Goal: Task Accomplishment & Management: Use online tool/utility

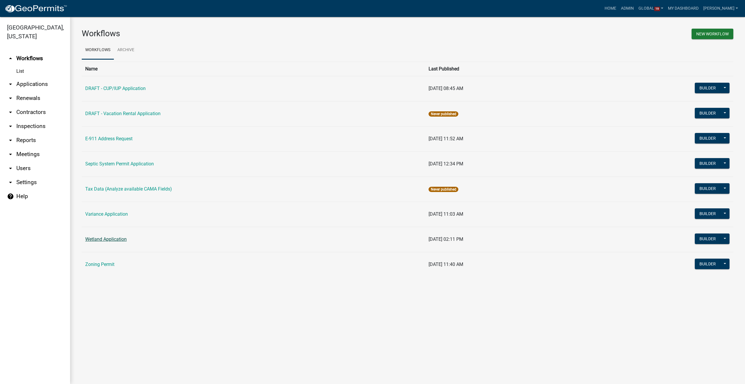
click at [110, 239] on link "Wetland Application" at bounding box center [105, 239] width 41 height 6
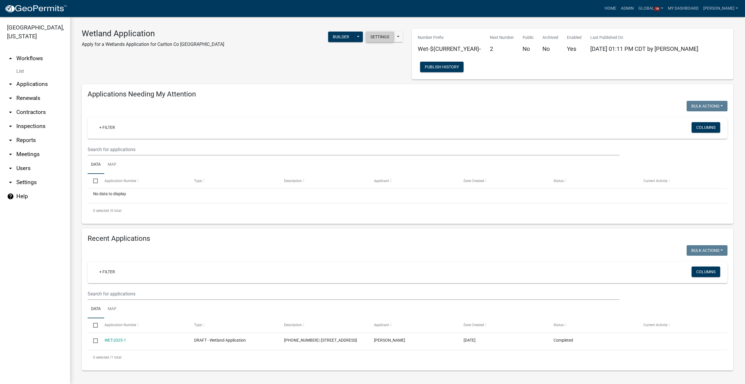
click at [383, 37] on button "Settings" at bounding box center [380, 37] width 28 height 11
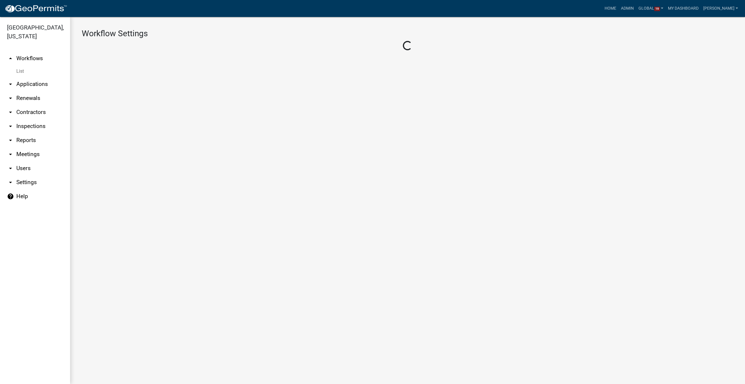
select select "1"
select select "2fdccdfa-7728-4211-88ce-e4301666c427"
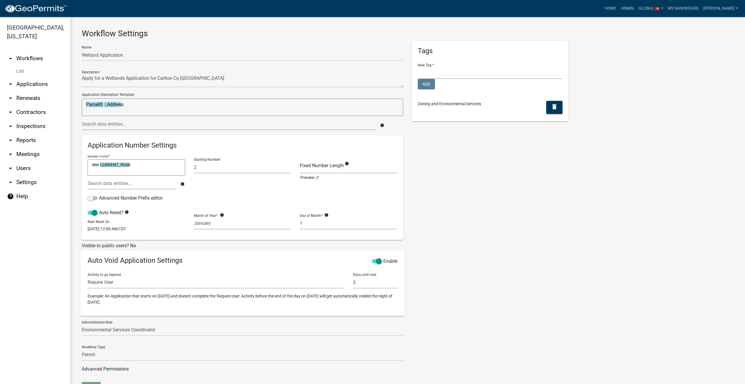
click at [131, 164] on textarea "Wet-CURRENT_YEAR-" at bounding box center [137, 167] width 98 height 16
type textarea "W"
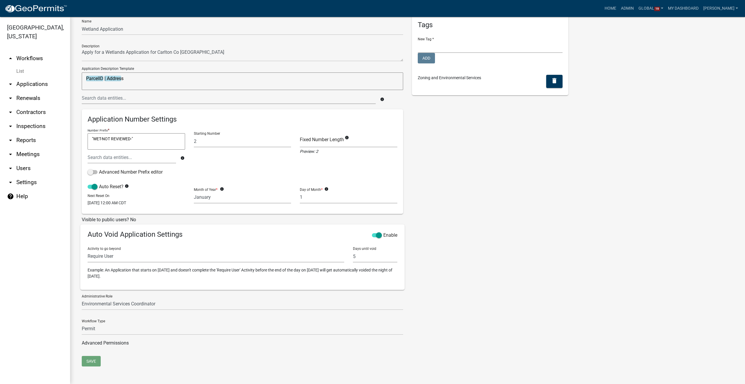
type textarea ""WET-NOT REVIEWED-""
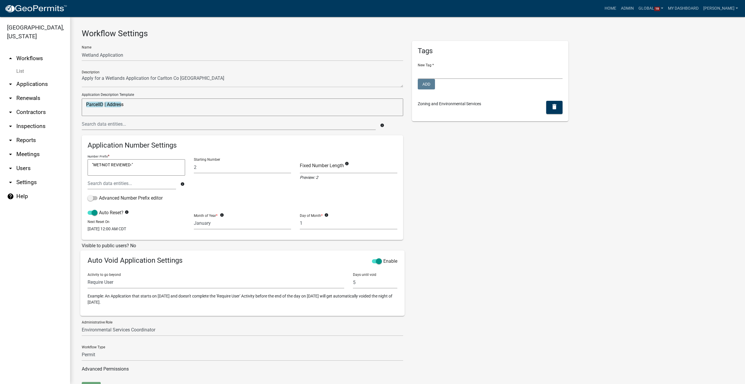
click at [157, 167] on textarea ""WET-NOT REVIEWED-"" at bounding box center [137, 167] width 98 height 16
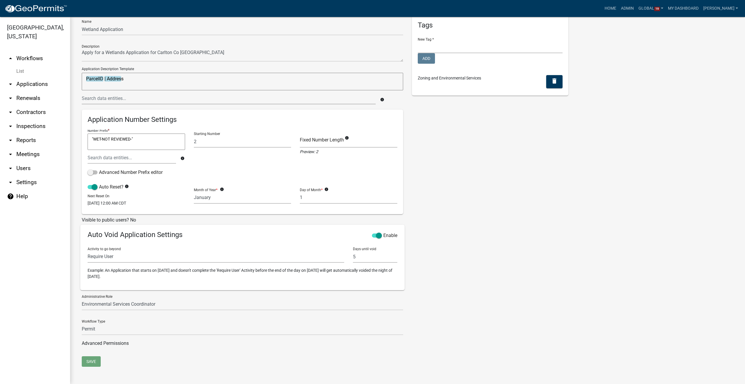
scroll to position [26, 0]
click at [233, 142] on input "2" at bounding box center [243, 141] width 98 height 12
click at [20, 68] on link "List" at bounding box center [35, 71] width 70 height 12
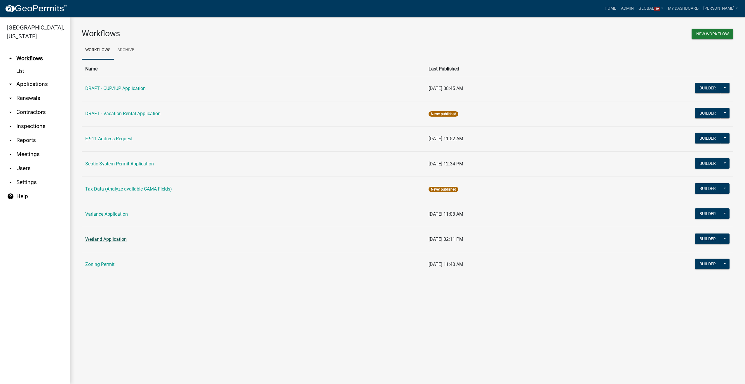
click at [96, 240] on link "Wetland Application" at bounding box center [105, 239] width 41 height 6
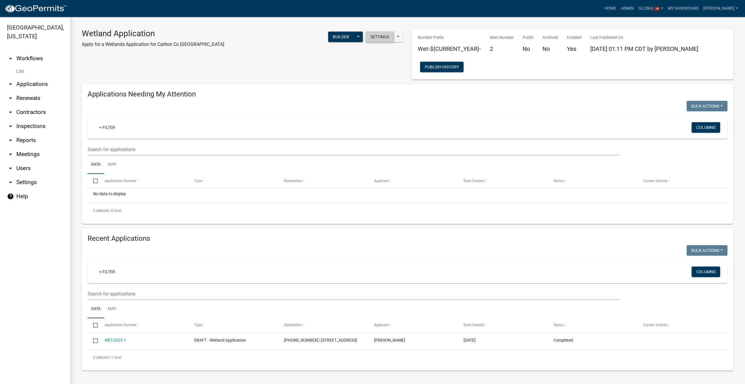
click at [370, 38] on button "Settings" at bounding box center [380, 37] width 28 height 11
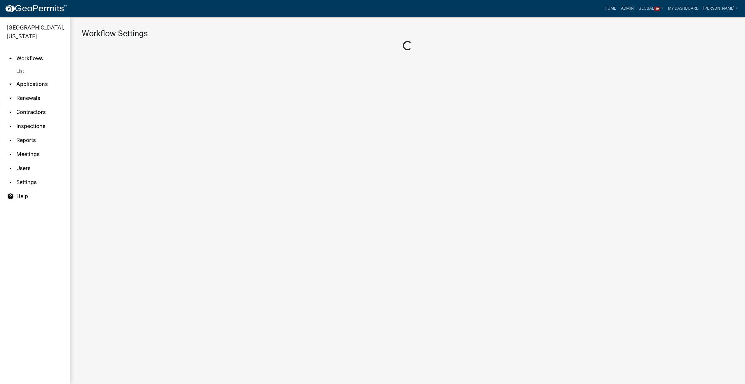
select select "1"
select select "2fdccdfa-7728-4211-88ce-e4301666c427"
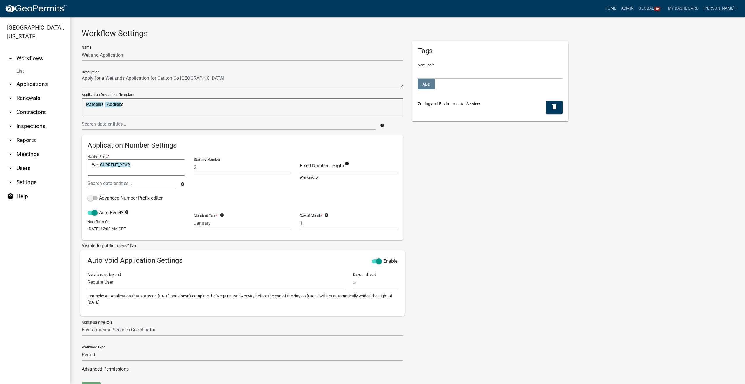
click at [133, 166] on textarea "Wet-CURRENT_YEAR-" at bounding box center [137, 167] width 98 height 16
type textarea "W"
type textarea ""WET-NOT REVIEWED-""
click at [95, 362] on div "Name Wetland Application Description Application Description Template ParcelID …" at bounding box center [242, 211] width 330 height 341
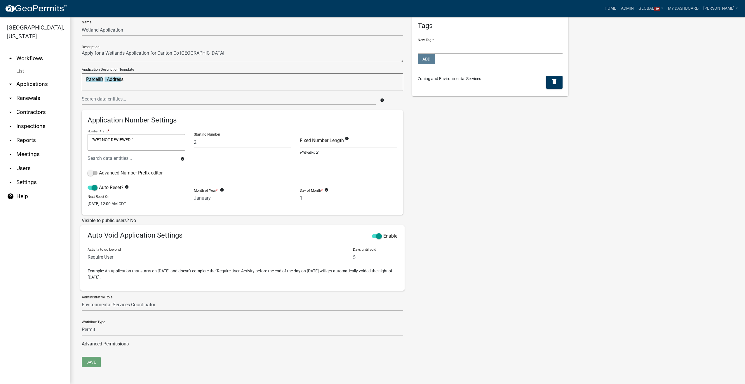
scroll to position [26, 0]
click at [131, 328] on select "Permit Renewable Other" at bounding box center [243, 329] width 322 height 12
click at [82, 323] on select "Permit Renewable Other" at bounding box center [243, 329] width 322 height 12
click at [213, 141] on input "2" at bounding box center [243, 141] width 98 height 12
click at [228, 141] on input "number" at bounding box center [243, 141] width 98 height 12
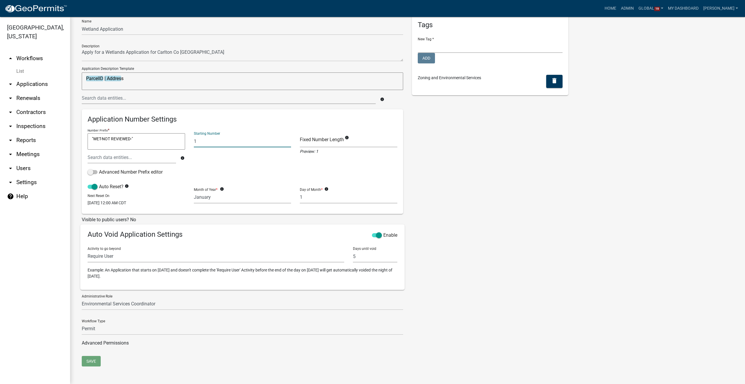
type input "1"
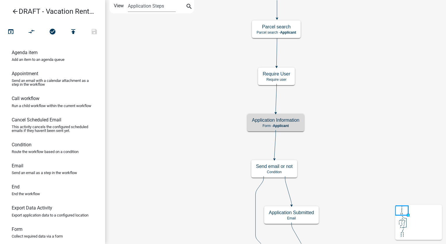
scroll to position [88, 0]
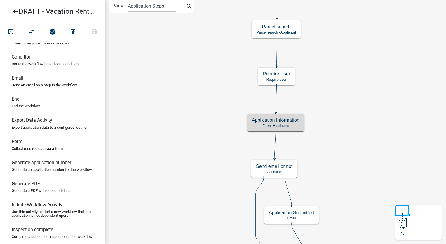
click at [14, 11] on icon "arrow_back" at bounding box center [15, 12] width 7 height 8
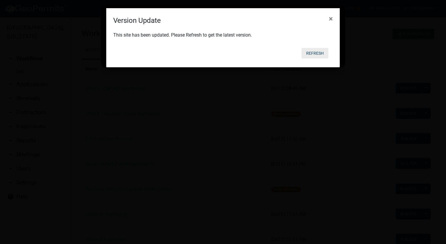
click at [312, 52] on button "Refresh" at bounding box center [315, 53] width 27 height 11
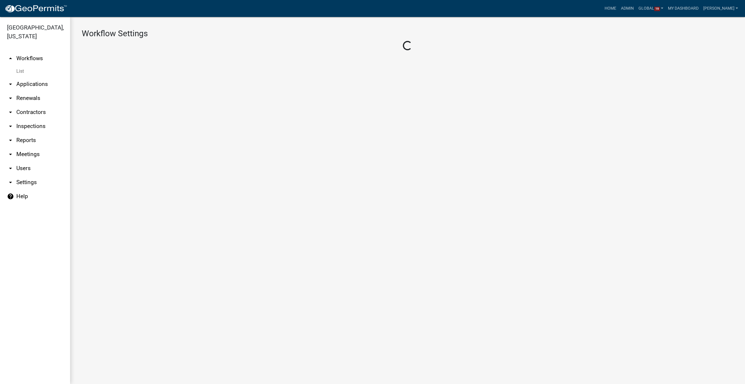
select select "1"
select select "2fdccdfa-7728-4211-88ce-e4301666c427"
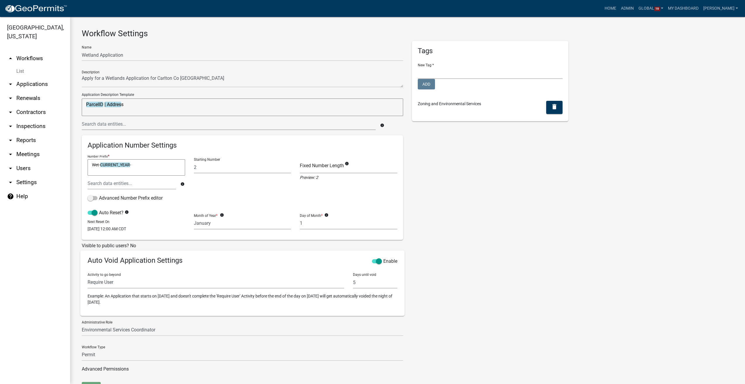
click at [21, 72] on link "List" at bounding box center [35, 71] width 70 height 12
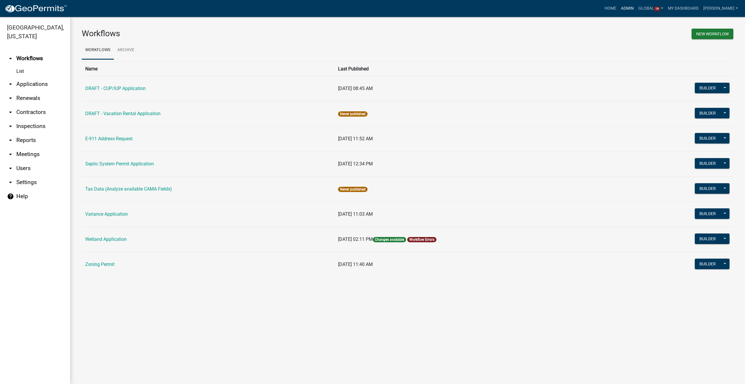
click at [636, 8] on link "Admin" at bounding box center [628, 8] width 18 height 11
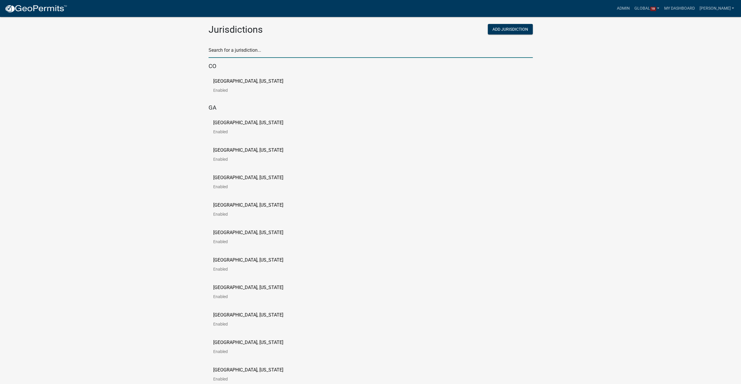
click at [238, 52] on input "text" at bounding box center [371, 52] width 324 height 12
type input "newton"
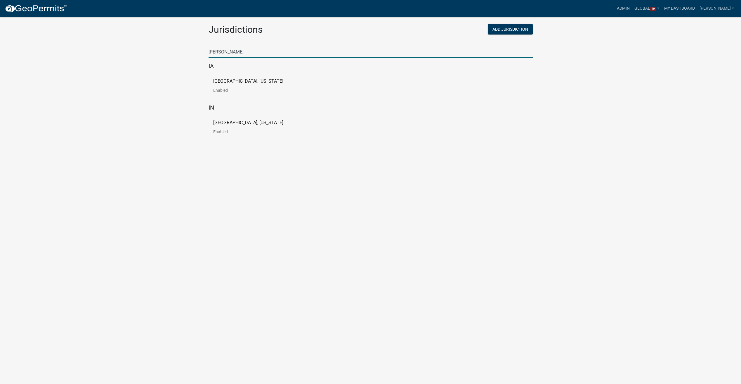
click at [235, 83] on p "[GEOGRAPHIC_DATA], [US_STATE]" at bounding box center [248, 81] width 70 height 5
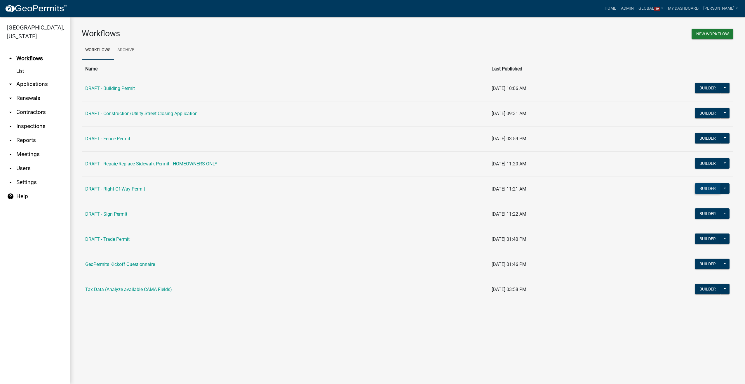
click at [699, 184] on button "Builder" at bounding box center [708, 188] width 26 height 11
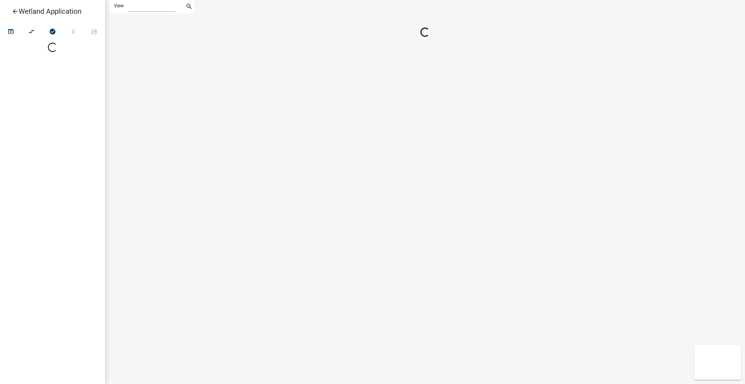
select select "1"
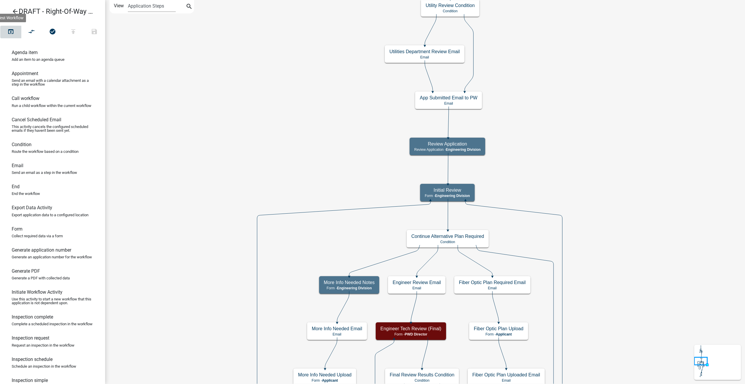
click at [8, 27] on button "open_in_browser" at bounding box center [10, 32] width 21 height 13
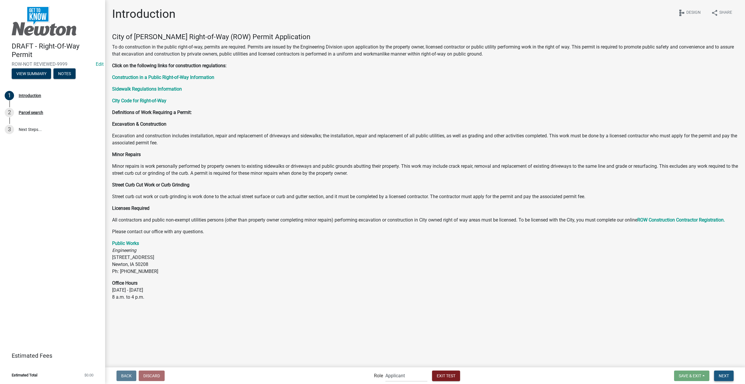
click at [727, 375] on span "Next" at bounding box center [724, 375] width 10 height 5
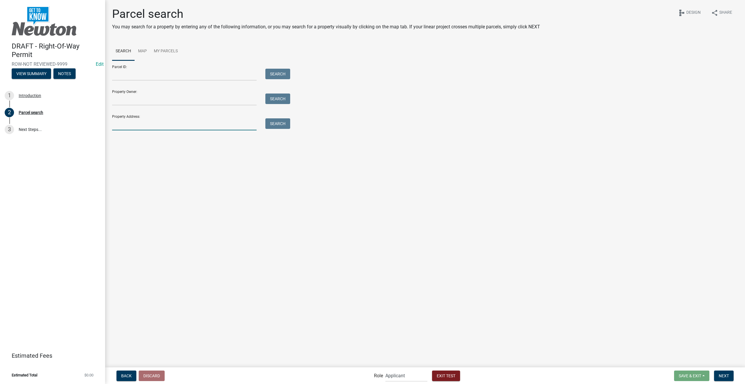
click at [137, 123] on input "Property Address:" at bounding box center [184, 124] width 145 height 12
type input "719"
click at [287, 121] on button "Search" at bounding box center [277, 123] width 25 height 11
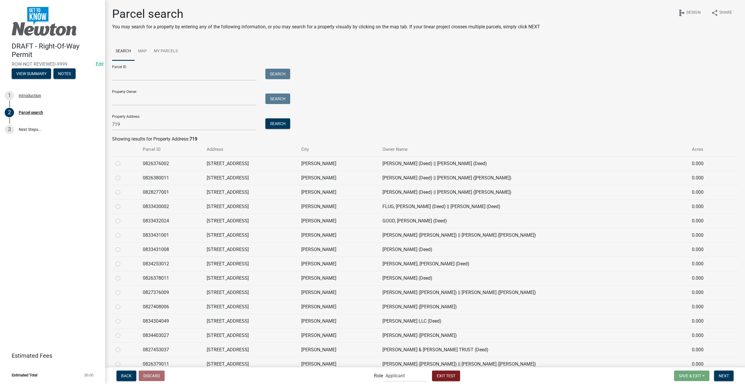
click at [123, 232] on label at bounding box center [123, 232] width 0 height 0
click at [123, 235] on input "radio" at bounding box center [125, 234] width 4 height 4
radio input "true"
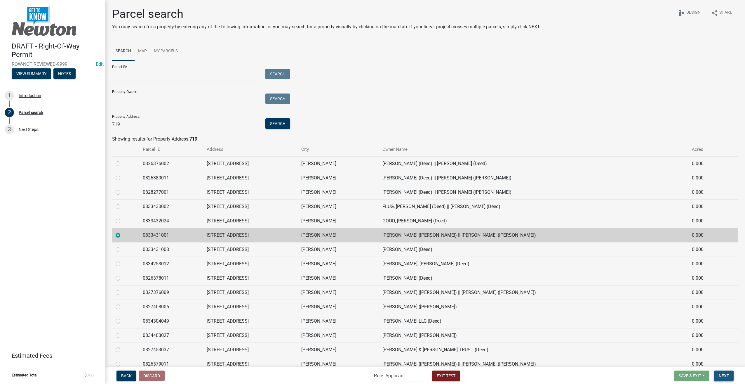
click at [732, 373] on button "Next" at bounding box center [724, 375] width 20 height 11
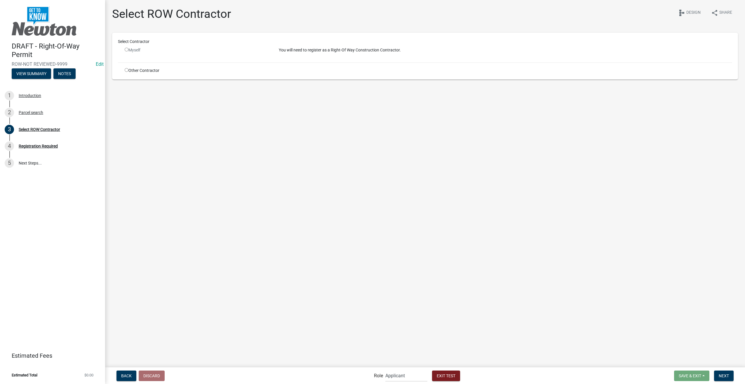
click at [127, 69] on input "radio" at bounding box center [127, 70] width 4 height 4
radio input "true"
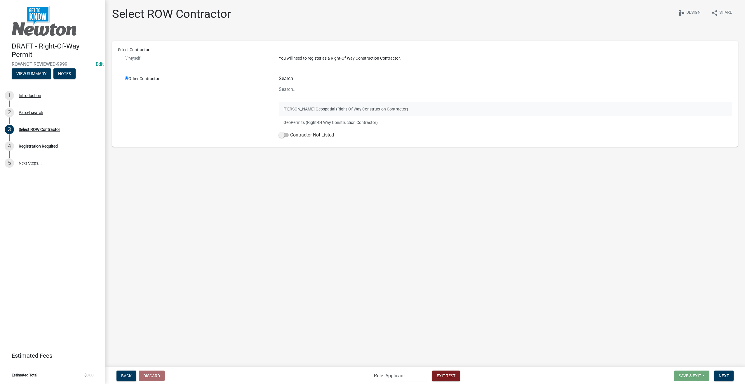
click at [301, 103] on button "Schneider Geospatial (Right-Of Way Construction Contractor)" at bounding box center [506, 108] width 454 height 13
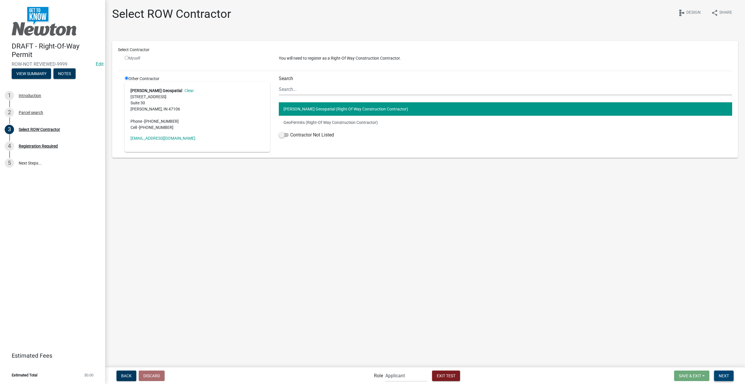
click at [727, 376] on span "Next" at bounding box center [724, 375] width 10 height 5
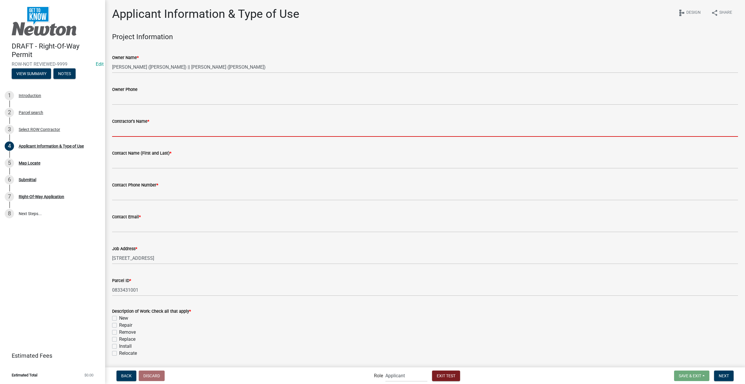
click at [158, 129] on input "Contractor's Name *" at bounding box center [425, 131] width 626 height 12
type input "Schneider"
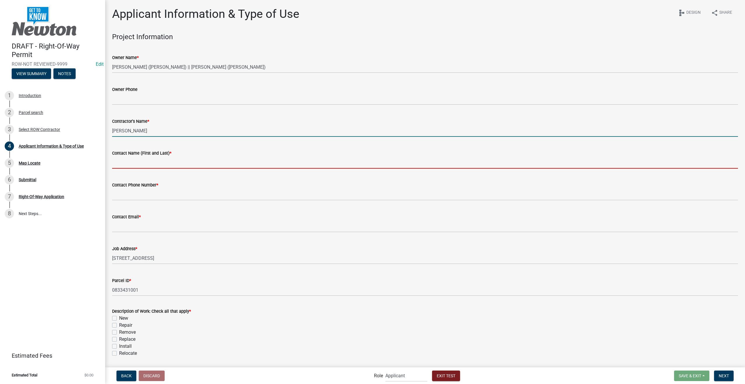
click at [155, 166] on input "Contact Name (First and Last) *" at bounding box center [425, 163] width 626 height 12
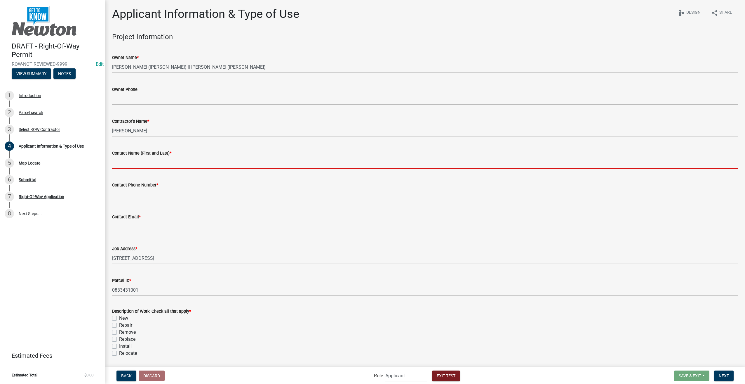
type input "Stacia Franklin"
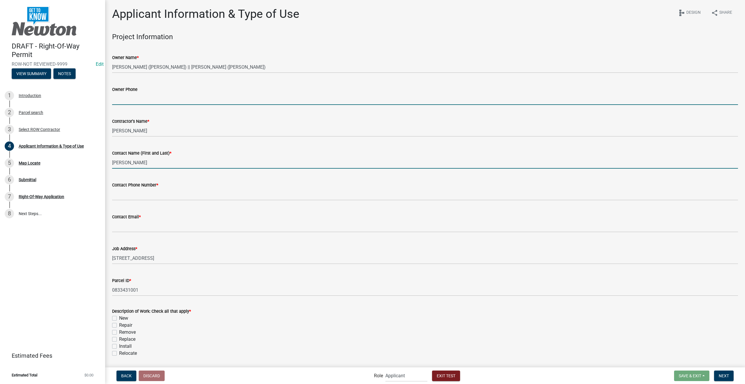
type input "8127861368"
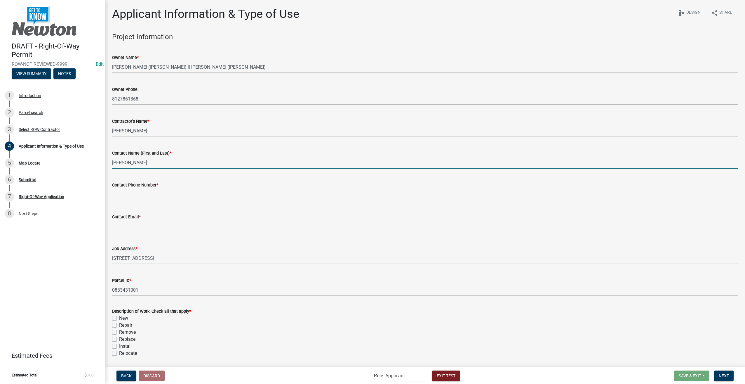
type input "[EMAIL_ADDRESS][DOMAIN_NAME]"
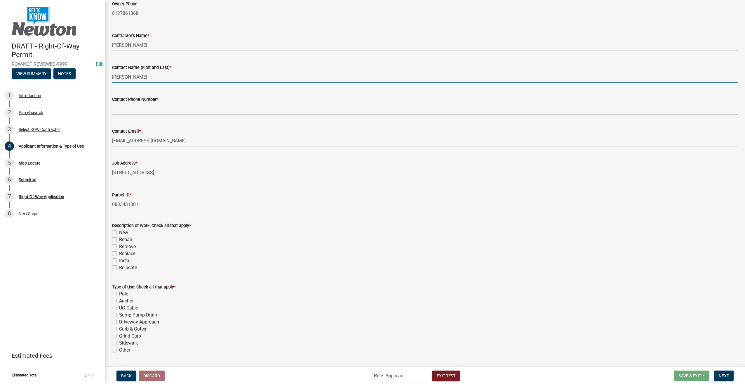
scroll to position [88, 0]
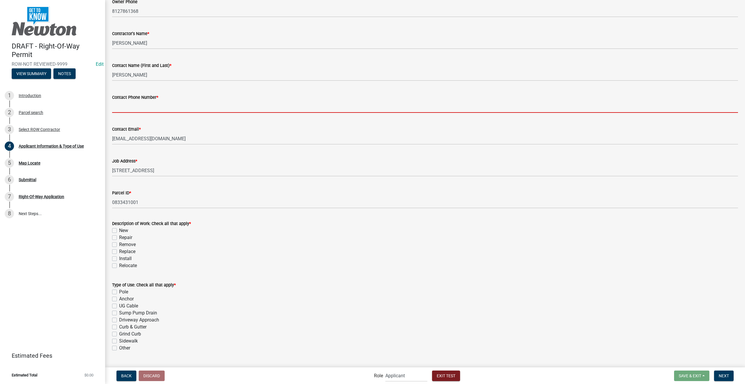
click at [149, 105] on input "Contact Phone Number *" at bounding box center [425, 107] width 626 height 12
type input "3178267392"
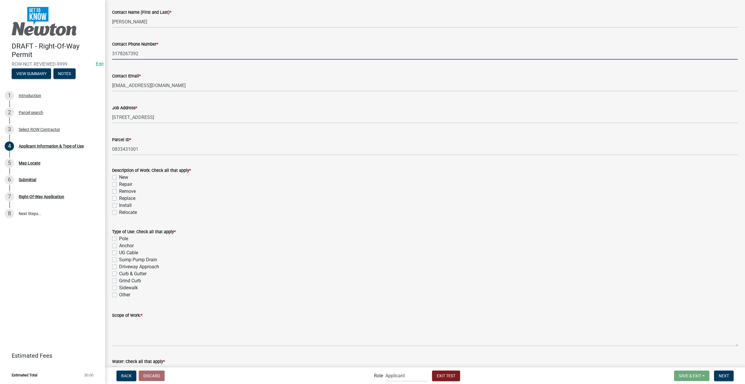
scroll to position [175, 0]
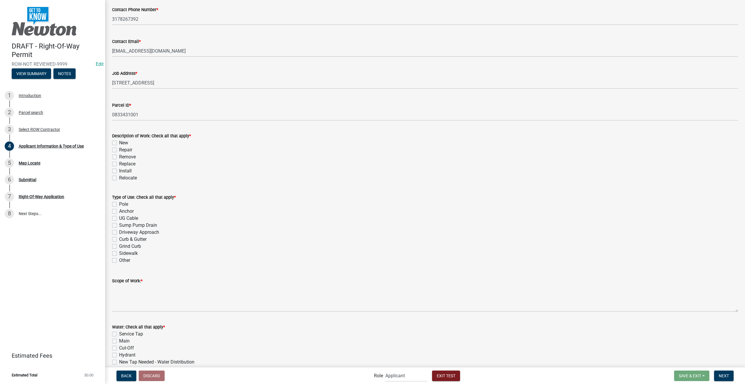
click at [119, 143] on label "New" at bounding box center [123, 142] width 9 height 7
click at [119, 143] on input "New" at bounding box center [121, 141] width 4 height 4
checkbox input "true"
checkbox input "false"
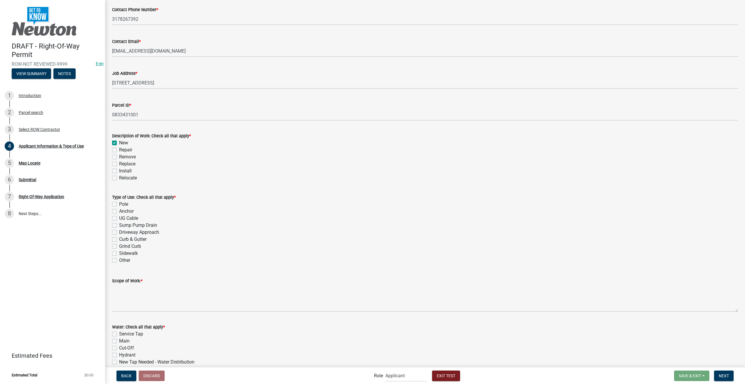
checkbox input "false"
click at [119, 211] on label "Anchor" at bounding box center [126, 211] width 15 height 7
click at [119, 211] on input "Anchor" at bounding box center [121, 210] width 4 height 4
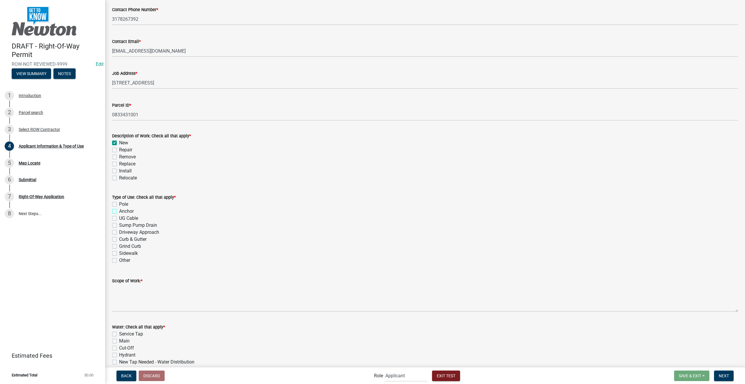
checkbox input "true"
checkbox input "false"
checkbox input "true"
checkbox input "false"
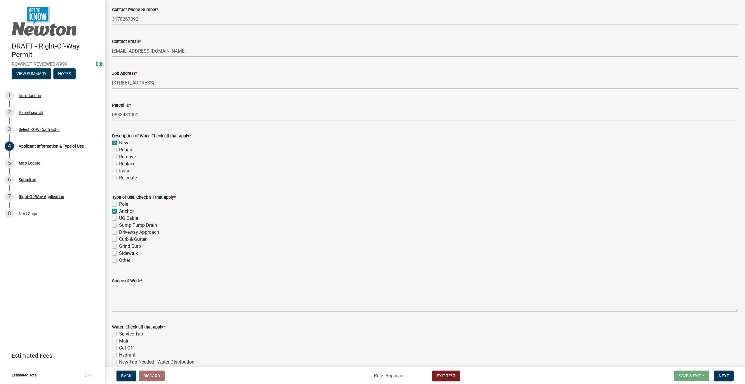
checkbox input "false"
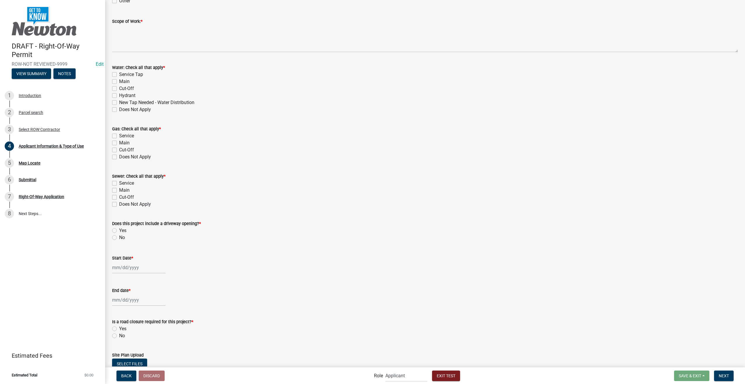
scroll to position [478, 0]
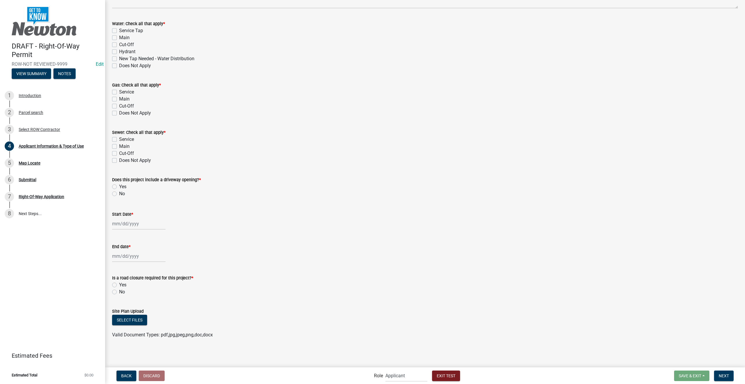
click at [119, 114] on label "Does Not Apply" at bounding box center [135, 113] width 32 height 7
click at [119, 113] on input "Does Not Apply" at bounding box center [121, 112] width 4 height 4
checkbox input "true"
checkbox input "false"
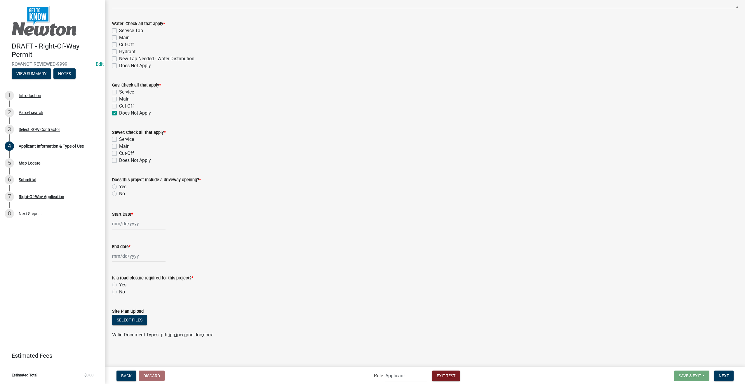
checkbox input "false"
checkbox input "true"
click at [119, 66] on label "Does Not Apply" at bounding box center [135, 65] width 32 height 7
click at [119, 66] on input "Does Not Apply" at bounding box center [121, 64] width 4 height 4
checkbox input "true"
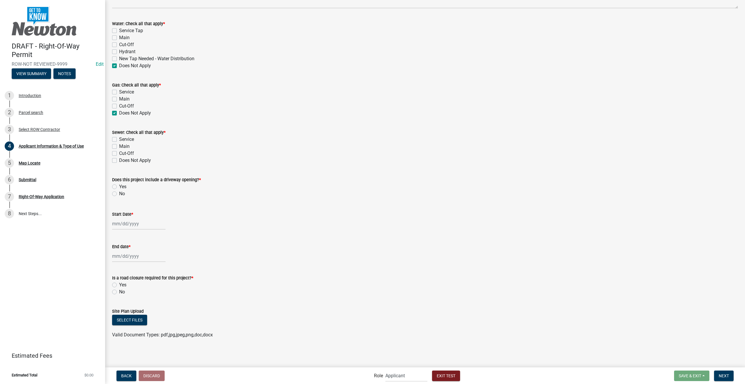
checkbox input "false"
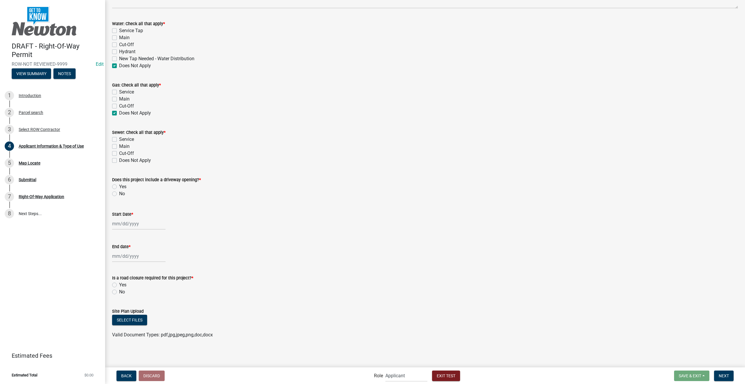
checkbox input "true"
click at [119, 194] on label "No" at bounding box center [122, 193] width 6 height 7
click at [119, 194] on input "No" at bounding box center [121, 192] width 4 height 4
radio input "true"
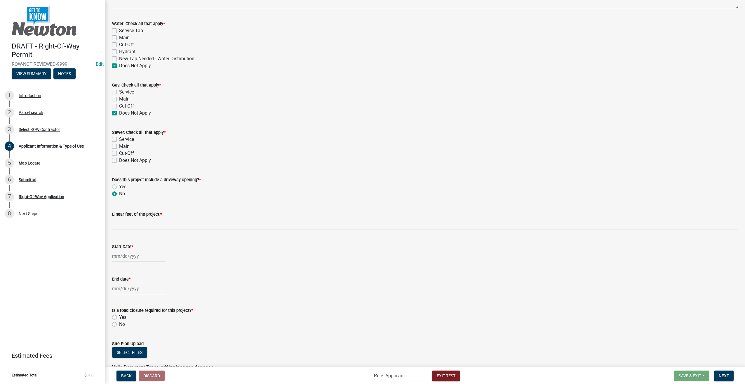
click at [119, 160] on label "Does Not Apply" at bounding box center [135, 160] width 32 height 7
click at [119, 160] on input "Does Not Apply" at bounding box center [121, 159] width 4 height 4
checkbox input "true"
checkbox input "false"
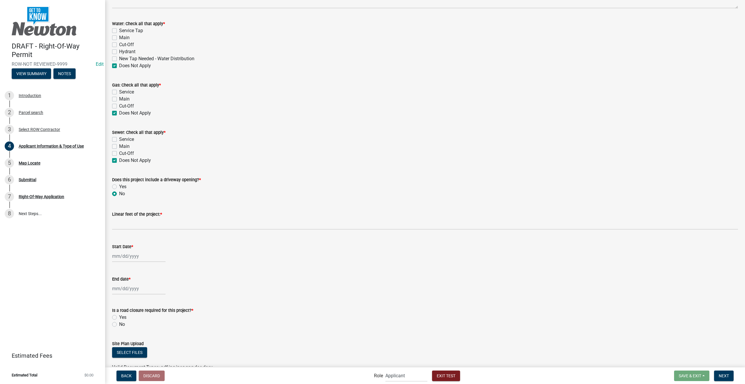
checkbox input "false"
checkbox input "true"
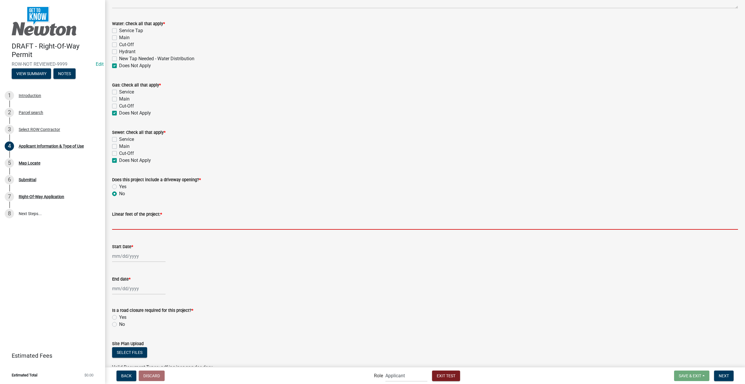
click at [141, 225] on input "text" at bounding box center [425, 224] width 626 height 12
type input "250"
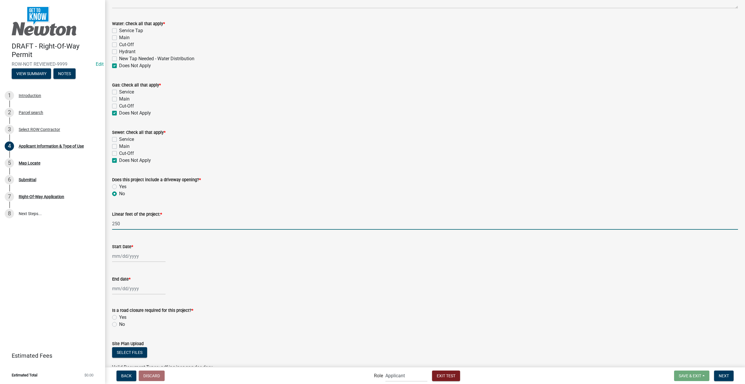
click at [136, 257] on div at bounding box center [138, 256] width 53 height 12
select select "9"
select select "2025"
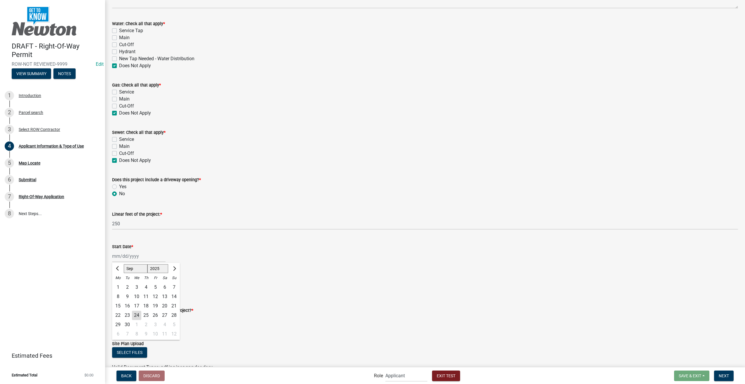
click at [139, 315] on div "24" at bounding box center [136, 314] width 9 height 9
type input "09/24/2025"
click at [133, 288] on div at bounding box center [138, 288] width 53 height 12
select select "9"
select select "2025"
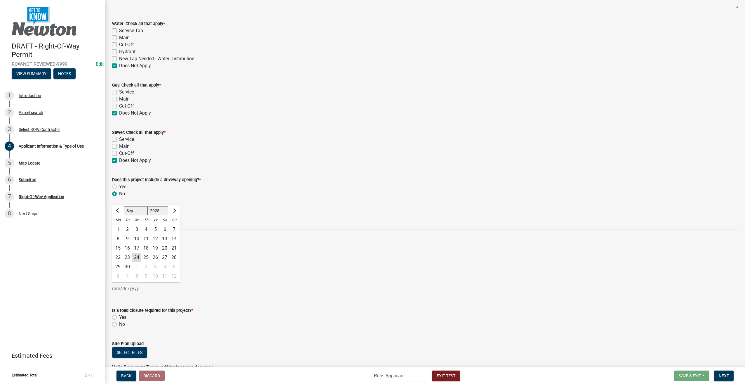
click at [125, 268] on div "30" at bounding box center [127, 266] width 9 height 9
type input "09/30/2025"
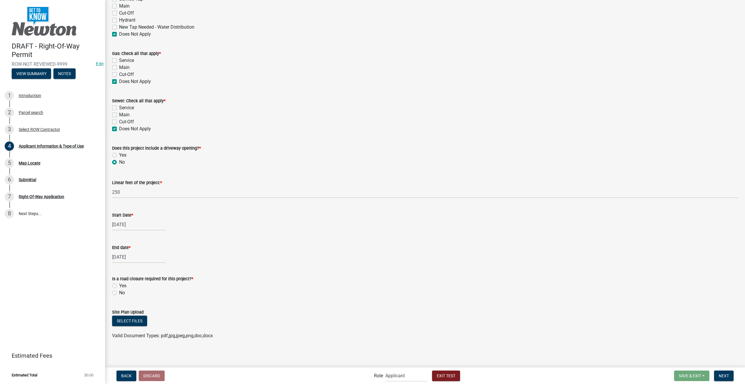
scroll to position [511, 0]
click at [119, 283] on label "Yes" at bounding box center [122, 285] width 7 height 7
click at [119, 283] on input "Yes" at bounding box center [121, 284] width 4 height 4
radio input "true"
click at [119, 292] on label "No" at bounding box center [122, 292] width 6 height 7
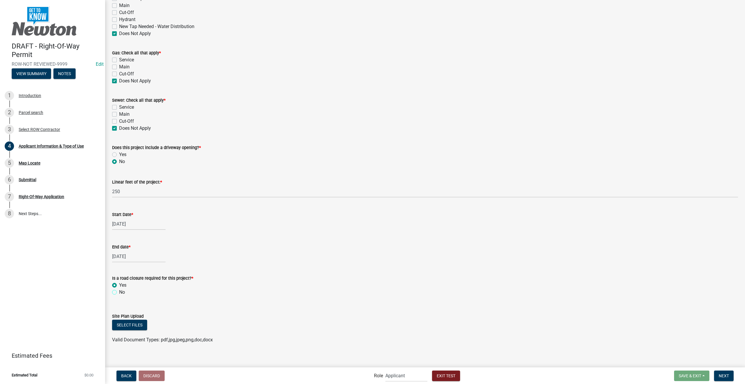
click at [119, 292] on input "No" at bounding box center [121, 291] width 4 height 4
radio input "true"
click at [725, 377] on span "Next" at bounding box center [724, 375] width 10 height 5
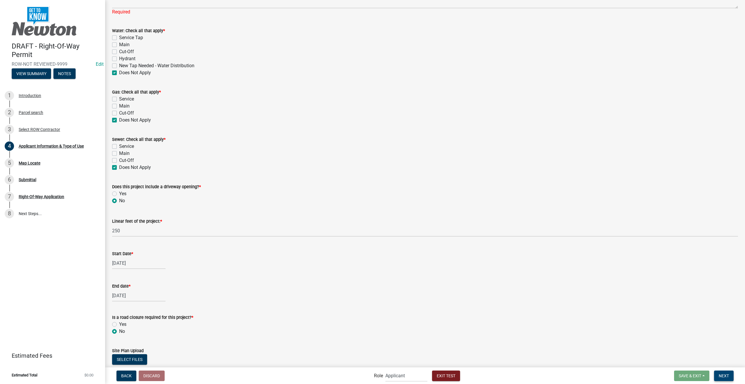
scroll to position [401, 0]
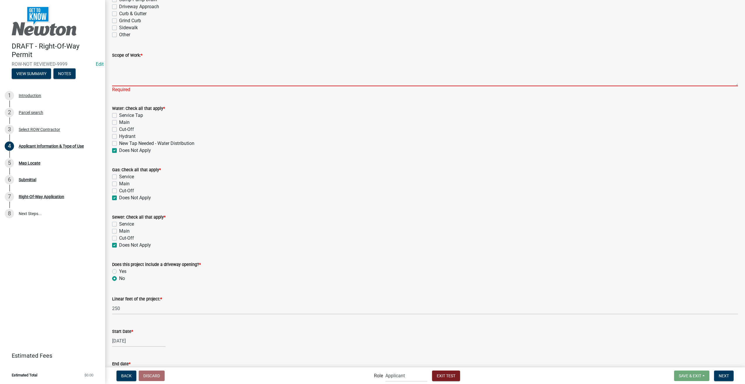
click at [128, 63] on textarea "Scope of Work: *" at bounding box center [425, 72] width 626 height 27
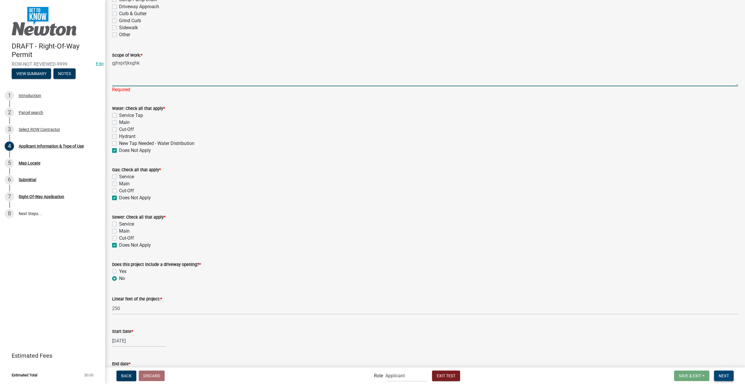
type textarea "gjhsjxfjkxghk"
click at [720, 375] on span "Next" at bounding box center [724, 375] width 10 height 5
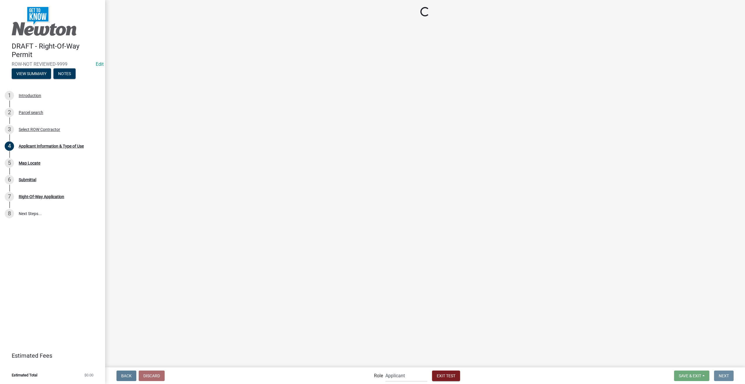
scroll to position [0, 0]
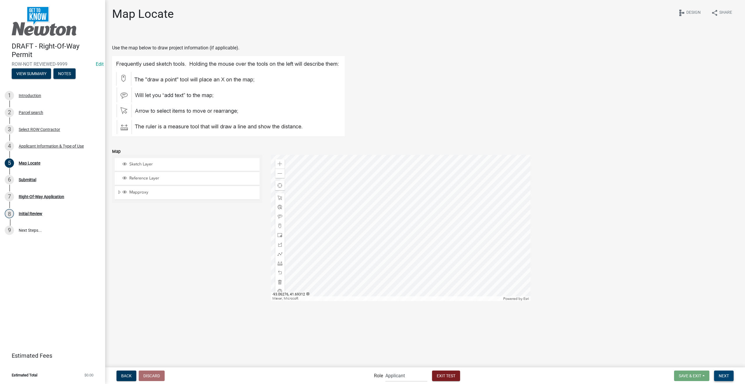
click at [725, 372] on button "Next" at bounding box center [724, 375] width 20 height 11
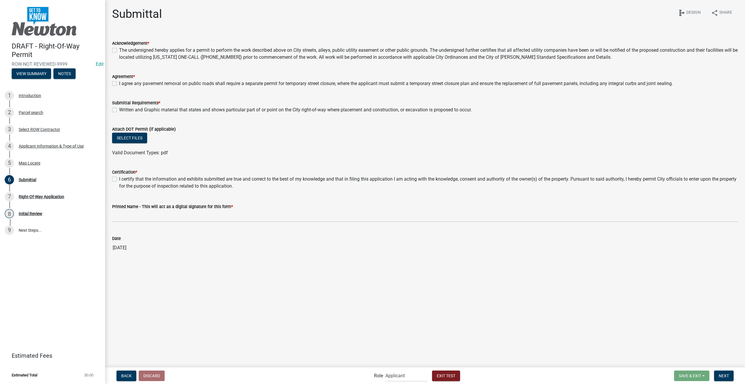
click at [119, 51] on label "The undersigned hereby applies for a permit to perform the work described above…" at bounding box center [428, 54] width 619 height 14
click at [119, 51] on input "The undersigned hereby applies for a permit to perform the work described above…" at bounding box center [121, 49] width 4 height 4
checkbox input "true"
click at [119, 84] on label "I agree any pavement removal on public roads shall require a separate permit fo…" at bounding box center [396, 83] width 554 height 7
click at [119, 84] on input "I agree any pavement removal on public roads shall require a separate permit fo…" at bounding box center [121, 82] width 4 height 4
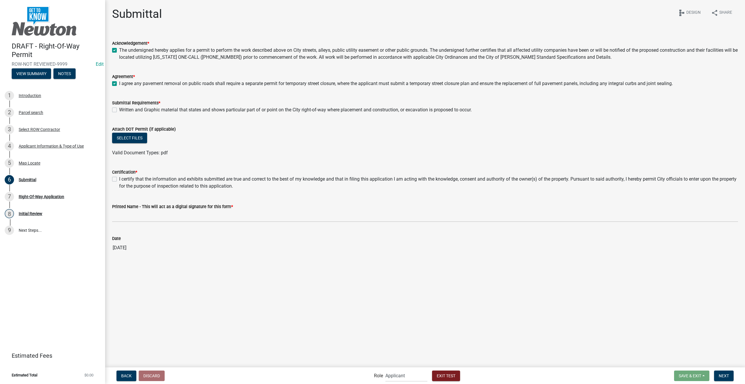
checkbox input "true"
click at [119, 110] on label "Written and Graphic material that states and shows particular part of or point …" at bounding box center [295, 109] width 353 height 7
click at [119, 110] on input "Written and Graphic material that states and shows particular part of or point …" at bounding box center [121, 108] width 4 height 4
checkbox input "true"
click at [119, 178] on label "I certify that the information and exhibits submitted are true and correct to t…" at bounding box center [428, 183] width 619 height 14
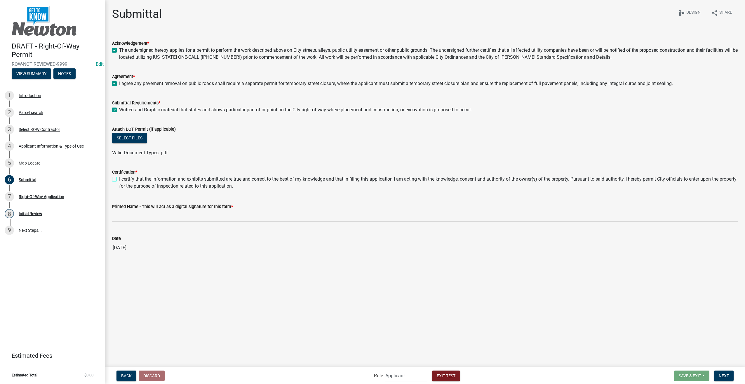
click at [119, 178] on input "I certify that the information and exhibits submitted are true and correct to t…" at bounding box center [121, 178] width 4 height 4
checkbox input "true"
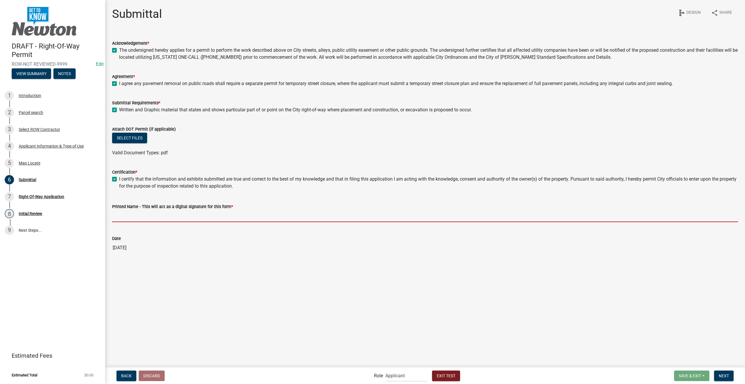
click at [126, 215] on input "Printed Name - This will act as a digital signature for this form *" at bounding box center [425, 216] width 626 height 12
type input "[PERSON_NAME]"
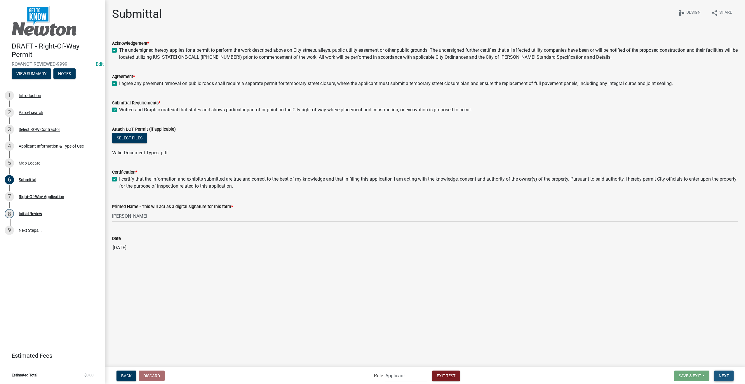
click at [720, 377] on span "Next" at bounding box center [724, 375] width 10 height 5
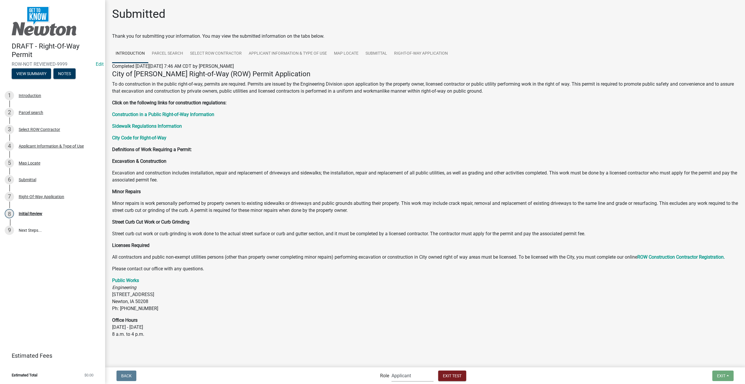
click at [419, 374] on select "Applicant PWD Director Admin Engineering Division" at bounding box center [413, 375] width 42 height 12
click at [392, 369] on select "Applicant PWD Director Admin Engineering Division" at bounding box center [413, 375] width 42 height 12
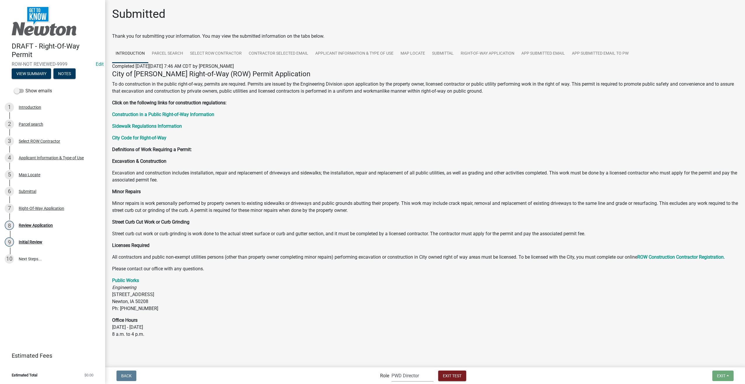
click at [402, 376] on select "Applicant PWD Director Admin Engineering Division" at bounding box center [413, 375] width 42 height 12
select select "2eabd35e-ce6d-461f-ba3b-875f04b0d107"
click at [392, 369] on select "Applicant PWD Director Admin Engineering Division" at bounding box center [413, 375] width 42 height 12
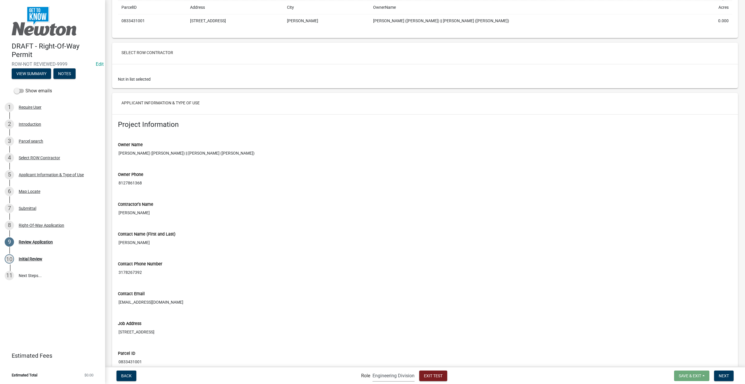
scroll to position [497, 0]
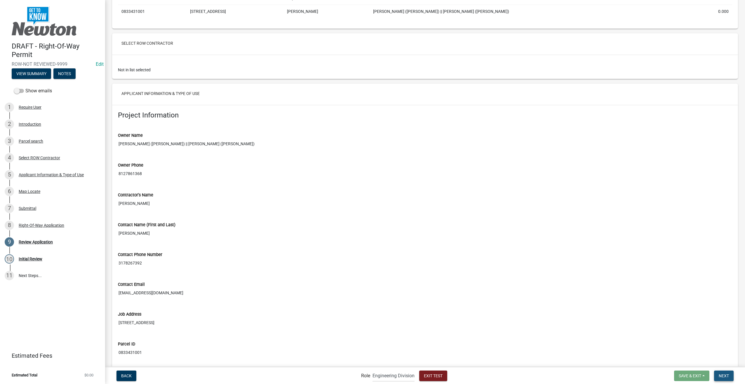
click at [720, 375] on span "Next" at bounding box center [724, 375] width 10 height 5
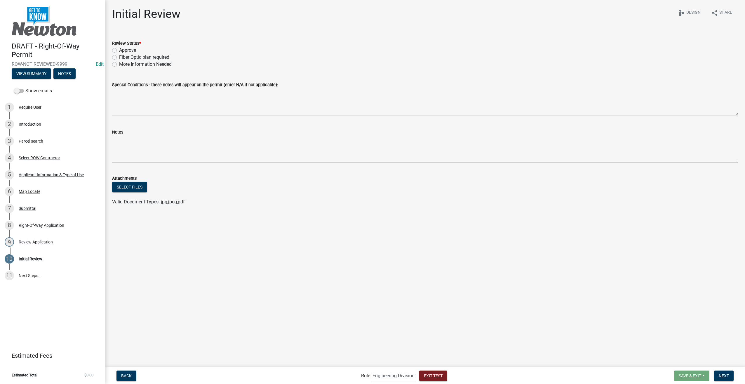
click at [119, 50] on label "Approve" at bounding box center [127, 50] width 17 height 7
click at [119, 50] on input "Approve" at bounding box center [121, 49] width 4 height 4
radio input "true"
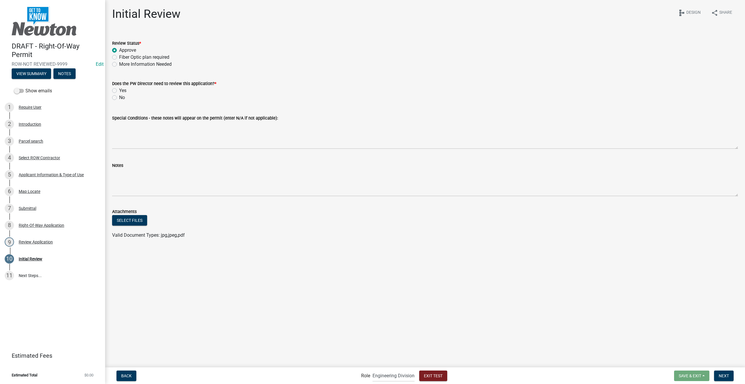
click at [119, 90] on label "Yes" at bounding box center [122, 90] width 7 height 7
click at [119, 90] on input "Yes" at bounding box center [121, 89] width 4 height 4
radio input "true"
click at [730, 373] on button "Next" at bounding box center [724, 375] width 20 height 11
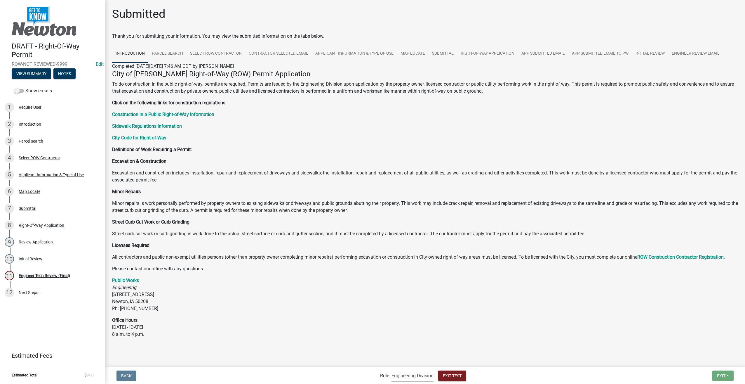
click at [401, 374] on select "Applicant PWD Director Admin Engineering Division" at bounding box center [413, 375] width 42 height 12
select select "6f1dab81-19c3-45c3-a7b8-0ac3b0bbd312"
click at [392, 369] on select "Applicant PWD Director Admin Engineering Division" at bounding box center [413, 375] width 42 height 12
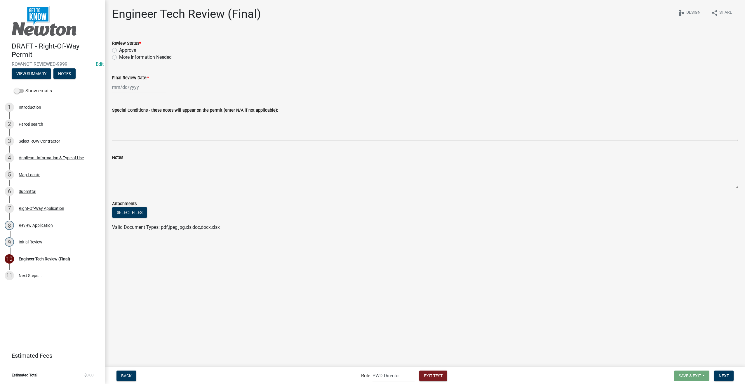
click at [119, 50] on label "Approve" at bounding box center [127, 50] width 17 height 7
click at [119, 50] on input "Approve" at bounding box center [121, 49] width 4 height 4
radio input "true"
click at [129, 86] on div at bounding box center [138, 87] width 53 height 12
select select "9"
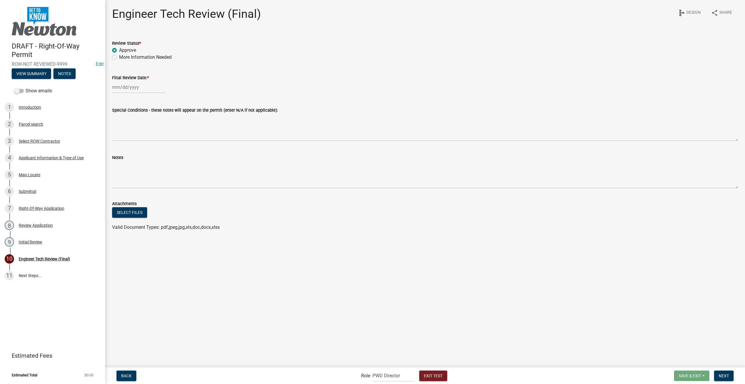
select select "2025"
click at [136, 147] on div "24" at bounding box center [136, 146] width 9 height 9
type input "09/24/2025"
click at [721, 376] on span "Next" at bounding box center [724, 375] width 10 height 5
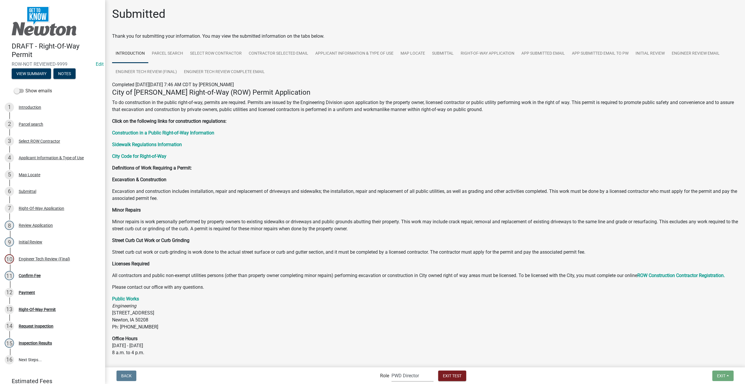
click at [419, 378] on select "Applicant PWD Director Admin Engineering Division" at bounding box center [413, 375] width 42 height 12
click at [392, 369] on select "Applicant PWD Director Admin Engineering Division" at bounding box center [413, 375] width 42 height 12
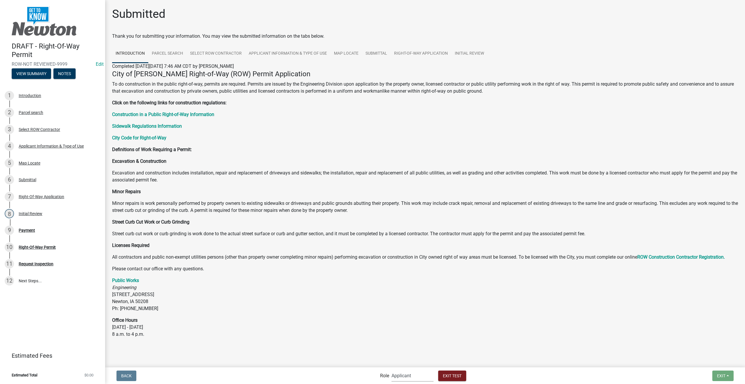
click at [413, 377] on select "Applicant PWD Director Admin Engineering Division" at bounding box center [413, 375] width 42 height 12
click at [410, 369] on nav "Back Role Applicant PWD Director Admin Engineering Division Exit Test Exit Save…" at bounding box center [425, 375] width 640 height 17
click at [413, 380] on select "Applicant PWD Director Admin Engineering Division" at bounding box center [413, 375] width 42 height 12
click at [392, 369] on select "Applicant PWD Director Admin Engineering Division" at bounding box center [413, 375] width 42 height 12
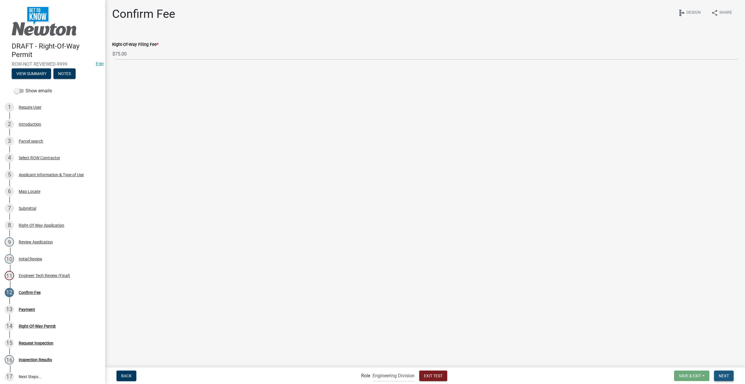
click at [724, 376] on span "Next" at bounding box center [724, 375] width 10 height 5
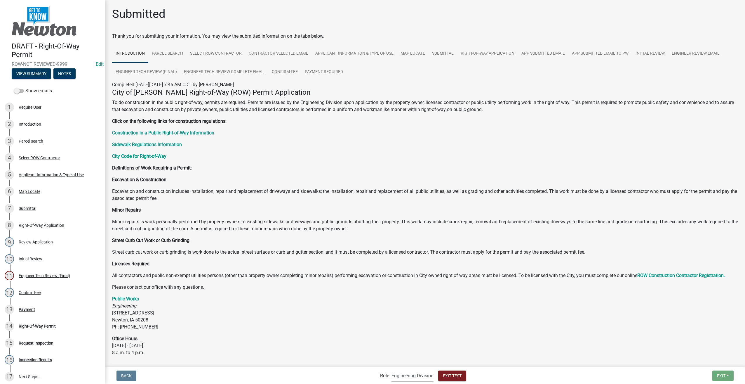
click at [399, 380] on select "Applicant PWD Director Admin Engineering Division" at bounding box center [413, 375] width 42 height 12
select select "5355c76e-d333-4ae7-ad4c-4a073e072dbd"
click at [392, 369] on select "Applicant PWD Director Admin Engineering Division" at bounding box center [413, 375] width 42 height 12
click at [20, 308] on div "Payment" at bounding box center [27, 309] width 16 height 4
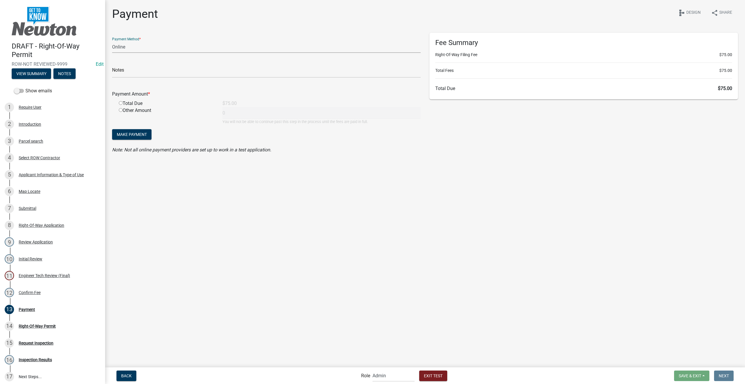
click at [138, 46] on select "Credit Card POS Check Cash Online" at bounding box center [266, 47] width 309 height 12
select select "1: 0"
click at [112, 41] on select "Credit Card POS Check Cash Online" at bounding box center [266, 47] width 309 height 12
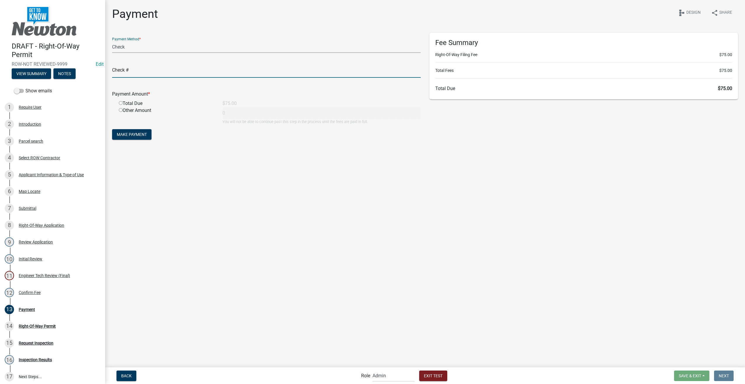
click at [137, 67] on input "text" at bounding box center [266, 72] width 309 height 12
type input "test"
click at [121, 104] on input "radio" at bounding box center [121, 103] width 4 height 4
radio input "true"
type input "75"
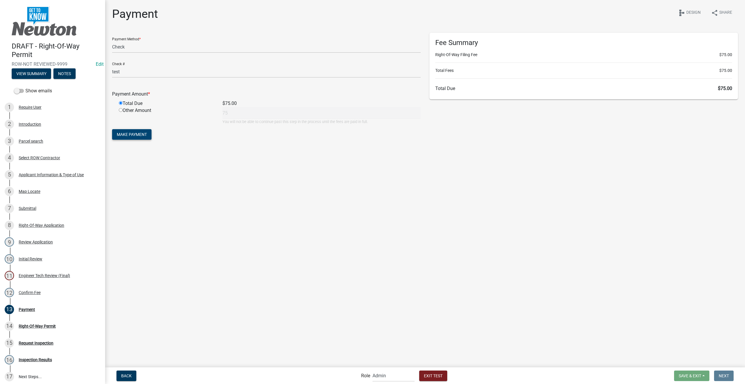
click at [127, 138] on button "Make Payment" at bounding box center [131, 134] width 39 height 11
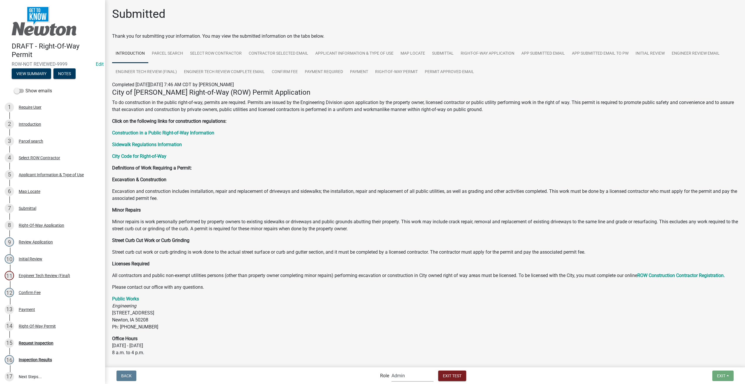
click at [415, 380] on select "Applicant PWD Director Admin Engineering Division" at bounding box center [413, 375] width 42 height 12
select select "46f061d0-ca05-4526-87ad-bae6256f3e47"
click at [392, 369] on select "Applicant PWD Director Admin Engineering Division" at bounding box center [413, 375] width 42 height 12
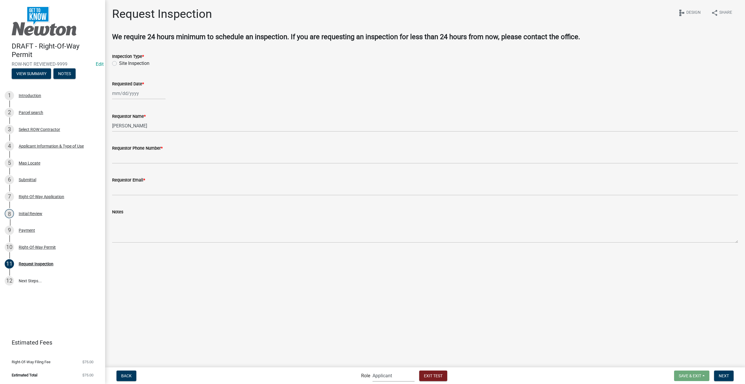
click at [119, 63] on label "Site Inspection" at bounding box center [134, 63] width 30 height 7
click at [119, 63] on input "Site Inspection" at bounding box center [121, 62] width 4 height 4
radio input "true"
select select "9"
select select "2025"
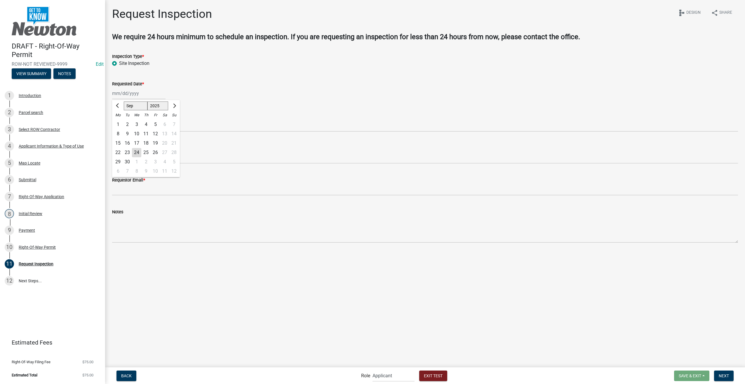
click at [124, 90] on div "Jan Feb Mar Apr May Jun Jul Aug Sep Oct Nov Dec 1525 1526 1527 1528 1529 1530 1…" at bounding box center [138, 93] width 53 height 12
click at [126, 162] on div "30" at bounding box center [127, 161] width 9 height 9
type input "09/30/2025"
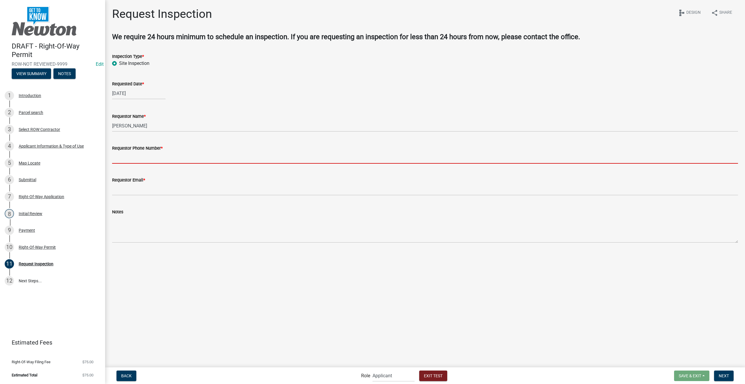
click at [126, 156] on input "Requestor Phone Number *" at bounding box center [425, 158] width 626 height 12
type input "3178267392"
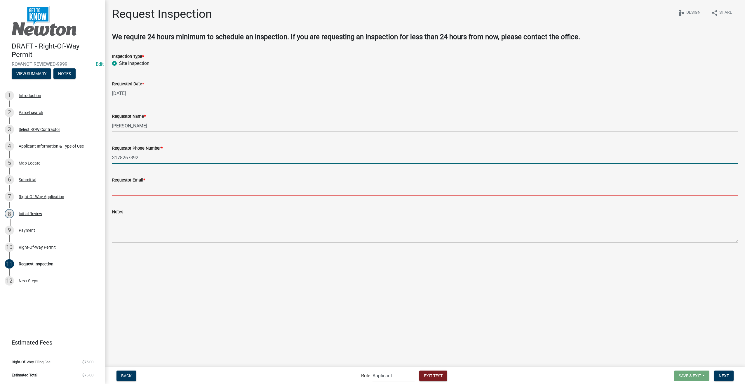
click at [125, 187] on input "Requestor Email *" at bounding box center [425, 189] width 626 height 12
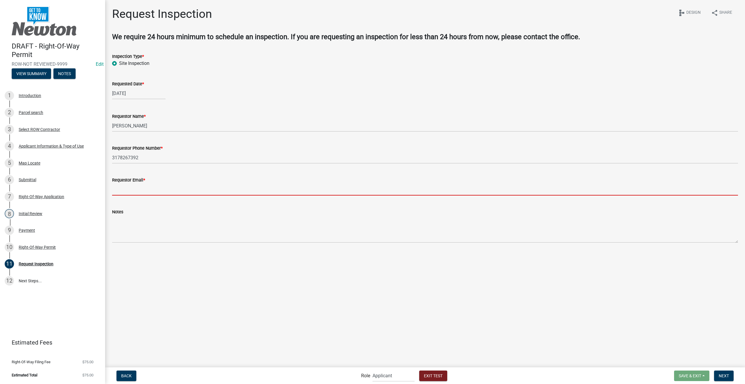
type input "[EMAIL_ADDRESS][DOMAIN_NAME]"
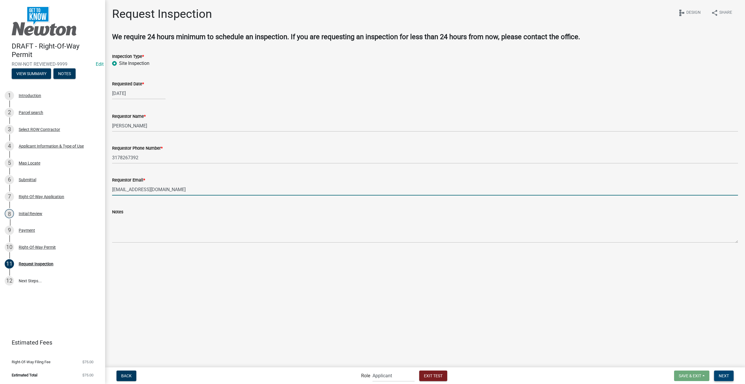
click at [727, 374] on span "Next" at bounding box center [724, 375] width 10 height 5
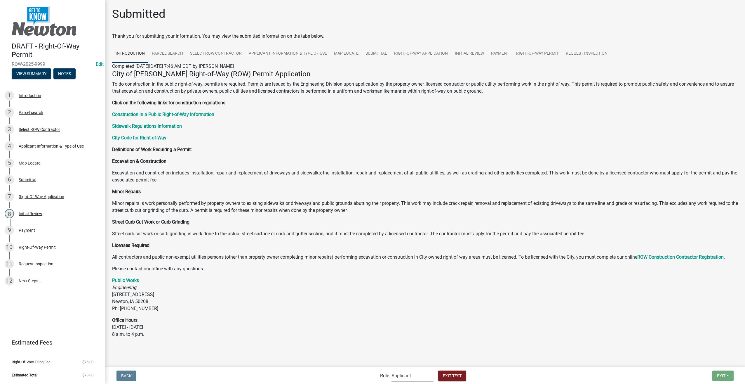
click at [424, 379] on select "Applicant PWD Director Admin Engineering Division" at bounding box center [413, 375] width 42 height 12
select select "2eabd35e-ce6d-461f-ba3b-875f04b0d107"
click at [392, 369] on select "Applicant PWD Director Admin Engineering Division" at bounding box center [413, 375] width 42 height 12
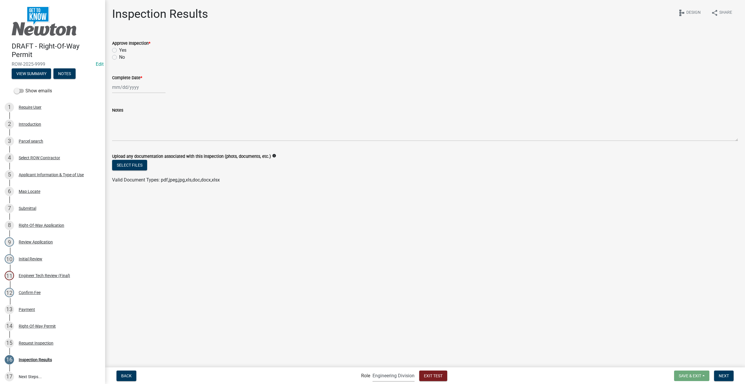
click at [119, 50] on label "Yes" at bounding box center [122, 50] width 7 height 7
click at [119, 50] on input "Yes" at bounding box center [121, 49] width 4 height 4
radio input "true"
click at [128, 86] on div at bounding box center [138, 87] width 53 height 12
select select "9"
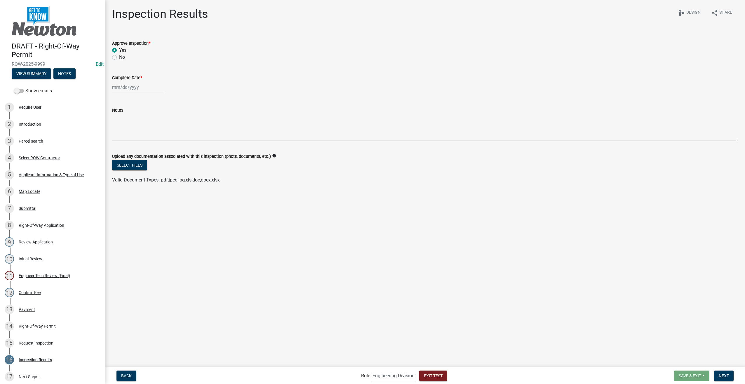
select select "2025"
click at [127, 156] on div "30" at bounding box center [127, 155] width 9 height 9
type input "09/30/2025"
click at [724, 374] on span "Next" at bounding box center [724, 375] width 10 height 5
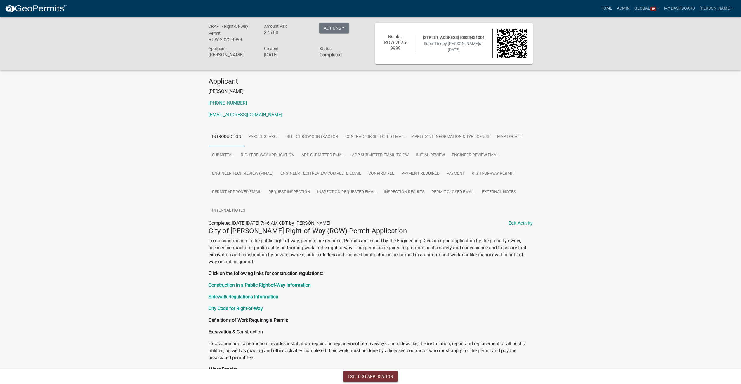
click at [379, 374] on button "Exit Test Application" at bounding box center [370, 376] width 55 height 11
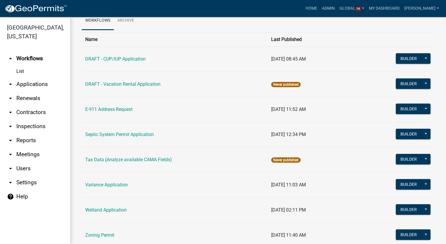
scroll to position [20, 0]
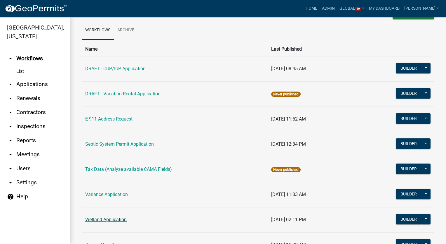
click at [110, 216] on link "Wetland Application" at bounding box center [105, 219] width 41 height 6
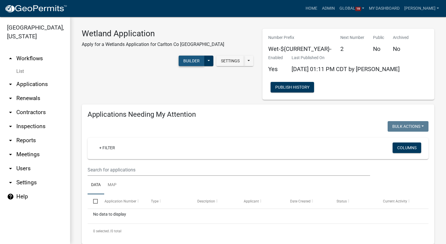
click at [204, 55] on button "Builder" at bounding box center [192, 60] width 26 height 11
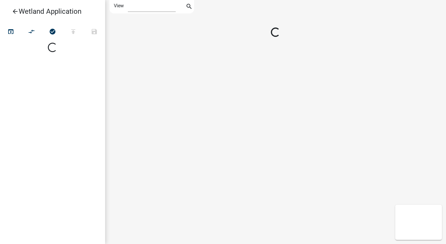
select select "1"
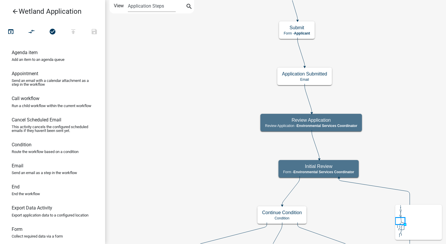
click at [15, 12] on icon "arrow_back" at bounding box center [15, 12] width 7 height 8
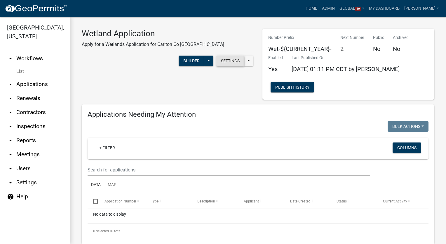
click at [229, 55] on button "Settings" at bounding box center [230, 60] width 28 height 11
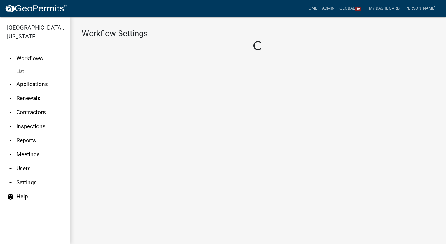
select select "1"
select select "2fdccdfa-7728-4211-88ce-e4301666c427"
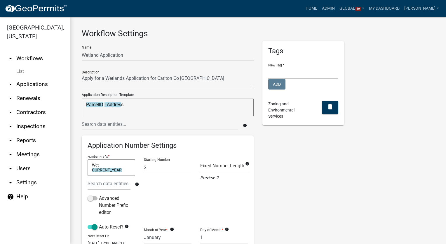
click at [124, 170] on textarea "Wet-CURRENT_YEAR-" at bounding box center [112, 167] width 48 height 16
type textarea "W"
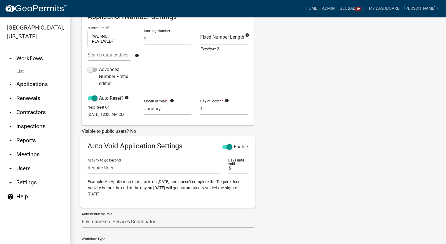
scroll to position [58, 0]
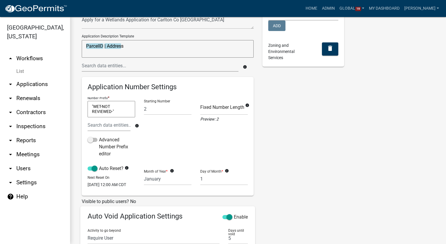
click at [115, 112] on textarea ""WET-NOT REVIEWED-"" at bounding box center [112, 109] width 48 height 16
type textarea """
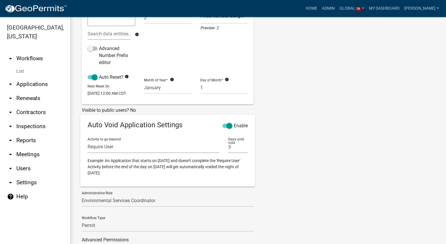
scroll to position [190, 0]
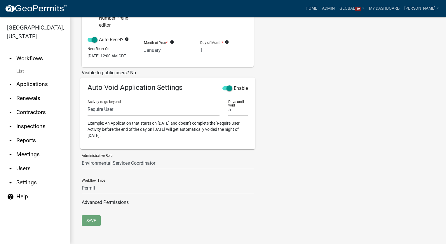
type textarea "WET-NOT REVIEWED-"
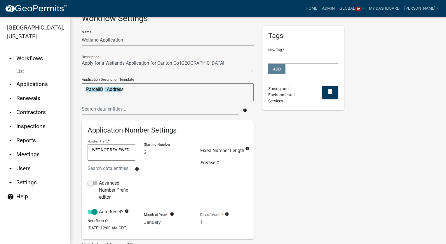
drag, startPoint x: 114, startPoint y: 156, endPoint x: 87, endPoint y: 151, distance: 27.7
click at [87, 151] on div "Number Prefix * WET-NOT REVIEWED- WET-NOT REVIEWED- info" at bounding box center [111, 158] width 51 height 41
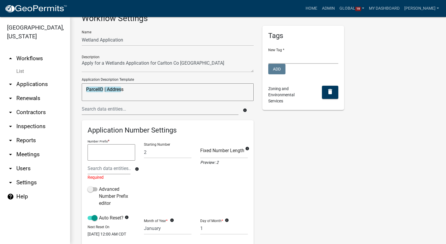
click at [18, 72] on link "List" at bounding box center [35, 71] width 70 height 12
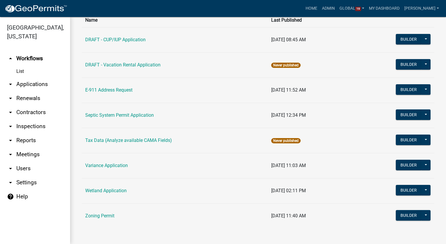
scroll to position [49, 0]
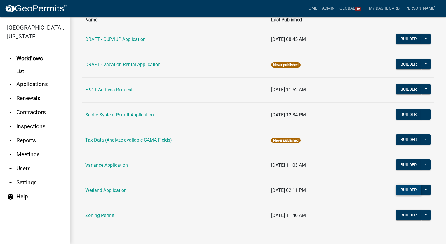
click at [409, 191] on button "Builder" at bounding box center [409, 189] width 26 height 11
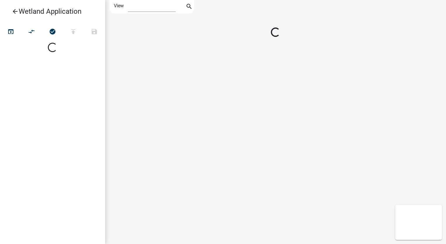
select select "1"
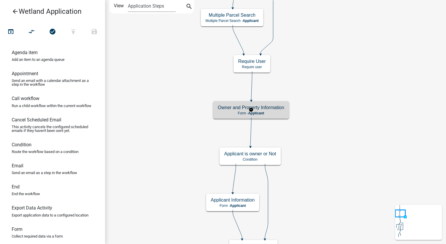
click at [276, 115] on div "Owner and Property Information Form - Applicant" at bounding box center [251, 110] width 76 height 18
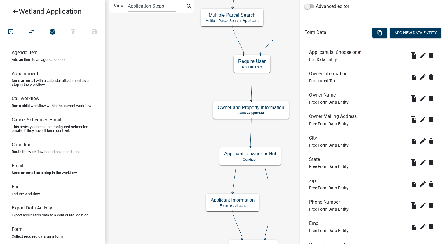
scroll to position [175, 0]
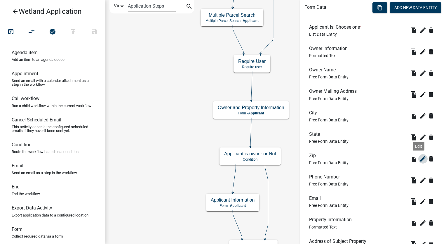
click at [421, 157] on icon "edit" at bounding box center [423, 158] width 7 height 7
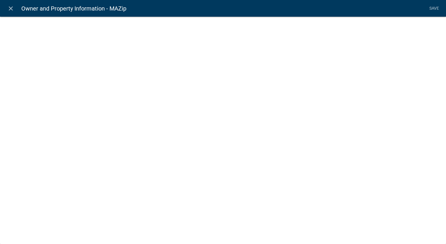
select select "1: Object"
select select "4: Object"
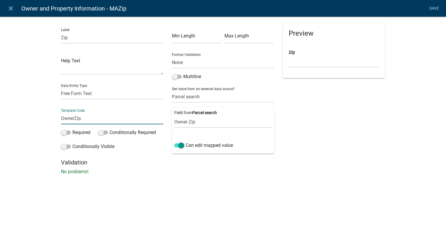
type input "OwnerZip"
click at [201, 123] on select "Parcel ID Owner Name Owner City Owner State Owner Zip Owner Address 1 Owner Add…" at bounding box center [223, 122] width 98 height 12
click at [320, 140] on div "Preview Zip" at bounding box center [334, 90] width 111 height 135
click at [433, 6] on link "Save" at bounding box center [434, 8] width 15 height 11
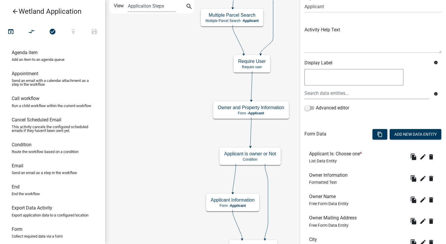
scroll to position [146, 0]
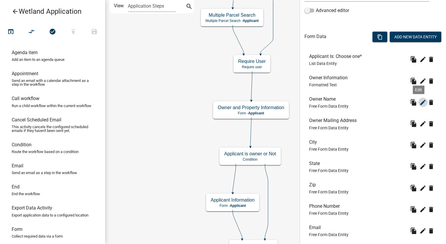
click at [420, 102] on icon "edit" at bounding box center [423, 102] width 7 height 7
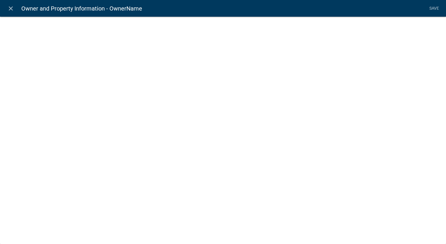
select select "1: Object"
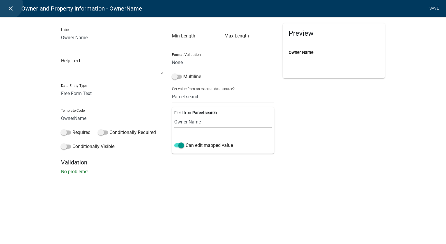
click at [8, 5] on icon "close" at bounding box center [10, 8] width 7 height 7
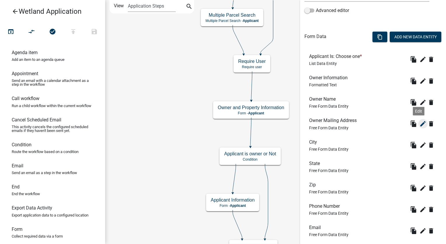
click at [420, 121] on icon "edit" at bounding box center [423, 123] width 7 height 7
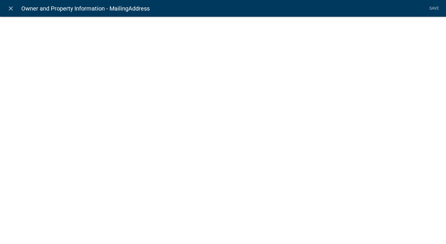
select select "1: Object"
select select "5: Object"
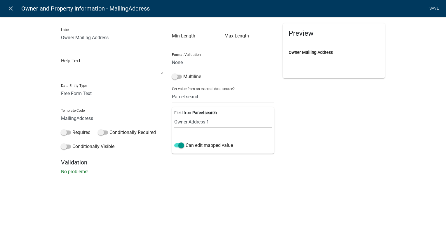
click at [60, 119] on div "Label Owner Mailing Address Help Text Data Entity Type Free Form Text Document …" at bounding box center [112, 90] width 111 height 135
type input "OwnerMailingAddress"
click at [437, 9] on li "Save" at bounding box center [434, 8] width 15 height 11
click at [431, 9] on link "Save" at bounding box center [434, 8] width 15 height 11
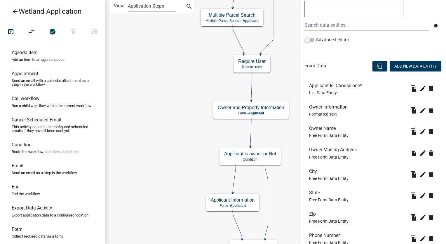
scroll to position [204, 0]
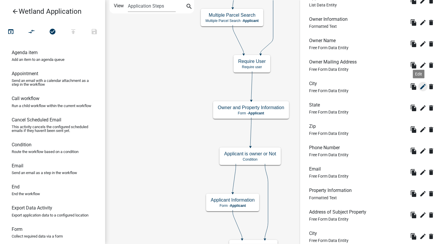
click at [420, 87] on icon "edit" at bounding box center [423, 86] width 7 height 7
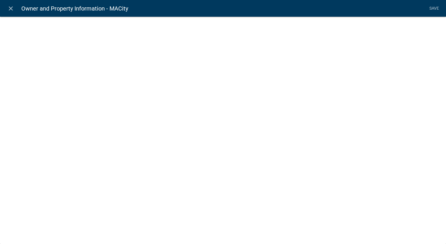
select select "1: Object"
select select "2: Object"
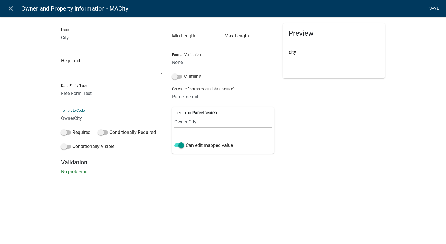
type input "OwnerCity"
click at [437, 9] on li "Save" at bounding box center [434, 8] width 15 height 11
click at [428, 8] on link "Save" at bounding box center [434, 8] width 15 height 11
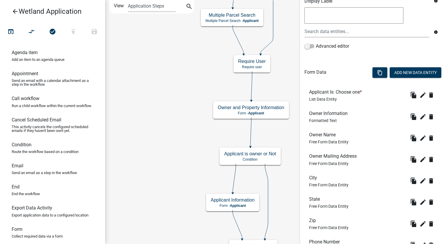
scroll to position [146, 0]
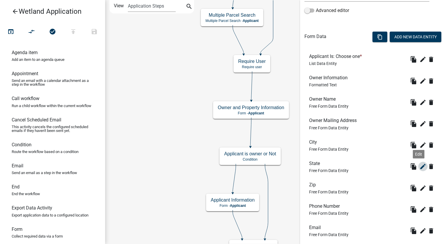
click at [420, 164] on icon "edit" at bounding box center [423, 166] width 7 height 7
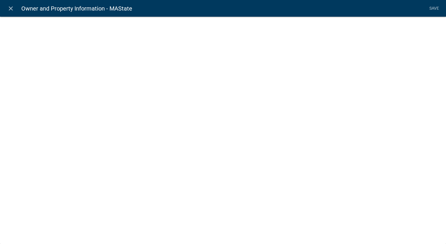
select select "1: Object"
select select "3: Object"
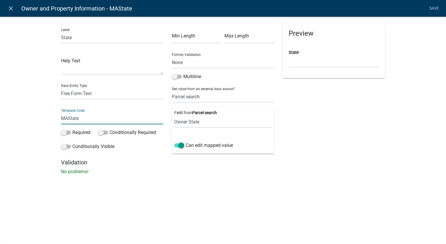
click at [68, 119] on input "MAState" at bounding box center [112, 118] width 102 height 12
type input "OwnerState"
click at [436, 6] on li "Save" at bounding box center [434, 8] width 15 height 11
click at [432, 7] on link "Save" at bounding box center [434, 8] width 15 height 11
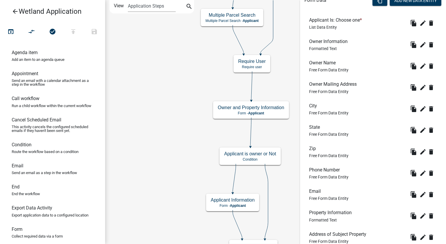
scroll to position [234, 0]
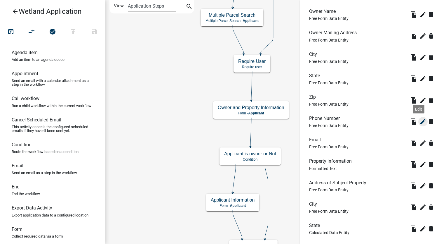
click at [420, 123] on icon "edit" at bounding box center [423, 121] width 7 height 7
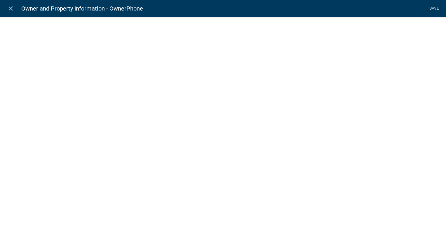
select select "1"
select select
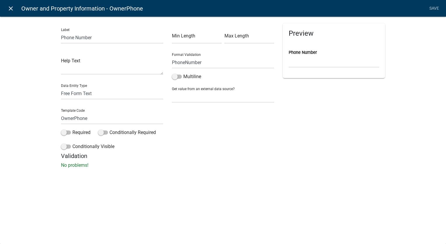
click at [12, 7] on icon "close" at bounding box center [10, 8] width 7 height 7
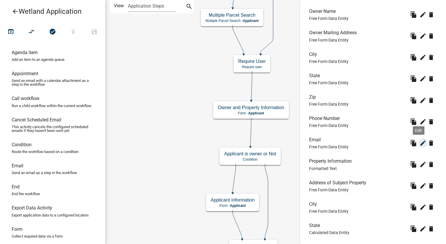
click at [420, 140] on icon "edit" at bounding box center [423, 142] width 7 height 7
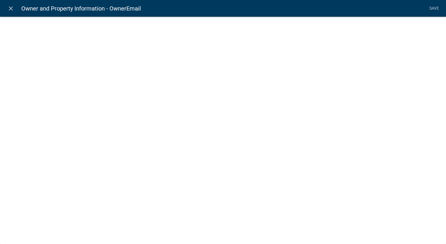
select select "0"
select select
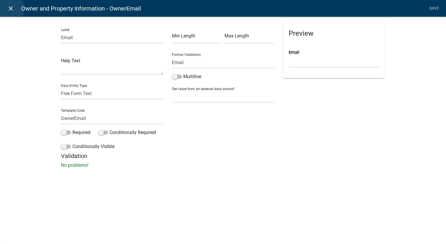
click at [9, 8] on icon "close" at bounding box center [10, 8] width 7 height 7
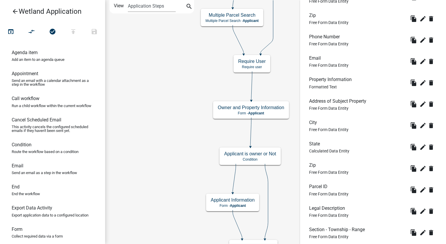
scroll to position [321, 0]
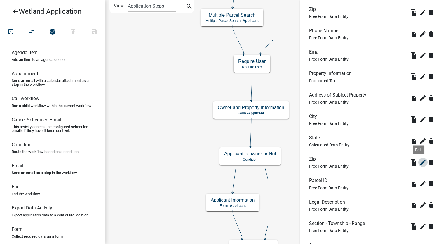
click at [420, 162] on icon "edit" at bounding box center [423, 162] width 7 height 7
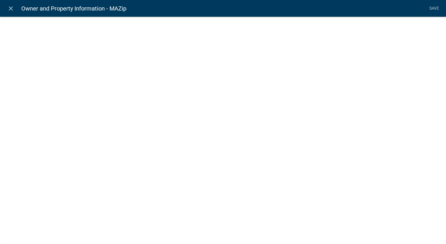
select select "1: Object"
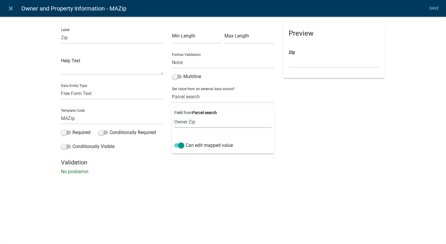
click at [203, 122] on select "Parcel ID Owner Name Owner City Owner State Owner Zip Owner Address 1 Owner Add…" at bounding box center [223, 122] width 98 height 12
select select "59: Object"
click at [174, 116] on select "Parcel ID Owner Name Owner City Owner State Owner Zip Owner Address 1 Owner Add…" at bounding box center [223, 122] width 98 height 12
type input "PropertyZip"
click at [437, 8] on li "Save" at bounding box center [434, 8] width 15 height 11
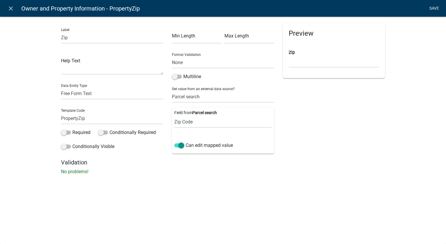
click at [436, 8] on link "Save" at bounding box center [434, 8] width 15 height 11
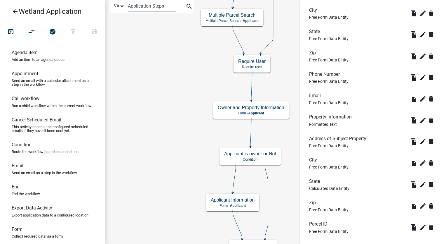
scroll to position [292, 0]
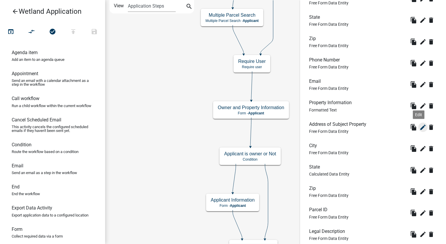
click at [420, 127] on icon "edit" at bounding box center [423, 127] width 7 height 7
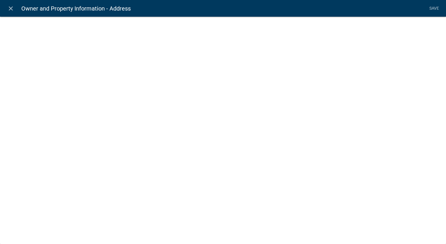
select select "1: Object"
select select "15: Object"
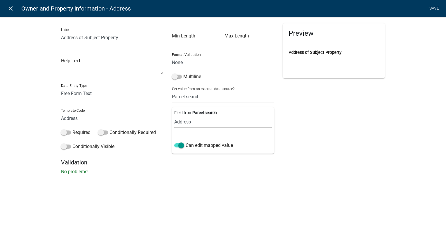
click at [8, 9] on icon "close" at bounding box center [10, 8] width 7 height 7
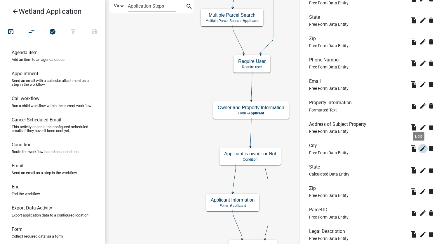
click at [421, 147] on icon "edit" at bounding box center [423, 148] width 7 height 7
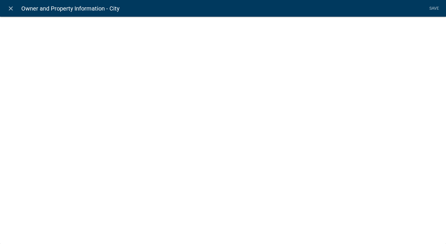
select select "1: Object"
select select "16: Object"
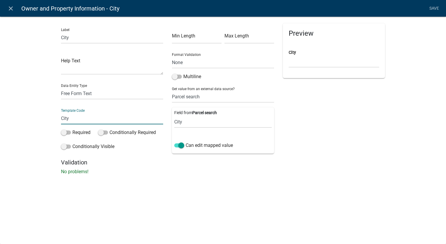
click at [62, 119] on input "City" at bounding box center [112, 118] width 102 height 12
type input "PropertyCity"
click at [434, 5] on li "Save" at bounding box center [434, 8] width 15 height 11
click at [433, 5] on link "Save" at bounding box center [434, 8] width 15 height 11
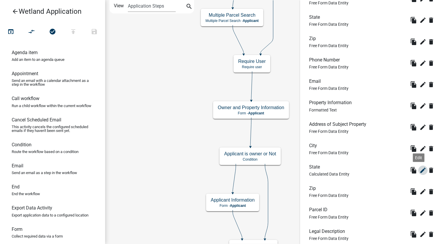
click at [420, 169] on icon "edit" at bounding box center [423, 169] width 7 height 7
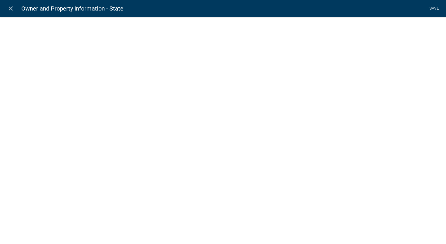
select select "calculated-value"
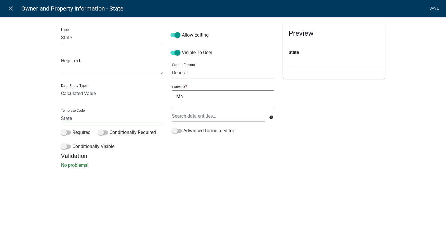
click at [61, 118] on input "State" at bounding box center [112, 118] width 102 height 12
type input "PropertyState"
click at [432, 9] on li "Save" at bounding box center [434, 8] width 15 height 11
click at [177, 36] on span at bounding box center [176, 35] width 10 height 4
click at [182, 32] on input "Allow Editing" at bounding box center [182, 32] width 0 height 0
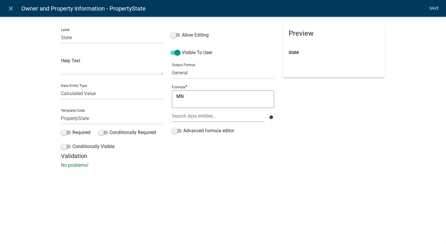
click at [433, 9] on link "Save" at bounding box center [434, 8] width 15 height 11
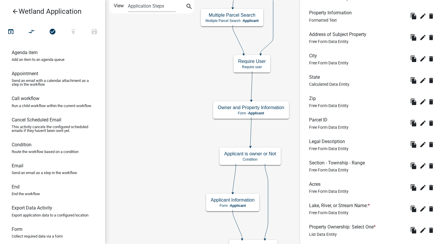
scroll to position [380, 0]
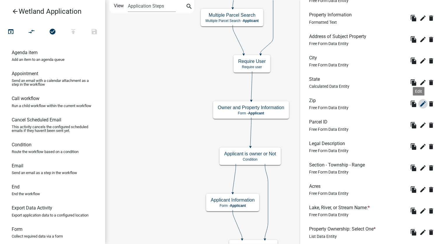
click at [420, 103] on icon "edit" at bounding box center [423, 103] width 7 height 7
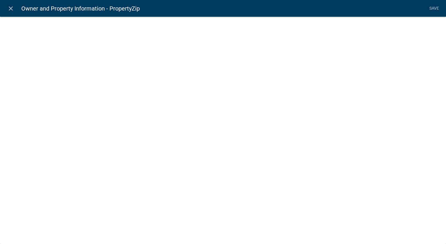
select select "1: Object"
select select "59: Object"
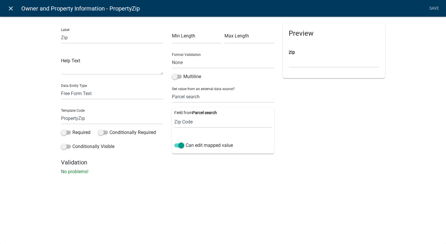
click at [10, 9] on icon "close" at bounding box center [10, 8] width 7 height 7
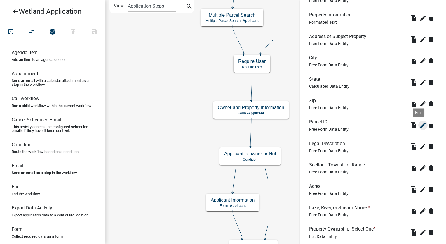
click at [420, 124] on icon "edit" at bounding box center [423, 124] width 7 height 7
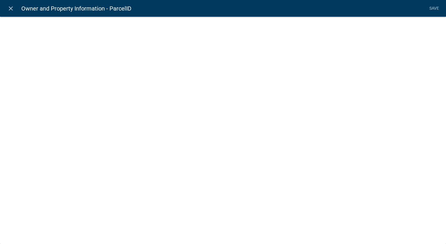
select select "1: Object"
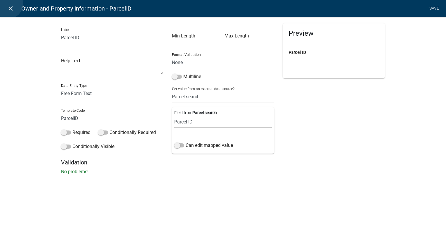
click at [8, 4] on link "close" at bounding box center [11, 8] width 12 height 12
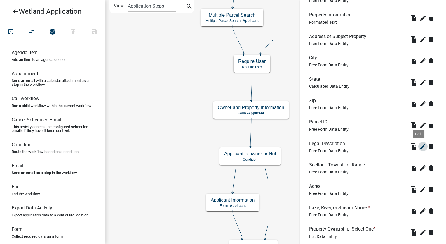
click at [420, 147] on icon "edit" at bounding box center [423, 146] width 7 height 7
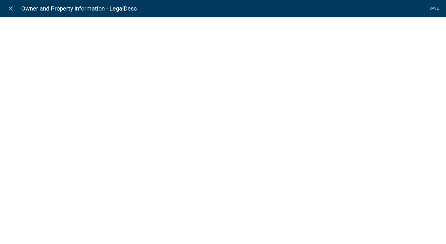
select select "1: Object"
select select "17: Object"
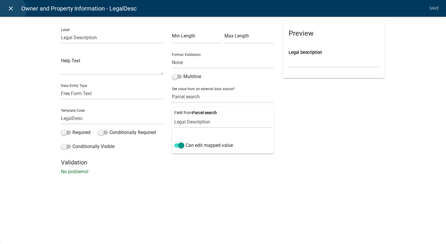
click at [12, 10] on icon "close" at bounding box center [10, 8] width 7 height 7
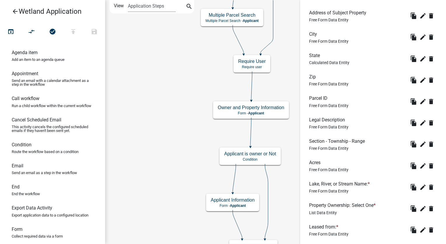
scroll to position [438, 0]
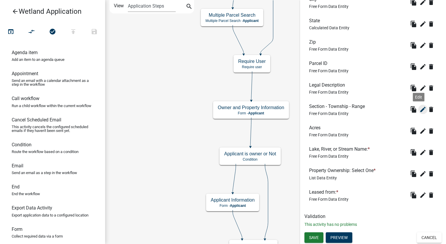
click at [420, 109] on icon "edit" at bounding box center [423, 109] width 7 height 7
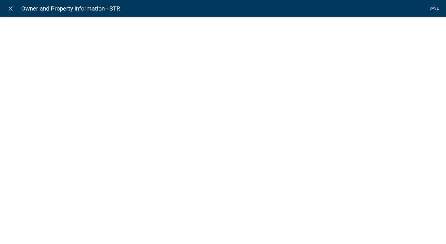
select select "1: Object"
select select "8: Object"
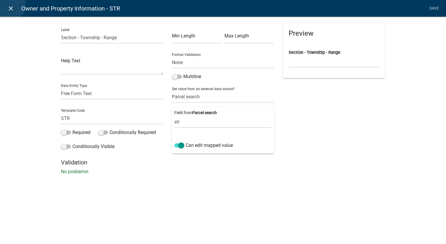
click at [11, 5] on icon "close" at bounding box center [10, 8] width 7 height 7
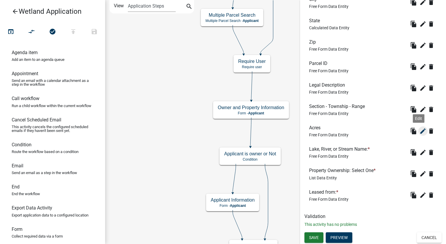
click at [420, 127] on icon "edit" at bounding box center [423, 130] width 7 height 7
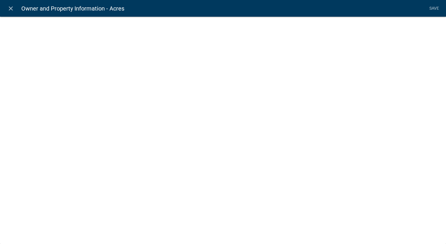
select select "1: Object"
select select "9: Object"
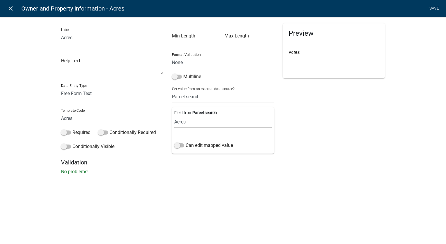
click at [12, 8] on icon "close" at bounding box center [10, 8] width 7 height 7
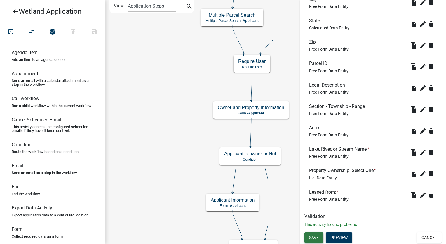
click at [315, 237] on span "Save" at bounding box center [314, 237] width 10 height 5
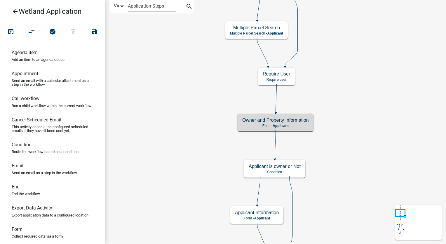
scroll to position [0, 0]
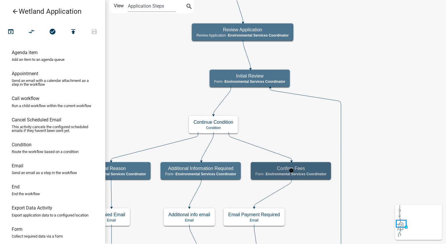
click at [314, 176] on p "Form - Environmental Services Coordinator" at bounding box center [291, 174] width 71 height 4
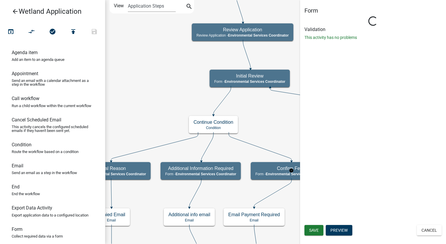
select select "A27015B5-4923-43A2-B499-3EB71D81BC34"
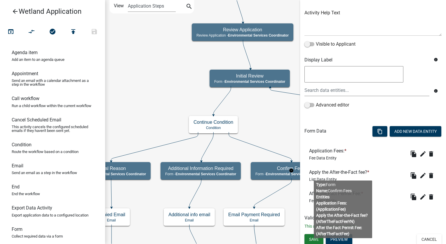
scroll to position [67, 0]
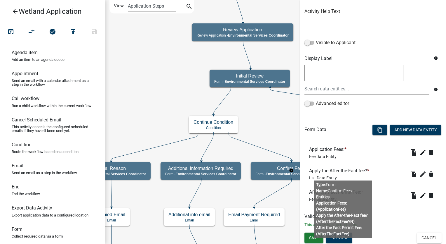
click at [348, 200] on body "Internet Explorer does NOT work with GeoPermits. Get a new browser for more sec…" at bounding box center [223, 122] width 446 height 244
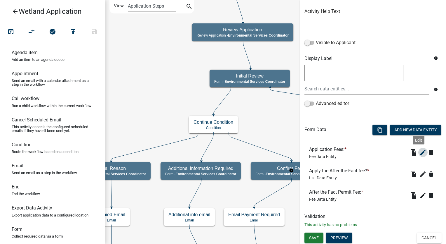
click at [420, 152] on icon "edit" at bounding box center [423, 152] width 7 height 7
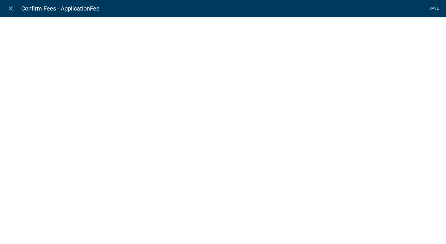
select select "fee"
select select "1: d4ca6ebd-968b-4b5c-85a0-fdef445116b8"
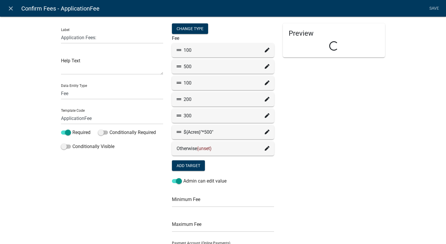
select select "c822d52a-a088-46ef-bc30-2cdbd4d20de1"
click at [265, 47] on fa-icon at bounding box center [267, 50] width 5 height 7
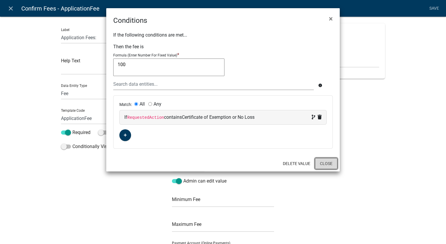
click at [327, 158] on button "Close" at bounding box center [326, 163] width 22 height 11
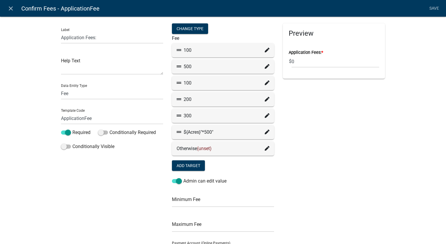
click at [266, 67] on icon at bounding box center [267, 66] width 5 height 5
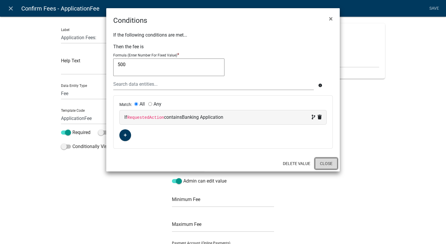
click at [324, 165] on button "Close" at bounding box center [326, 163] width 22 height 11
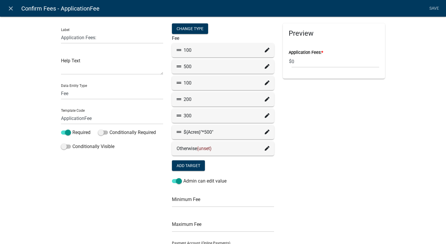
click at [265, 83] on icon at bounding box center [267, 82] width 5 height 5
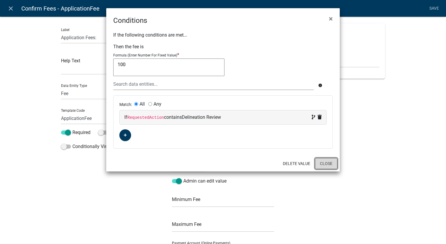
click at [326, 159] on button "Close" at bounding box center [326, 163] width 22 height 11
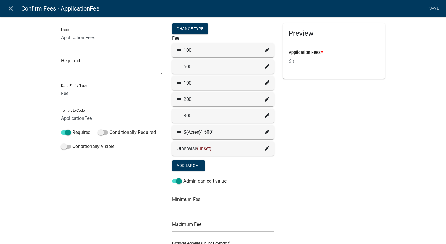
click at [265, 99] on icon at bounding box center [267, 99] width 5 height 5
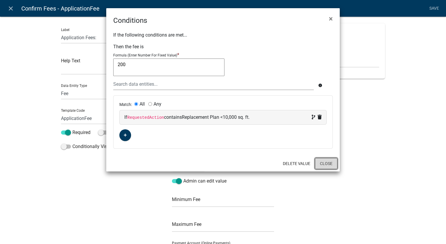
click at [327, 165] on button "Close" at bounding box center [326, 163] width 22 height 11
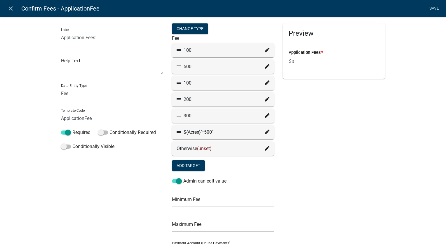
click at [267, 113] on fa-icon at bounding box center [267, 115] width 5 height 7
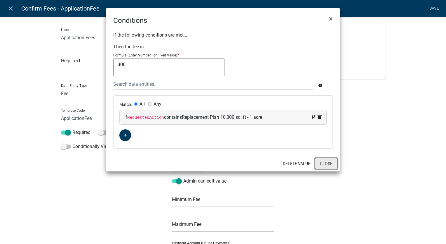
click at [324, 160] on button "Close" at bounding box center [326, 163] width 22 height 11
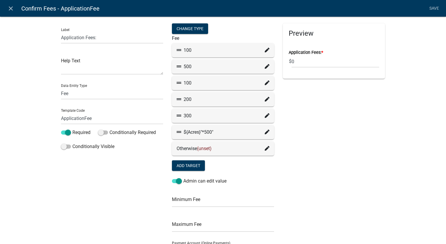
click at [265, 129] on fa-icon at bounding box center [267, 132] width 5 height 7
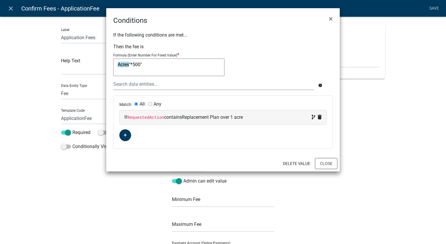
click at [141, 63] on textarea "Acres"*500"" at bounding box center [168, 67] width 111 height 18
type textarea "Acres*500"
click at [325, 166] on button "Close" at bounding box center [326, 163] width 22 height 11
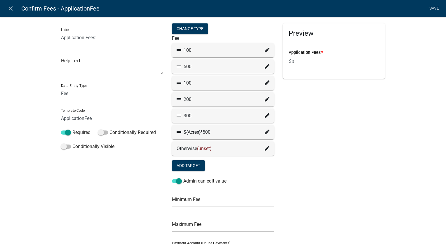
scroll to position [96, 0]
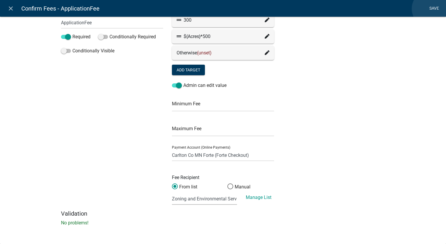
click at [430, 9] on link "Save" at bounding box center [434, 8] width 15 height 11
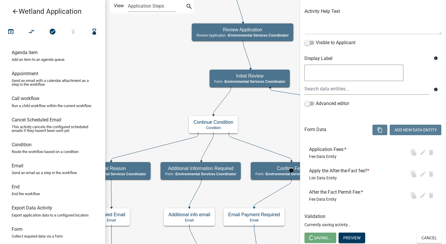
scroll to position [0, 0]
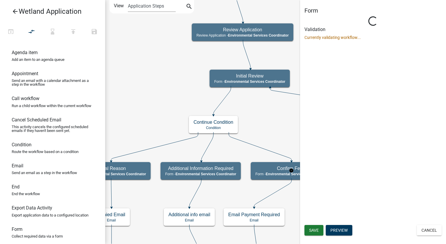
select select "A27015B5-4923-43A2-B499-3EB71D81BC34"
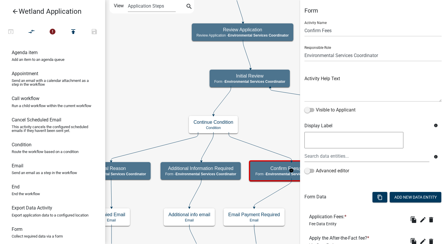
scroll to position [67, 0]
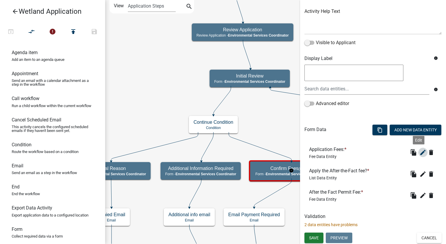
click at [420, 152] on icon "edit" at bounding box center [423, 152] width 7 height 7
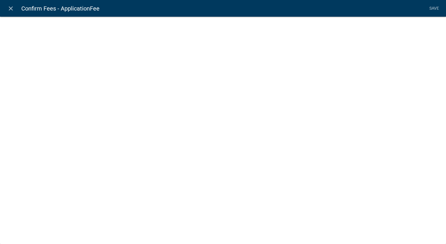
select select "fee"
select select "c822d52a-a088-46ef-bc30-2cdbd4d20de1"
select select "1: d4ca6ebd-968b-4b5c-85a0-fdef445116b8"
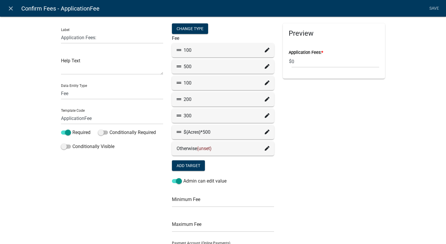
click at [265, 131] on icon at bounding box center [267, 131] width 5 height 5
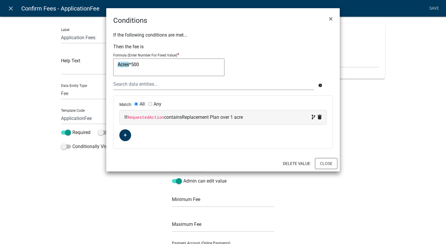
click at [144, 66] on textarea "Acres*500" at bounding box center [168, 67] width 111 height 18
type textarea "Acres"
click at [132, 88] on div at bounding box center [213, 84] width 209 height 12
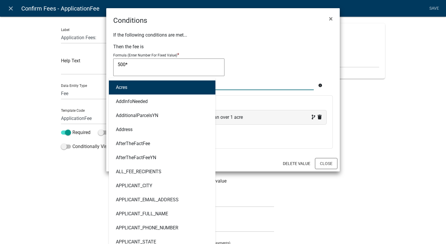
click at [132, 88] on button "Acres" at bounding box center [162, 87] width 107 height 14
type textarea "500*Acres"
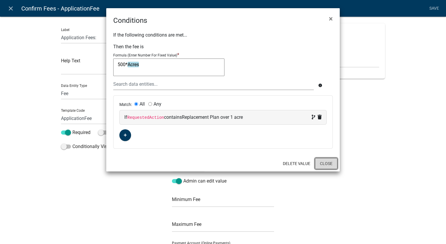
click at [333, 165] on button "Close" at bounding box center [326, 163] width 22 height 11
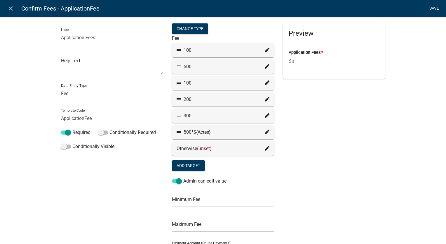
click at [431, 8] on link "Save" at bounding box center [434, 8] width 15 height 11
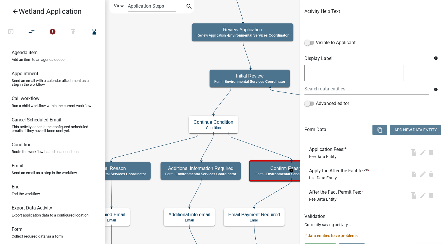
scroll to position [0, 0]
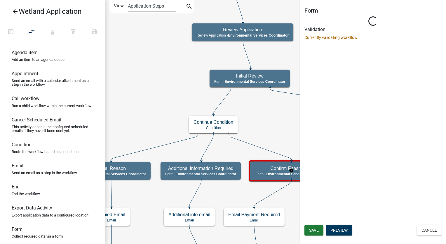
select select "A27015B5-4923-43A2-B499-3EB71D81BC34"
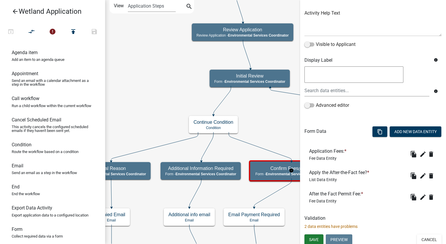
scroll to position [67, 0]
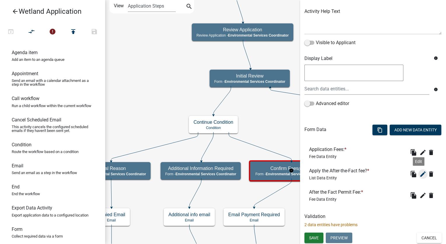
click at [420, 175] on icon "edit" at bounding box center [423, 173] width 7 height 7
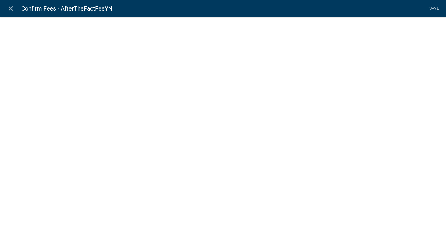
select select "list-data"
select select
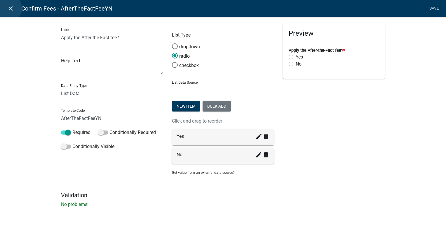
click at [7, 8] on icon "close" at bounding box center [10, 8] width 7 height 7
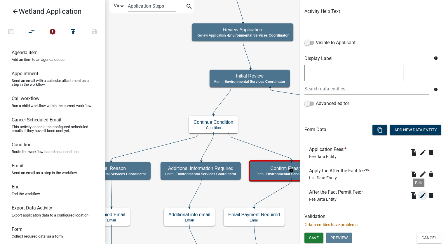
click at [420, 195] on icon "edit" at bounding box center [423, 195] width 7 height 7
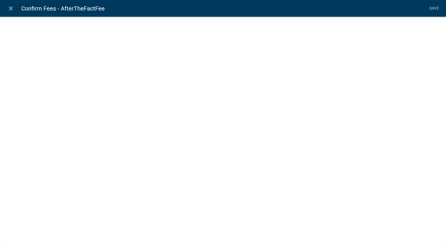
select select "fee"
select select "c822d52a-a088-46ef-bc30-2cdbd4d20de1"
select select "1: d4ca6ebd-968b-4b5c-85a0-fdef445116b8"
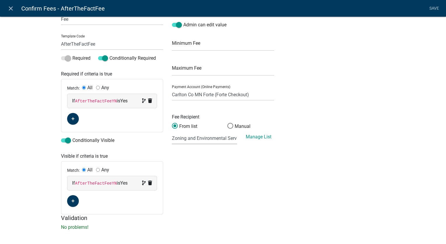
scroll to position [78, 0]
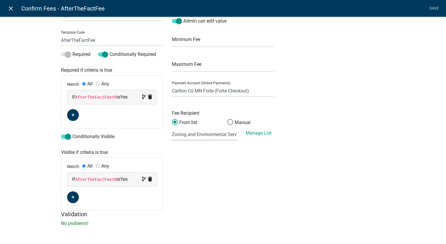
click at [7, 8] on link "close" at bounding box center [11, 8] width 12 height 12
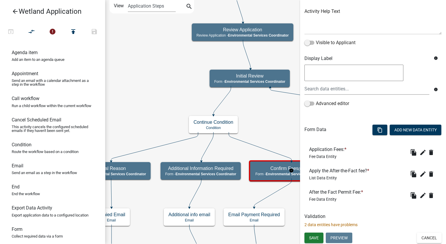
scroll to position [0, 0]
click at [321, 235] on button "Save" at bounding box center [314, 237] width 19 height 11
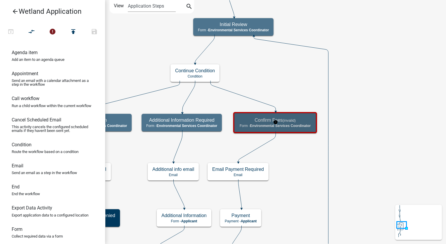
click at [281, 116] on div "Confirm Fees (invalid) Form - Environmental Services Coordinator" at bounding box center [275, 123] width 80 height 18
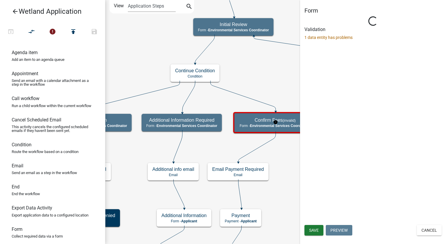
select select "A27015B5-4923-43A2-B499-3EB71D81BC34"
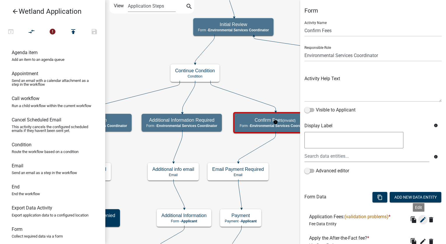
click at [420, 217] on icon "edit" at bounding box center [423, 219] width 7 height 7
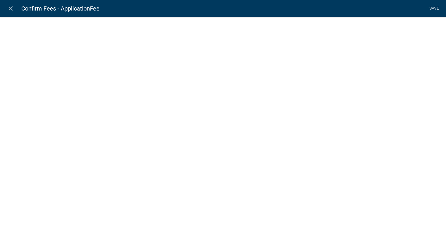
select select "fee"
select select "1: d4ca6ebd-968b-4b5c-85a0-fdef445116b8"
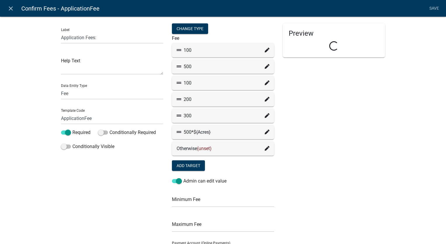
select select "c822d52a-a088-46ef-bc30-2cdbd4d20de1"
click at [265, 129] on fa-icon at bounding box center [267, 132] width 5 height 7
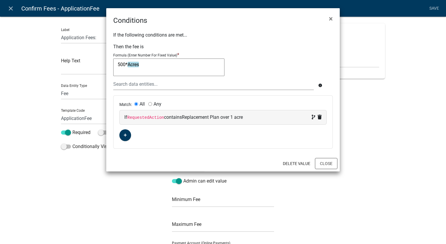
click at [141, 66] on textarea "500*Acres" at bounding box center [168, 67] width 111 height 18
click at [335, 165] on button "Close" at bounding box center [326, 163] width 22 height 11
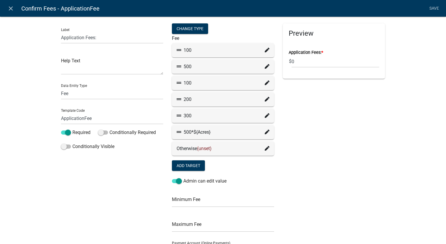
click at [265, 131] on icon at bounding box center [267, 131] width 5 height 5
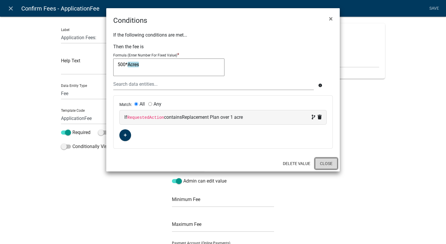
click at [335, 164] on button "Close" at bounding box center [326, 163] width 22 height 11
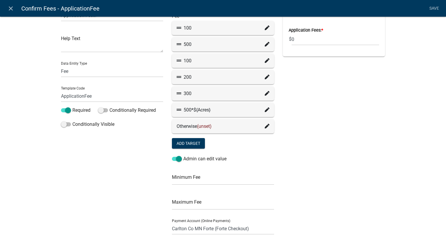
scroll to position [58, 0]
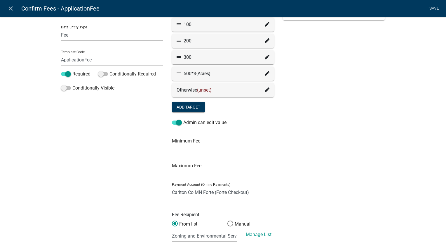
click at [265, 89] on icon at bounding box center [267, 89] width 5 height 5
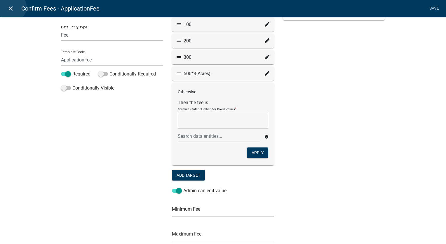
click at [12, 7] on icon "close" at bounding box center [10, 8] width 7 height 7
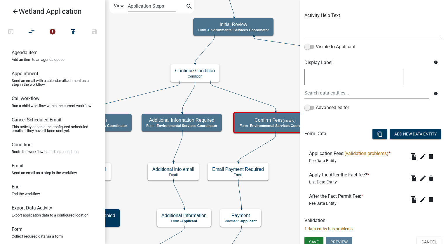
scroll to position [67, 0]
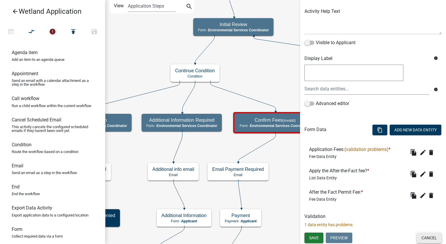
click at [421, 235] on button "Cancel" at bounding box center [429, 237] width 25 height 11
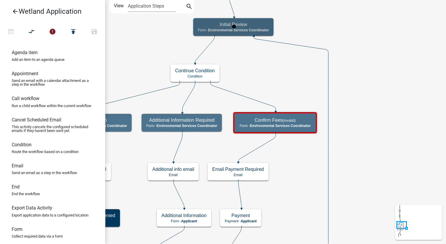
click at [241, 24] on h5 "Initial Review" at bounding box center [233, 25] width 71 height 6
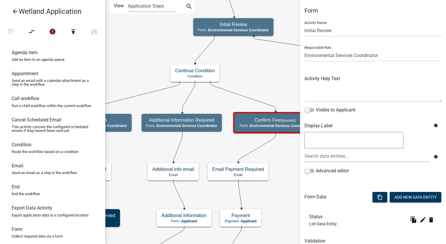
scroll to position [25, 0]
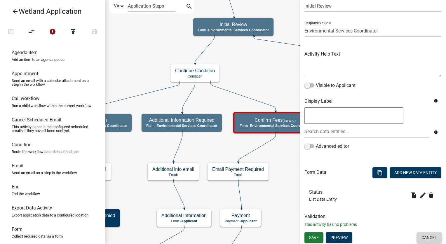
click at [430, 235] on button "Cancel" at bounding box center [429, 237] width 25 height 11
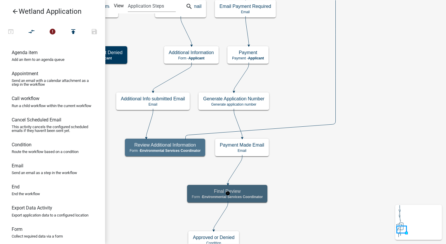
click at [238, 198] on span "Environmental Services Coordinator" at bounding box center [232, 197] width 61 height 4
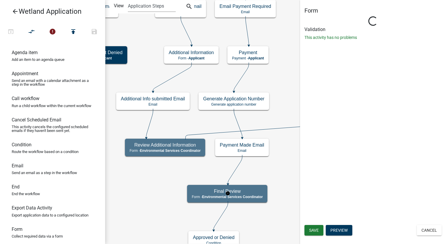
select select "A27015B5-4923-43A2-B499-3EB71D81BC34"
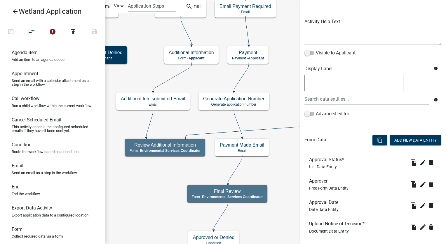
scroll to position [58, 0]
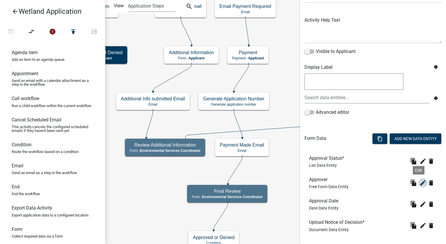
click at [420, 183] on icon "edit" at bounding box center [423, 182] width 7 height 7
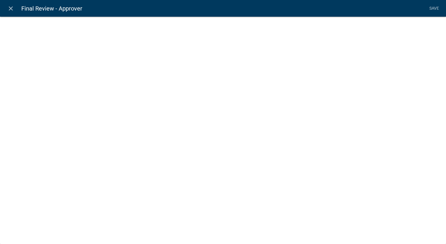
select select
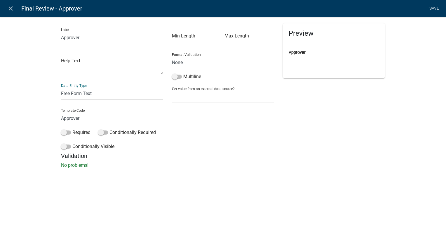
click at [84, 96] on select "Free Form Text Document Display Entity Value Fee Numeric Data Date Map Sketch D…" at bounding box center [112, 93] width 102 height 12
select select "list-data"
click at [61, 87] on select "Free Form Text Document Display Entity Value Fee Numeric Data Date Map Sketch D…" at bounding box center [112, 93] width 102 height 12
select select "list-data"
select select
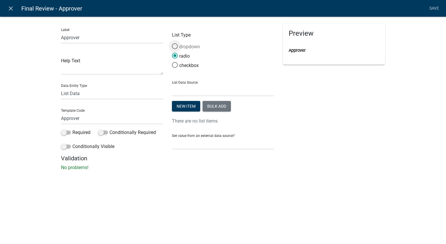
click at [175, 45] on span at bounding box center [175, 46] width 12 height 13
click at [172, 43] on input "dropdown" at bounding box center [172, 43] width 0 height 0
click at [198, 94] on select "State List Front Yard Setbacks Maximum Building Heights Overlay Areas Rear Setb…" at bounding box center [223, 90] width 102 height 12
select select "custom-list-fe950a02-59ac-45e9-b22a-309567356841"
click at [172, 84] on select "State List Front Yard Setbacks Maximum Building Heights Overlay Areas Rear Setb…" at bounding box center [223, 90] width 102 height 12
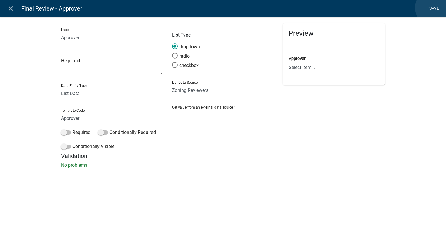
click at [434, 8] on link "Save" at bounding box center [434, 8] width 15 height 11
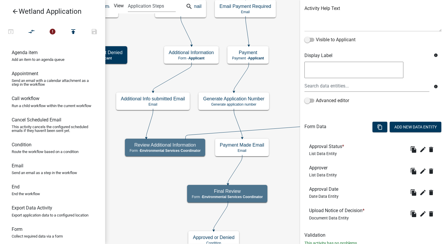
scroll to position [89, 0]
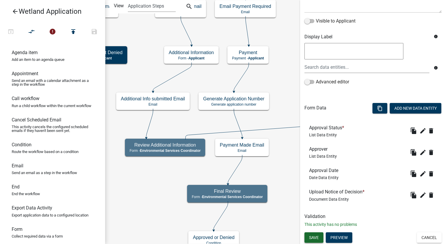
click at [315, 240] on button "Save" at bounding box center [314, 237] width 19 height 11
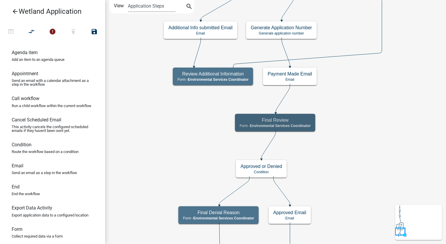
scroll to position [0, 0]
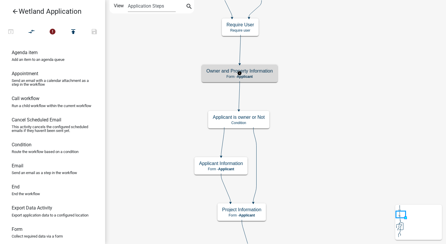
click at [258, 66] on div "Owner and Property Information Form - Applicant" at bounding box center [240, 74] width 76 height 18
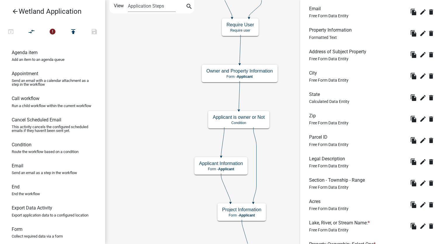
scroll to position [409, 0]
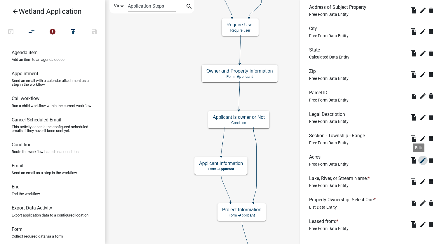
click at [420, 159] on icon "edit" at bounding box center [423, 160] width 7 height 7
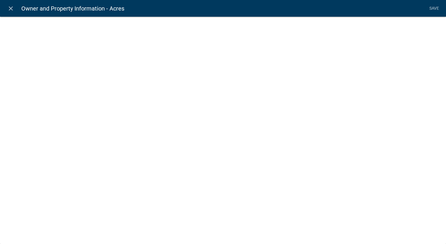
select select "1: Object"
select select "9: Object"
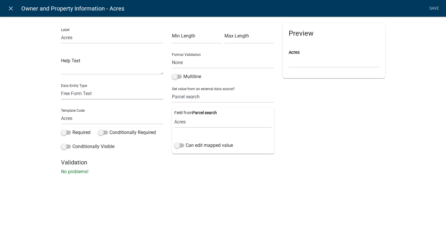
click at [114, 95] on select "Free Form Text Document Display Entity Value Fee Numeric Data Date Map Sketch D…" at bounding box center [112, 93] width 102 height 12
select select "numeric-data"
click at [61, 87] on select "Free Form Text Document Display Entity Value Fee Numeric Data Date Map Sketch D…" at bounding box center [112, 93] width 102 height 12
select select "numeric-data"
select select
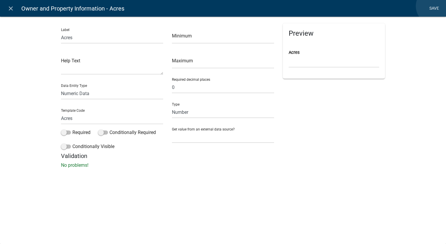
click at [435, 6] on link "Save" at bounding box center [434, 8] width 15 height 11
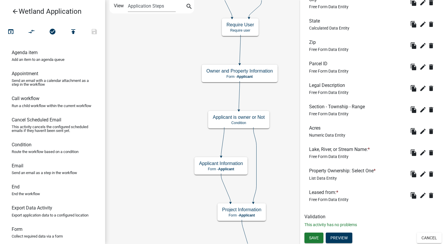
scroll to position [438, 0]
click at [313, 236] on span "Save" at bounding box center [314, 237] width 10 height 5
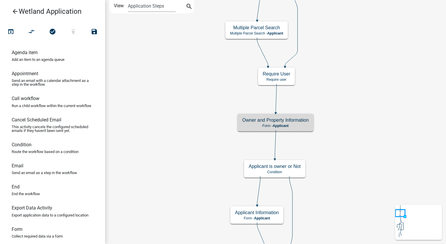
scroll to position [0, 0]
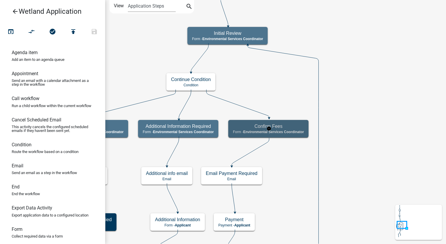
click at [285, 127] on h5 "Confirm Fees" at bounding box center [268, 126] width 71 height 6
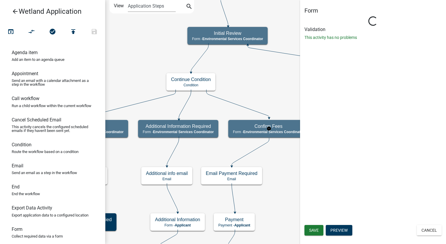
select select "A27015B5-4923-43A2-B499-3EB71D81BC34"
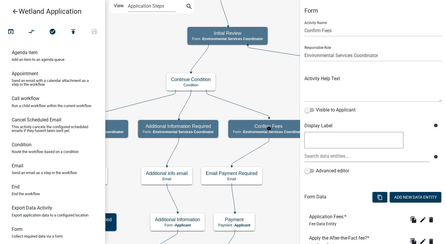
scroll to position [29, 0]
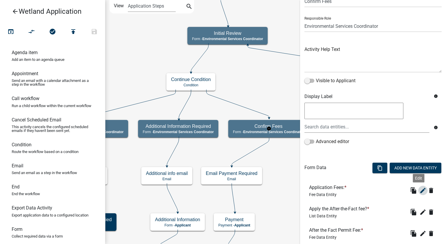
click at [420, 190] on icon "edit" at bounding box center [423, 190] width 7 height 7
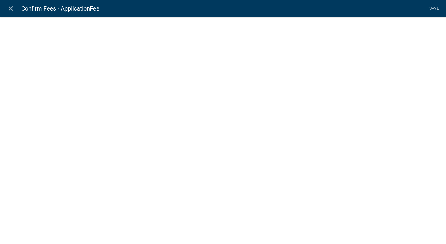
select select "fee"
select select "1: d4ca6ebd-968b-4b5c-85a0-fdef445116b8"
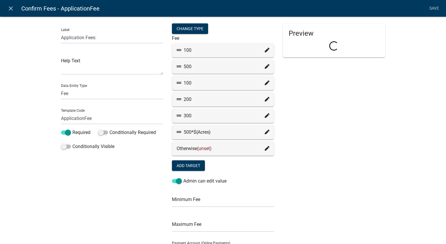
select select "c822d52a-a088-46ef-bc30-2cdbd4d20de1"
click at [265, 129] on fa-icon at bounding box center [267, 132] width 5 height 7
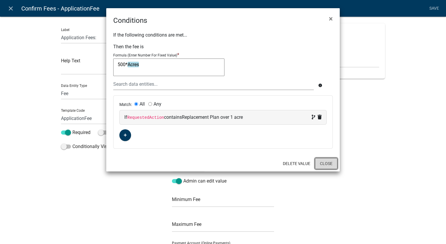
click at [323, 168] on button "Close" at bounding box center [326, 163] width 22 height 11
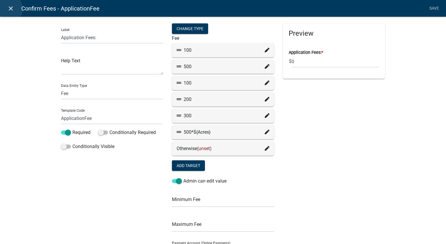
click at [8, 9] on icon "close" at bounding box center [10, 8] width 7 height 7
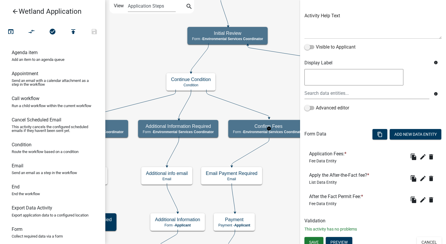
scroll to position [67, 0]
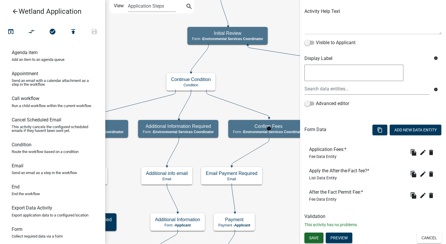
click at [315, 235] on span "Save" at bounding box center [314, 237] width 10 height 5
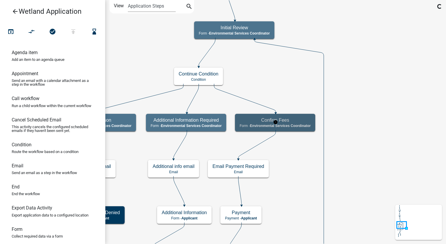
scroll to position [0, 0]
click at [72, 28] on icon "publish" at bounding box center [73, 32] width 7 height 8
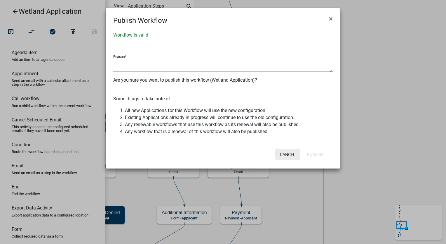
click at [291, 157] on button "Cancel" at bounding box center [287, 154] width 25 height 11
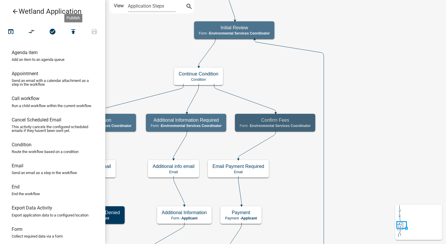
click at [15, 11] on icon "arrow_back" at bounding box center [15, 12] width 7 height 8
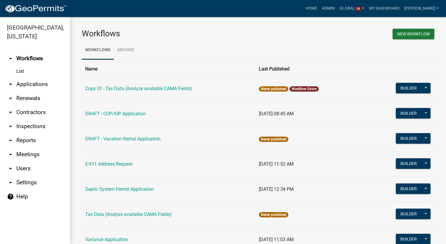
scroll to position [74, 0]
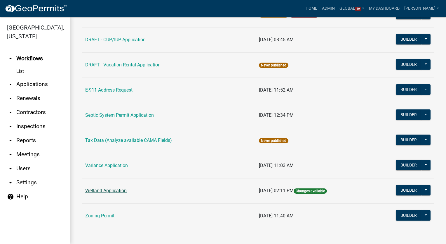
click at [107, 188] on link "Wetland Application" at bounding box center [105, 191] width 41 height 6
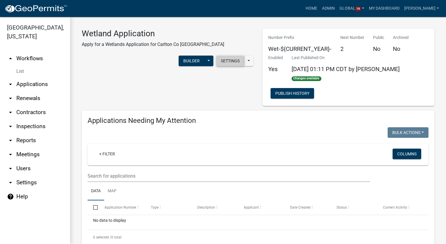
click at [234, 55] on button "Settings" at bounding box center [230, 60] width 28 height 11
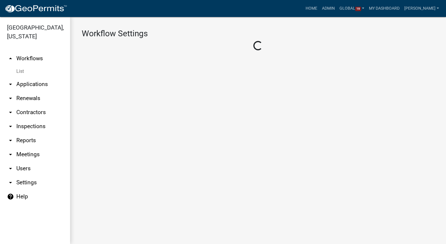
select select "1"
select select "2fdccdfa-7728-4211-88ce-e4301666c427"
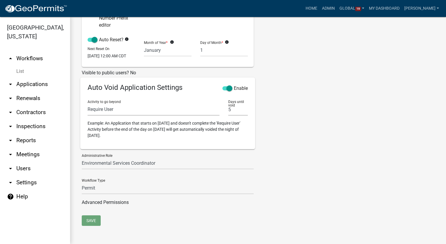
scroll to position [190, 0]
click at [333, 5] on link "Admin" at bounding box center [329, 8] width 18 height 11
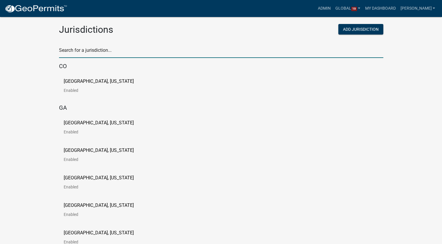
click at [72, 51] on input "text" at bounding box center [221, 52] width 324 height 12
type input "story"
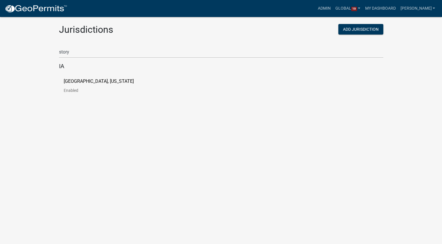
click at [76, 81] on p "[GEOGRAPHIC_DATA], [US_STATE]" at bounding box center [99, 81] width 70 height 5
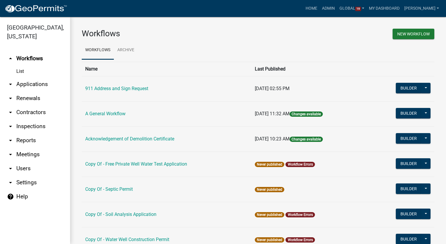
click at [29, 161] on link "arrow_drop_down Users" at bounding box center [35, 168] width 70 height 14
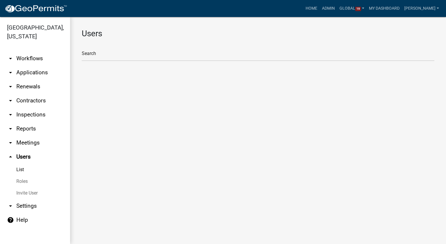
click at [26, 199] on link "arrow_drop_down Settings" at bounding box center [35, 206] width 70 height 14
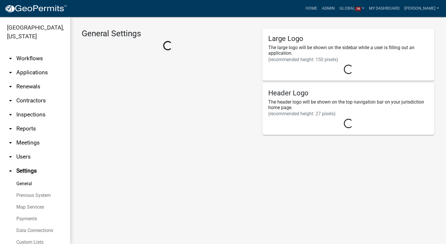
select select "03540cc7-cae6-4ec5-9df4-19164d3ec826"
select select "IA"
select select "Central Standard Time"
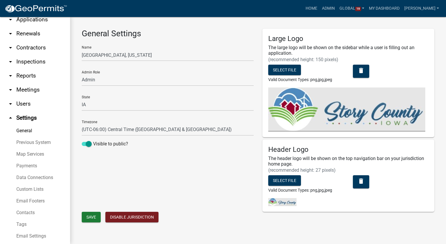
scroll to position [58, 0]
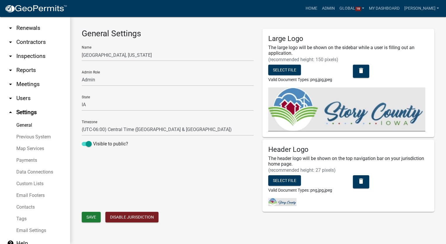
click at [25, 178] on link "Custom Lists" at bounding box center [35, 184] width 70 height 12
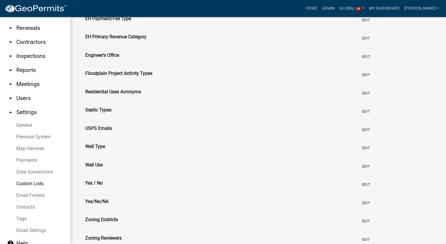
scroll to position [284, 0]
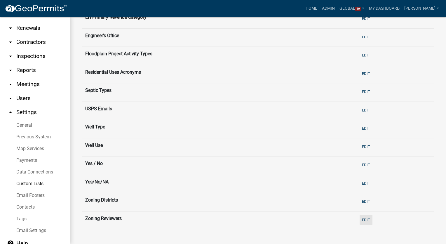
click at [362, 217] on button "Edit" at bounding box center [366, 220] width 13 height 10
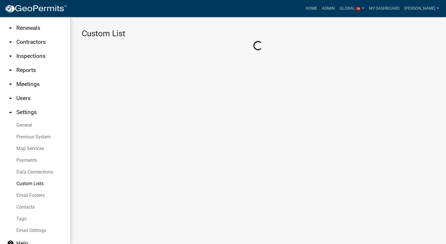
select select "5: 289ca764-5063-4d44-9e26-a723625f811d"
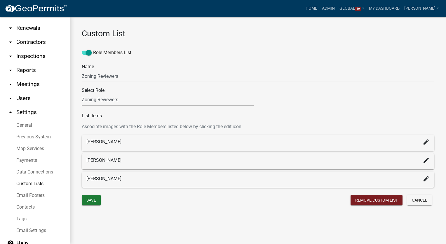
click at [26, 178] on link "Custom Lists" at bounding box center [35, 184] width 70 height 12
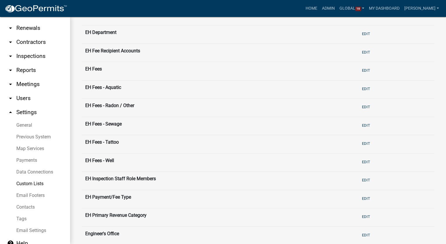
scroll to position [88, 0]
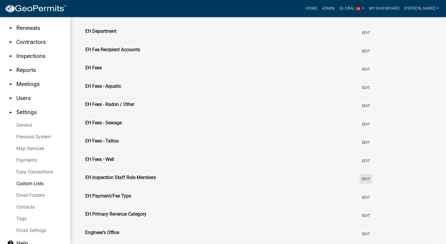
click at [364, 178] on button "Edit" at bounding box center [366, 179] width 13 height 10
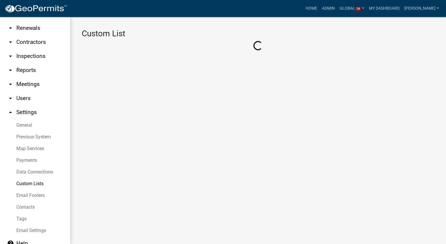
select select "6: b112e396-40ef-4858-ae7c-ab0894fdbb84"
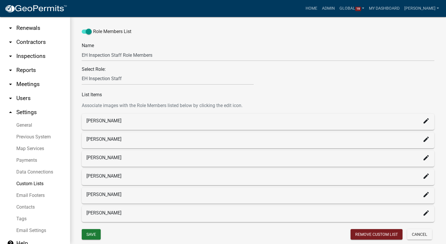
scroll to position [41, 0]
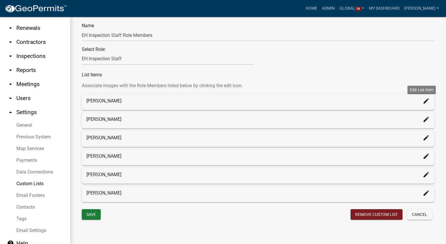
click at [423, 103] on icon "create" at bounding box center [426, 100] width 7 height 7
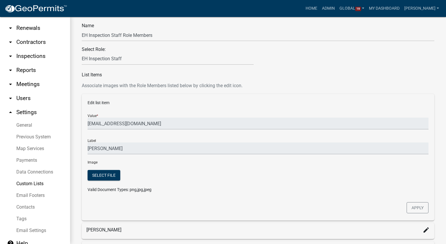
click at [307, 70] on div "Role Members List Name EH Inspection Staff Role Members Select Role: Admin P & …" at bounding box center [258, 156] width 353 height 312
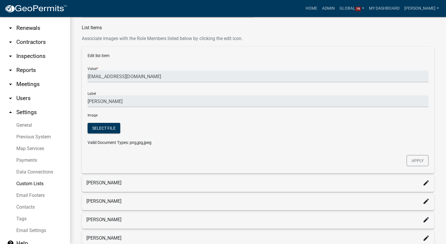
scroll to position [151, 0]
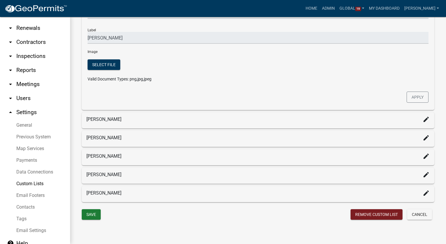
click at [201, 216] on div "Save" at bounding box center [167, 215] width 181 height 12
click at [411, 99] on button "Apply" at bounding box center [418, 96] width 22 height 11
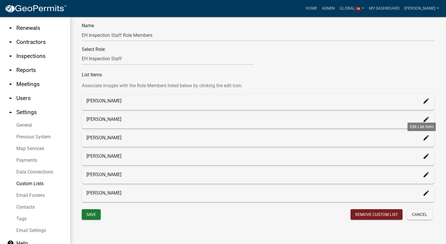
click at [423, 135] on icon "create" at bounding box center [426, 137] width 7 height 7
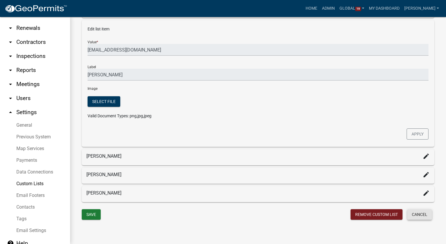
click at [412, 216] on button "Cancel" at bounding box center [419, 214] width 25 height 11
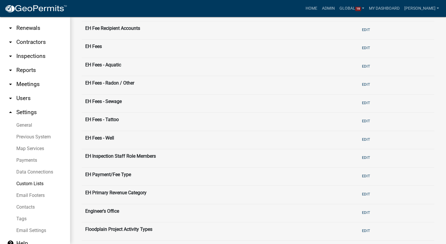
scroll to position [146, 0]
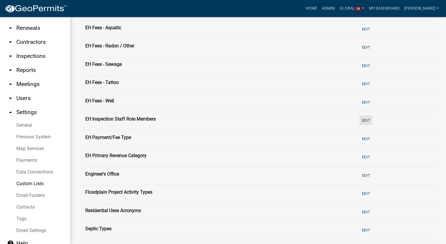
click at [367, 115] on button "Edit" at bounding box center [366, 120] width 13 height 10
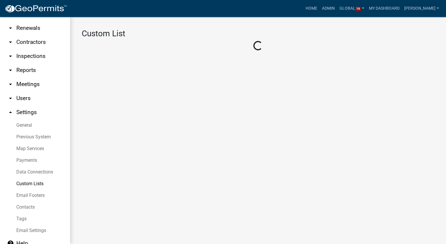
select select "6: b112e396-40ef-4858-ae7c-ab0894fdbb84"
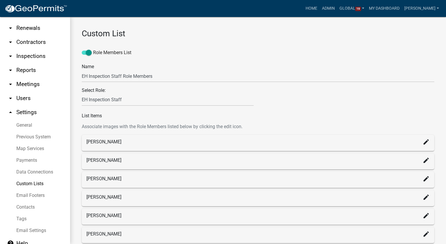
click at [25, 178] on link "Custom Lists" at bounding box center [35, 184] width 70 height 12
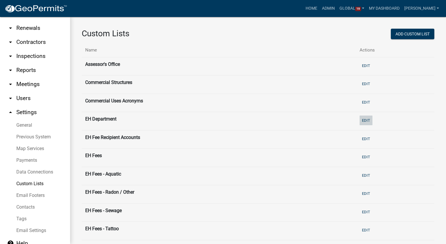
click at [368, 119] on button "Edit" at bounding box center [366, 120] width 13 height 10
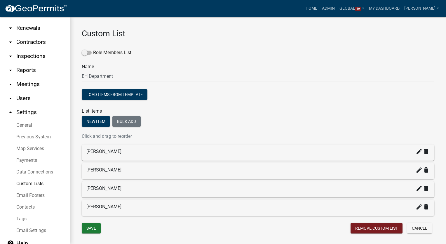
click at [25, 178] on link "Custom Lists" at bounding box center [35, 184] width 70 height 12
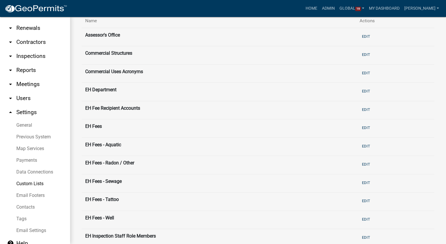
scroll to position [88, 0]
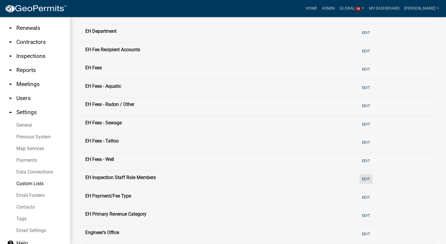
click at [367, 177] on button "Edit" at bounding box center [366, 179] width 13 height 10
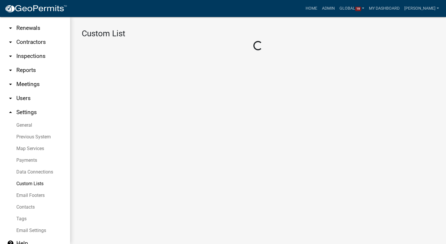
select select "6: b112e396-40ef-4858-ae7c-ab0894fdbb84"
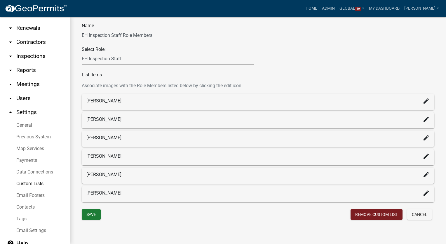
scroll to position [12, 0]
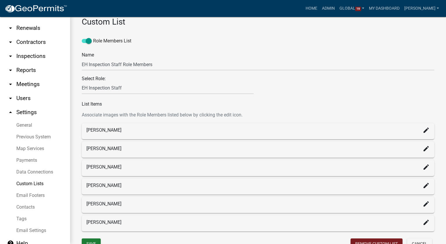
click at [418, 91] on div at bounding box center [348, 88] width 181 height 12
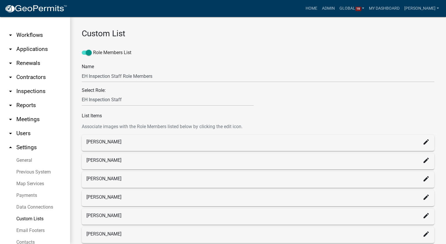
scroll to position [0, 0]
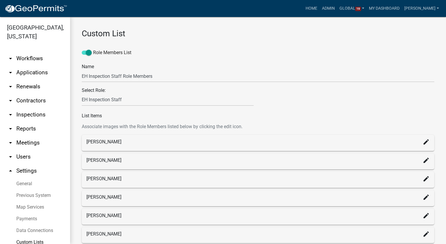
click at [34, 51] on link "arrow_drop_down Workflows" at bounding box center [35, 58] width 70 height 14
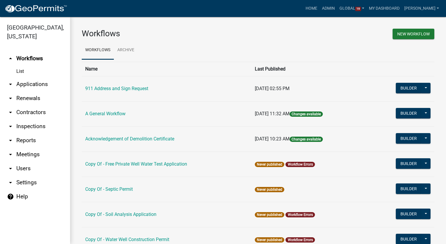
click at [17, 175] on link "arrow_drop_down Settings" at bounding box center [35, 182] width 70 height 14
select select "IA"
select select "Central Standard Time"
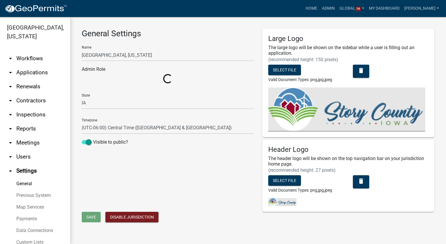
select select "03540cc7-cae6-4ec5-9df4-19164d3ec826"
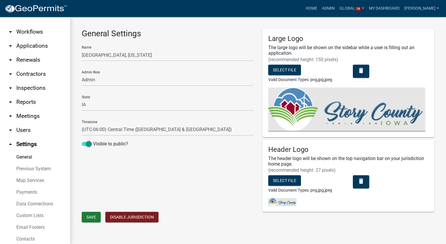
scroll to position [58, 0]
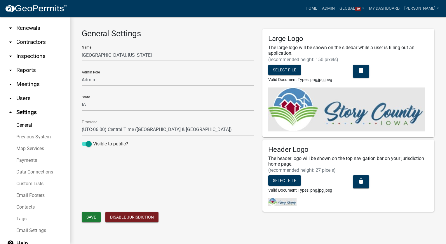
click at [32, 178] on link "Custom Lists" at bounding box center [35, 184] width 70 height 12
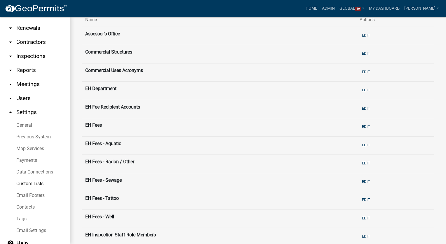
scroll to position [88, 0]
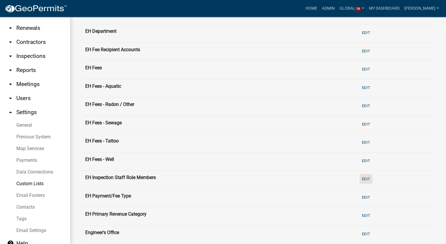
click at [360, 177] on button "Edit" at bounding box center [366, 179] width 13 height 10
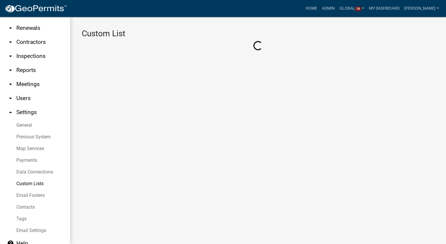
select select "6: b112e396-40ef-4858-ae7c-ab0894fdbb84"
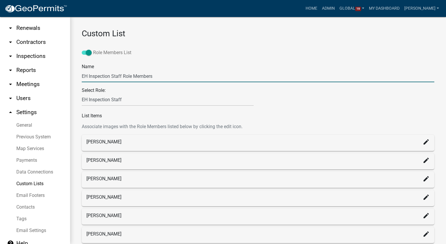
click at [88, 51] on span at bounding box center [87, 53] width 10 height 4
click at [93, 49] on input "Role Members List" at bounding box center [93, 49] width 0 height 0
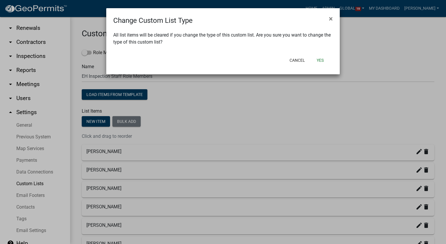
click at [184, 101] on ngb-modal-window "Change Custom List Type × All list items will be cleared if you change the type…" at bounding box center [223, 122] width 446 height 244
select select "6: b112e396-40ef-4858-ae7c-ab0894fdbb84"
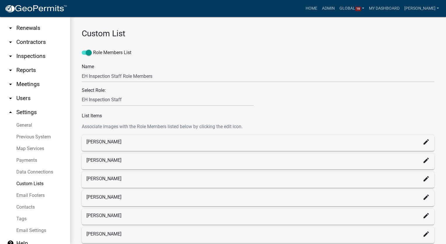
click at [20, 178] on link "Custom Lists" at bounding box center [35, 184] width 70 height 12
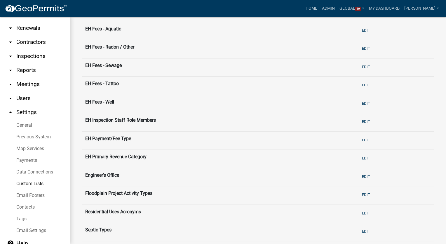
scroll to position [146, 0]
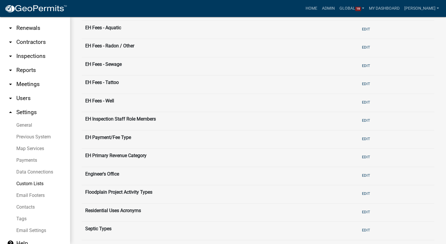
click at [27, 91] on link "arrow_drop_down Users" at bounding box center [35, 98] width 70 height 14
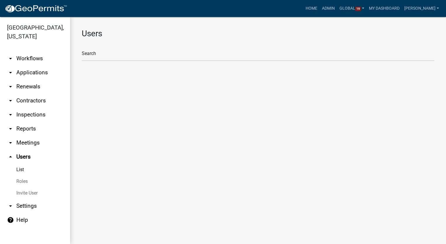
click at [20, 176] on link "Roles" at bounding box center [35, 181] width 70 height 12
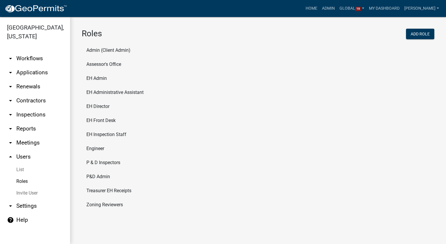
click at [108, 135] on li "EH Inspection Staff" at bounding box center [258, 134] width 353 height 14
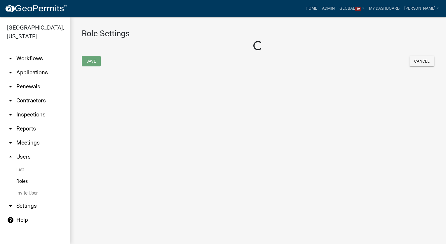
select select "2: yellow"
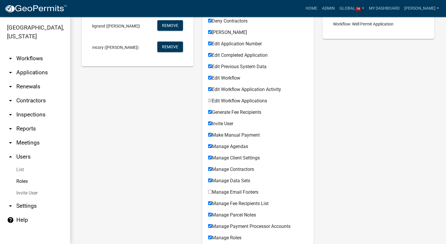
scroll to position [263, 0]
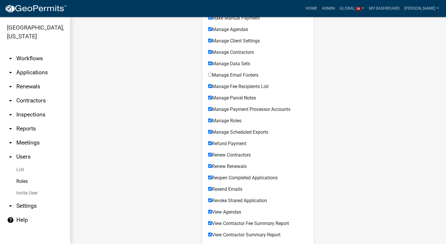
click at [26, 51] on link "arrow_drop_down Workflows" at bounding box center [35, 58] width 70 height 14
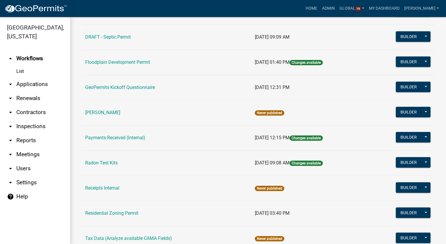
scroll to position [321, 0]
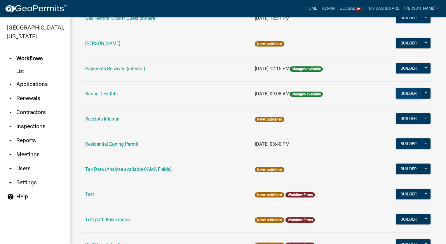
click at [397, 92] on button "Builder" at bounding box center [409, 93] width 26 height 11
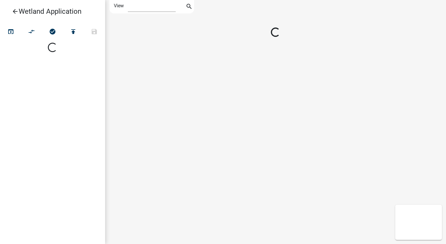
select select "1"
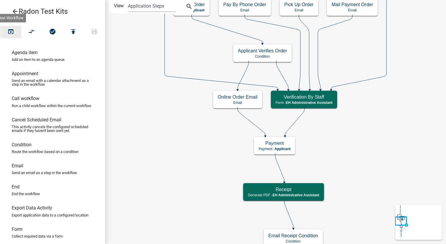
click at [10, 32] on icon "open_in_browser" at bounding box center [10, 32] width 7 height 8
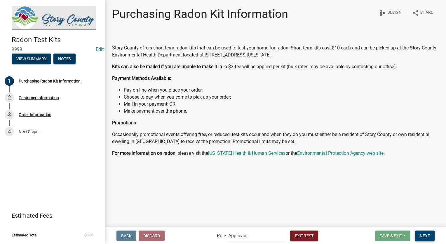
click at [423, 238] on button "Next" at bounding box center [425, 235] width 20 height 11
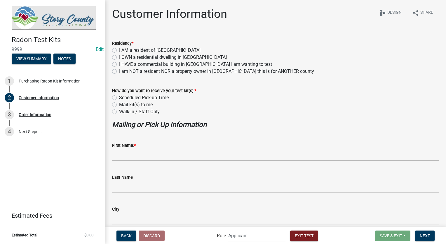
click at [119, 51] on label "I AM a resident of [GEOGRAPHIC_DATA]" at bounding box center [159, 50] width 81 height 7
click at [119, 51] on input "I AM a resident of [GEOGRAPHIC_DATA]" at bounding box center [121, 49] width 4 height 4
radio input "true"
click at [119, 104] on label "Mail kit(s) to me" at bounding box center [136, 104] width 34 height 7
click at [119, 104] on input "Mail kit(s) to me" at bounding box center [121, 103] width 4 height 4
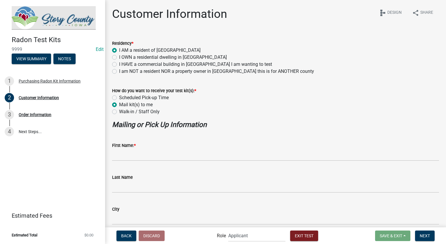
radio input "true"
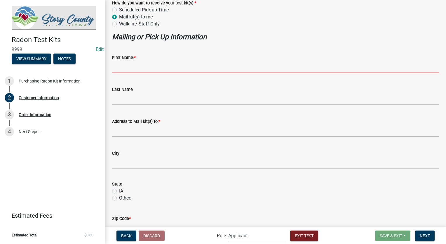
click at [140, 70] on input "First Name: *" at bounding box center [275, 67] width 327 height 12
type input "Custom"
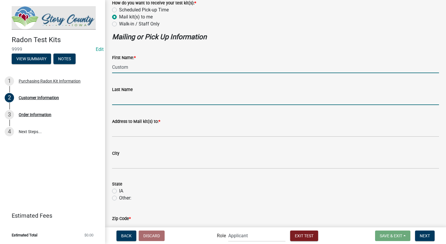
type input "Testing"
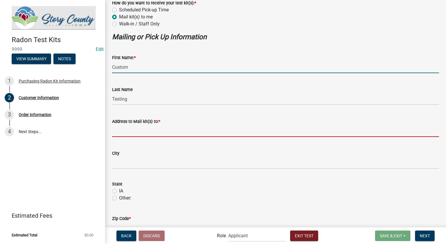
type input "8901 Otis Ave"
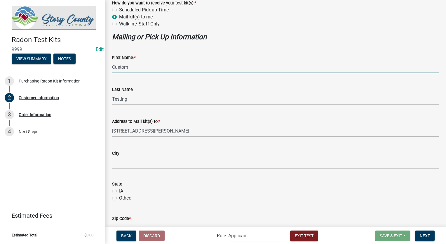
type input "Indianapolis"
type input "46216"
type input "[EMAIL_ADDRESS][DOMAIN_NAME]"
type input "3178267392"
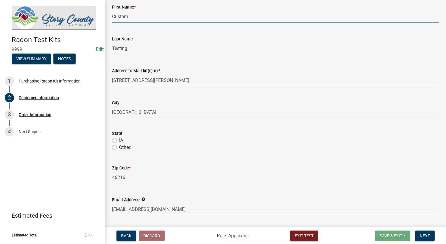
scroll to position [175, 0]
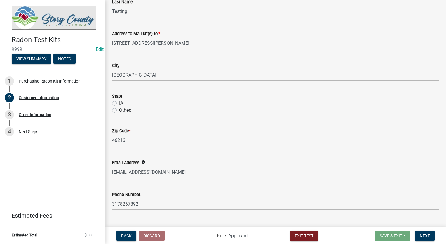
click at [119, 103] on label "IA" at bounding box center [121, 103] width 4 height 7
click at [119, 103] on input "IA" at bounding box center [121, 102] width 4 height 4
radio input "true"
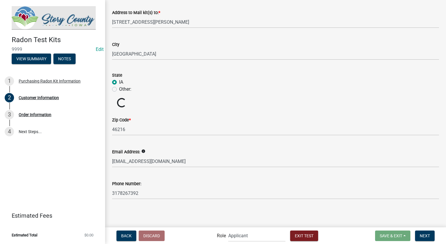
scroll to position [186, 0]
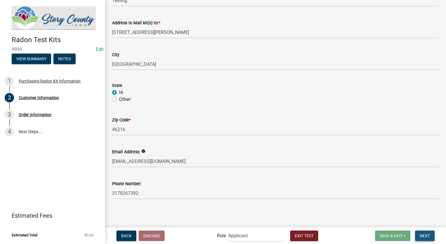
click at [423, 233] on span "Next" at bounding box center [425, 235] width 10 height 5
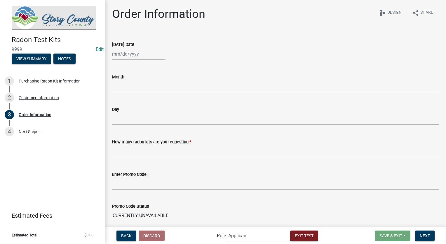
click at [147, 55] on div at bounding box center [138, 54] width 53 height 12
select select "9"
select select "2025"
click at [265, 60] on wm-data-entity-input "Today's Date Jan Feb Mar Apr May Jun Jul Aug Sep Oct Nov Dec 2024 2025 2026 Mo …" at bounding box center [275, 49] width 327 height 32
select select "9"
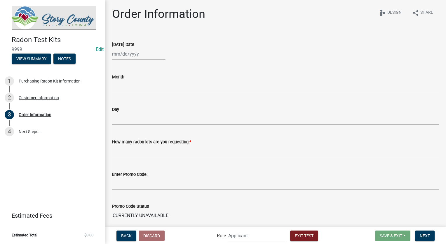
select select "2025"
click at [147, 54] on div "Jan Feb Mar Apr May Jun [DATE] Aug Sep Oct Nov [DATE] 2025 2026 Mo Tu We Th Fr …" at bounding box center [138, 54] width 53 height 12
click at [119, 66] on span "Previous month" at bounding box center [118, 66] width 4 height 4
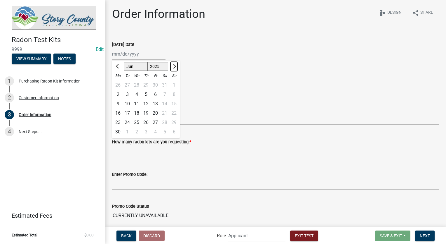
click at [172, 67] on button "Next month" at bounding box center [174, 66] width 7 height 9
select select "7"
click at [155, 87] on div "4" at bounding box center [155, 84] width 9 height 9
type input "[DATE]"
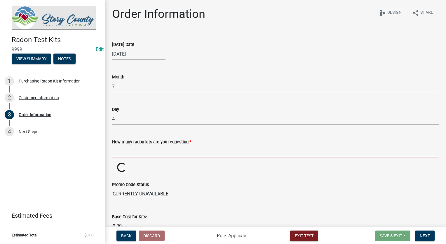
click at [160, 150] on input "text" at bounding box center [275, 151] width 327 height 12
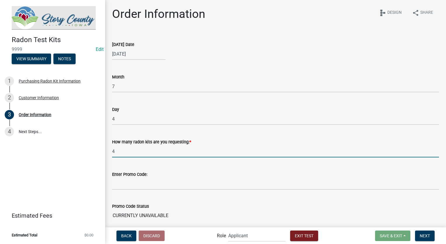
type input "4"
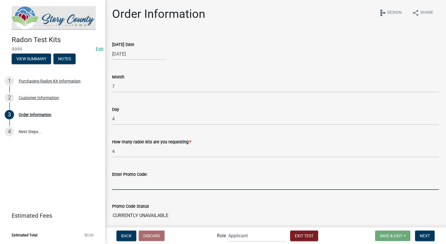
click at [152, 183] on input "Enter Promo Code:" at bounding box center [275, 184] width 327 height 12
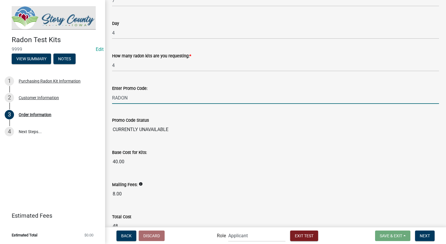
scroll to position [88, 0]
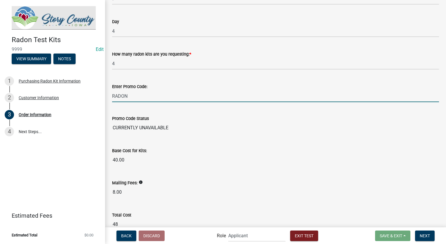
type input "RADON"
click at [157, 120] on wm-data-entity-input-list "Today's Date 07/04/2025 Month 7 Day 4 How many radon kits are you requesting: *…" at bounding box center [275, 130] width 327 height 370
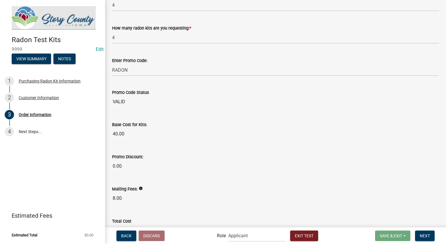
scroll to position [172, 0]
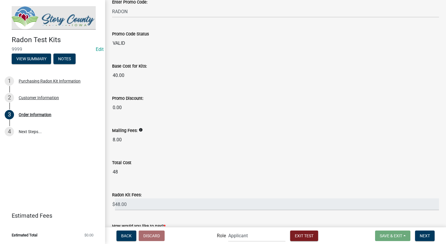
click at [125, 105] on input "0.00" at bounding box center [275, 108] width 327 height 12
click at [310, 235] on span "Exit Test" at bounding box center [304, 235] width 19 height 5
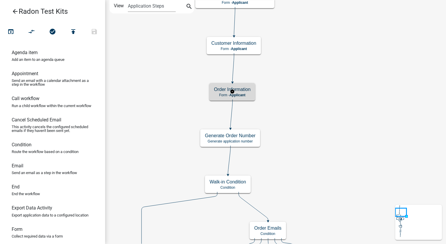
click at [239, 87] on h5 "Order Information" at bounding box center [232, 89] width 37 height 6
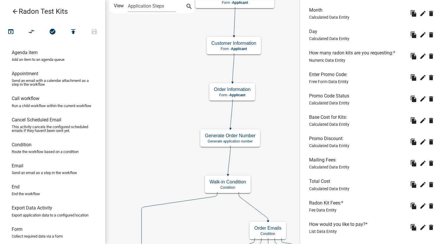
scroll to position [234, 0]
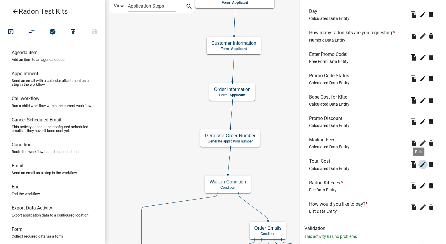
click at [420, 163] on icon "edit" at bounding box center [423, 164] width 7 height 7
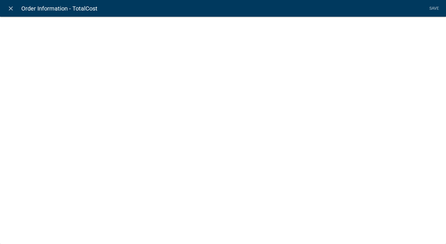
select select "calculated-value"
select select "1"
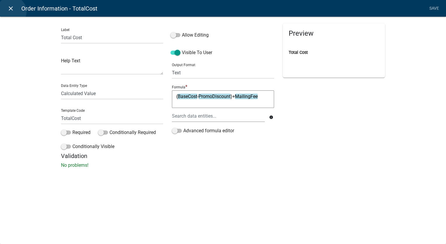
click at [12, 11] on icon "close" at bounding box center [10, 8] width 7 height 7
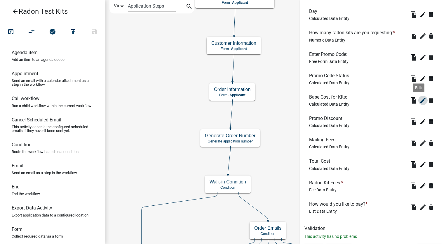
click at [420, 100] on icon "edit" at bounding box center [423, 100] width 7 height 7
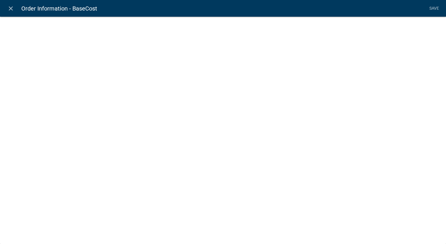
select select "calculated-value"
select select "3"
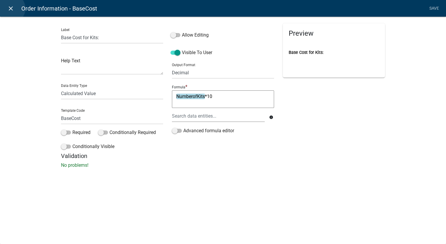
click at [11, 8] on icon "close" at bounding box center [10, 8] width 7 height 7
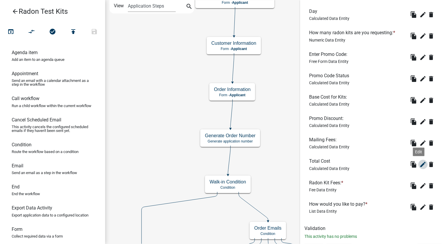
click at [420, 163] on icon "edit" at bounding box center [423, 164] width 7 height 7
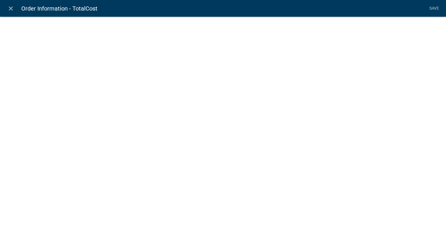
select select "calculated-value"
select select "1"
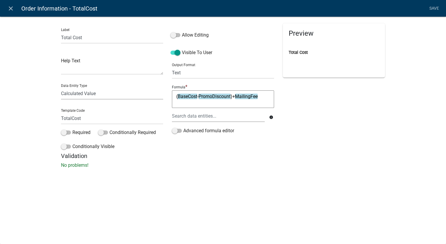
click at [114, 93] on select "Free Form Text Document Display Entity Value Fee Numeric Data Date Map Sketch D…" at bounding box center [112, 93] width 102 height 12
select select "list-data"
click at [61, 87] on select "Free Form Text Document Display Entity Value Fee Numeric Data Date Map Sketch D…" at bounding box center [112, 93] width 102 height 12
select select "list-data"
select select
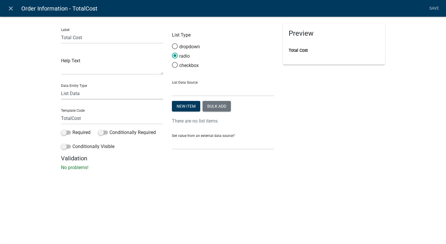
click at [88, 93] on select "Free Form Text Document Display Entity Value Fee Numeric Data Date Map Sketch D…" at bounding box center [112, 93] width 102 height 12
select select "calculated-value"
click at [61, 87] on select "Free Form Text Document Display Entity Value Fee Numeric Data Date Map Sketch D…" at bounding box center [112, 93] width 102 height 12
select select "calculated-value"
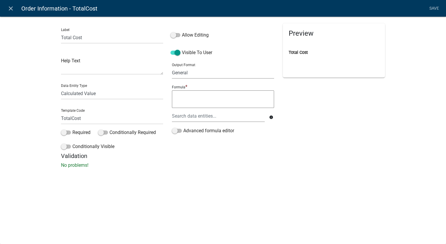
click at [192, 73] on select "General Text Number Decimal Date Date & Time" at bounding box center [223, 73] width 102 height 12
select select "2"
click at [172, 67] on select "General Text Number Decimal Date Date & Time" at bounding box center [223, 73] width 102 height 12
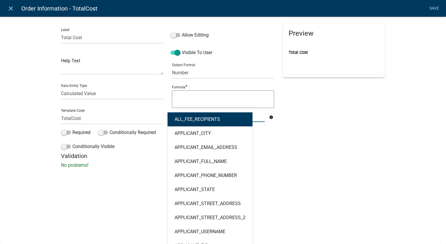
click at [178, 114] on div "ALL_FEE_RECIPIENTS APPLICANT_CITY APPLICANT_EMAIL_ADDRESS APPLICANT_FULL_NAME A…" at bounding box center [219, 116] width 102 height 12
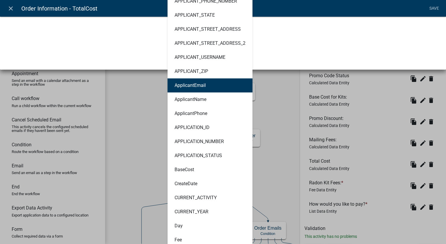
scroll to position [175, 0]
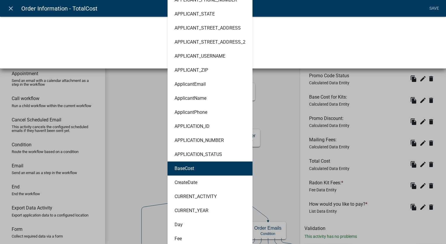
click at [191, 166] on ngb-highlight "BaseCost" at bounding box center [185, 168] width 20 height 5
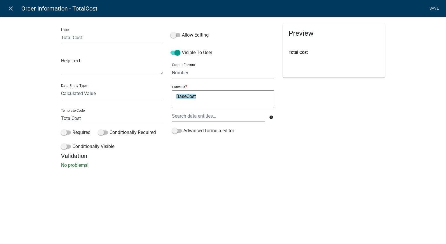
scroll to position [0, 0]
type textarea "BaseCost-"
click at [192, 115] on div at bounding box center [219, 116] width 102 height 12
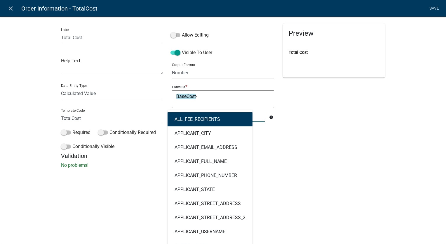
type input "promo"
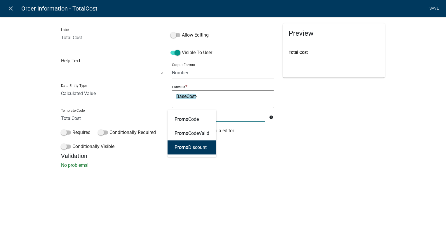
click at [190, 147] on ngb-highlight "Promo Discount" at bounding box center [191, 147] width 32 height 5
type textarea "BaseCost-PromoDiscount"
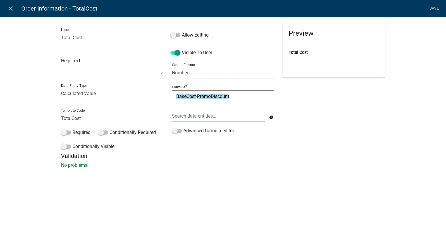
click at [232, 98] on textarea "BaseCost-PromoDiscount" at bounding box center [223, 99] width 102 height 18
click at [236, 96] on textarea "(BaseCost-PromoDiscount)" at bounding box center [223, 99] width 102 height 18
type textarea "BaseCost-PromoDiscount)+"
click at [204, 117] on div at bounding box center [219, 116] width 102 height 12
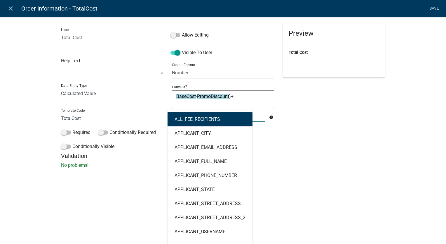
type input "maili"
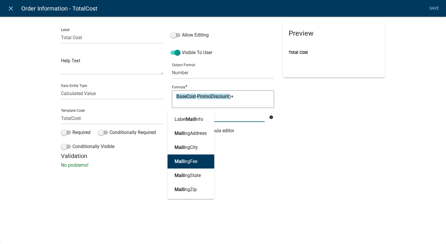
click at [186, 163] on ngb-highlight "Maili ngFee" at bounding box center [186, 161] width 23 height 5
type textarea "BaseCost-PromoDiscount)+MailingFee"
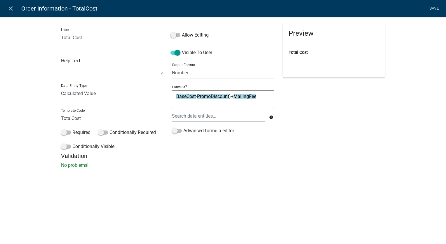
click at [176, 97] on textarea "BaseCost-PromoDiscount)+MailingFee" at bounding box center [223, 99] width 102 height 18
type textarea "(BaseCost-PromoDiscount)+MailingFee"
click at [435, 8] on link "Save" at bounding box center [434, 8] width 15 height 11
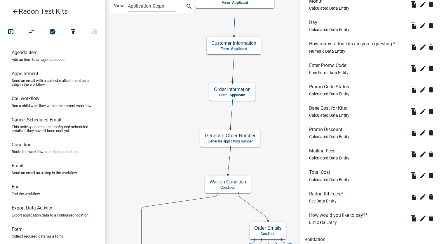
scroll to position [246, 0]
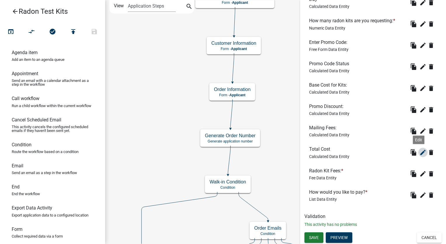
click at [421, 153] on icon "edit" at bounding box center [423, 152] width 7 height 7
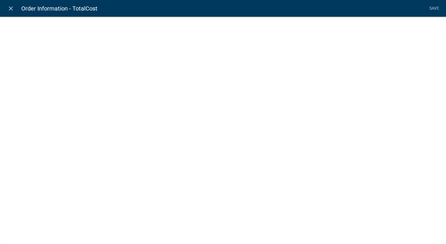
select select "calculated-value"
select select "2"
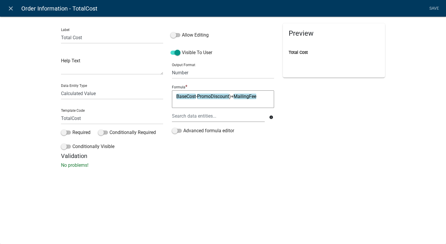
click at [261, 98] on textarea "BaseCost-PromoDiscount)+MailingFee" at bounding box center [223, 99] width 102 height 18
type textarea "BaseCost"
type textarea "("
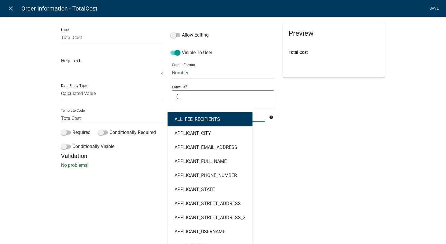
click at [236, 114] on div "ALL_FEE_RECIPIENTS APPLICANT_CITY APPLICANT_EMAIL_ADDRESS APPLICANT_FULL_NAME A…" at bounding box center [219, 116] width 102 height 12
type input "base"
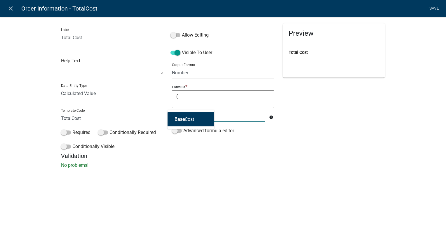
click at [183, 119] on span "Base" at bounding box center [180, 119] width 10 height 6
type textarea "(BaseCost"
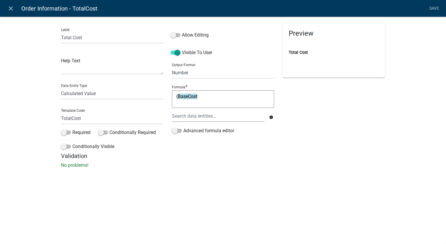
click at [206, 93] on textarea "(BaseCost" at bounding box center [223, 99] width 102 height 18
type textarea "(BaseCost-"
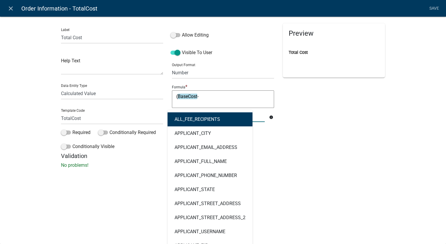
click at [202, 116] on div "ALL_FEE_RECIPIENTS APPLICANT_CITY APPLICANT_EMAIL_ADDRESS APPLICANT_FULL_NAME A…" at bounding box center [219, 116] width 102 height 12
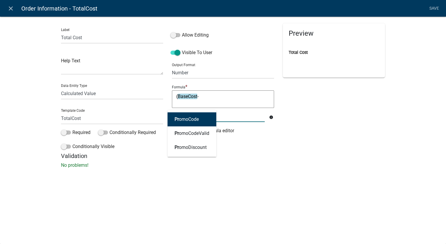
type input "promo"
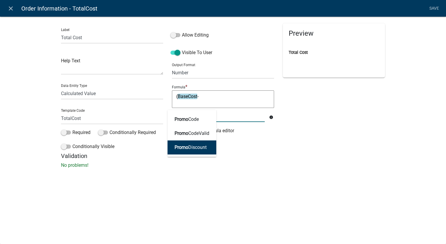
click at [201, 153] on button "Promo Discount" at bounding box center [192, 147] width 49 height 14
type textarea "(BaseCost-PromoDiscount"
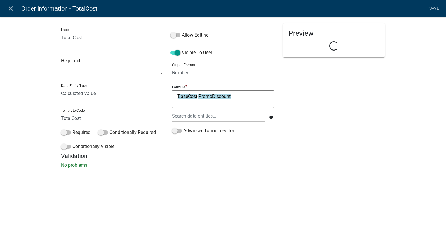
click at [235, 96] on textarea "(BaseCost-PromoDiscount" at bounding box center [223, 99] width 102 height 18
type textarea "(BaseCost-PromoDiscount)+"
click at [228, 116] on div at bounding box center [219, 116] width 102 height 12
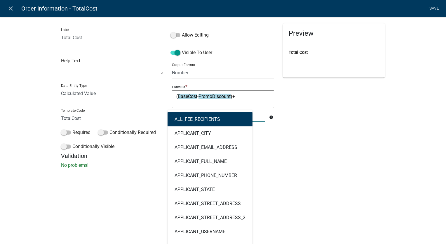
type input "mailing"
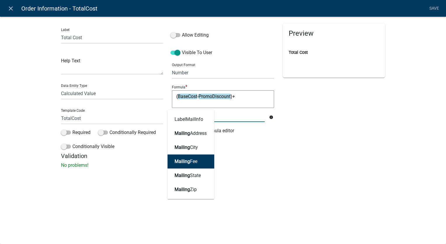
click at [197, 160] on ngb-highlight "Mailing Fee" at bounding box center [186, 161] width 23 height 5
type textarea "(BaseCost-PromoDiscount)+MailingFee"
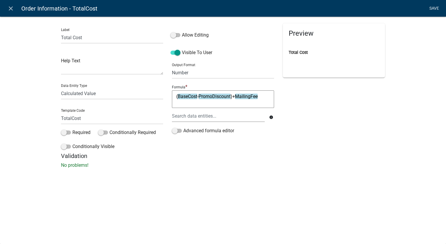
click at [431, 8] on link "Save" at bounding box center [434, 8] width 15 height 11
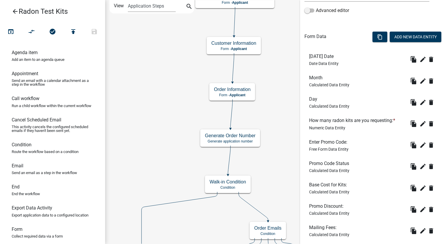
scroll to position [216, 0]
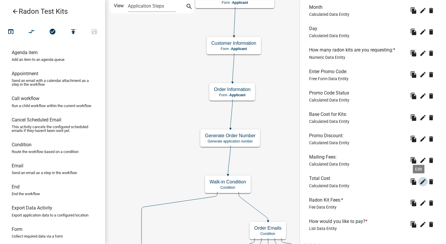
click at [420, 179] on icon "edit" at bounding box center [423, 181] width 7 height 7
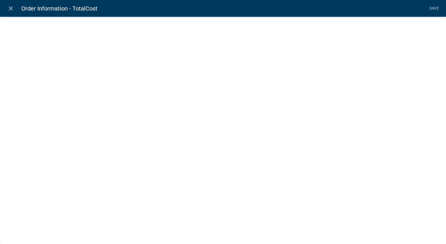
select select "calculated-value"
select select "2"
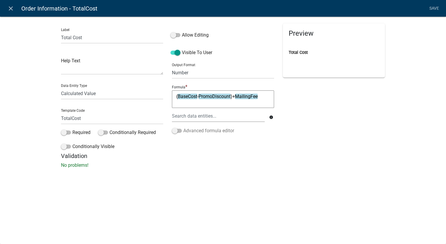
click at [173, 129] on span at bounding box center [177, 131] width 10 height 4
click at [183, 127] on input "Advanced formula editor" at bounding box center [183, 127] width 0 height 0
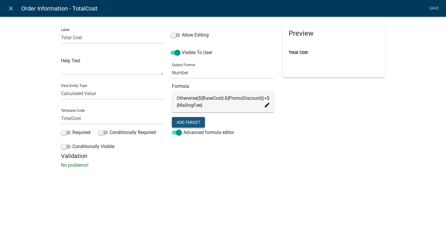
click at [186, 126] on button "Add Target" at bounding box center [188, 122] width 33 height 11
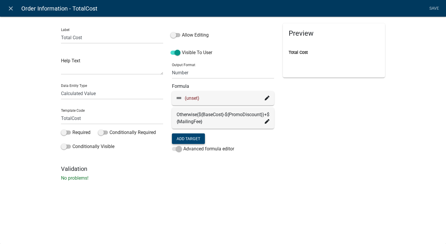
click at [268, 96] on icon at bounding box center [267, 98] width 5 height 5
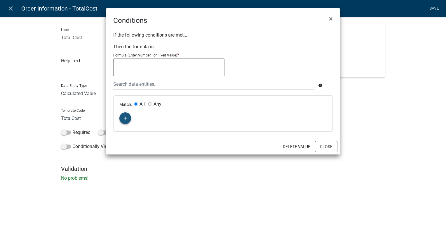
click at [125, 115] on fa-icon "button" at bounding box center [125, 118] width 3 height 6
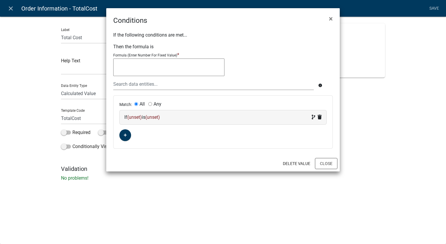
click at [173, 116] on div "If (unset) is (unset)" at bounding box center [222, 117] width 197 height 7
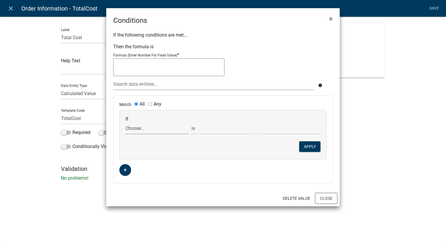
click at [138, 130] on select "Choose... ALL_FEE_RECIPIENTS APPLICANT_CITY APPLICANT_EMAIL_ADDRESS APPLICANT_F…" at bounding box center [157, 128] width 63 height 12
select select "43: PromoCode"
click at [126, 122] on select "Choose... ALL_FEE_RECIPIENTS APPLICANT_CITY APPLICANT_EMAIL_ADDRESS APPLICANT_F…" at bounding box center [157, 128] width 63 height 12
click at [302, 131] on input "text" at bounding box center [289, 128] width 63 height 12
type input "VALID"
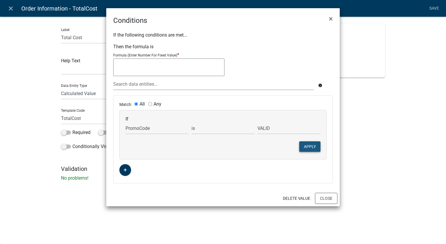
click at [310, 145] on button "Apply" at bounding box center [309, 146] width 21 height 11
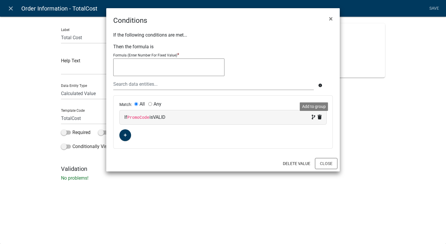
click at [313, 119] on icon at bounding box center [314, 116] width 4 height 5
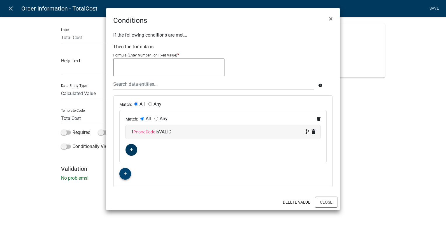
click at [124, 171] on fa-icon "button" at bounding box center [125, 174] width 3 height 6
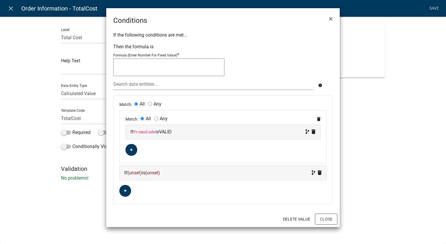
click at [182, 170] on div "If (unset) is (unset)" at bounding box center [222, 172] width 197 height 7
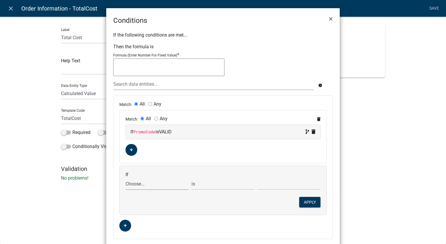
click at [141, 185] on select "Choose... ALL_FEE_RECIPIENTS APPLICANT_CITY APPLICANT_EMAIL_ADDRESS APPLICANT_F…" at bounding box center [157, 184] width 63 height 12
select select "43: PromoCode"
click at [126, 178] on select "Choose... ALL_FEE_RECIPIENTS APPLICANT_CITY APPLICANT_EMAIL_ADDRESS APPLICANT_F…" at bounding box center [157, 184] width 63 height 12
click at [268, 187] on input "text" at bounding box center [289, 184] width 63 height 12
type input "VALID"
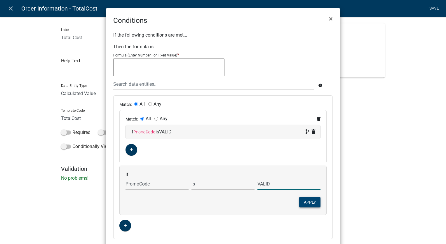
click at [309, 202] on button "Apply" at bounding box center [309, 202] width 21 height 11
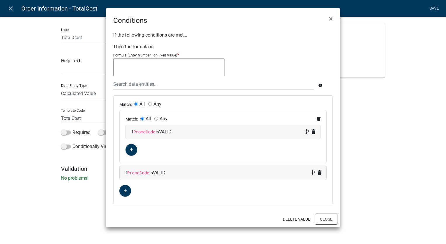
click at [182, 131] on div "If PromoCode is VALID" at bounding box center [223, 131] width 185 height 7
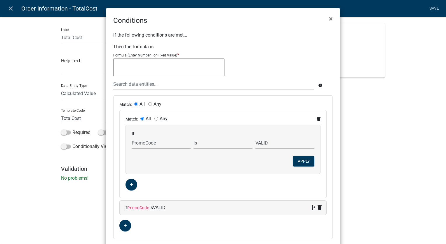
click at [157, 143] on select "Choose... ALL_FEE_RECIPIENTS APPLICANT_CITY APPLICANT_EMAIL_ADDRESS APPLICANT_F…" at bounding box center [161, 143] width 59 height 12
select select "35: Month"
click at [132, 137] on select "Choose... ALL_FEE_RECIPIENTS APPLICANT_CITY APPLICANT_EMAIL_ADDRESS APPLICANT_F…" at bounding box center [161, 143] width 59 height 12
click at [267, 145] on input "VALID" at bounding box center [285, 143] width 59 height 12
type input "V"
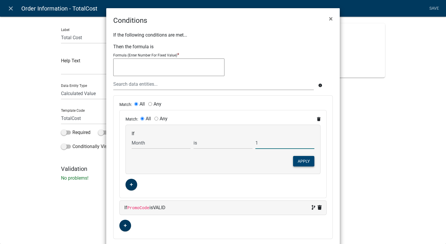
type input "1"
click at [304, 158] on button "Apply" at bounding box center [303, 161] width 21 height 11
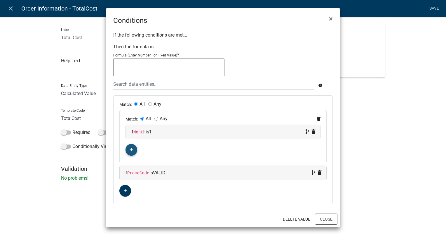
click at [129, 151] on button "button" at bounding box center [132, 150] width 12 height 12
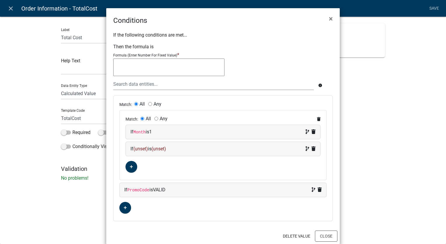
click at [183, 151] on div "If (unset) is (unset)" at bounding box center [223, 148] width 185 height 7
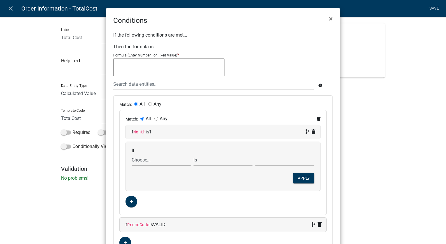
click at [147, 161] on select "Choose... ALL_FEE_RECIPIENTS APPLICANT_CITY APPLICANT_EMAIL_ADDRESS APPLICANT_F…" at bounding box center [161, 160] width 59 height 12
select select "35: Month"
click at [132, 154] on select "Choose... ALL_FEE_RECIPIENTS APPLICANT_CITY APPLICANT_EMAIL_ADDRESS APPLICANT_F…" at bounding box center [161, 160] width 59 height 12
click at [280, 162] on input "text" at bounding box center [285, 160] width 59 height 12
type input "7"
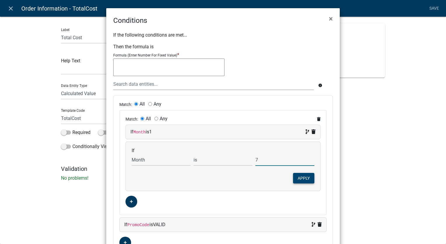
click at [298, 175] on button "Apply" at bounding box center [303, 178] width 21 height 11
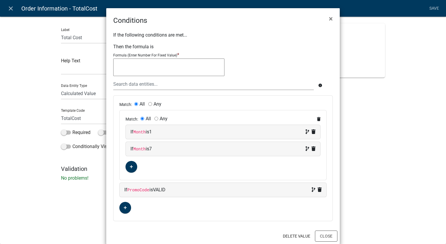
click at [155, 118] on input "Any" at bounding box center [157, 119] width 4 height 4
radio input "true"
radio input "false"
click at [125, 208] on button "button" at bounding box center [125, 208] width 12 height 12
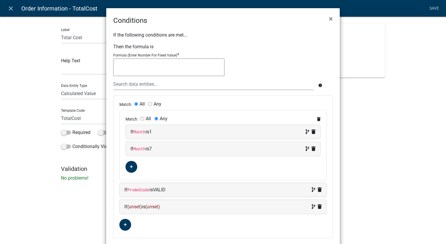
click at [173, 206] on div "If (unset) is (unset)" at bounding box center [222, 206] width 197 height 7
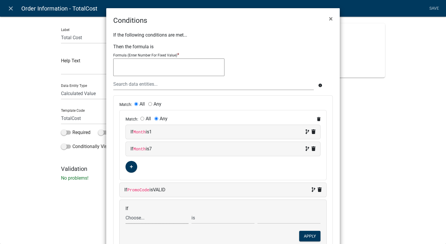
click at [139, 216] on select "Choose... ALL_FEE_RECIPIENTS APPLICANT_CITY APPLICANT_EMAIL_ADDRESS APPLICANT_F…" at bounding box center [157, 217] width 63 height 12
select select "21: Day"
click at [126, 211] on select "Choose... ALL_FEE_RECIPIENTS APPLICANT_CITY APPLICANT_EMAIL_ADDRESS APPLICANT_F…" at bounding box center [157, 217] width 63 height 12
click at [281, 219] on input "text" at bounding box center [289, 217] width 63 height 12
type input "10"
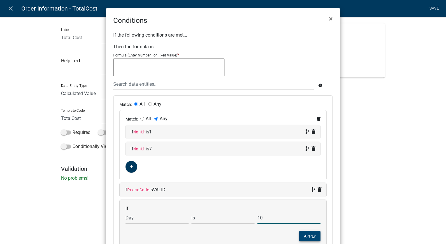
click at [308, 234] on button "Apply" at bounding box center [309, 235] width 21 height 11
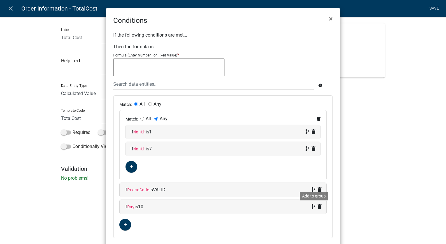
click at [312, 204] on icon at bounding box center [314, 206] width 4 height 5
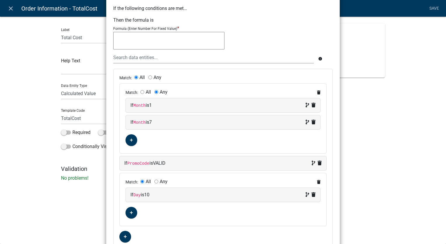
scroll to position [58, 0]
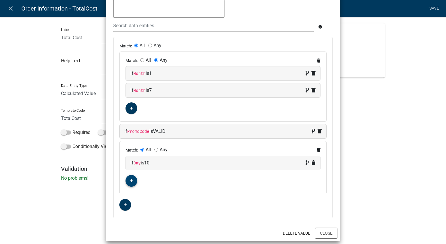
click at [131, 181] on button "button" at bounding box center [132, 181] width 12 height 12
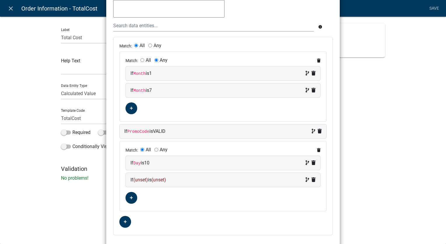
click at [188, 180] on div "If (unset) is (unset)" at bounding box center [223, 179] width 185 height 7
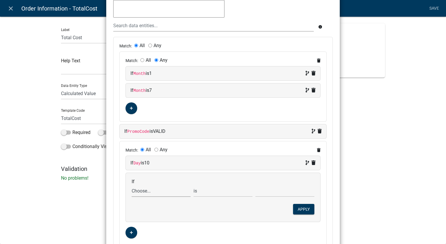
click at [143, 189] on select "Choose... ALL_FEE_RECIPIENTS APPLICANT_CITY APPLICANT_EMAIL_ADDRESS APPLICANT_F…" at bounding box center [161, 191] width 59 height 12
select select "21: Day"
click at [202, 190] on select "is is not is greater than is less than exists does not exist contains does not …" at bounding box center [223, 191] width 59 height 12
select select "3: <"
click at [194, 185] on select "is is not exists does not exist is greater than is less than contains does not …" at bounding box center [223, 191] width 59 height 12
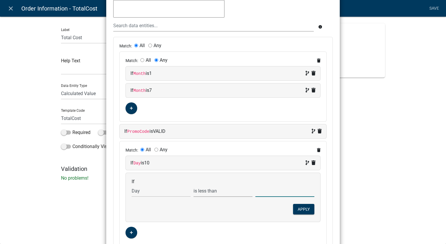
click at [286, 192] on input "text" at bounding box center [285, 191] width 59 height 12
type input "10"
click at [307, 208] on button "Apply" at bounding box center [303, 209] width 21 height 11
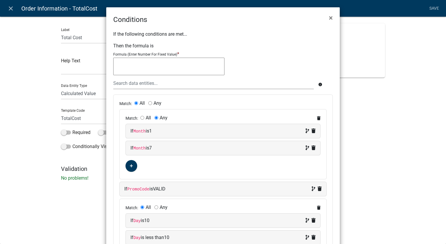
scroll to position [0, 0]
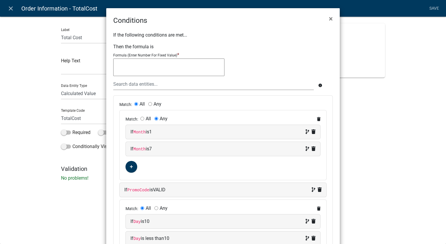
click at [133, 70] on textarea at bounding box center [168, 67] width 111 height 18
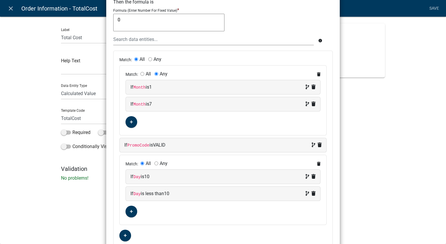
scroll to position [79, 0]
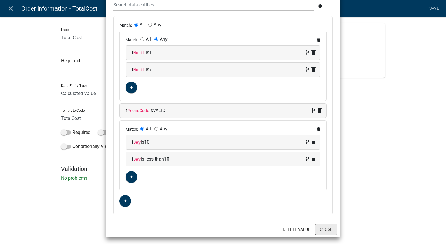
type textarea "0"
click at [322, 228] on button "Close" at bounding box center [326, 228] width 22 height 11
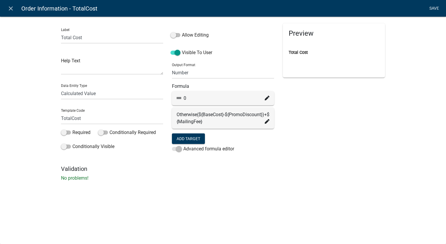
click at [437, 8] on link "Save" at bounding box center [434, 8] width 15 height 11
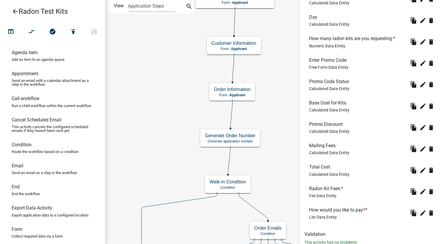
scroll to position [246, 0]
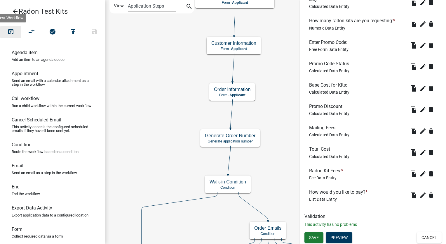
click at [9, 30] on icon "open_in_browser" at bounding box center [10, 32] width 7 height 8
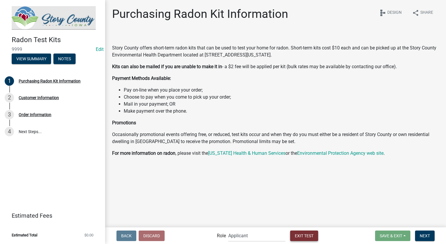
click at [305, 239] on button "Exit Test" at bounding box center [304, 235] width 28 height 11
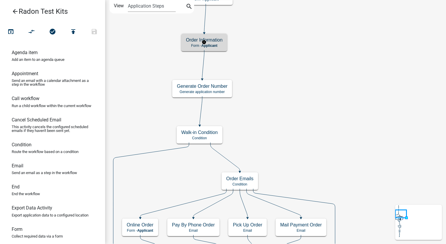
click at [223, 43] on div "Order Information Form - Applicant" at bounding box center [204, 43] width 46 height 18
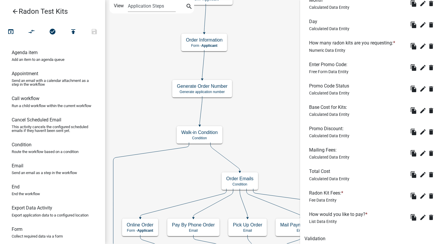
scroll to position [246, 0]
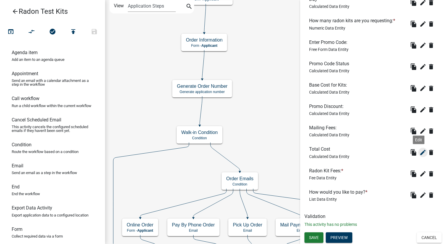
click at [420, 151] on icon "edit" at bounding box center [423, 152] width 7 height 7
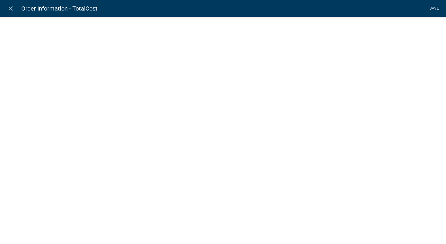
select select "calculated-value"
select select "2"
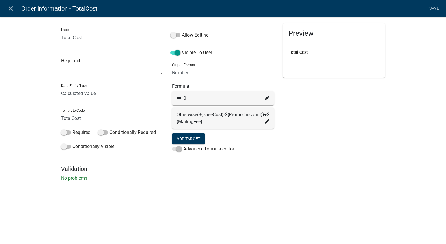
click at [266, 99] on icon at bounding box center [267, 98] width 5 height 5
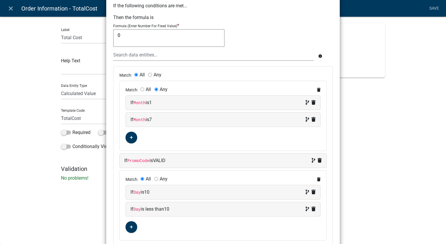
scroll to position [79, 0]
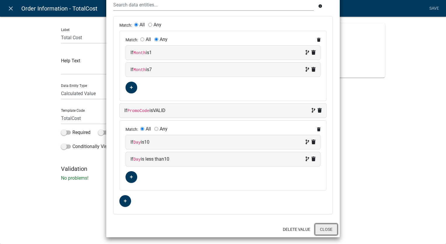
click at [327, 224] on button "Close" at bounding box center [326, 228] width 22 height 11
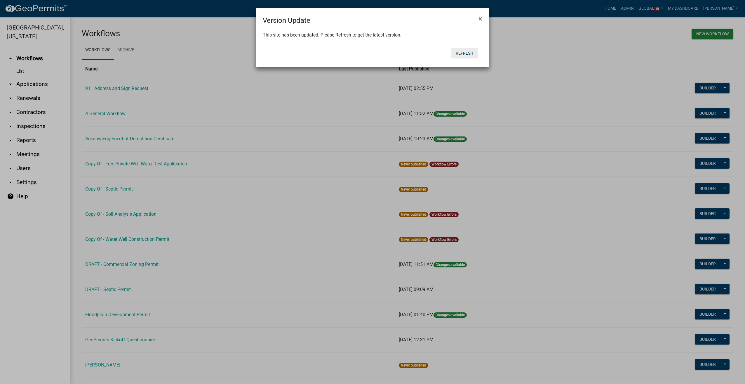
click at [472, 53] on button "Refresh" at bounding box center [464, 53] width 27 height 11
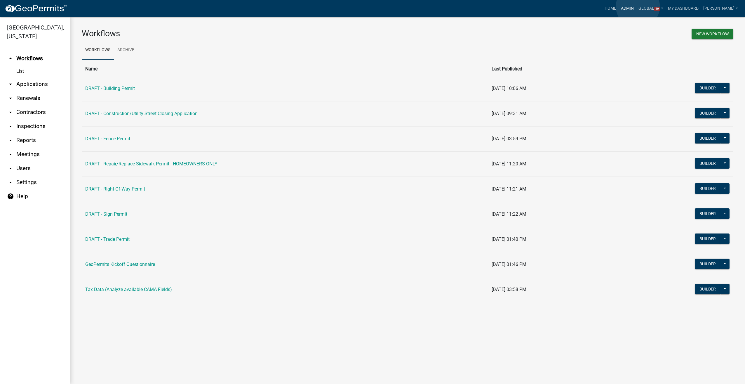
click at [636, 6] on link "Admin" at bounding box center [628, 8] width 18 height 11
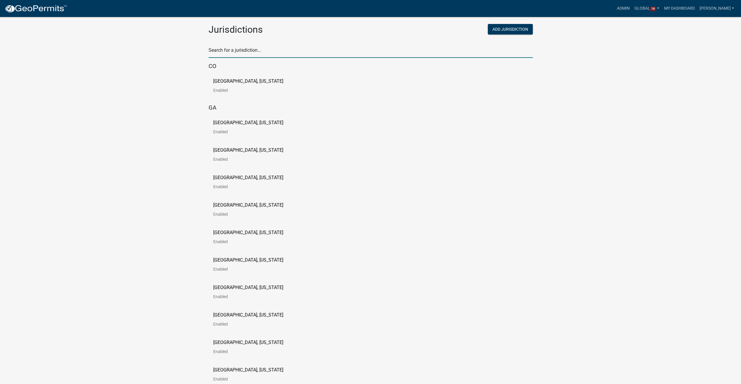
click at [215, 52] on input "text" at bounding box center [371, 52] width 324 height 12
type input "story"
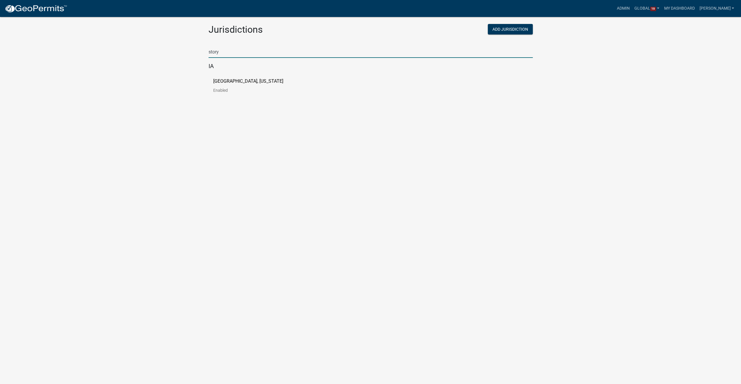
click at [215, 79] on p "[GEOGRAPHIC_DATA], [US_STATE]" at bounding box center [248, 81] width 70 height 5
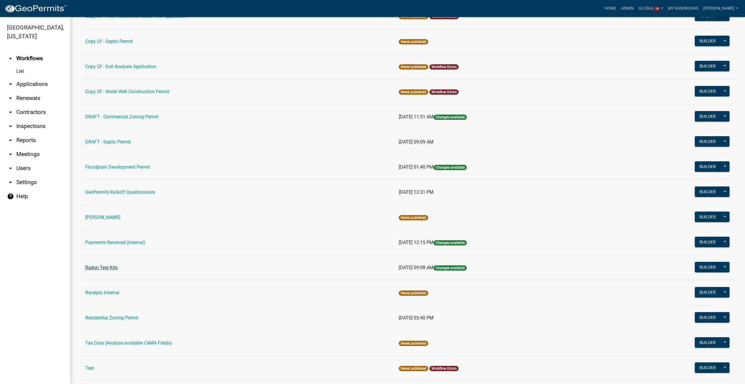
scroll to position [150, 0]
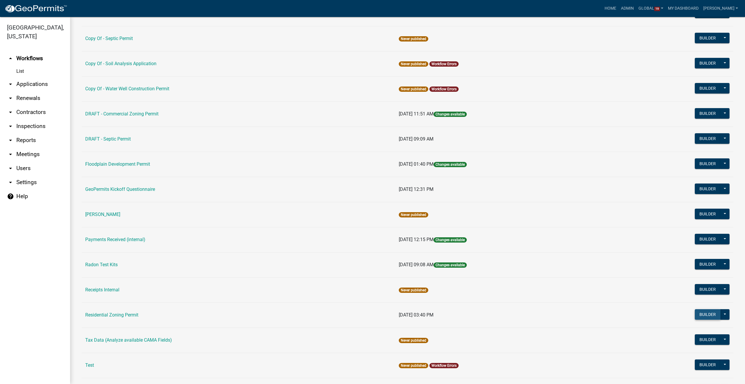
click at [704, 312] on button "Builder" at bounding box center [708, 314] width 26 height 11
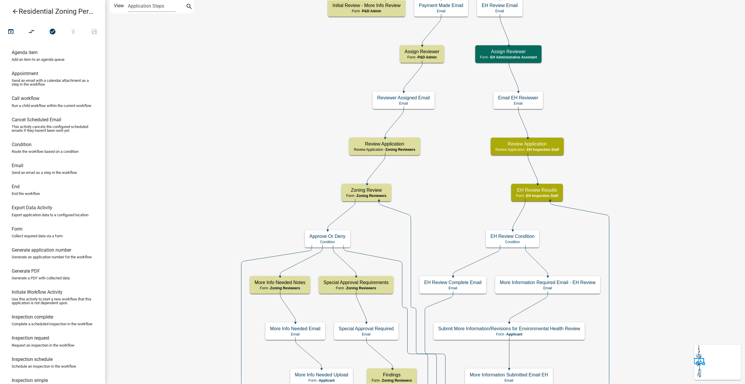
click at [18, 10] on icon "arrow_back" at bounding box center [15, 12] width 7 height 8
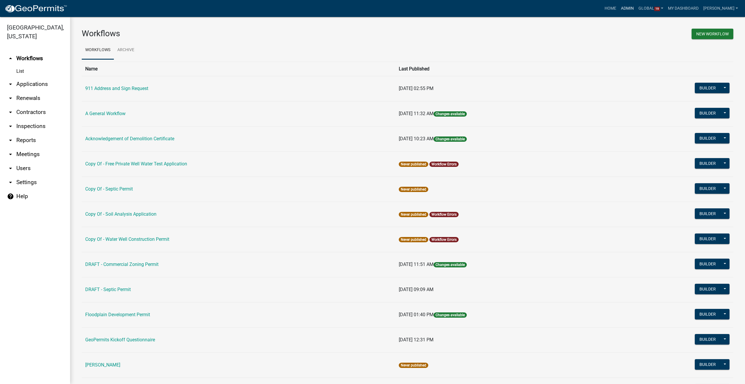
click at [636, 4] on link "Admin" at bounding box center [628, 8] width 18 height 11
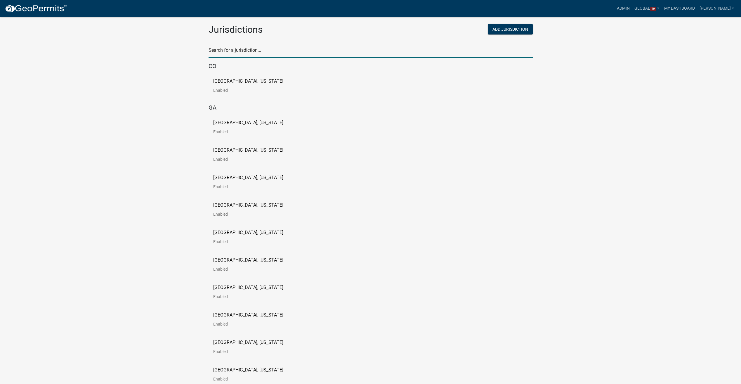
click at [268, 51] on input "text" at bounding box center [371, 52] width 324 height 12
type input "carlton"
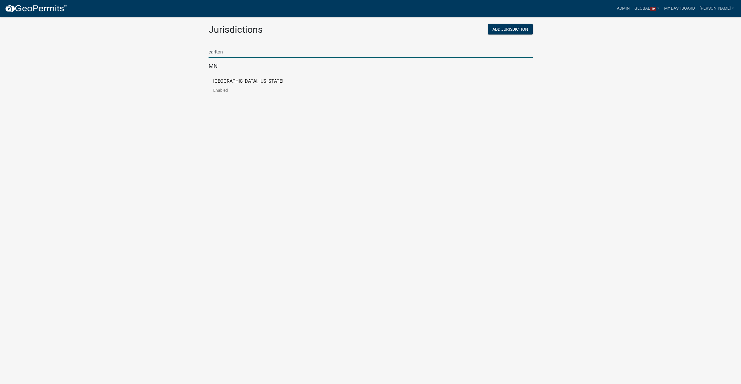
click at [233, 81] on p "Carlton County, Minnesota" at bounding box center [248, 81] width 70 height 5
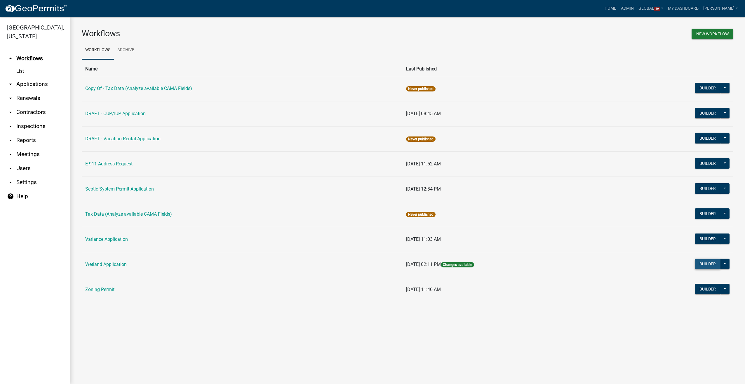
click at [702, 263] on button "Builder" at bounding box center [708, 263] width 26 height 11
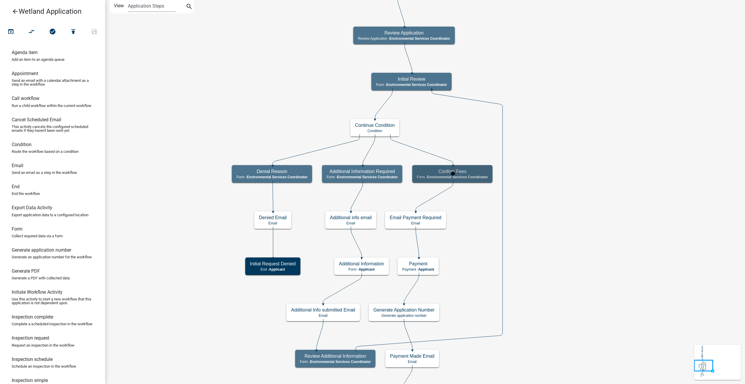
click at [488, 178] on span "Environmental Services Coordinator" at bounding box center [457, 177] width 61 height 4
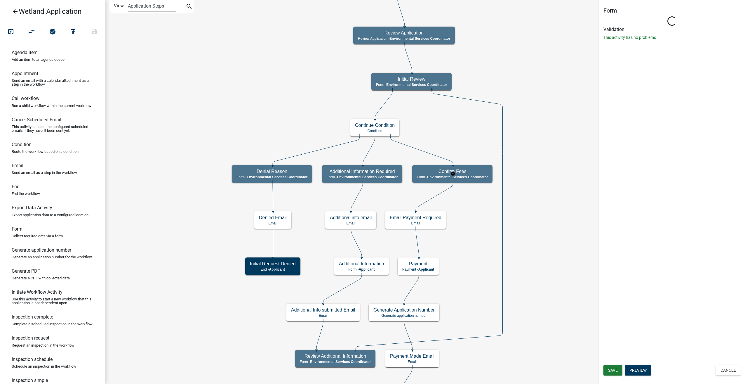
select select "A27015B5-4923-43A2-B499-3EB71D81BC34"
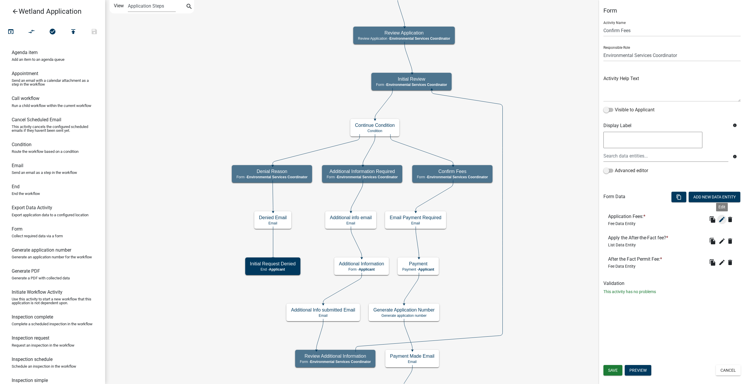
click at [721, 218] on icon "edit" at bounding box center [722, 219] width 7 height 7
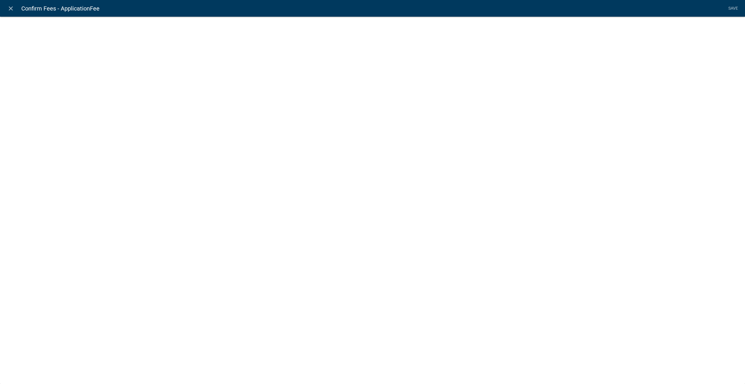
select select "fee"
select select "c822d52a-a088-46ef-bc30-2cdbd4d20de1"
select select "1: d4ca6ebd-968b-4b5c-85a0-fdef445116b8"
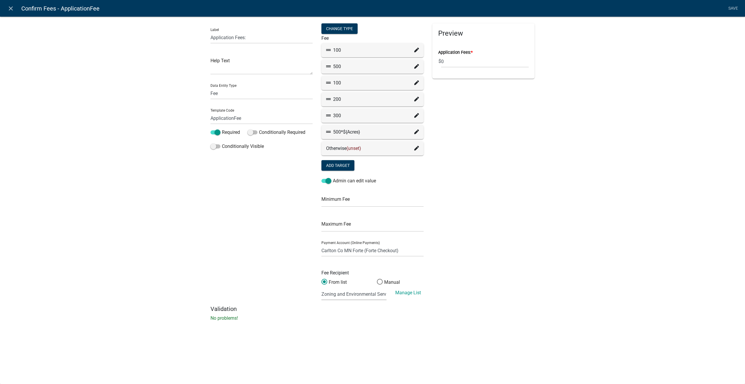
click at [417, 131] on icon at bounding box center [416, 131] width 5 height 5
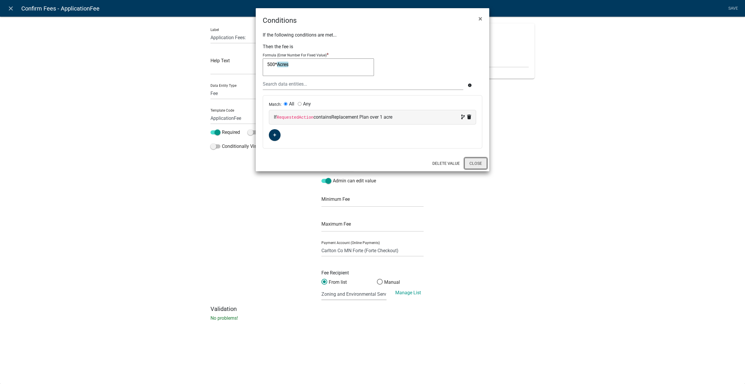
click at [475, 164] on button "Close" at bounding box center [476, 163] width 22 height 11
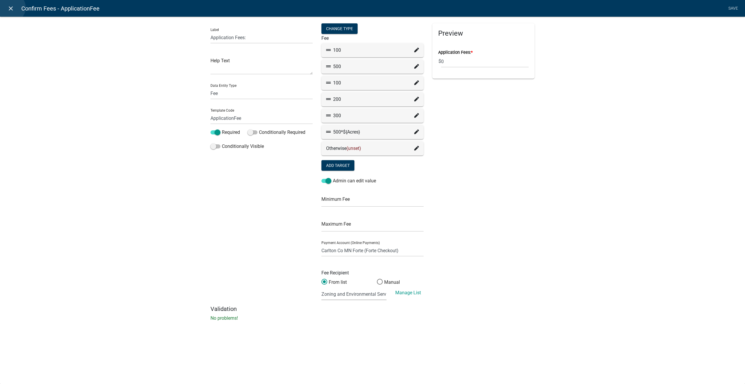
click at [11, 8] on icon "close" at bounding box center [10, 8] width 7 height 7
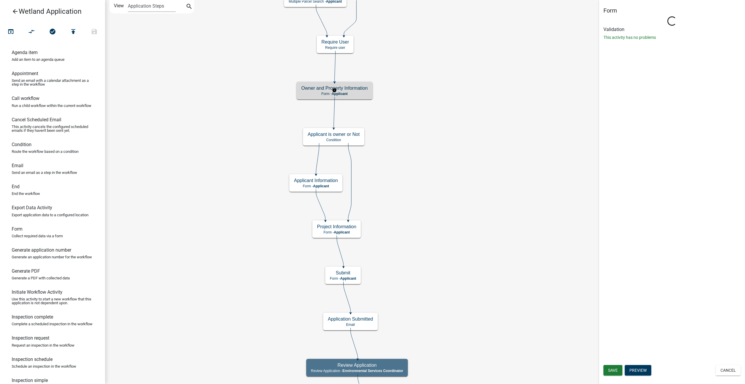
select select "A27015B5-4923-43A2-B499-3EB71D81BC34"
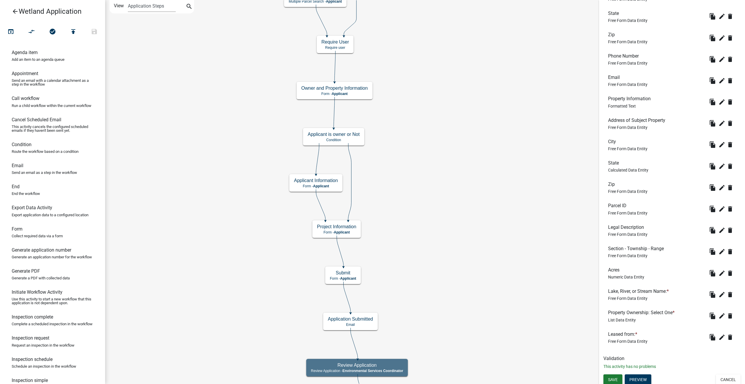
scroll to position [298, 0]
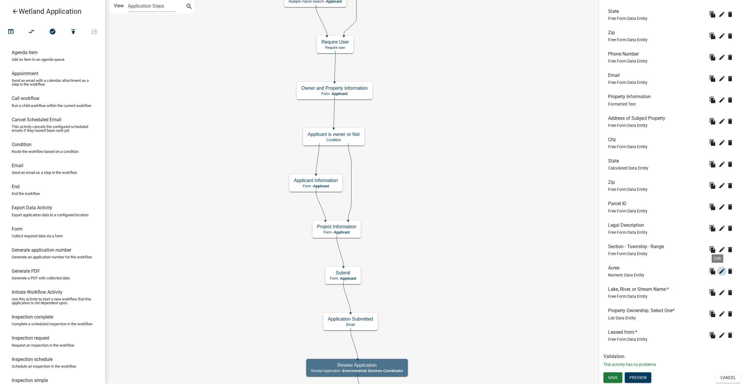
click at [719, 269] on icon "edit" at bounding box center [722, 271] width 7 height 7
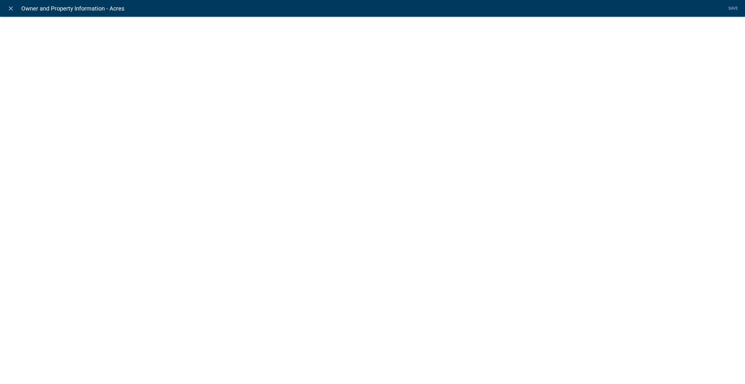
select select "numeric-data"
select select
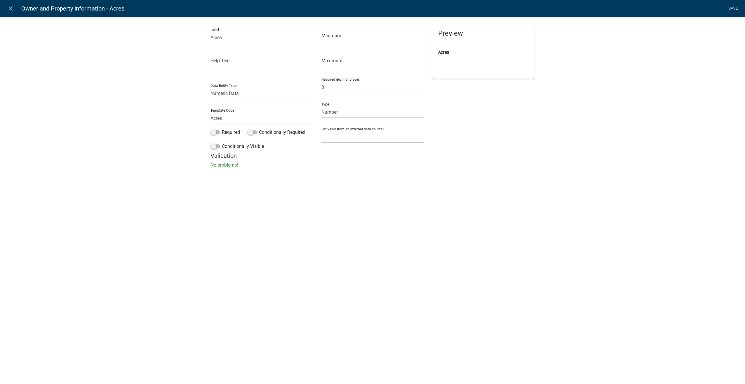
click at [243, 91] on select "Free Form Text Document Display Entity Value Fee Numeric Data Date Map Sketch D…" at bounding box center [262, 93] width 102 height 12
select select "calculated-value"
click at [211, 87] on select "Free Form Text Document Display Entity Value Fee Numeric Data Date Map Sketch D…" at bounding box center [262, 93] width 102 height 12
select select "calculated-value"
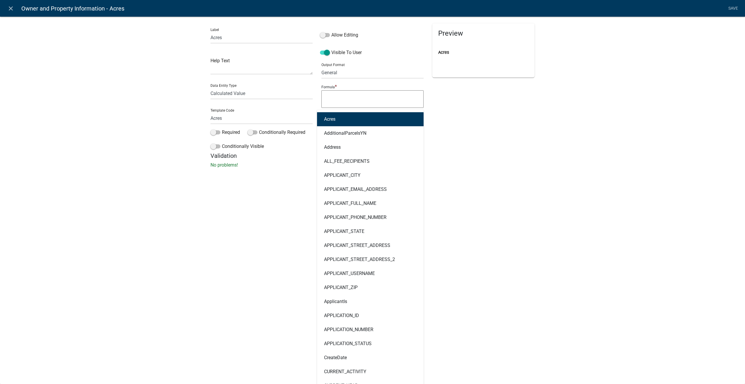
click at [340, 117] on div "Acres AdditionalParcelsYN Address ALL_FEE_RECIPIENTS APPLICANT_CITY APPLICANT_E…" at bounding box center [368, 116] width 102 height 12
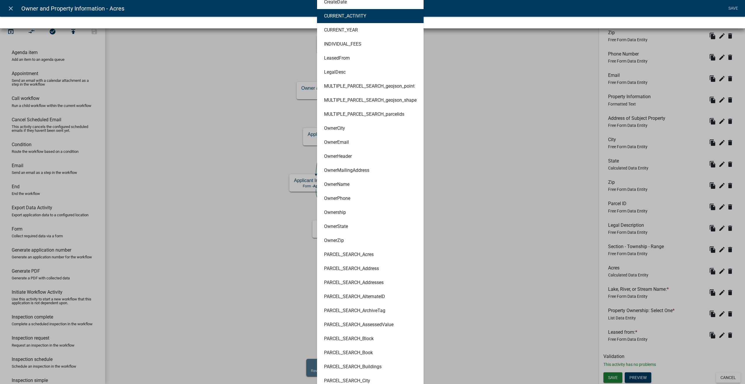
scroll to position [409, 0]
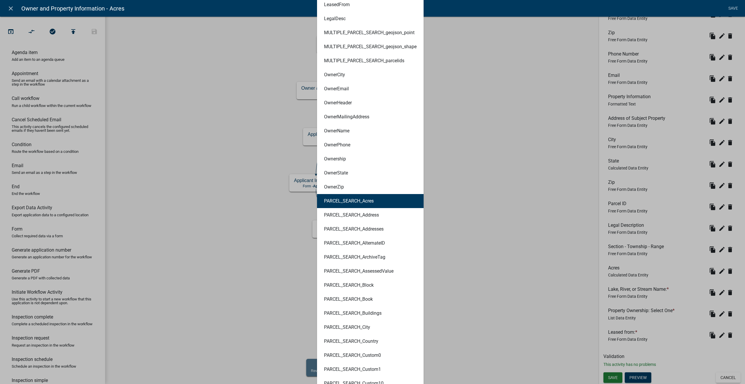
click at [345, 203] on ngb-highlight "PARCEL_SEARCH_Acres" at bounding box center [349, 201] width 50 height 5
type textarea "PARCEL_SEARCH_Acres"
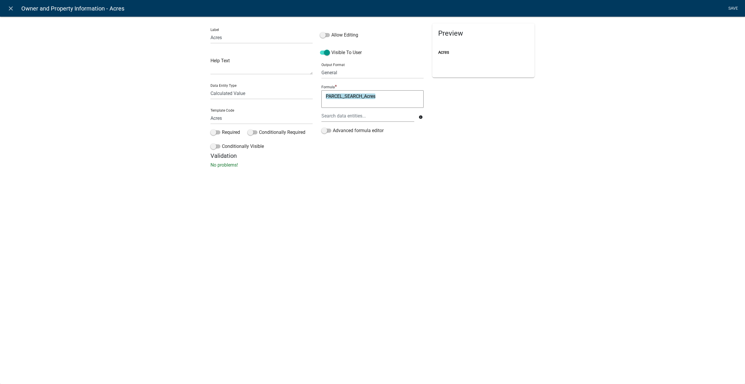
click at [732, 7] on link "Save" at bounding box center [733, 8] width 15 height 11
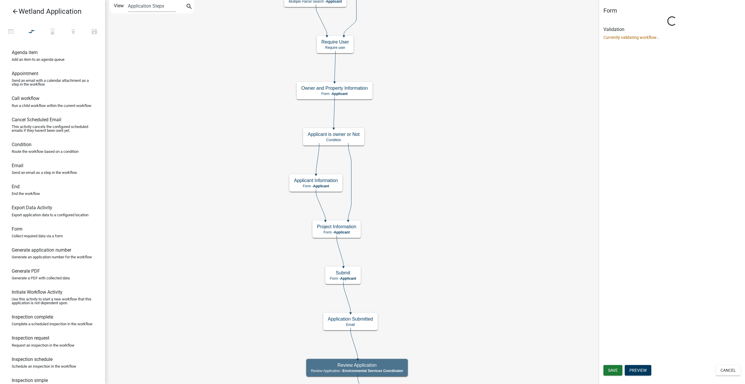
select select "A27015B5-4923-43A2-B499-3EB71D81BC34"
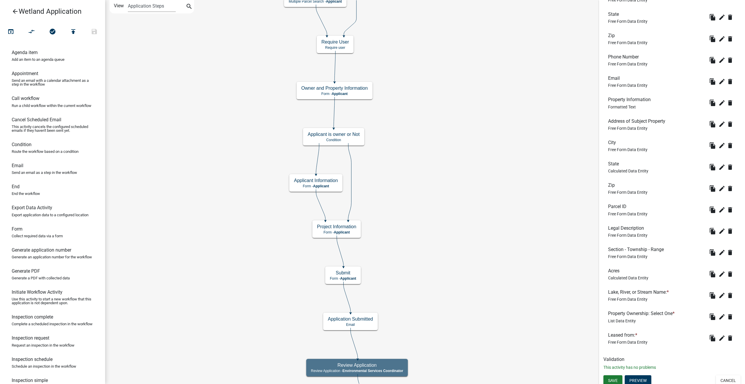
scroll to position [298, 0]
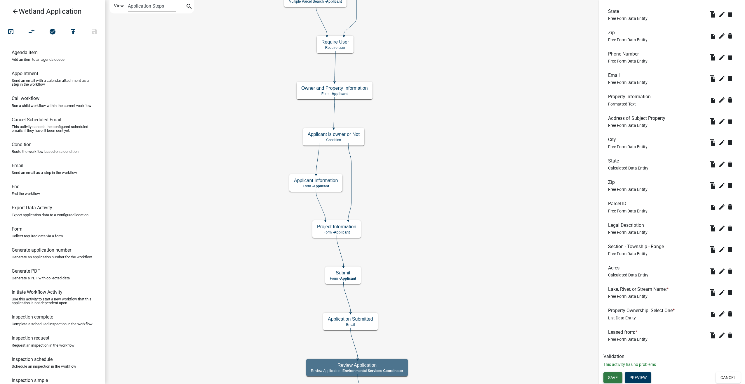
click at [609, 374] on button "Save" at bounding box center [613, 377] width 19 height 11
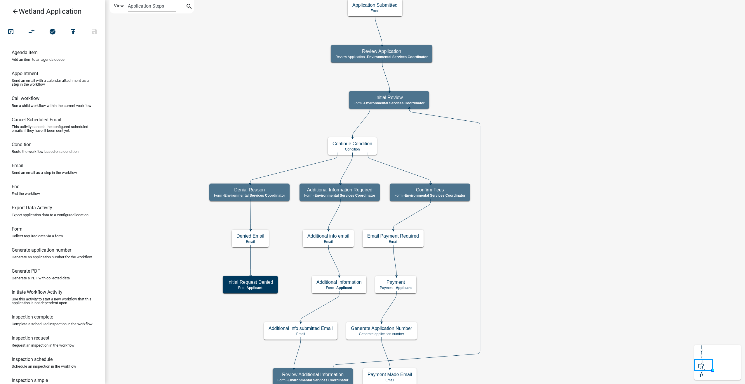
click at [442, 179] on icon "Start Start - Applicant Owner and Property Information Form - Applicant Parcel …" at bounding box center [425, 307] width 640 height 615
click at [442, 187] on h5 "Confirm Fees" at bounding box center [430, 190] width 71 height 6
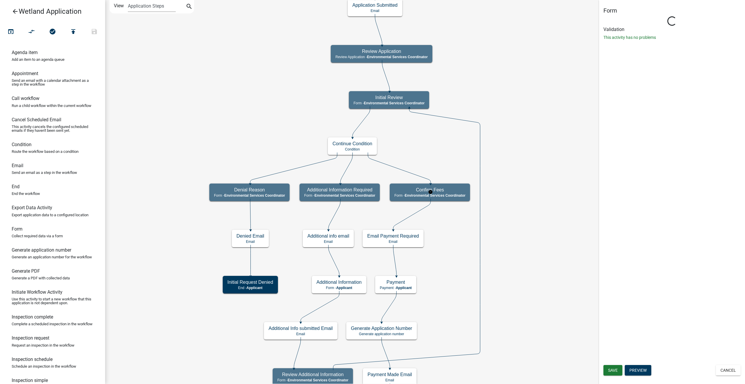
select select "A27015B5-4923-43A2-B499-3EB71D81BC34"
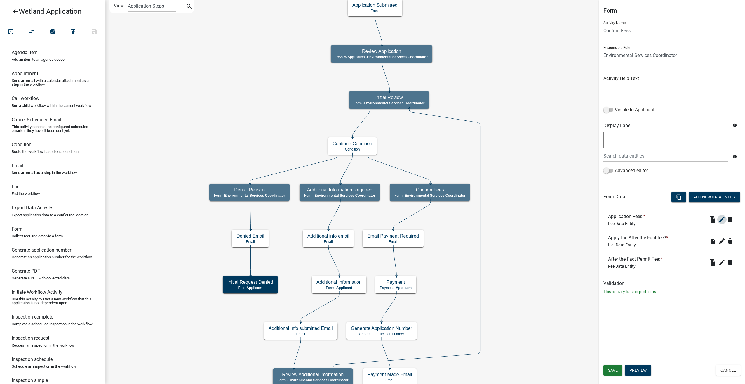
click at [720, 216] on button "edit" at bounding box center [722, 219] width 9 height 9
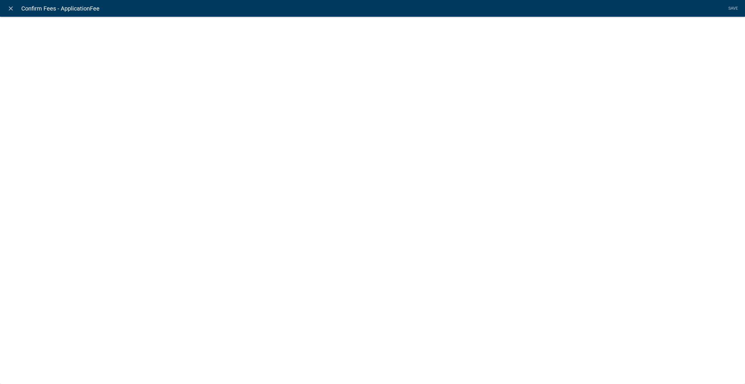
select select "fee"
select select "c822d52a-a088-46ef-bc30-2cdbd4d20de1"
select select "1: d4ca6ebd-968b-4b5c-85a0-fdef445116b8"
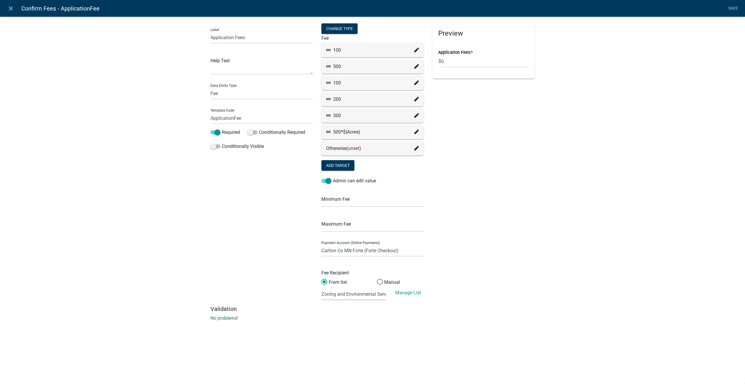
click at [415, 132] on icon at bounding box center [416, 131] width 5 height 5
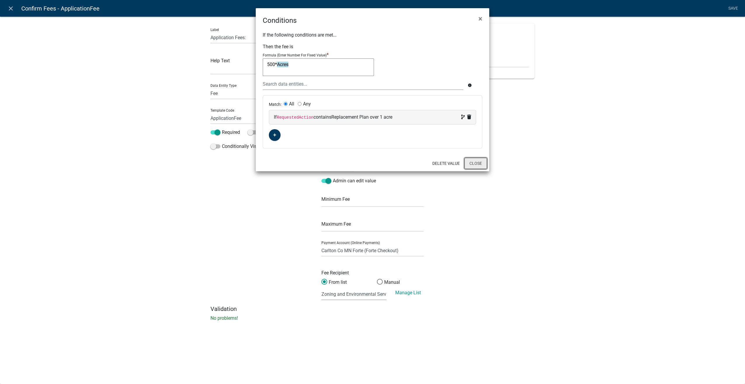
click at [474, 165] on button "Close" at bounding box center [476, 163] width 22 height 11
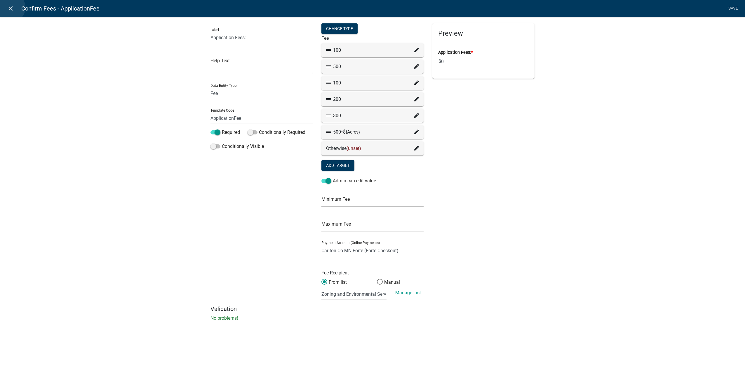
click at [11, 8] on icon "close" at bounding box center [10, 8] width 7 height 7
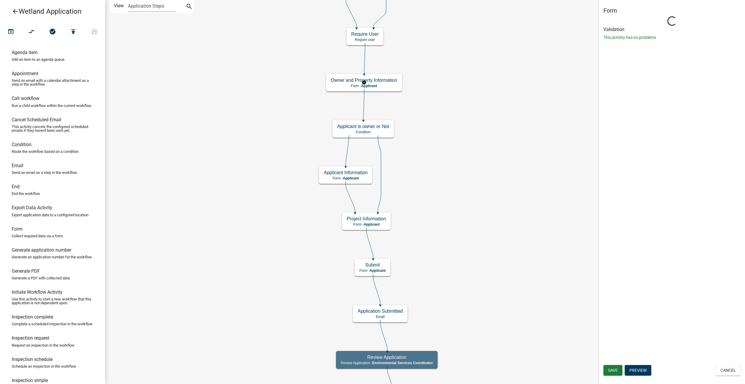
select select "A27015B5-4923-43A2-B499-3EB71D81BC34"
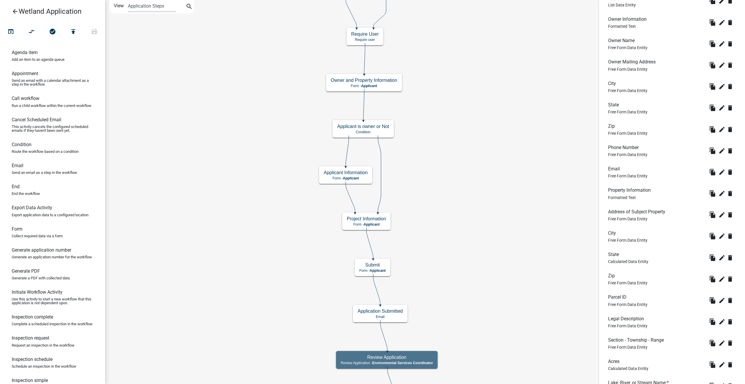
scroll to position [292, 0]
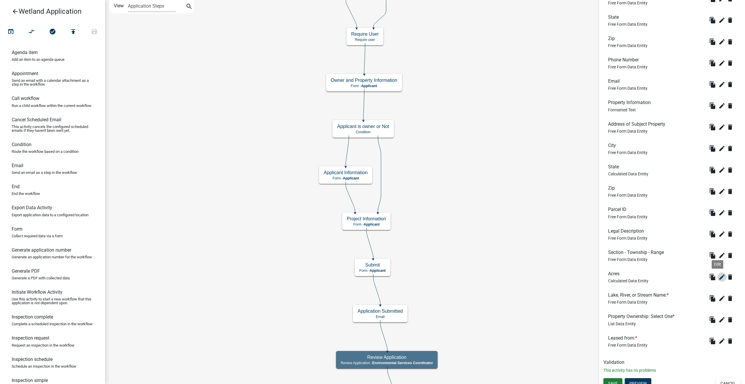
click at [719, 277] on icon "edit" at bounding box center [722, 276] width 7 height 7
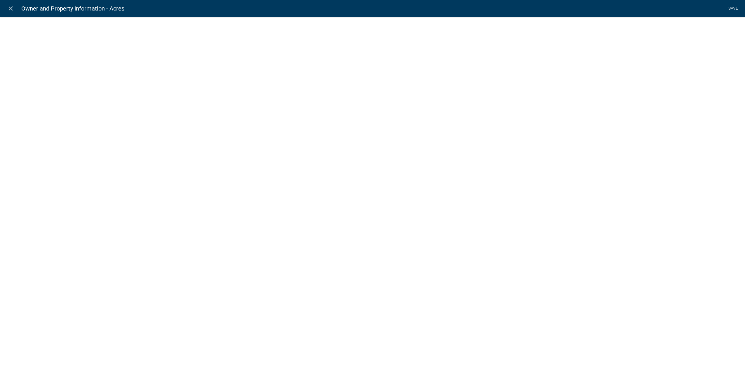
select select "calculated-value"
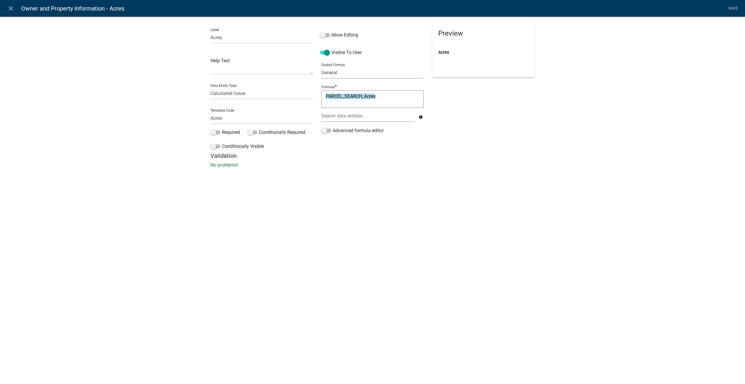
click at [355, 70] on select "General Text Number Decimal Date Date & Time" at bounding box center [373, 73] width 102 height 12
select select "2"
click at [322, 67] on select "General Text Number Decimal Date Date & Time" at bounding box center [373, 73] width 102 height 12
click at [732, 8] on link "Save" at bounding box center [733, 8] width 15 height 11
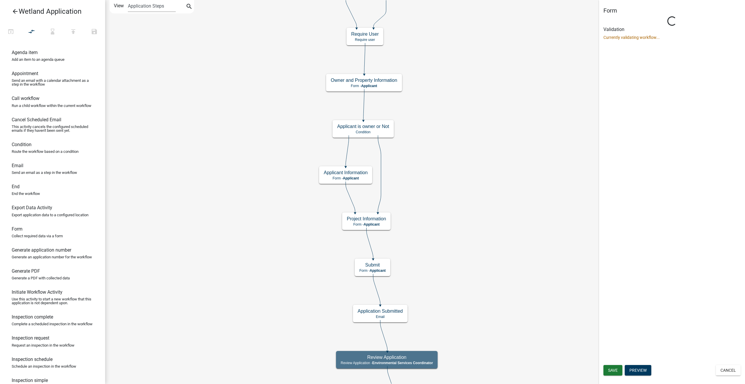
scroll to position [0, 0]
select select "A27015B5-4923-43A2-B499-3EB71D81BC34"
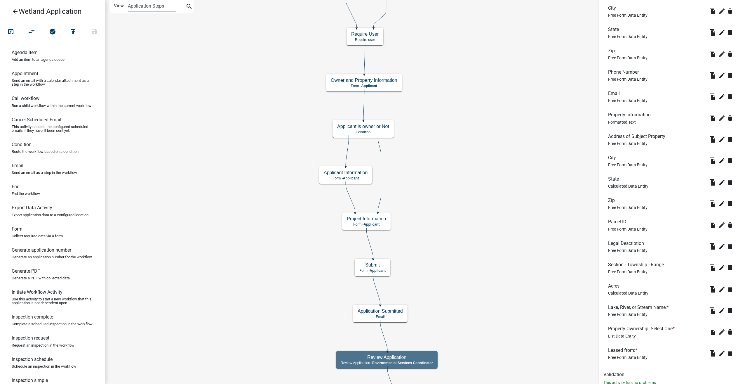
scroll to position [298, 0]
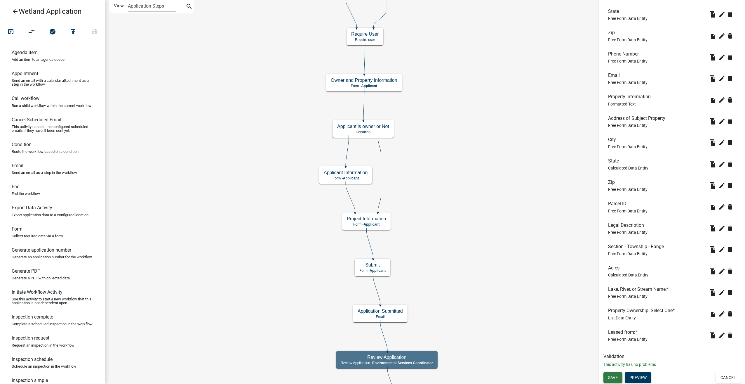
click at [614, 377] on span "Save" at bounding box center [613, 377] width 10 height 5
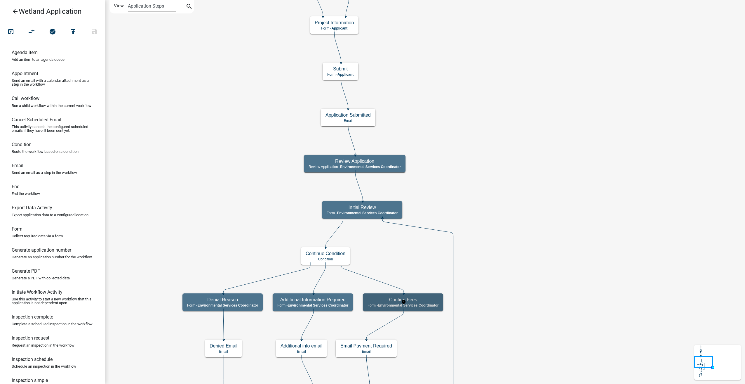
click at [424, 303] on div "Confirm Fees Form - Environmental Services Coordinator" at bounding box center [403, 302] width 80 height 18
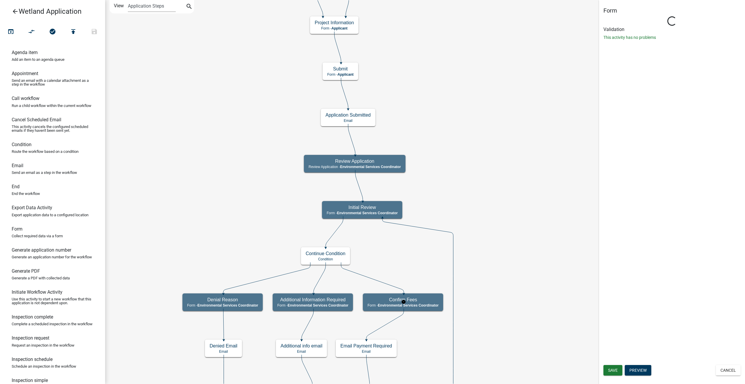
select select "A27015B5-4923-43A2-B499-3EB71D81BC34"
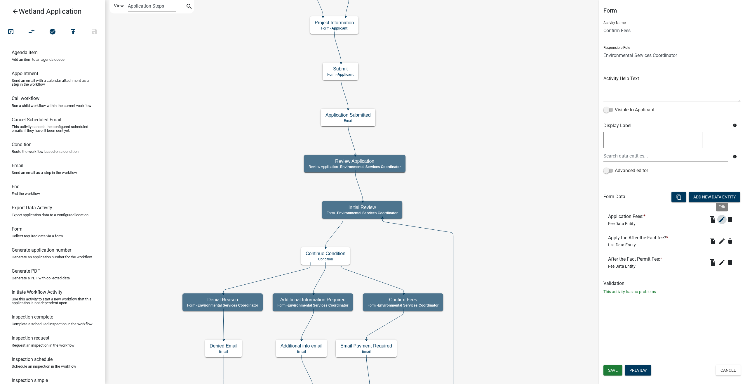
click at [721, 218] on icon "edit" at bounding box center [722, 219] width 7 height 7
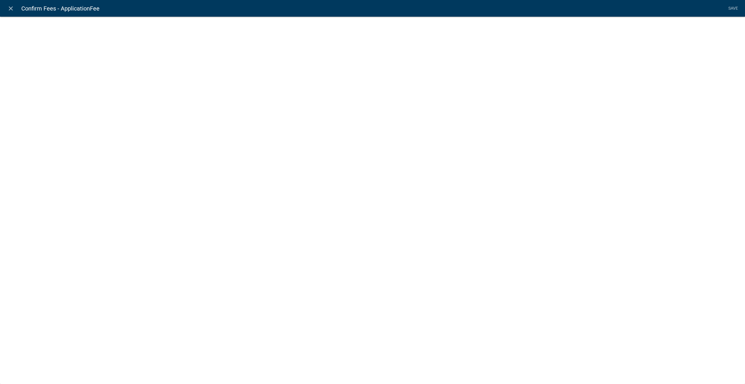
select select "fee"
select select "1: d4ca6ebd-968b-4b5c-85a0-fdef445116b8"
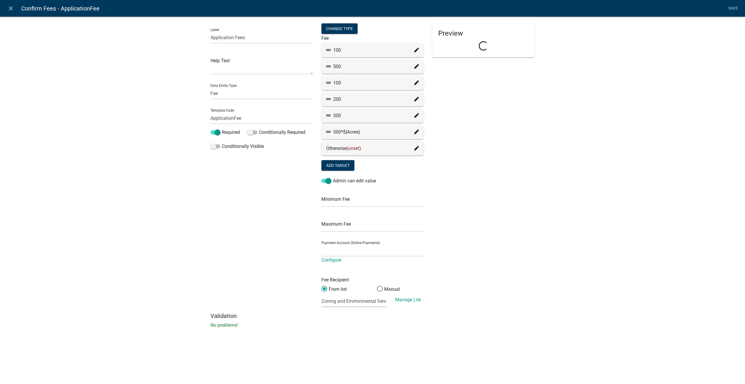
select select "c822d52a-a088-46ef-bc30-2cdbd4d20de1"
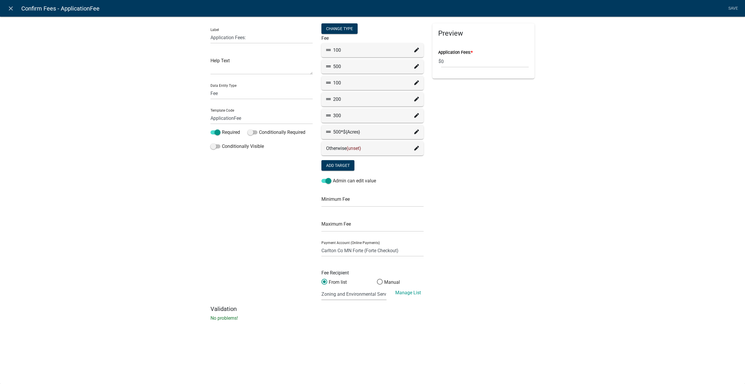
click at [415, 129] on fa-icon at bounding box center [416, 132] width 5 height 7
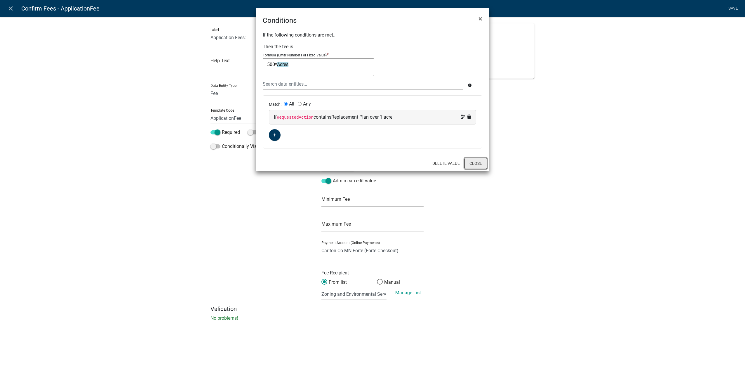
click at [480, 161] on button "Close" at bounding box center [476, 163] width 22 height 11
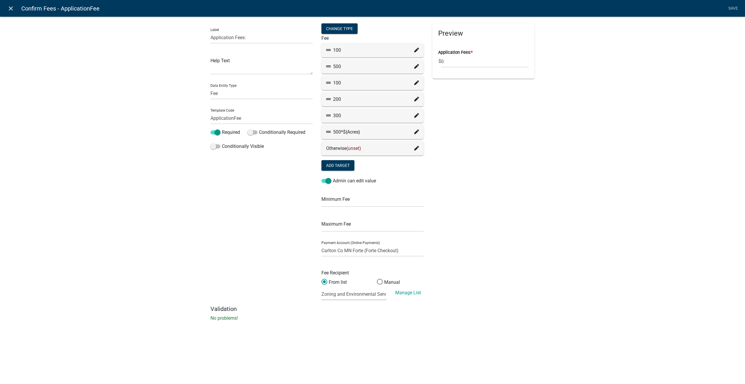
click at [12, 9] on icon "close" at bounding box center [10, 8] width 7 height 7
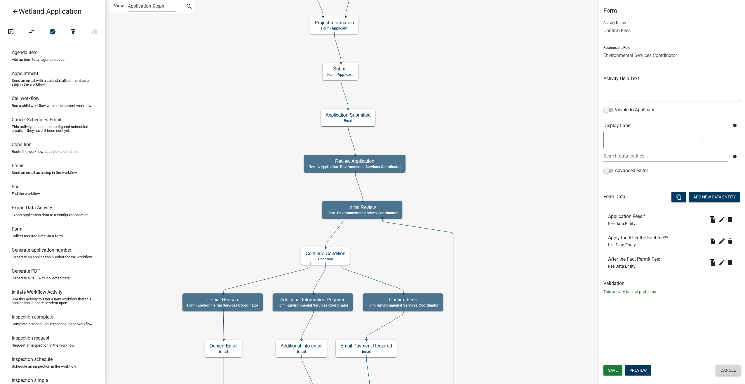
click at [724, 369] on button "Cancel" at bounding box center [728, 370] width 25 height 11
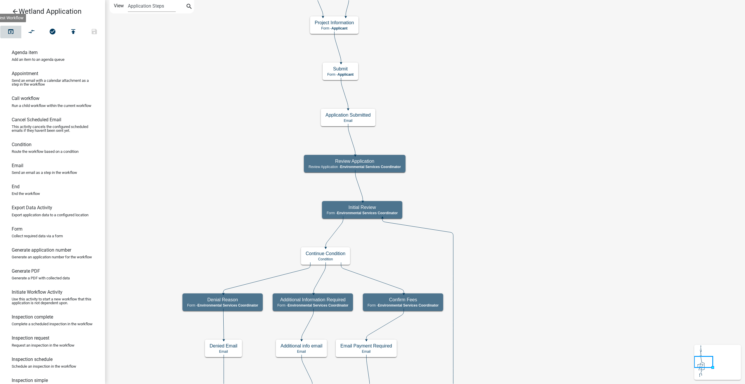
click at [12, 30] on icon "open_in_browser" at bounding box center [10, 32] width 7 height 8
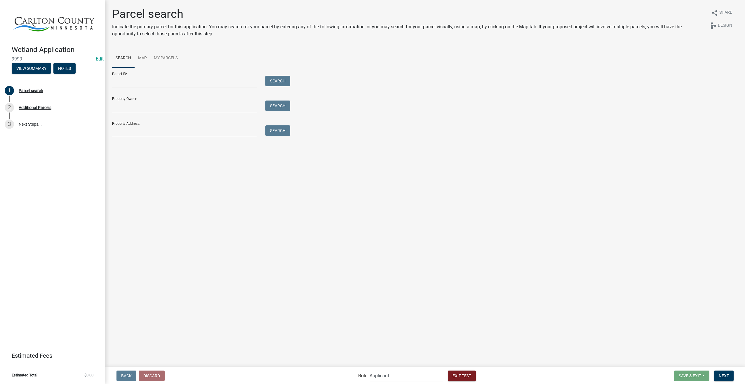
click at [144, 112] on form "Parcel ID: Search Property Owner: Search Property Address: Search" at bounding box center [199, 102] width 175 height 70
click at [142, 107] on input "Property Owner:" at bounding box center [184, 106] width 145 height 12
type input "smith"
click at [273, 107] on button "Search" at bounding box center [277, 105] width 25 height 11
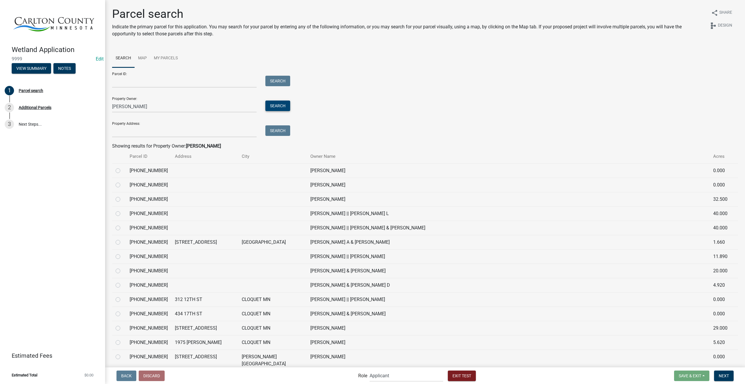
scroll to position [29, 0]
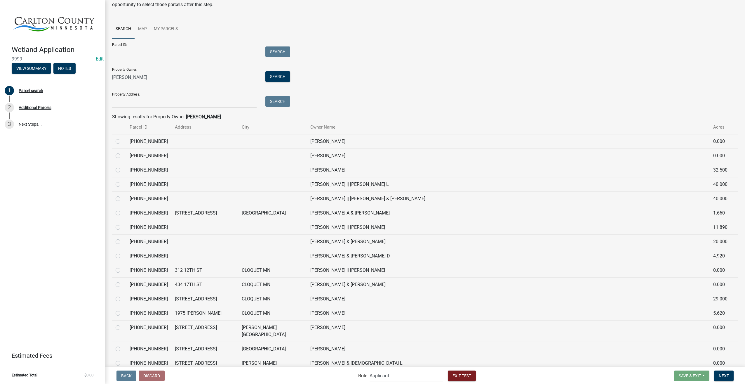
click at [123, 224] on label at bounding box center [123, 224] width 0 height 0
click at [123, 228] on input "radio" at bounding box center [125, 226] width 4 height 4
radio input "true"
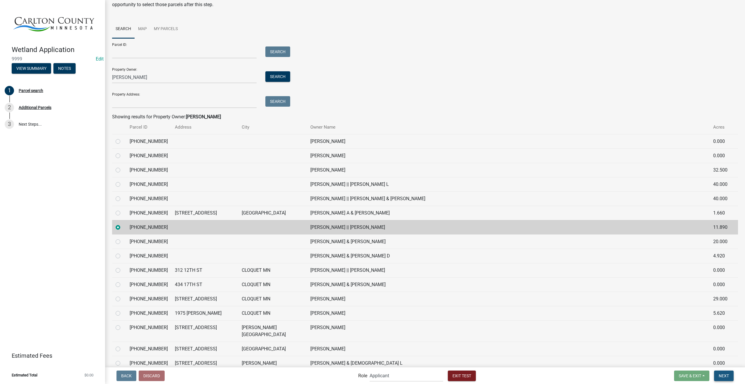
click at [719, 375] on span "Next" at bounding box center [724, 375] width 10 height 5
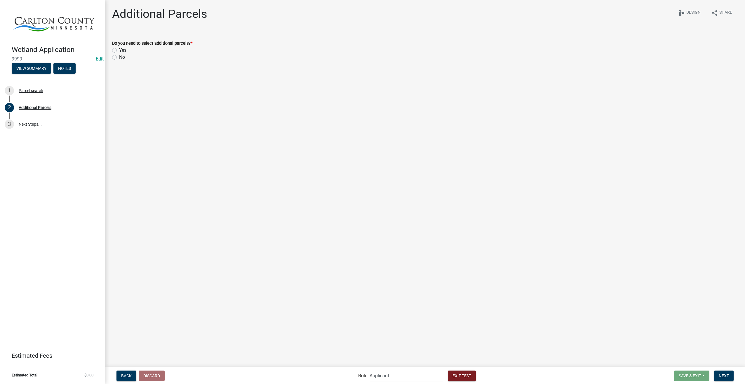
click at [119, 58] on label "No" at bounding box center [122, 57] width 6 height 7
click at [119, 58] on input "No" at bounding box center [121, 56] width 4 height 4
radio input "true"
click at [728, 374] on span "Next" at bounding box center [724, 375] width 10 height 5
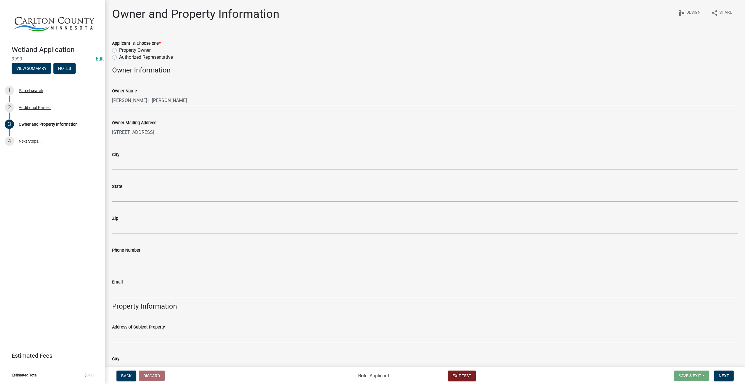
click at [119, 51] on label "Property Owner" at bounding box center [135, 50] width 32 height 7
click at [119, 51] on input "Property Owner" at bounding box center [121, 49] width 4 height 4
radio input "true"
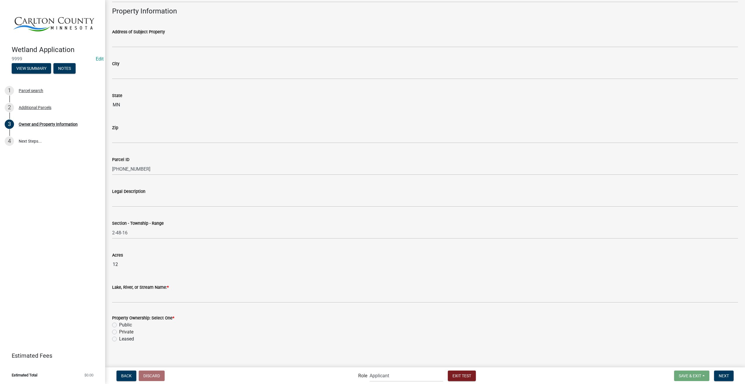
scroll to position [298, 0]
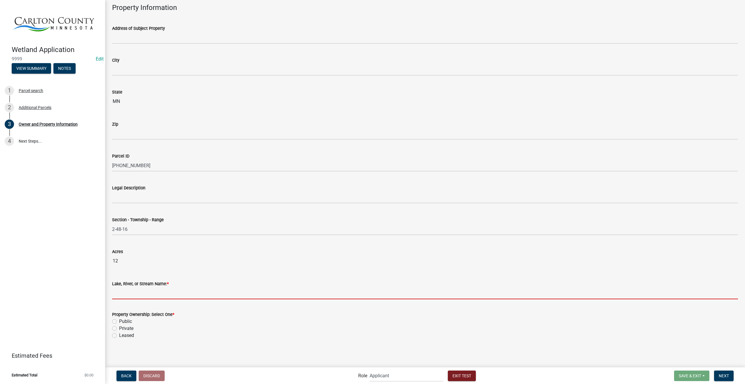
click at [172, 287] on input "Lake, River, or Stream Name: *" at bounding box center [425, 293] width 626 height 12
type input "Beaver Creek"
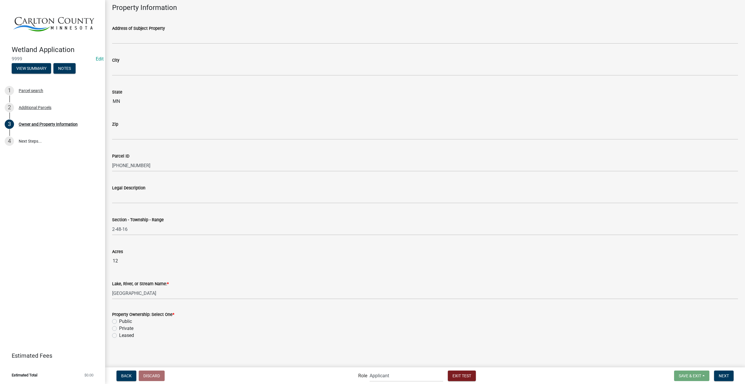
click at [119, 325] on label "Private" at bounding box center [126, 328] width 14 height 7
click at [119, 325] on input "Private" at bounding box center [121, 327] width 4 height 4
radio input "true"
click at [721, 372] on button "Next" at bounding box center [724, 375] width 20 height 11
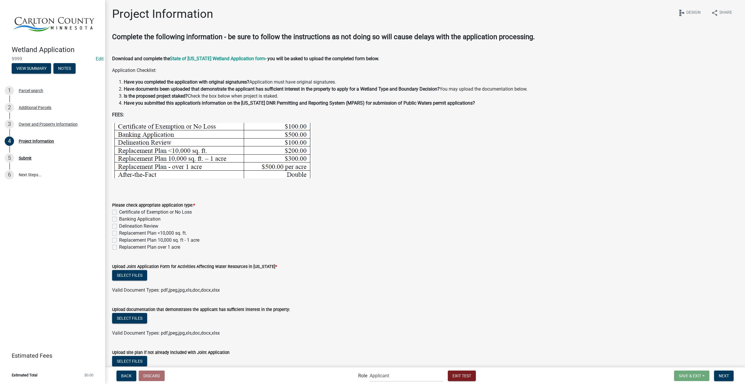
click at [119, 246] on label "Replacement Plan over 1 acre" at bounding box center [149, 247] width 61 height 7
click at [119, 246] on input "Replacement Plan over 1 acre" at bounding box center [121, 246] width 4 height 4
checkbox input "true"
checkbox input "false"
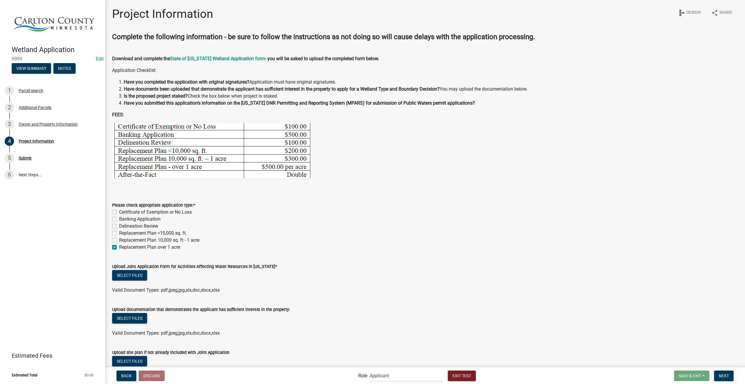
checkbox input "false"
checkbox input "true"
click at [121, 275] on button "Select files" at bounding box center [129, 275] width 35 height 11
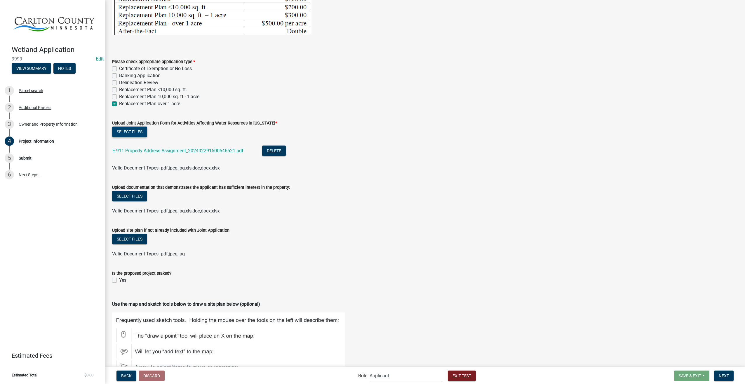
scroll to position [146, 0]
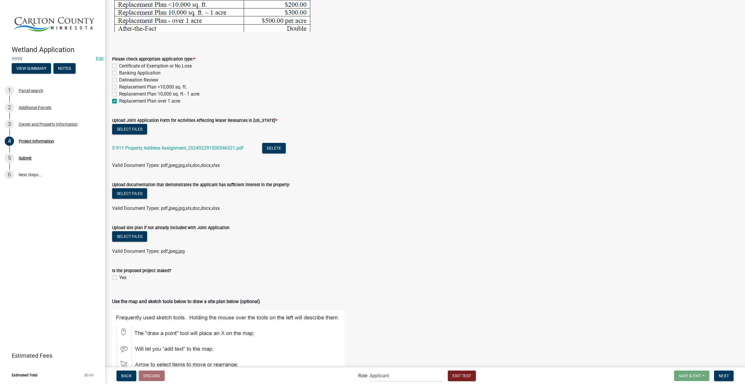
click at [119, 277] on label "Yes" at bounding box center [122, 277] width 7 height 7
click at [119, 277] on input "Yes" at bounding box center [121, 276] width 4 height 4
checkbox input "true"
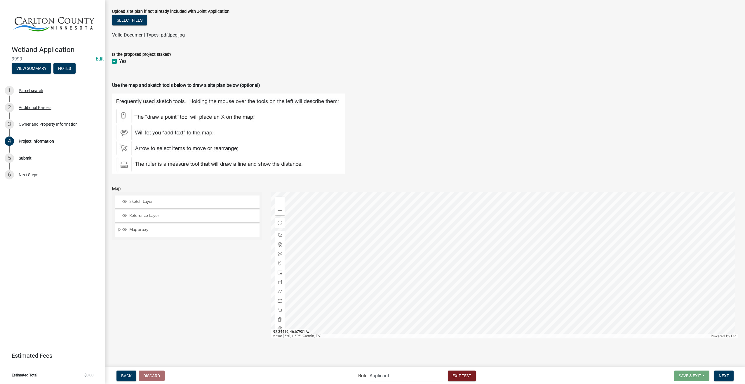
scroll to position [333, 0]
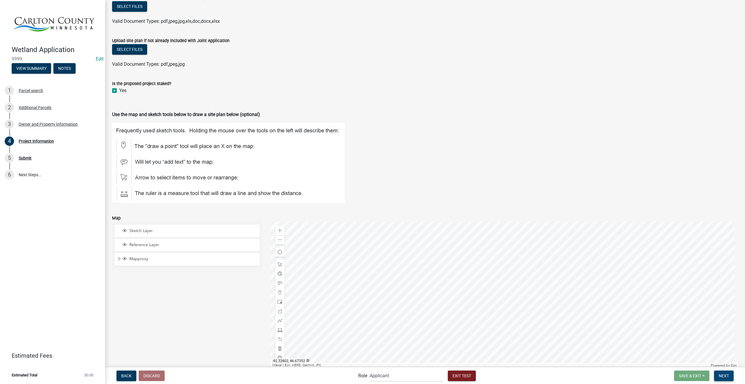
click at [724, 376] on span "Next" at bounding box center [724, 375] width 10 height 5
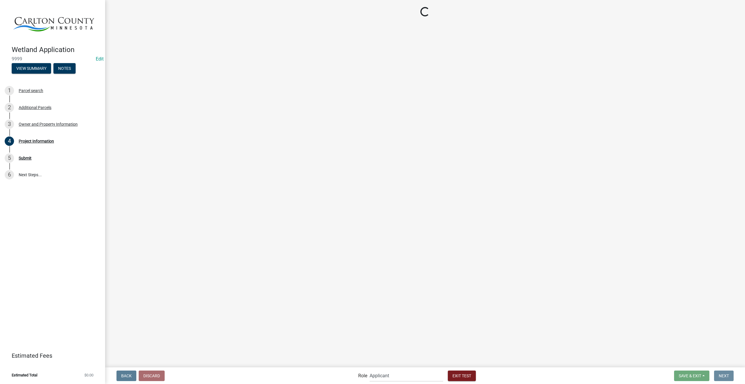
scroll to position [0, 0]
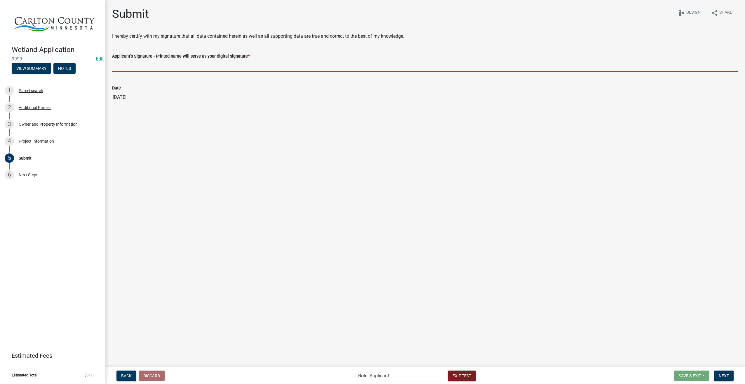
click at [227, 67] on input "Applicant's Signature - Printed name will serve as your digital signature *" at bounding box center [425, 66] width 626 height 12
type input "Stacia Franklin"
click at [729, 370] on button "Next" at bounding box center [724, 375] width 20 height 11
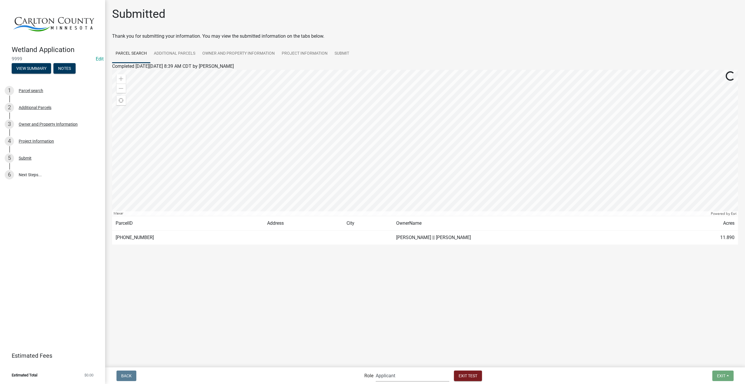
click at [429, 376] on select "Applicant Environmental Services Coordinator Admin" at bounding box center [413, 375] width 74 height 12
select select "a27015b5-4923-43a2-b499-3eb71d81bc34"
click at [376, 369] on select "Applicant Environmental Services Coordinator Admin" at bounding box center [413, 375] width 74 height 12
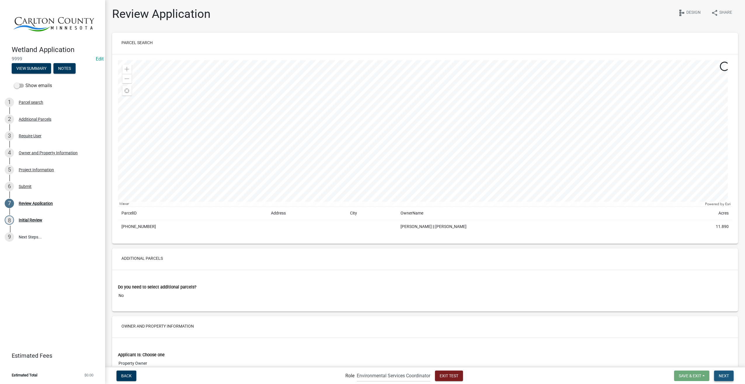
click at [728, 379] on button "Next" at bounding box center [724, 375] width 20 height 11
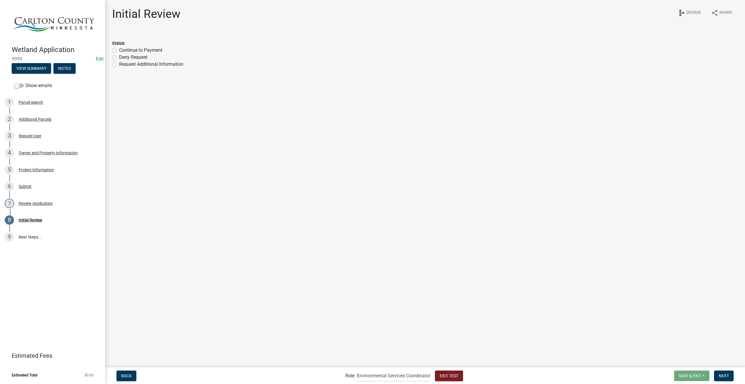
click at [119, 48] on label "Continue to Payment" at bounding box center [140, 50] width 43 height 7
click at [119, 48] on input "Continue to Payment" at bounding box center [121, 49] width 4 height 4
radio input "true"
click at [723, 372] on button "Next" at bounding box center [724, 375] width 20 height 11
click at [450, 372] on button "Exit Test" at bounding box center [449, 375] width 28 height 11
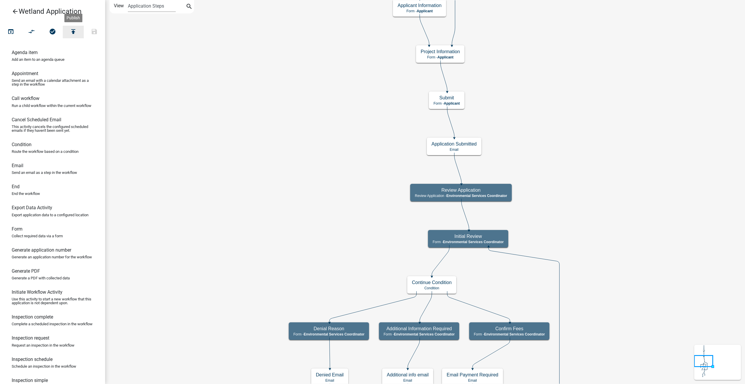
click at [73, 33] on icon "publish" at bounding box center [73, 32] width 7 height 8
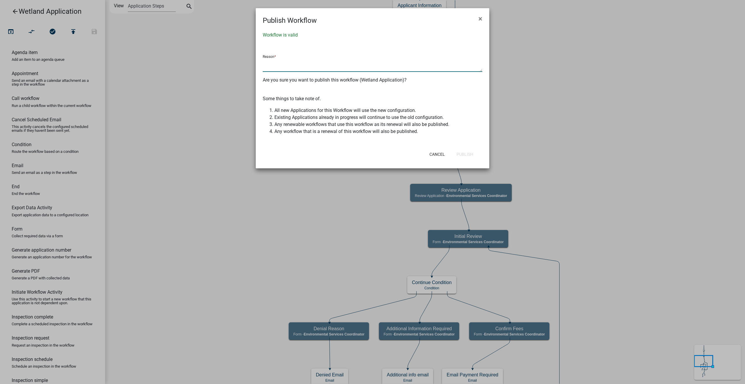
click at [270, 67] on textarea at bounding box center [373, 64] width 220 height 13
type textarea "Implemented QA notes"
click at [466, 153] on button "Publish" at bounding box center [465, 154] width 26 height 11
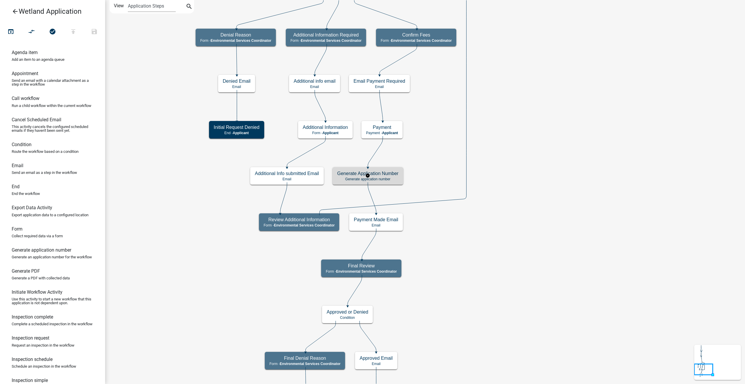
click at [393, 171] on h5 "Generate Application Number" at bounding box center [367, 174] width 61 height 6
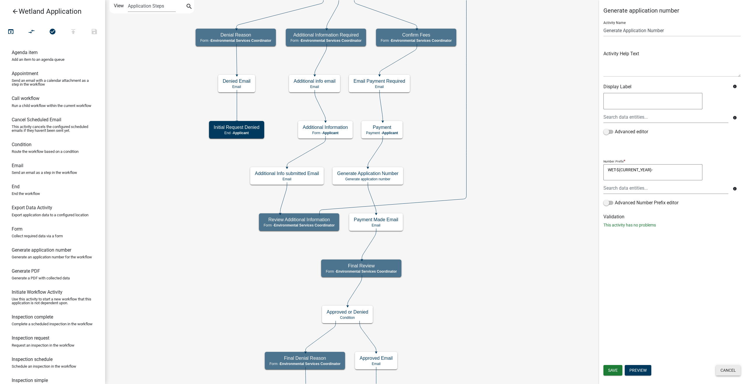
click at [730, 371] on button "Cancel" at bounding box center [728, 370] width 25 height 11
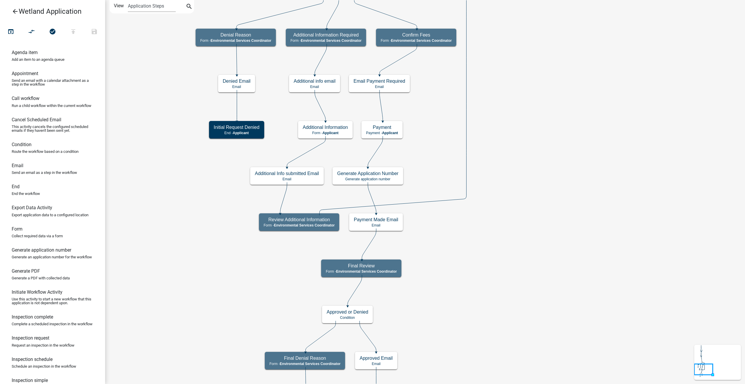
click at [14, 12] on icon "arrow_back" at bounding box center [15, 12] width 7 height 8
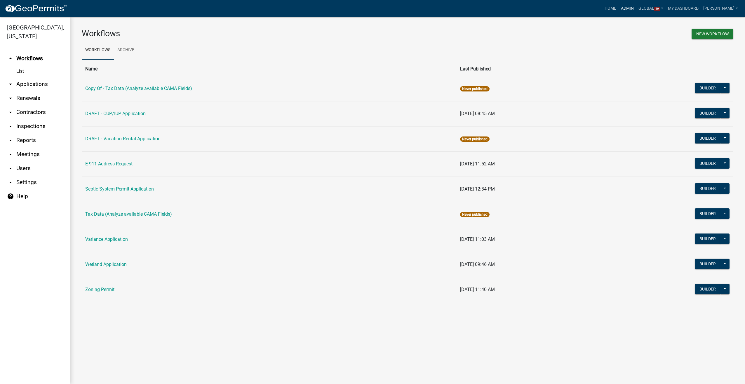
click at [636, 6] on link "Admin" at bounding box center [628, 8] width 18 height 11
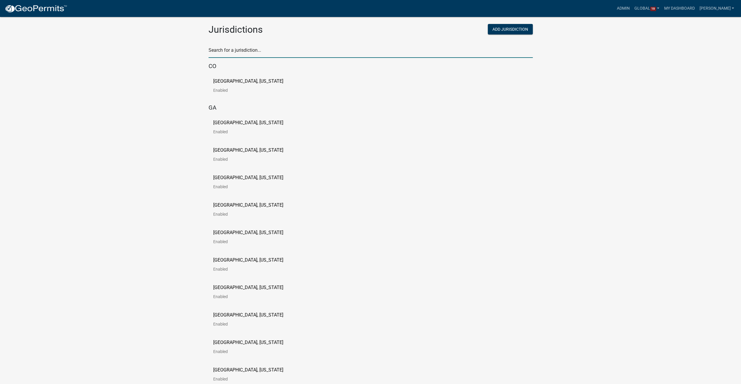
click at [255, 51] on input "text" at bounding box center [371, 52] width 324 height 12
type input "story"
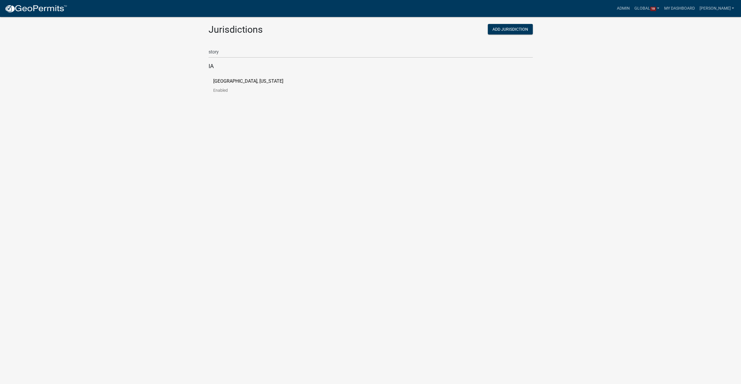
click at [226, 79] on p "[GEOGRAPHIC_DATA], [US_STATE]" at bounding box center [248, 81] width 70 height 5
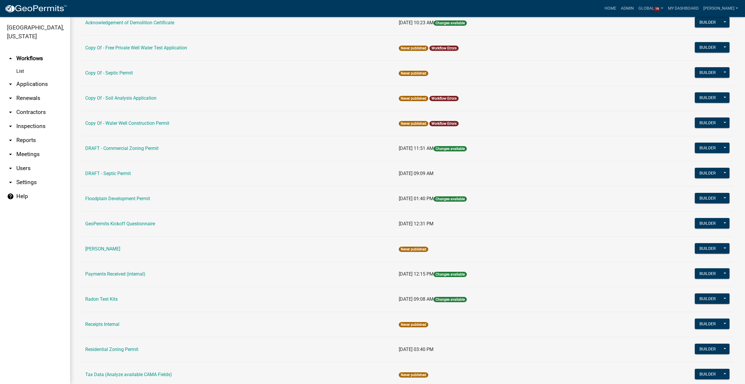
scroll to position [117, 0]
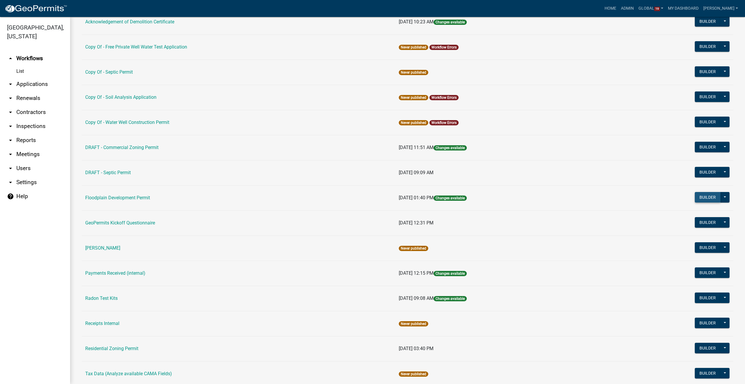
click at [695, 194] on button "Builder" at bounding box center [708, 197] width 26 height 11
select select
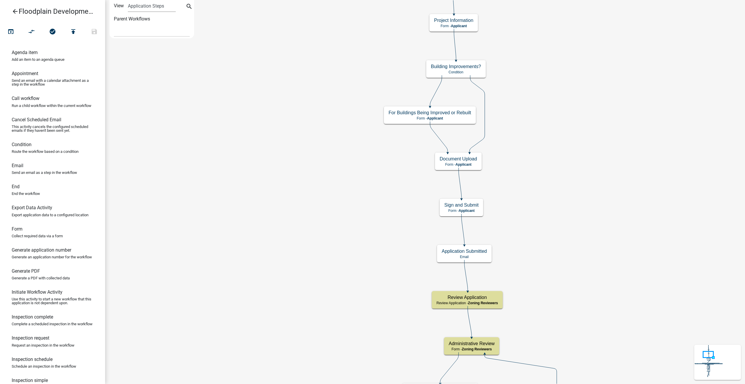
click at [15, 12] on icon "arrow_back" at bounding box center [15, 12] width 7 height 8
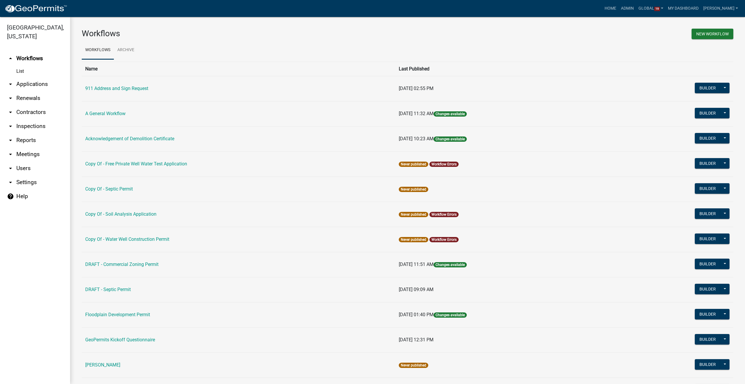
click at [18, 161] on link "arrow_drop_down Users" at bounding box center [35, 168] width 70 height 14
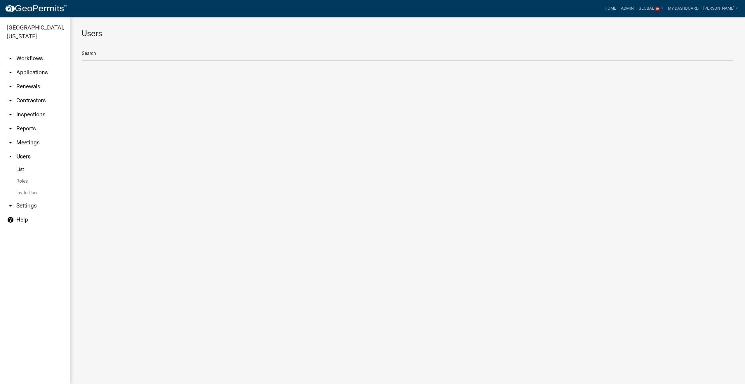
click at [22, 175] on link "Roles" at bounding box center [35, 181] width 70 height 12
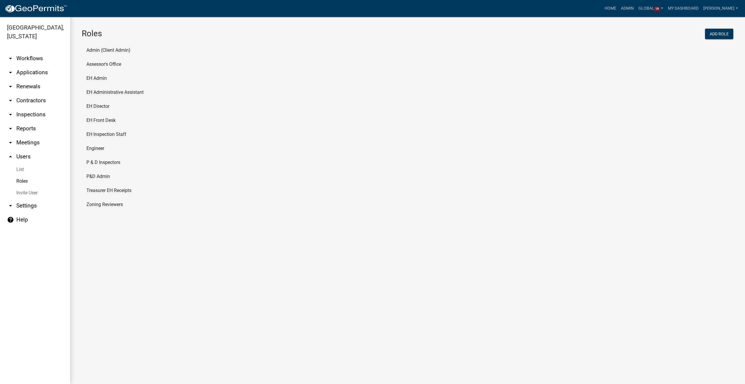
click at [96, 146] on li "Engineer" at bounding box center [408, 148] width 652 height 14
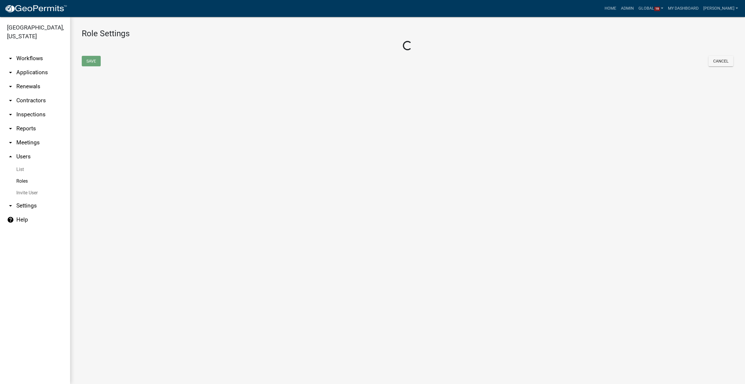
select select "2: yellow"
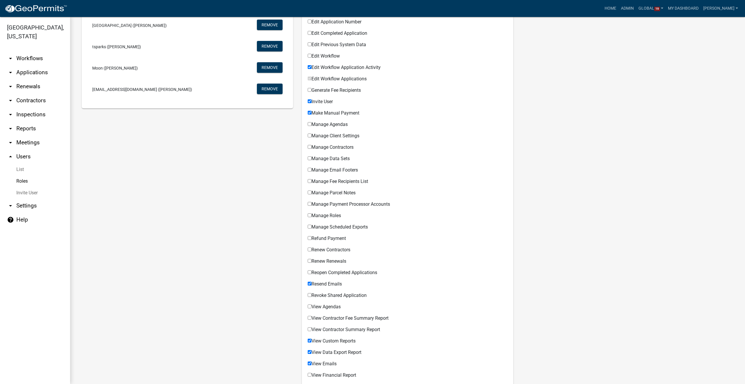
scroll to position [165, 0]
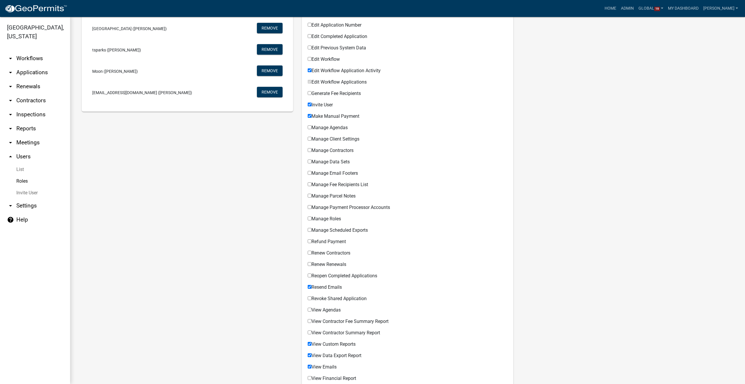
click at [27, 51] on link "arrow_drop_down Workflows" at bounding box center [35, 58] width 70 height 14
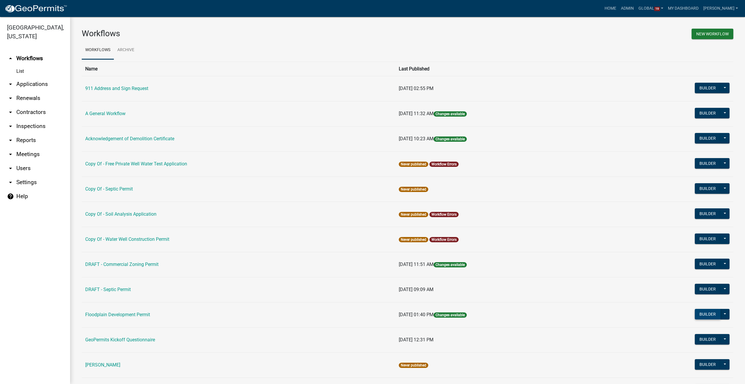
click at [707, 313] on button "Builder" at bounding box center [708, 314] width 26 height 11
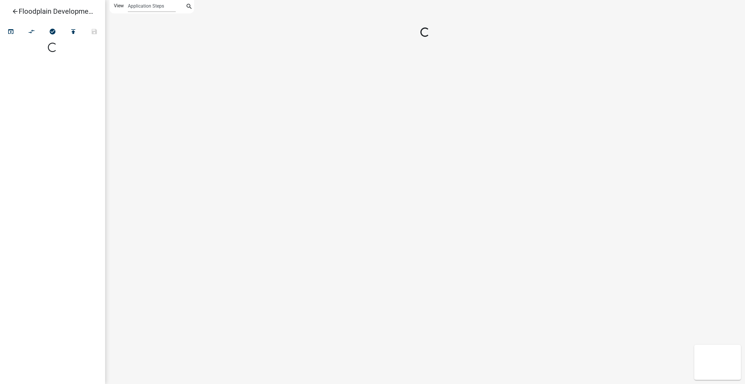
select select
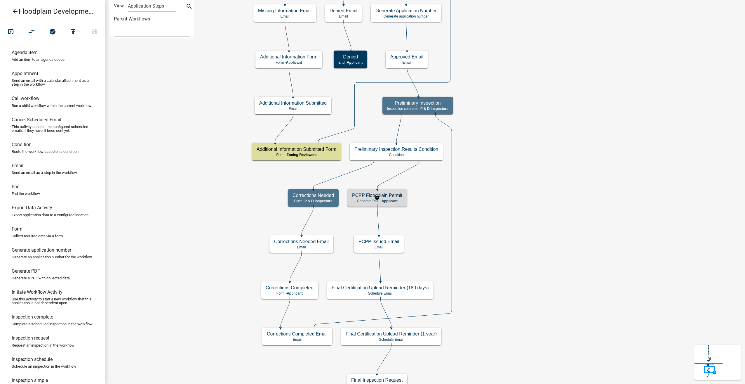
click at [401, 200] on p "Generate PDF - Applicant" at bounding box center [377, 201] width 50 height 4
click at [381, 196] on h5 "PCPP Floodplain Permit" at bounding box center [377, 195] width 50 height 6
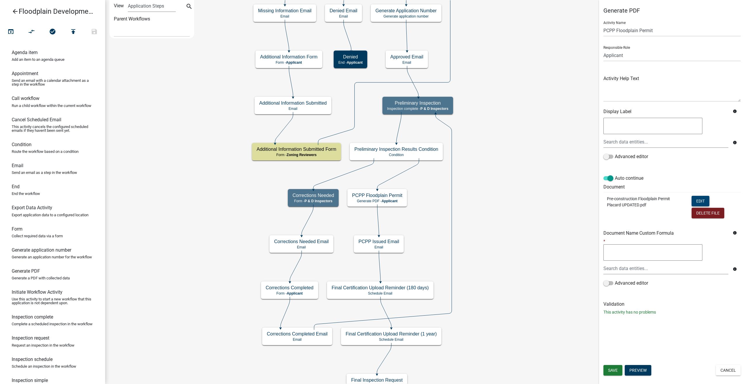
click at [703, 199] on button "Edit" at bounding box center [701, 201] width 18 height 11
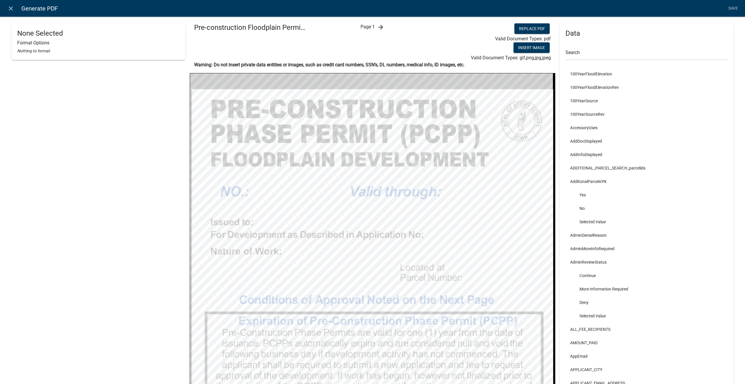
select select "bold"
select select "255,0,0"
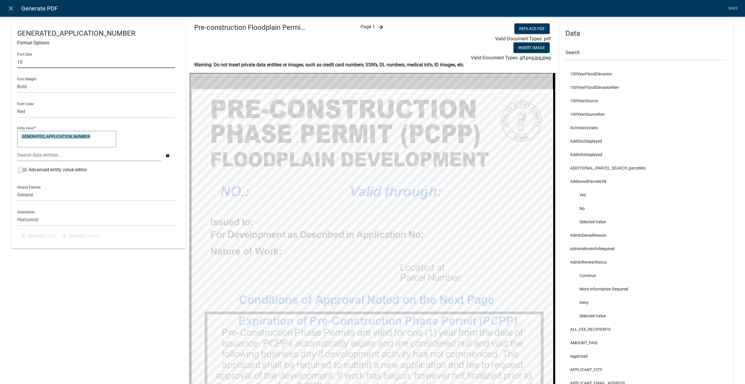
click at [37, 63] on input "18" at bounding box center [96, 62] width 158 height 12
type input "14"
click at [731, 5] on link "Save" at bounding box center [733, 8] width 15 height 11
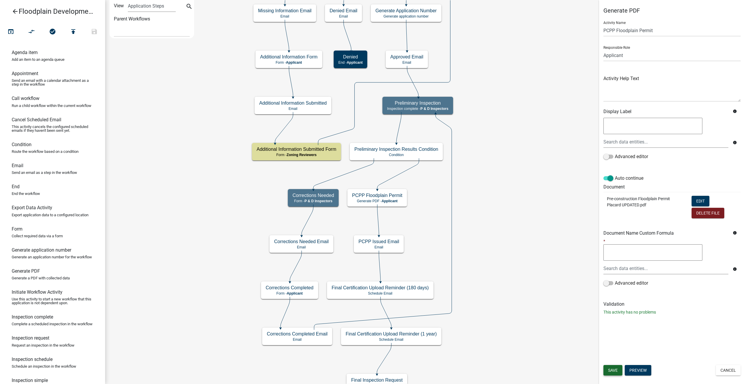
click at [619, 373] on button "Save" at bounding box center [613, 370] width 19 height 11
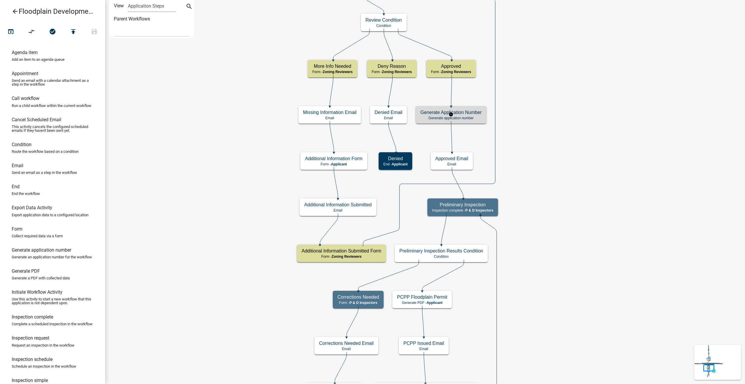
click at [469, 119] on p "Generate application number" at bounding box center [451, 118] width 61 height 4
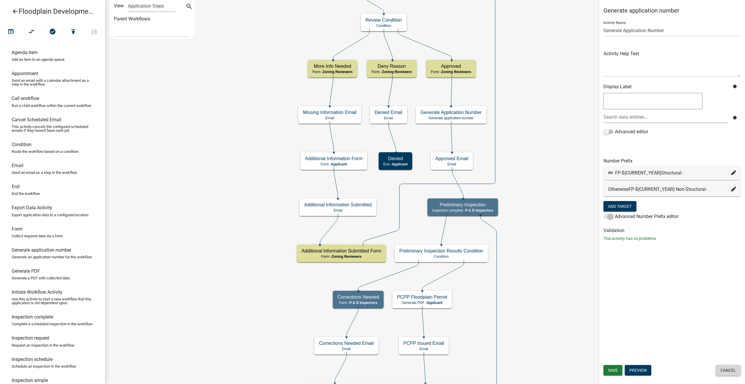
click at [731, 371] on button "Cancel" at bounding box center [728, 370] width 25 height 11
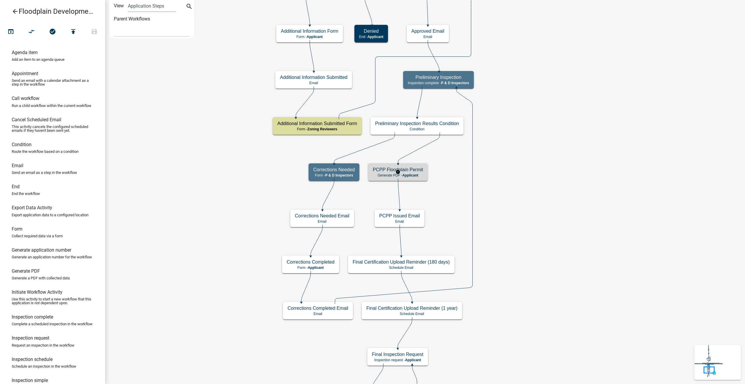
click at [409, 168] on h5 "PCPP Floodplain Permit" at bounding box center [398, 170] width 50 height 6
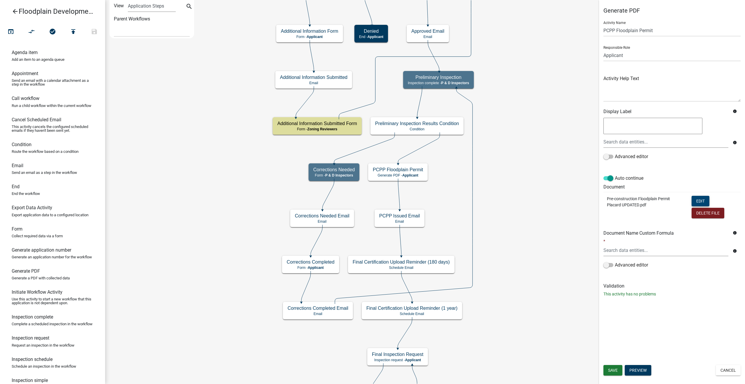
click at [698, 199] on button "Edit" at bounding box center [701, 201] width 18 height 11
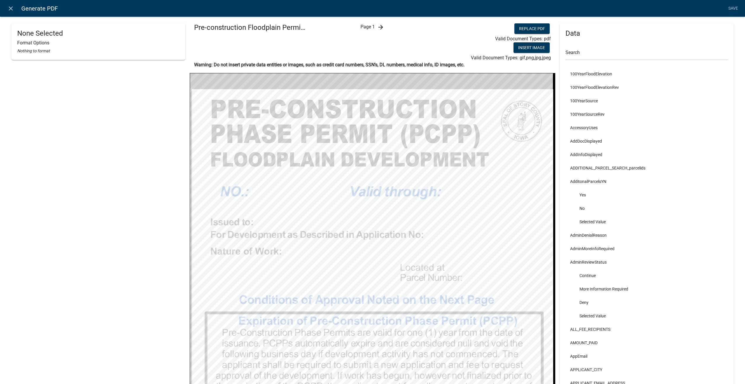
select select "bold"
select select "255,0,0"
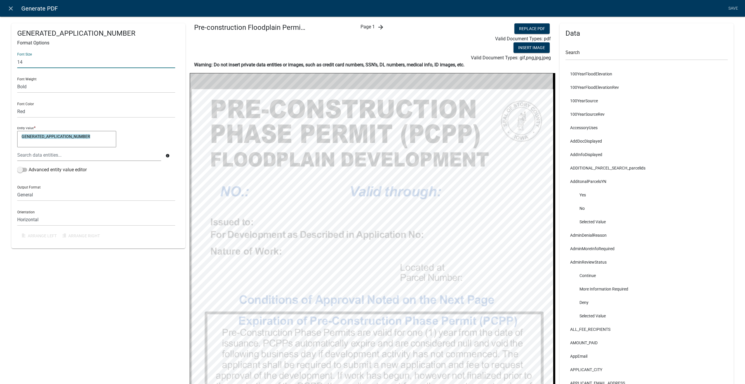
click at [49, 62] on input "14" at bounding box center [96, 62] width 158 height 12
type input "12"
click at [733, 7] on link "Save" at bounding box center [733, 8] width 15 height 11
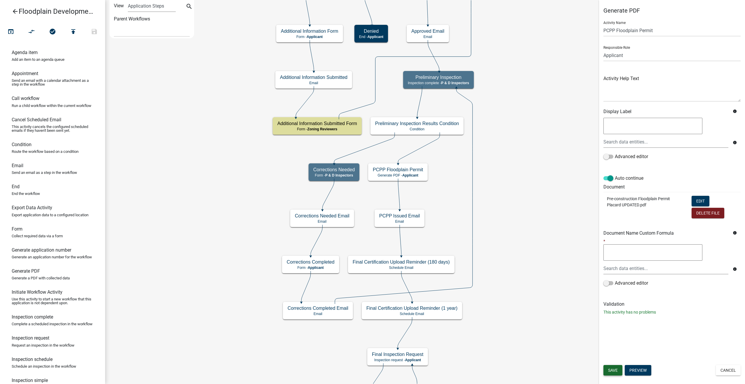
click at [617, 367] on button "Save" at bounding box center [613, 370] width 19 height 11
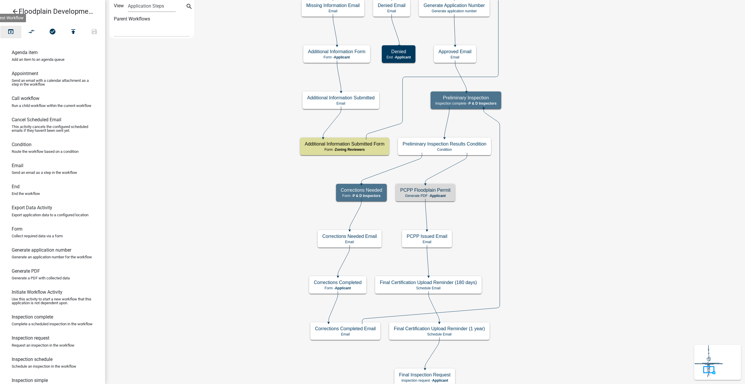
click at [12, 33] on icon "open_in_browser" at bounding box center [10, 32] width 7 height 8
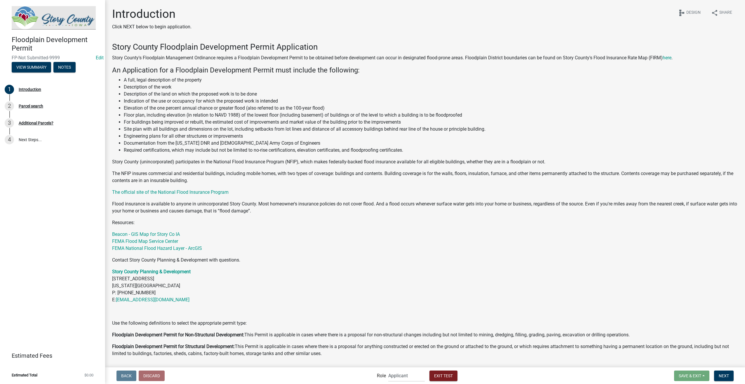
scroll to position [63, 0]
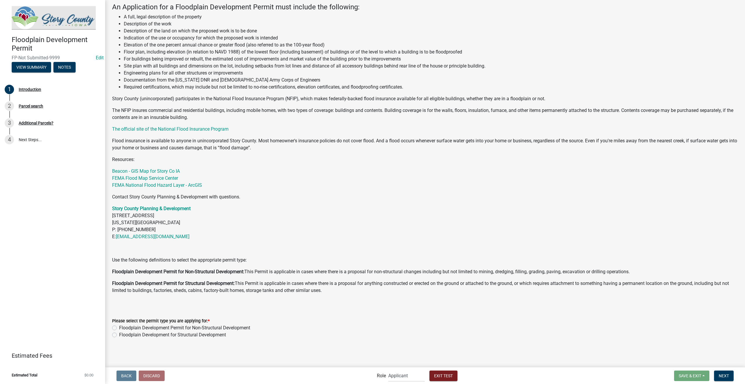
click at [119, 328] on label "Floodplain Development Permit for Non-Structural Development" at bounding box center [184, 327] width 131 height 7
click at [119, 328] on input "Floodplain Development Permit for Non-Structural Development" at bounding box center [121, 326] width 4 height 4
radio input "true"
click at [725, 375] on span "Next" at bounding box center [724, 375] width 10 height 5
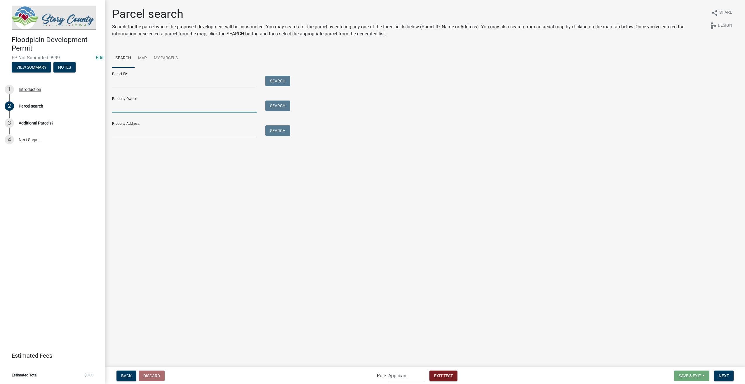
click at [136, 105] on input "Property Owner:" at bounding box center [184, 106] width 145 height 12
type input "smith"
click at [276, 105] on button "Search" at bounding box center [277, 105] width 25 height 11
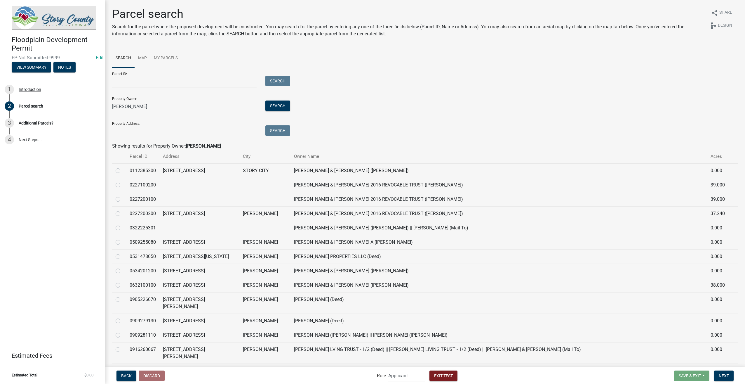
click at [123, 210] on label at bounding box center [123, 210] width 0 height 0
click at [123, 214] on input "radio" at bounding box center [125, 212] width 4 height 4
radio input "true"
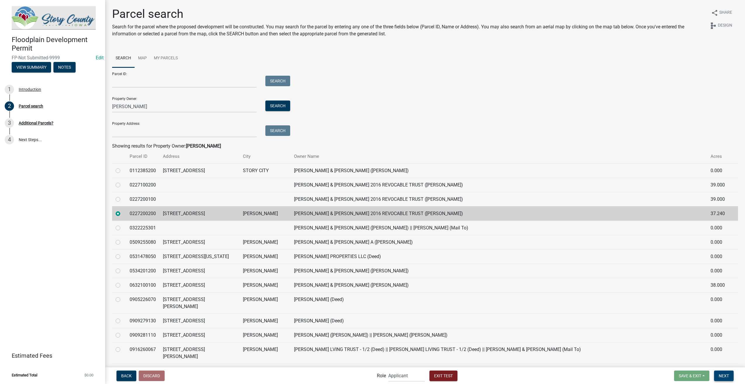
click at [717, 375] on button "Next" at bounding box center [724, 375] width 20 height 11
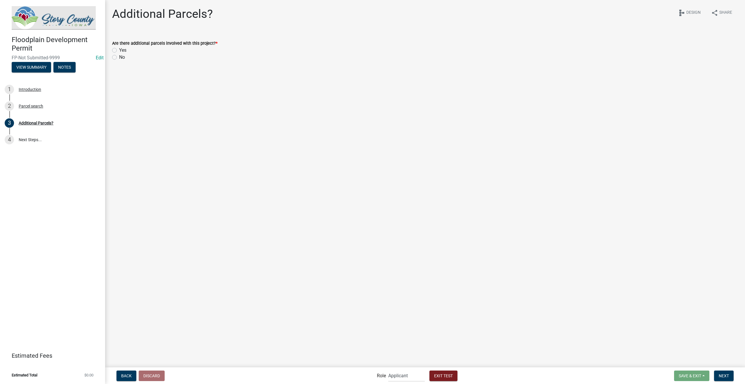
click at [119, 57] on label "No" at bounding box center [122, 57] width 6 height 7
click at [119, 57] on input "No" at bounding box center [121, 56] width 4 height 4
radio input "true"
click at [726, 380] on button "Next" at bounding box center [724, 375] width 20 height 11
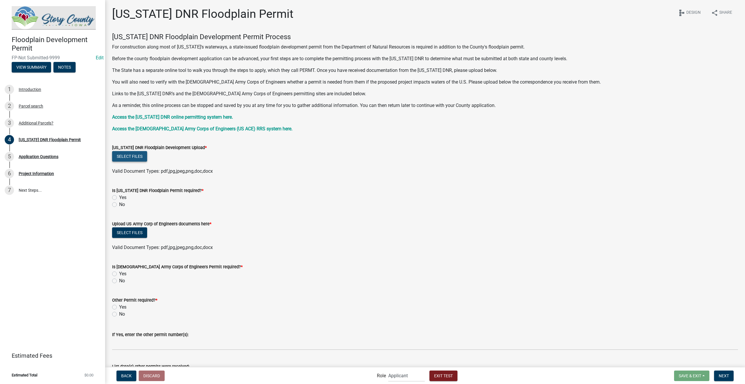
click at [130, 154] on button "Select files" at bounding box center [129, 156] width 35 height 11
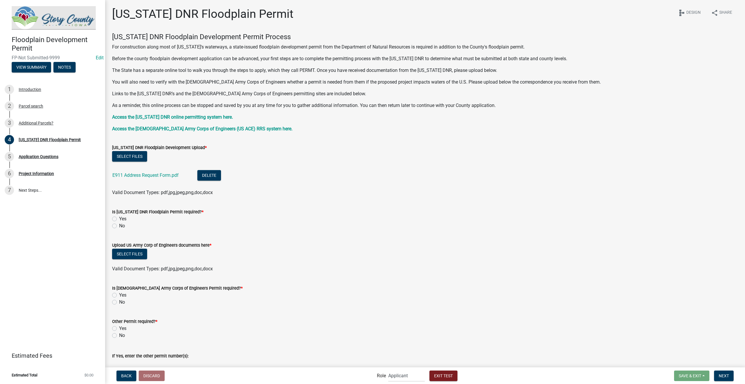
click at [119, 220] on label "Yes" at bounding box center [122, 218] width 7 height 7
click at [119, 219] on input "Yes" at bounding box center [121, 217] width 4 height 4
radio input "true"
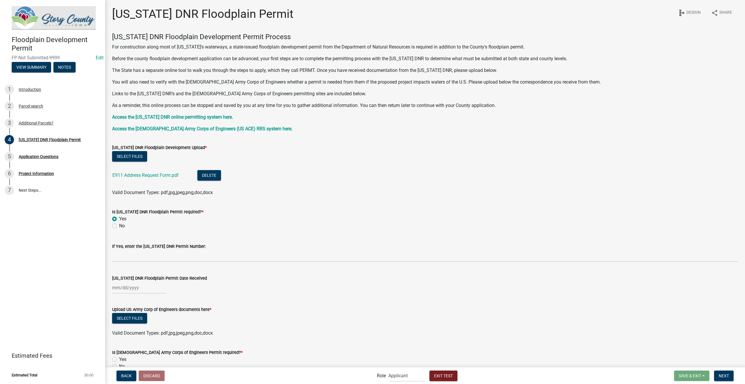
scroll to position [58, 0]
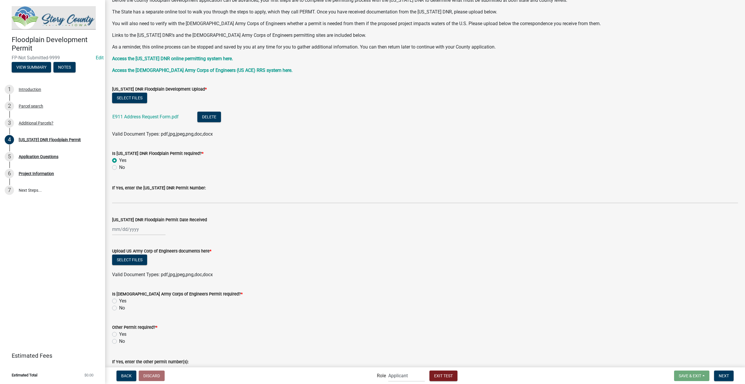
click at [119, 169] on label "No" at bounding box center [122, 167] width 6 height 7
click at [119, 168] on input "No" at bounding box center [121, 166] width 4 height 4
radio input "true"
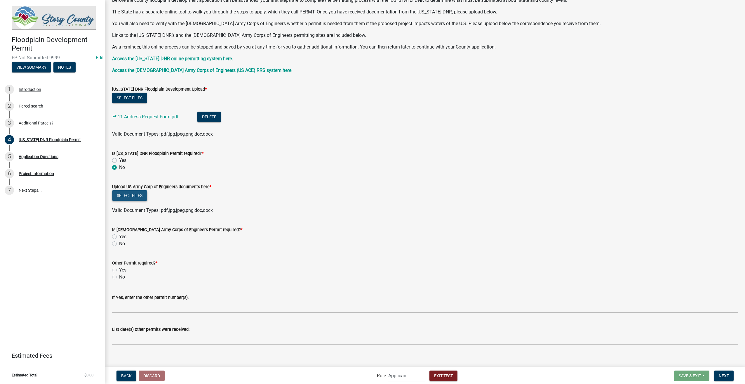
click at [136, 194] on button "Select files" at bounding box center [129, 195] width 35 height 11
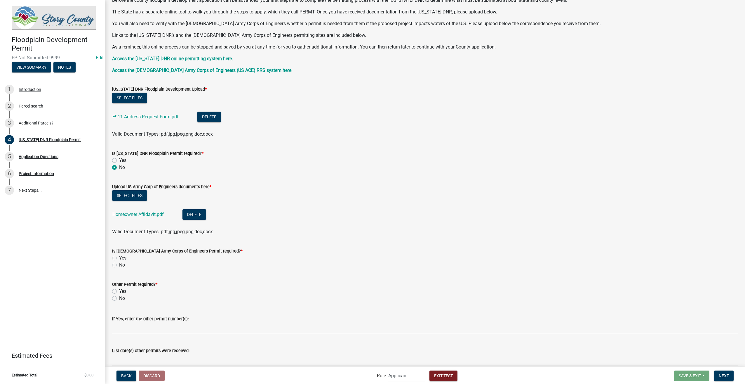
click at [115, 267] on div "No" at bounding box center [425, 264] width 626 height 7
click at [116, 262] on div "No" at bounding box center [425, 264] width 626 height 7
click at [119, 266] on label "No" at bounding box center [122, 264] width 6 height 7
click at [119, 265] on input "No" at bounding box center [121, 263] width 4 height 4
radio input "true"
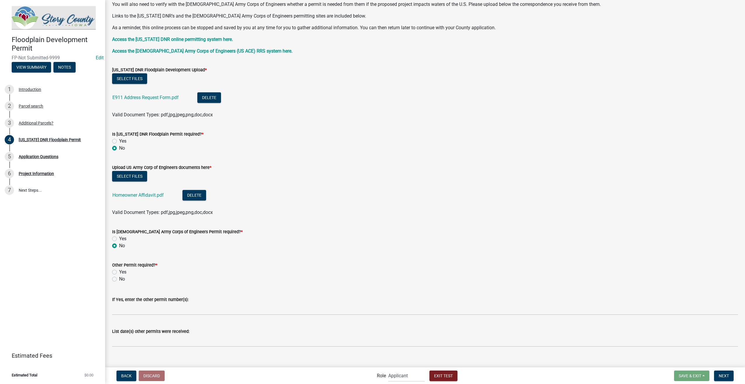
scroll to position [85, 0]
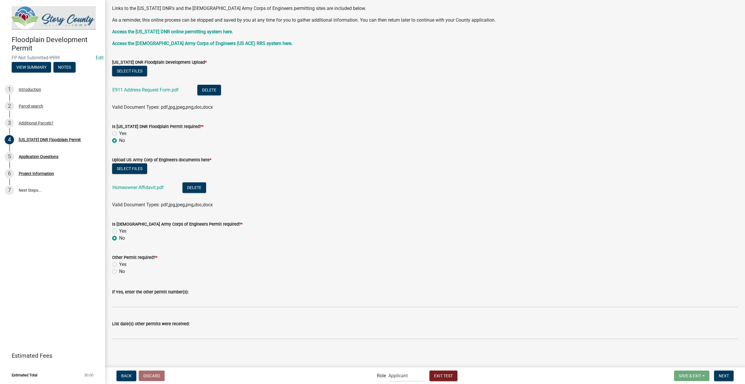
click at [119, 271] on label "No" at bounding box center [122, 271] width 6 height 7
click at [119, 271] on input "No" at bounding box center [121, 270] width 4 height 4
radio input "true"
click at [723, 370] on button "Next" at bounding box center [724, 375] width 20 height 11
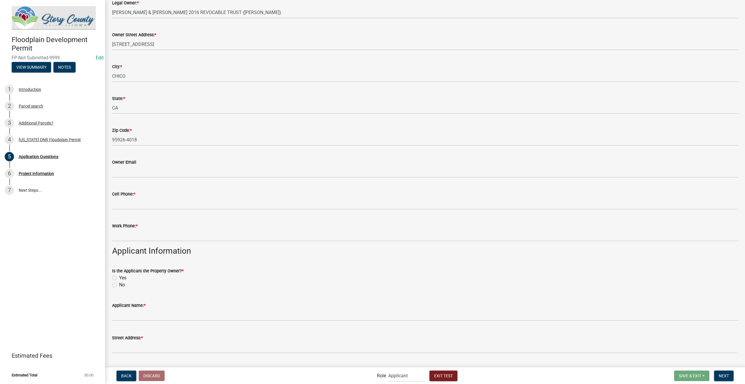
scroll to position [58, 0]
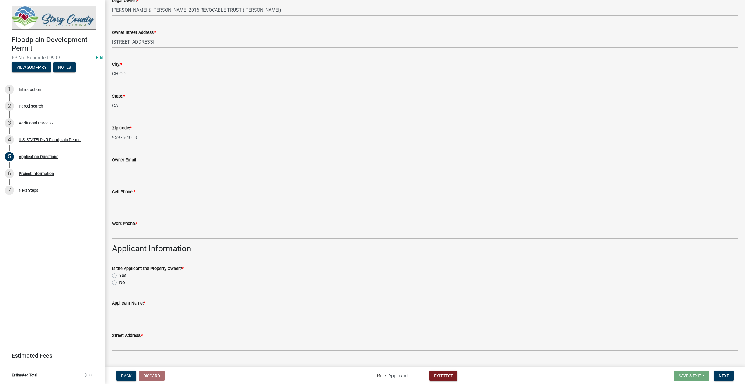
click at [139, 173] on input "Owner Email" at bounding box center [425, 169] width 626 height 12
type input "[EMAIL_ADDRESS][DOMAIN_NAME]"
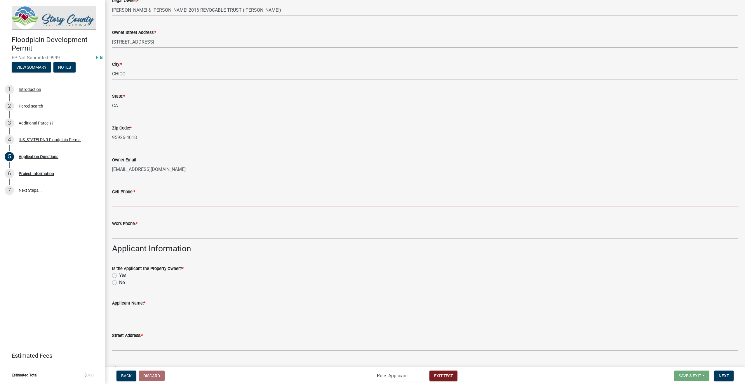
type input "3178267392"
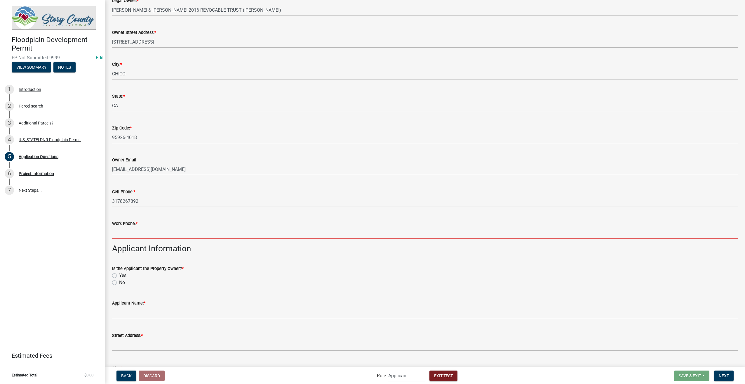
click at [123, 228] on input "Work Phone: *" at bounding box center [425, 233] width 626 height 12
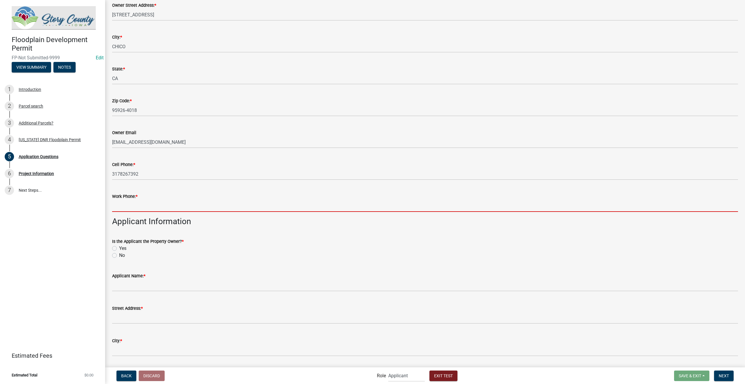
scroll to position [117, 0]
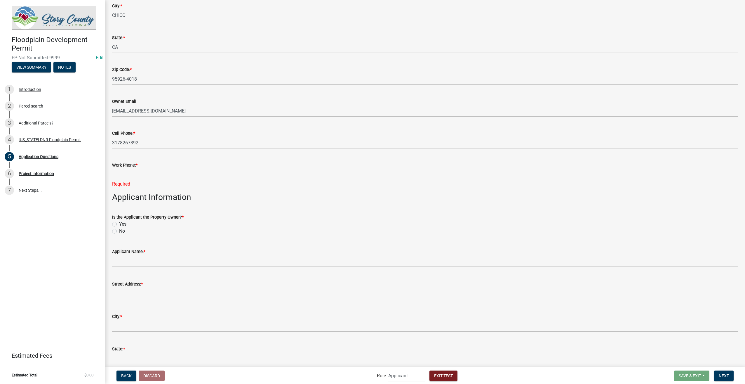
click at [141, 167] on div "Work Phone: *" at bounding box center [425, 165] width 626 height 7
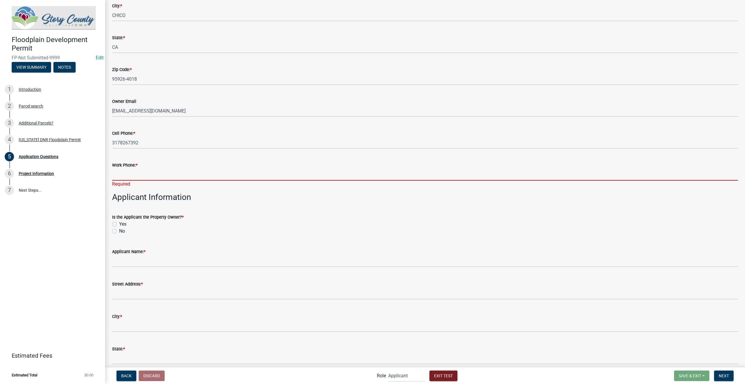
click at [138, 176] on input "Work Phone: *" at bounding box center [425, 175] width 626 height 12
type input "3178267392"
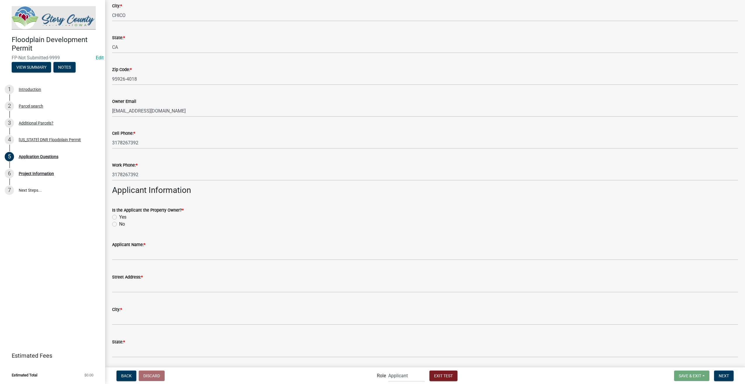
click at [114, 223] on div "Is the Applicant the Property Owner? * Yes No" at bounding box center [425, 216] width 626 height 21
click at [119, 218] on label "Yes" at bounding box center [122, 216] width 7 height 7
click at [119, 217] on input "Yes" at bounding box center [121, 215] width 4 height 4
radio input "true"
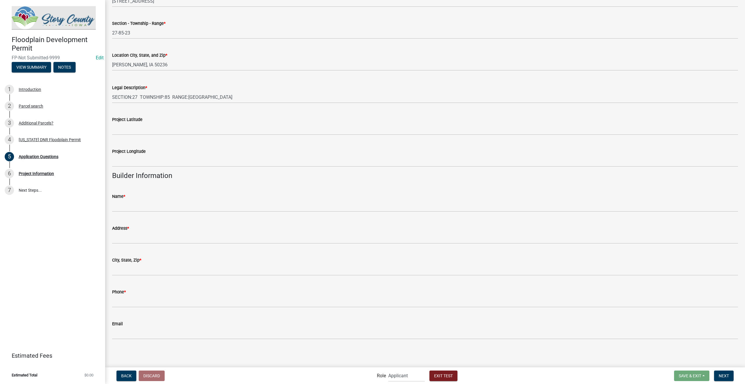
scroll to position [643, 0]
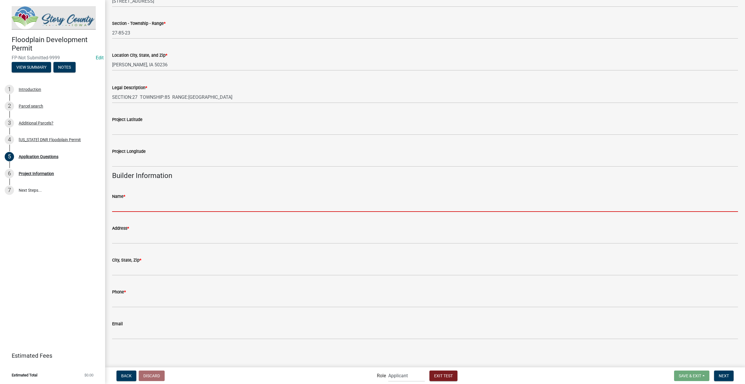
click at [161, 210] on input "Name *" at bounding box center [425, 206] width 626 height 12
type input "Custom Lists Testing"
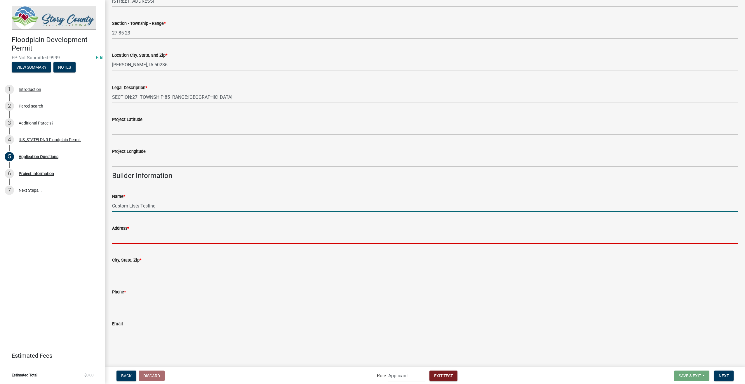
click at [135, 242] on input "Address *" at bounding box center [425, 238] width 626 height 12
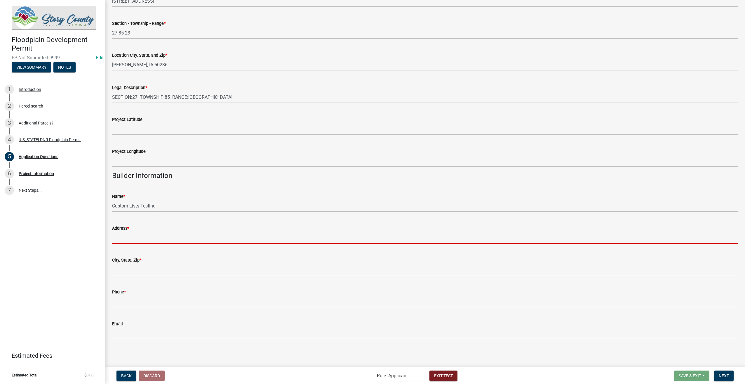
type input "8901 Otis Ave"
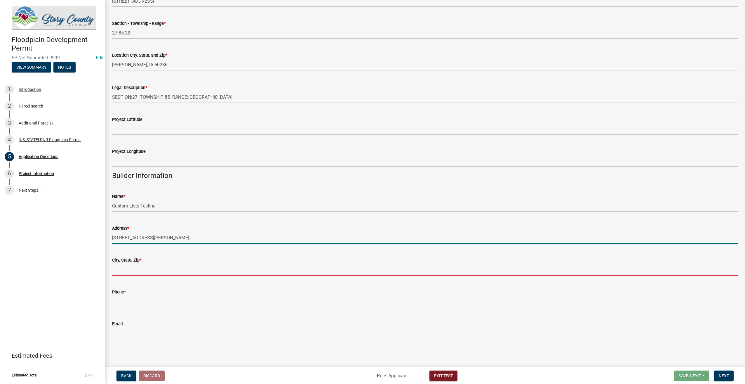
type input "Indianapolis"
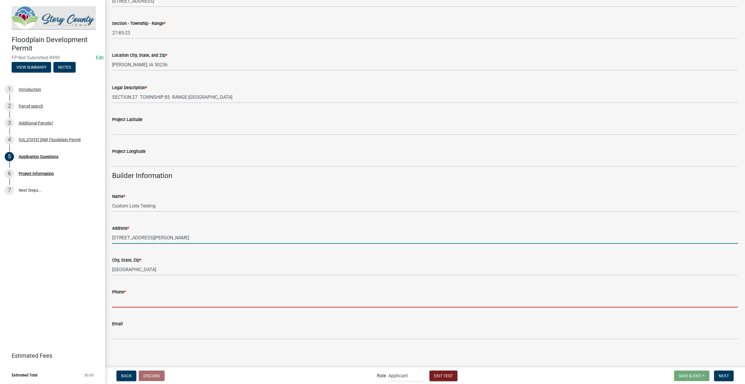
type input "3178267392"
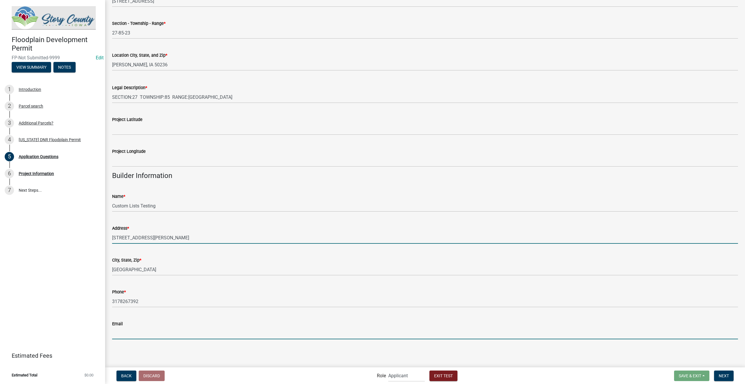
type input "[EMAIL_ADDRESS][DOMAIN_NAME]"
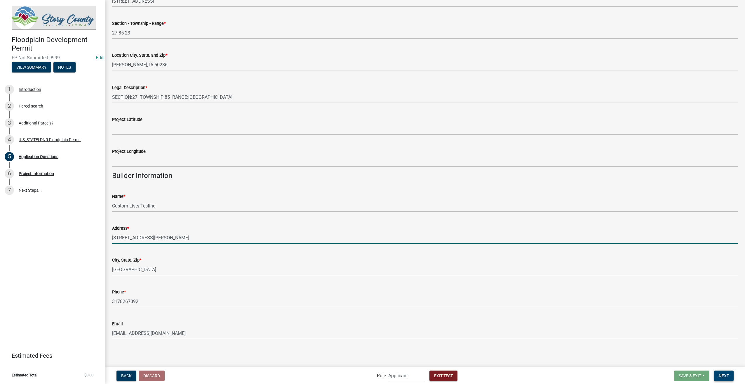
click at [723, 374] on span "Next" at bounding box center [724, 375] width 10 height 5
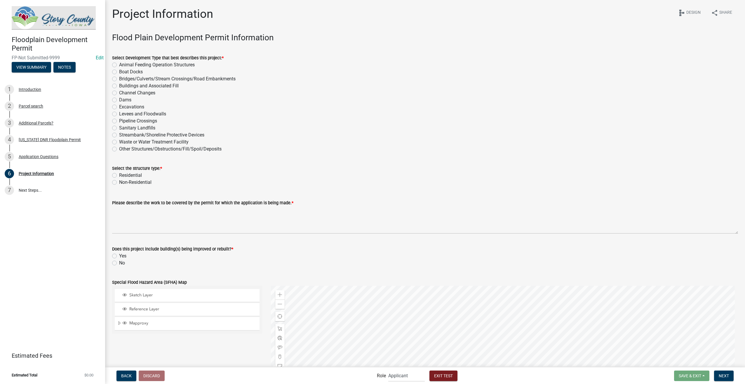
click at [119, 134] on label "Streambank/Shoreline Protective Devices" at bounding box center [161, 134] width 85 height 7
click at [119, 134] on input "Streambank/Shoreline Protective Devices" at bounding box center [121, 133] width 4 height 4
radio input "true"
click at [119, 174] on label "Residential" at bounding box center [130, 175] width 23 height 7
click at [119, 174] on input "Residential" at bounding box center [121, 174] width 4 height 4
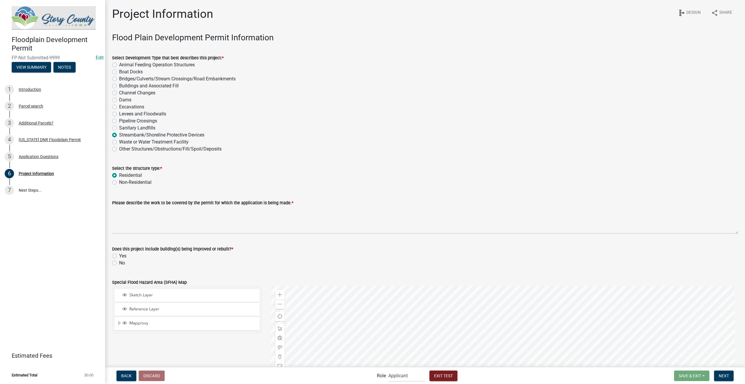
radio input "true"
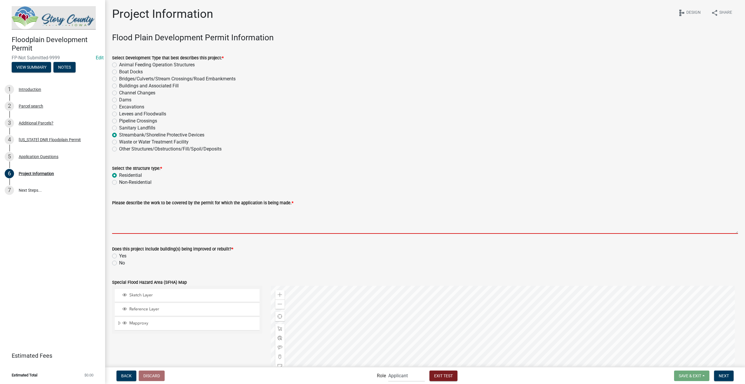
click at [119, 215] on textarea "Please describe the work to be covered by the permit for which the application …" at bounding box center [425, 219] width 626 height 27
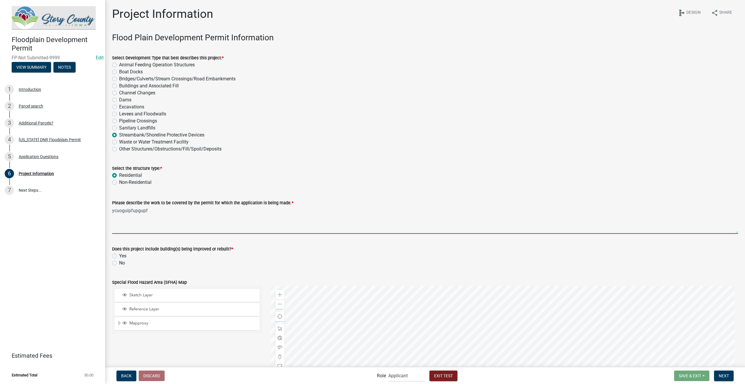
type textarea "ycuoguipfupgupf"
click at [119, 263] on label "No" at bounding box center [122, 262] width 6 height 7
click at [119, 263] on input "No" at bounding box center [121, 261] width 4 height 4
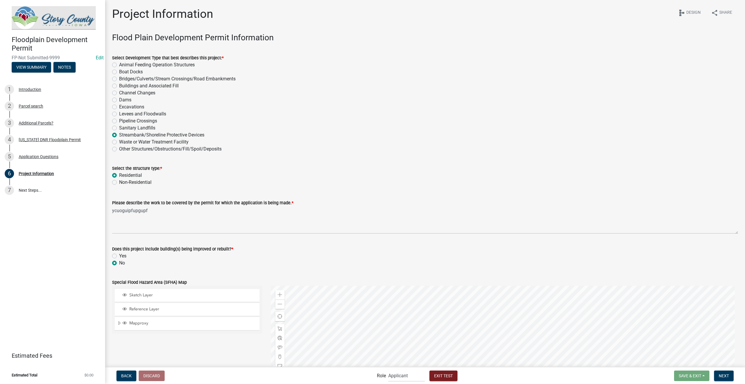
radio input "true"
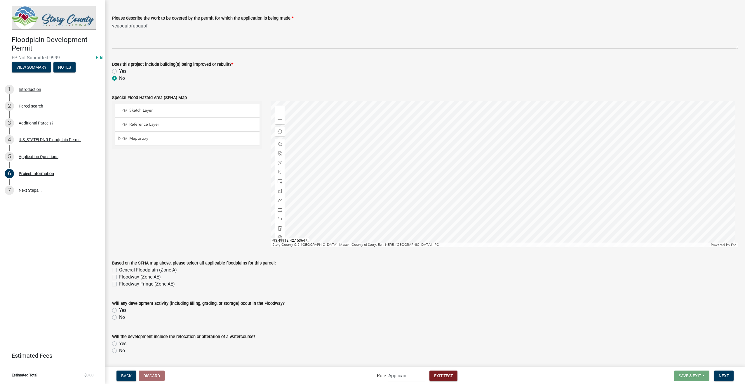
scroll to position [234, 0]
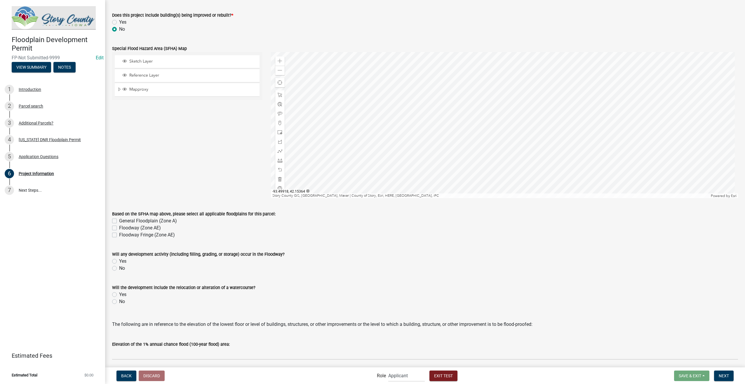
click at [119, 220] on label "General Floodplain (Zone A)" at bounding box center [148, 220] width 58 height 7
click at [119, 220] on input "General Floodplain (Zone A)" at bounding box center [121, 219] width 4 height 4
checkbox input "true"
checkbox input "false"
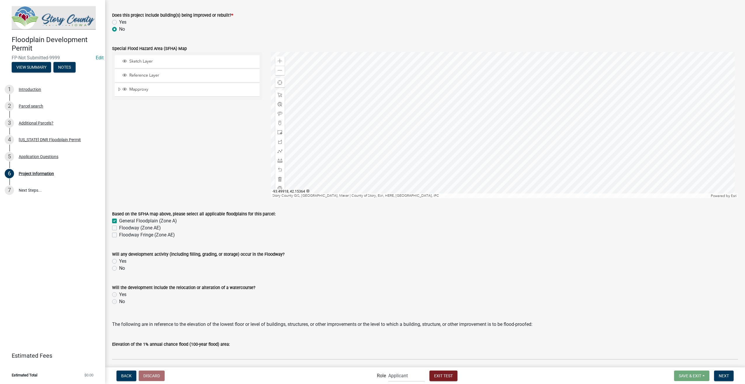
click at [119, 259] on label "Yes" at bounding box center [122, 261] width 7 height 7
click at [119, 259] on input "Yes" at bounding box center [121, 260] width 4 height 4
radio input "true"
click at [119, 301] on label "No" at bounding box center [122, 301] width 6 height 7
click at [119, 301] on input "No" at bounding box center [121, 300] width 4 height 4
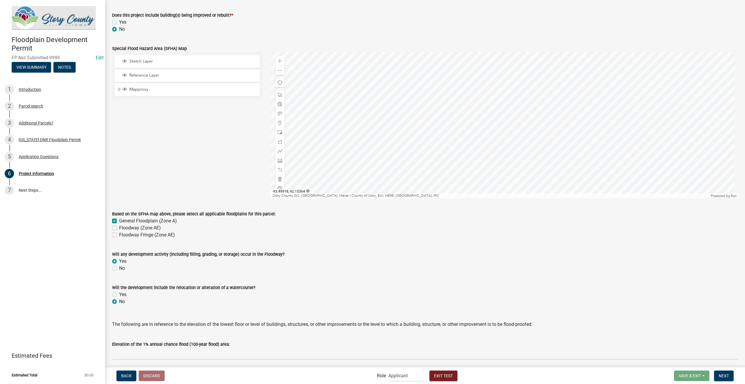
radio input "true"
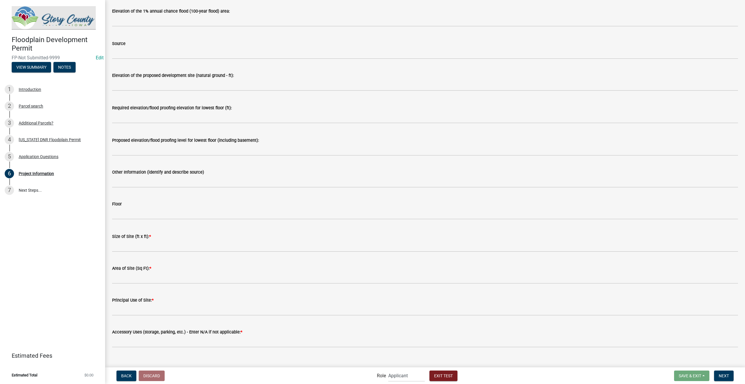
scroll to position [575, 0]
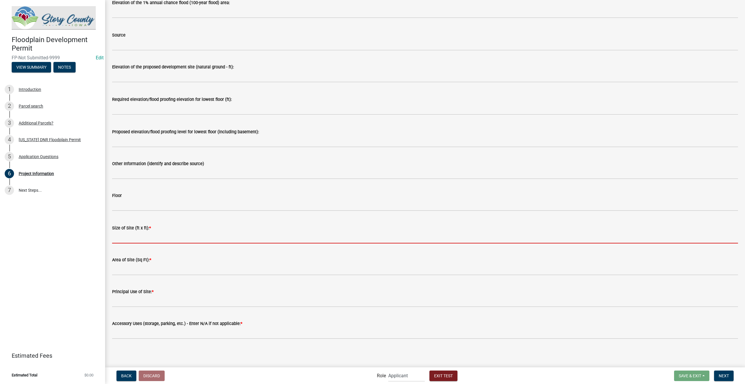
click at [130, 237] on input "Size of Site (ft x ft): *" at bounding box center [425, 237] width 626 height 12
type input "50x80"
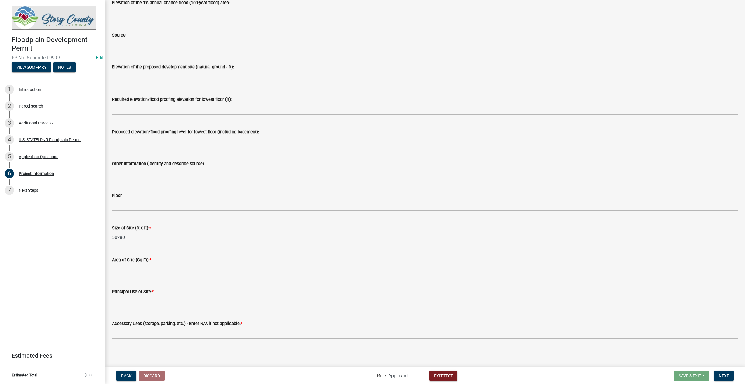
click at [138, 272] on input "Area of Site (Sq Ft): *" at bounding box center [425, 269] width 626 height 12
type input "400"
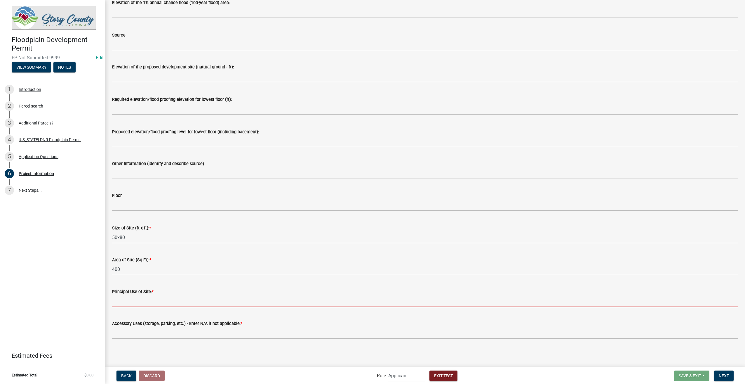
click at [152, 300] on input "Principal Use of Site: *" at bounding box center [425, 301] width 626 height 12
type input "ag land"
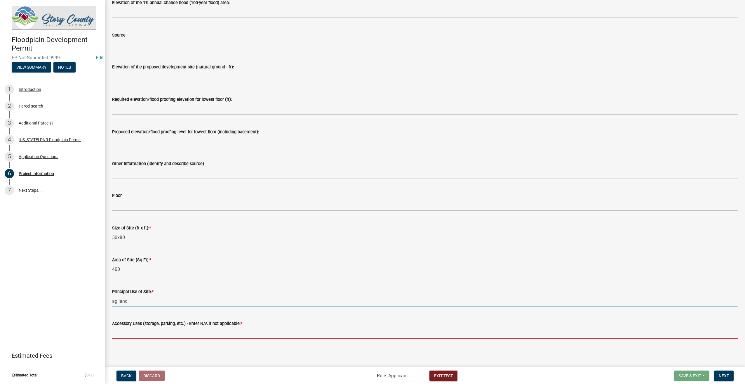
click at [159, 333] on input "Accessory Uses (storage, parking, etc.) - Enter N/A if not applicable: *" at bounding box center [425, 333] width 626 height 12
type input "N/A"
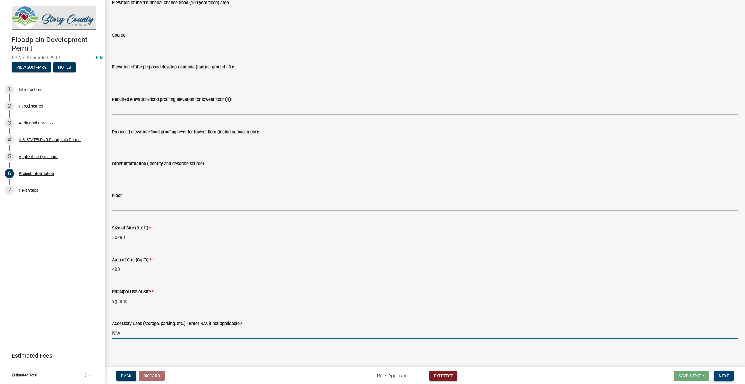
click at [723, 379] on button "Next" at bounding box center [724, 375] width 20 height 11
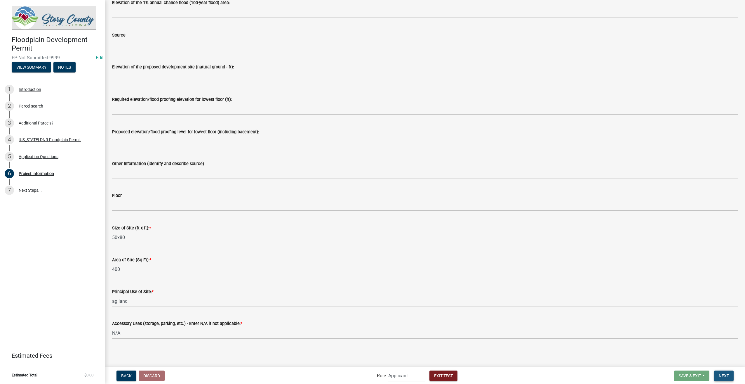
scroll to position [0, 0]
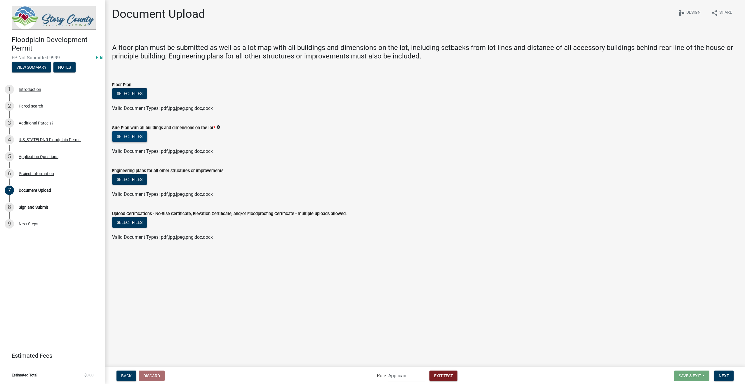
click at [126, 138] on button "Select files" at bounding box center [129, 136] width 35 height 11
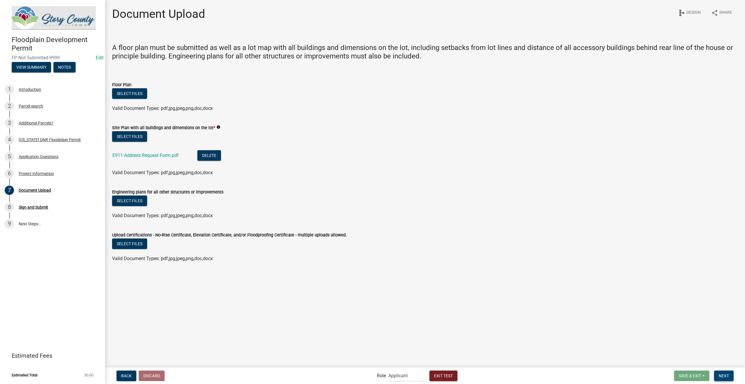
click at [727, 377] on span "Next" at bounding box center [724, 375] width 10 height 5
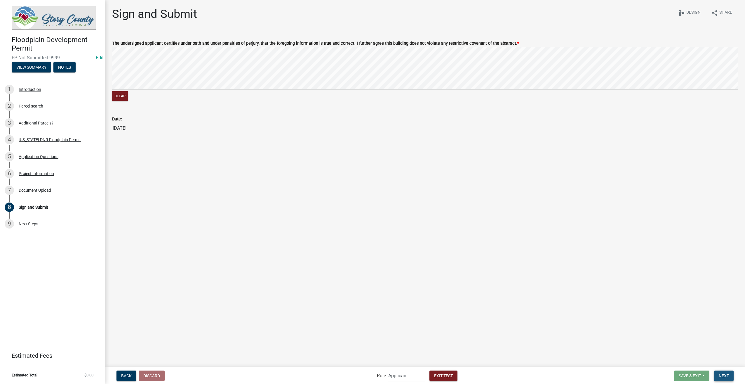
click at [730, 377] on button "Next" at bounding box center [724, 375] width 20 height 11
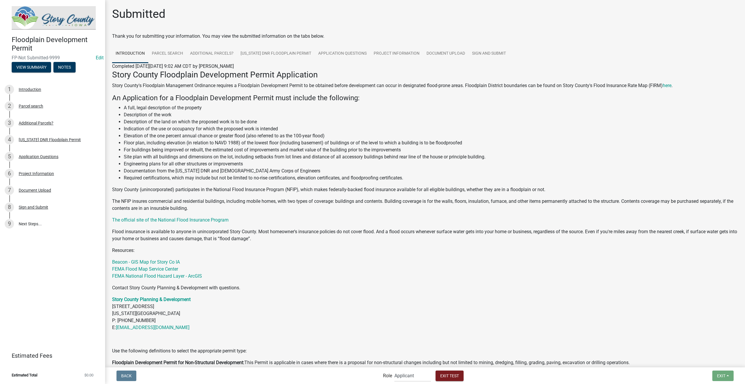
click at [423, 383] on nav "Back Role Applicant Admin P & D Inspectors Zoning Reviewers P&D Admin Exit Test…" at bounding box center [425, 375] width 640 height 17
click at [420, 376] on select "Applicant Admin P & D Inspectors Zoning Reviewers P&D Admin" at bounding box center [413, 375] width 37 height 12
select select "289ca764-5063-4d44-9e26-a723625f811d"
click at [395, 369] on select "Applicant Admin P & D Inspectors Zoning Reviewers P&D Admin" at bounding box center [413, 375] width 37 height 12
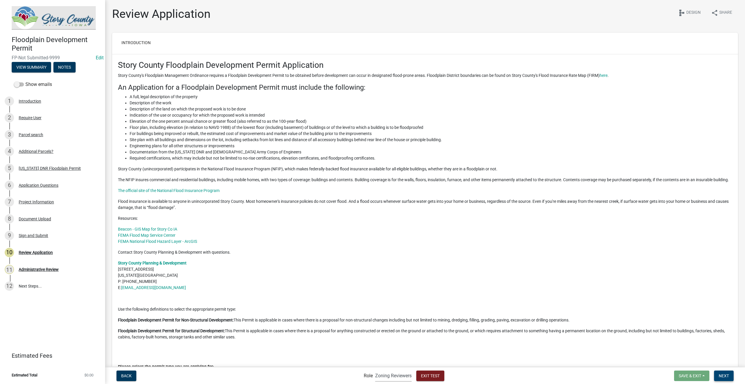
click at [720, 371] on button "Next" at bounding box center [724, 375] width 20 height 11
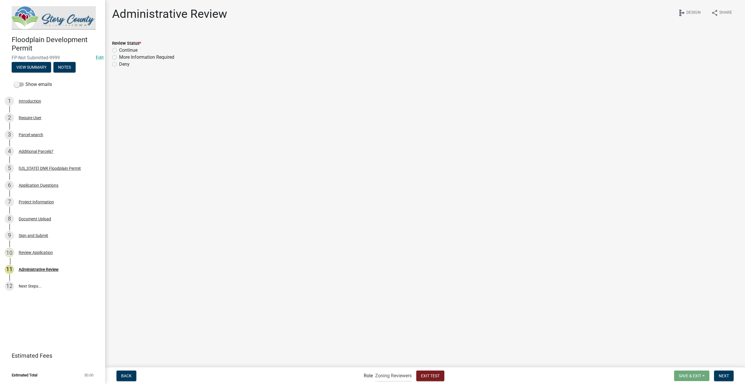
click at [119, 50] on label "Continue" at bounding box center [128, 50] width 18 height 7
click at [119, 50] on input "Continue" at bounding box center [121, 49] width 4 height 4
radio input "true"
click at [722, 374] on span "Next" at bounding box center [724, 375] width 10 height 5
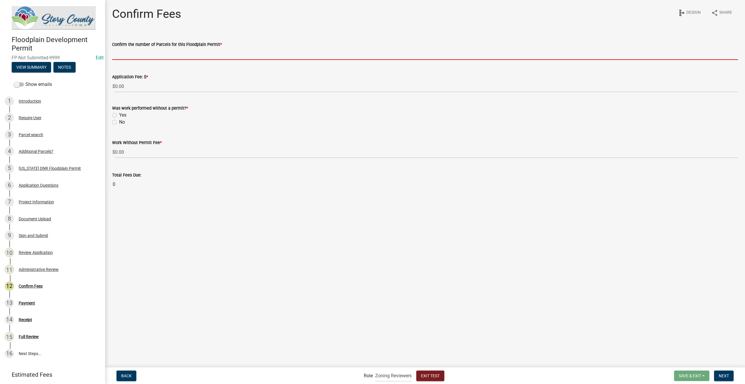
click at [132, 52] on input "text" at bounding box center [425, 54] width 626 height 12
type input "1"
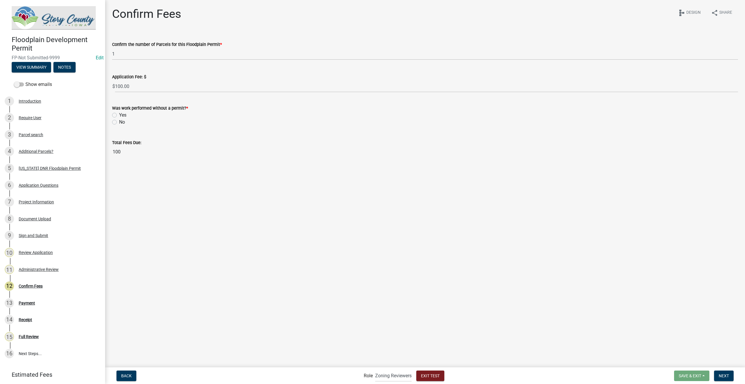
click at [119, 122] on label "No" at bounding box center [122, 122] width 6 height 7
click at [119, 122] on input "No" at bounding box center [121, 121] width 4 height 4
radio input "true"
click at [732, 374] on button "Next" at bounding box center [724, 375] width 20 height 11
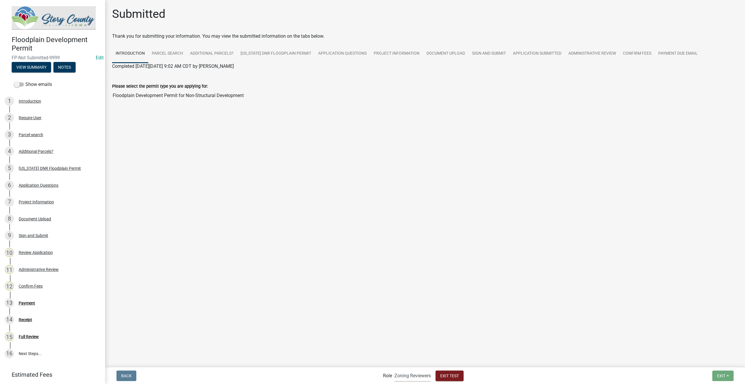
click at [409, 379] on select "Applicant Admin P & D Inspectors Zoning Reviewers P&D Admin" at bounding box center [413, 375] width 37 height 12
select select "03540cc7-cae6-4ec5-9df4-19164d3ec826"
click at [395, 369] on select "Applicant Admin P & D Inspectors Zoning Reviewers P&D Admin" at bounding box center [413, 375] width 37 height 12
click at [30, 303] on div "Payment" at bounding box center [27, 303] width 16 height 4
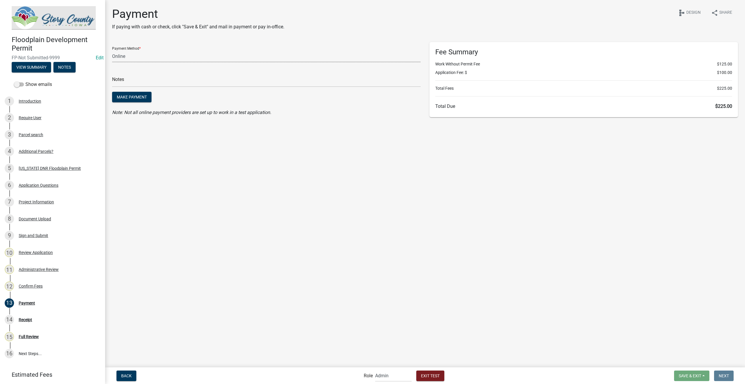
click at [170, 56] on select "Credit Card POS Check Cash Online" at bounding box center [266, 56] width 309 height 12
select select "1: 0"
click at [112, 50] on select "Credit Card POS Check Cash Online" at bounding box center [266, 56] width 309 height 12
click at [142, 95] on span "Make Payment" at bounding box center [132, 97] width 30 height 5
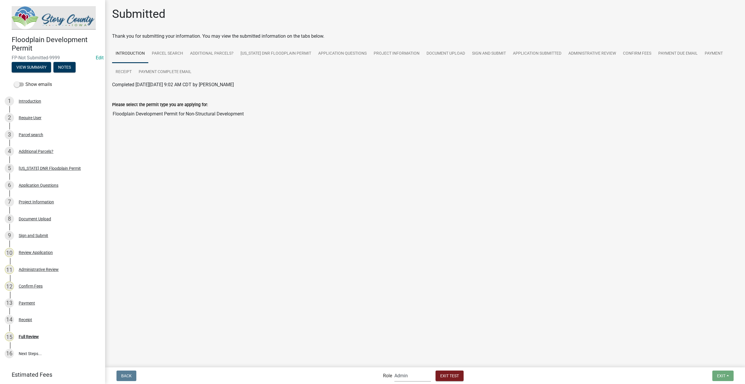
click at [412, 372] on select "Applicant Admin P & D Inspectors Zoning Reviewers P&D Admin" at bounding box center [413, 375] width 37 height 12
select select "289ca764-5063-4d44-9e26-a723625f811d"
click at [395, 369] on select "Applicant Admin P & D Inspectors Zoning Reviewers P&D Admin" at bounding box center [413, 375] width 37 height 12
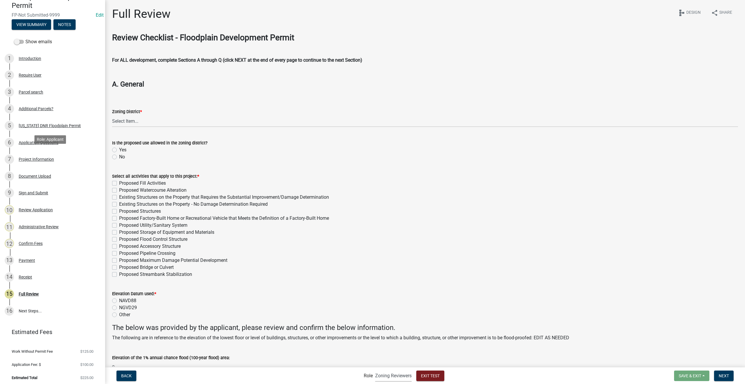
scroll to position [44, 0]
click at [148, 119] on select "Select Item... A-1 Agricultural A-2 Agribusiness District A-R Agricultural/Resi…" at bounding box center [425, 121] width 626 height 12
click at [112, 115] on select "Select Item... A-1 Agricultural A-2 Agribusiness District A-R Agricultural/Resi…" at bounding box center [425, 121] width 626 height 12
select select "b3e47abb-8732-4309-ae9f-2b0c278144c3"
click at [119, 149] on label "Yes" at bounding box center [122, 149] width 7 height 7
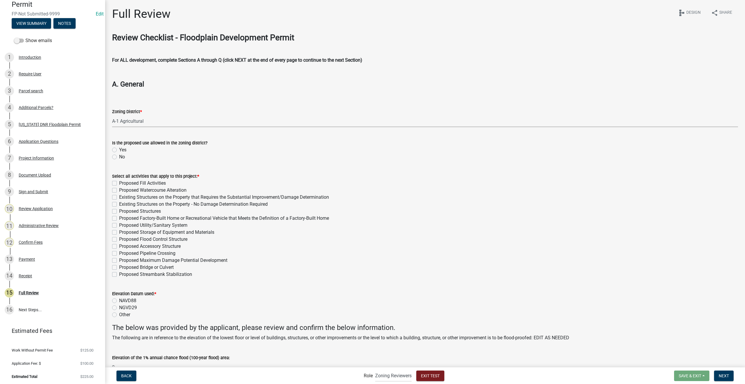
click at [119, 149] on input "Yes" at bounding box center [121, 148] width 4 height 4
radio input "true"
click at [119, 182] on label "Proposed Fill Activities" at bounding box center [142, 183] width 47 height 7
click at [119, 182] on input "Proposed Fill Activities" at bounding box center [121, 182] width 4 height 4
checkbox input "true"
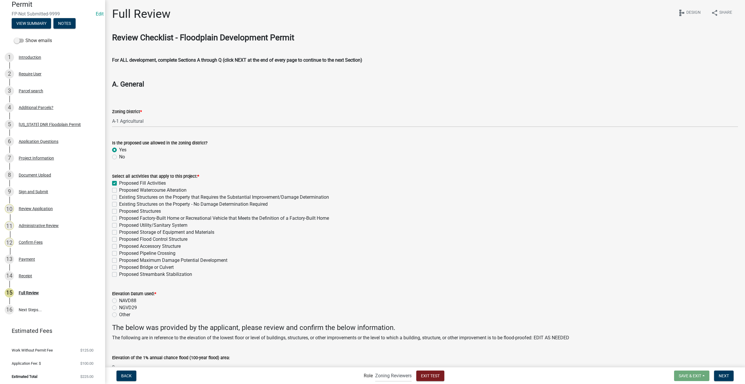
checkbox input "false"
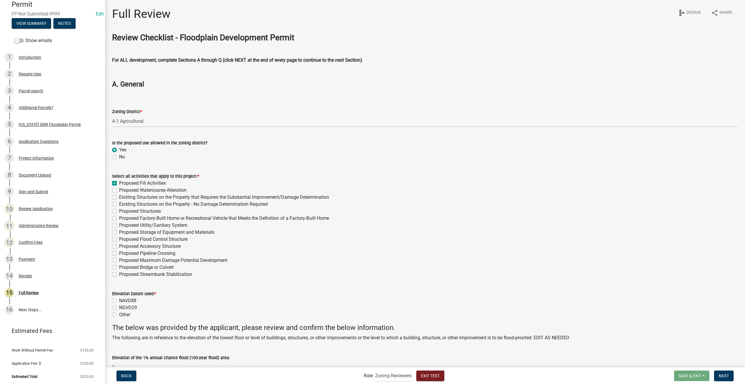
checkbox input "false"
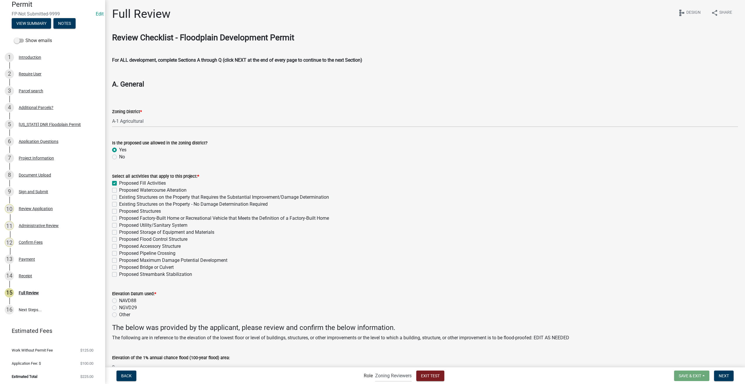
checkbox input "false"
click at [119, 274] on label "Proposed Streambank Stabilization" at bounding box center [155, 274] width 73 height 7
click at [119, 274] on input "Proposed Streambank Stabilization" at bounding box center [121, 273] width 4 height 4
checkbox input "true"
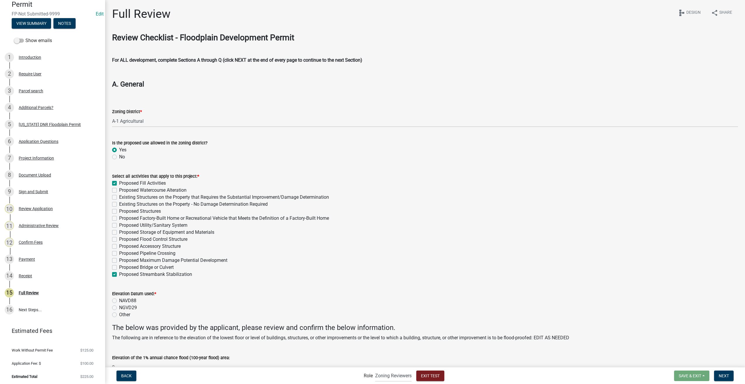
checkbox input "true"
checkbox input "false"
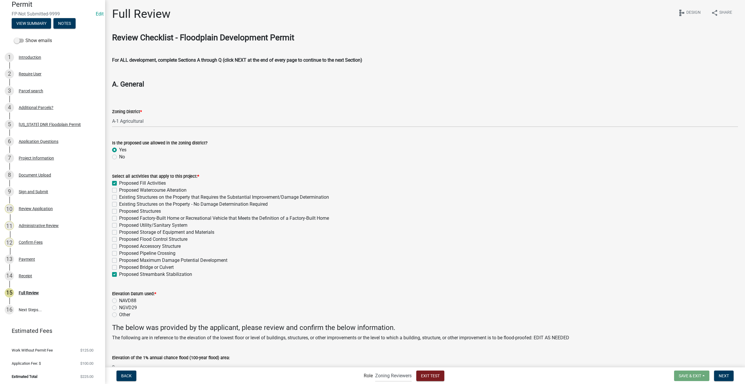
checkbox input "false"
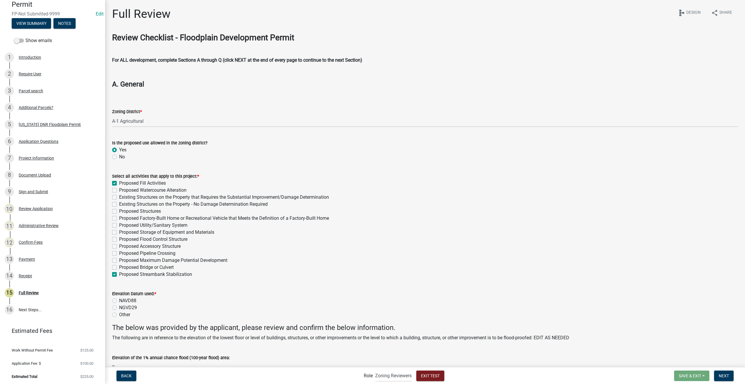
checkbox input "false"
checkbox input "true"
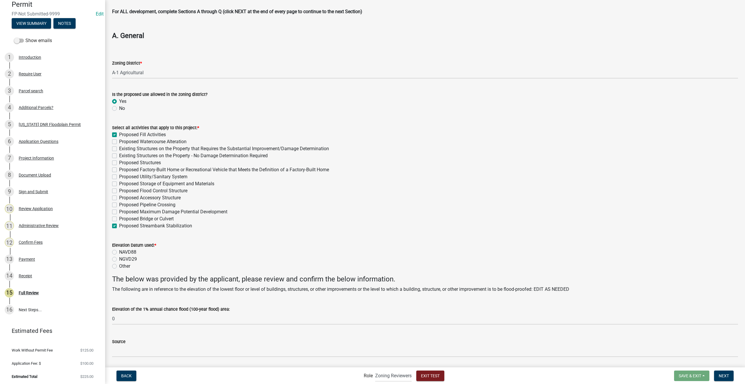
scroll to position [88, 0]
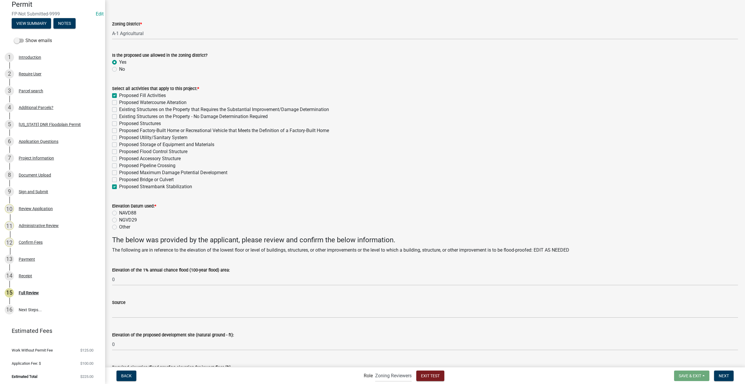
click at [119, 213] on label "NAVD88" at bounding box center [127, 212] width 17 height 7
click at [119, 213] on input "NAVD88" at bounding box center [121, 211] width 4 height 4
radio input "true"
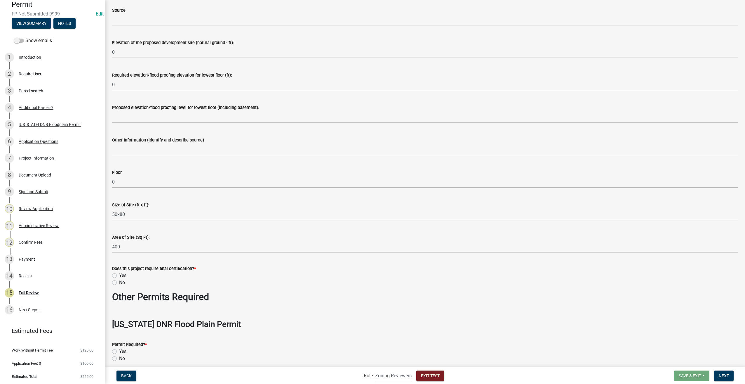
scroll to position [497, 0]
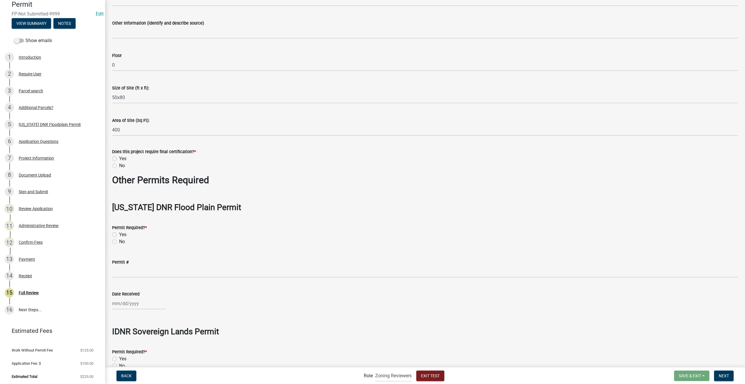
click at [119, 158] on label "Yes" at bounding box center [122, 158] width 7 height 7
click at [119, 158] on input "Yes" at bounding box center [121, 157] width 4 height 4
radio input "true"
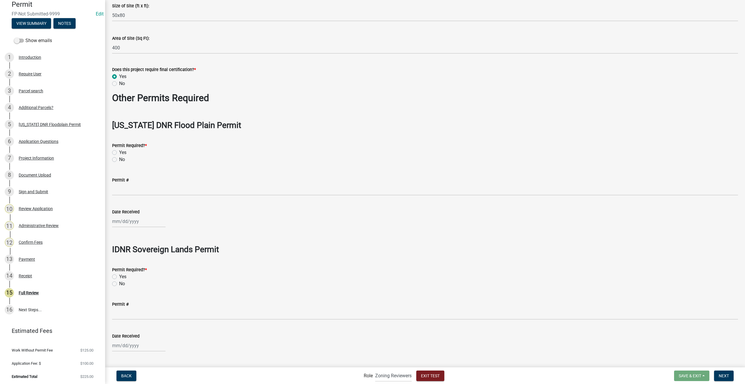
scroll to position [584, 0]
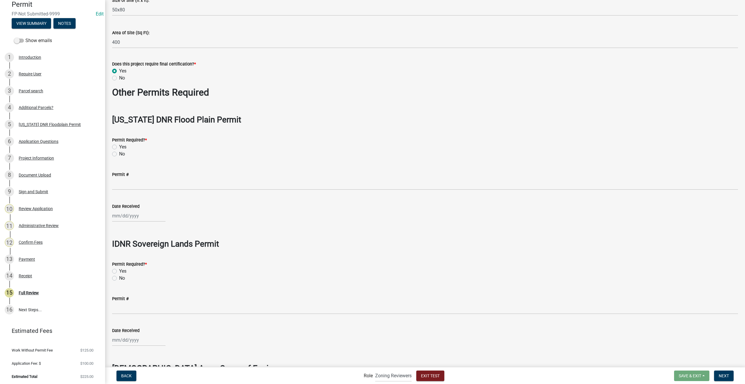
click at [119, 154] on label "No" at bounding box center [122, 153] width 6 height 7
click at [119, 154] on input "No" at bounding box center [121, 152] width 4 height 4
radio input "true"
click at [119, 277] on label "No" at bounding box center [122, 278] width 6 height 7
click at [119, 277] on input "No" at bounding box center [121, 277] width 4 height 4
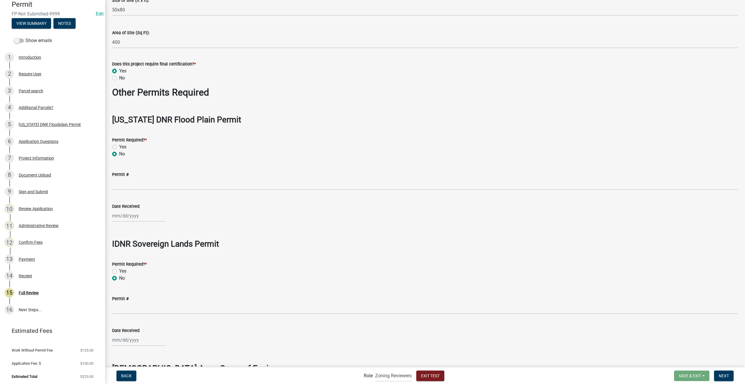
radio input "true"
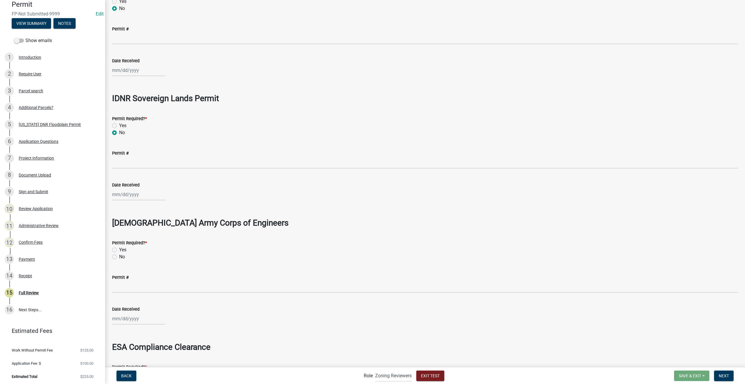
scroll to position [730, 0]
click at [119, 257] on label "No" at bounding box center [122, 256] width 6 height 7
click at [119, 256] on input "No" at bounding box center [121, 255] width 4 height 4
radio input "true"
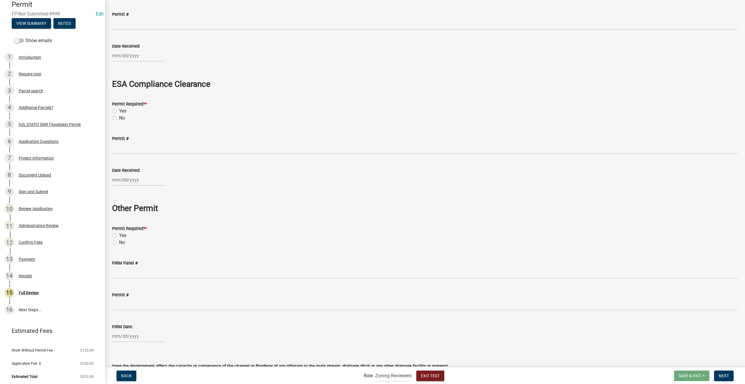
scroll to position [993, 0]
click at [119, 117] on label "No" at bounding box center [122, 117] width 6 height 7
click at [119, 117] on input "No" at bounding box center [121, 116] width 4 height 4
radio input "true"
click at [119, 242] on label "No" at bounding box center [122, 241] width 6 height 7
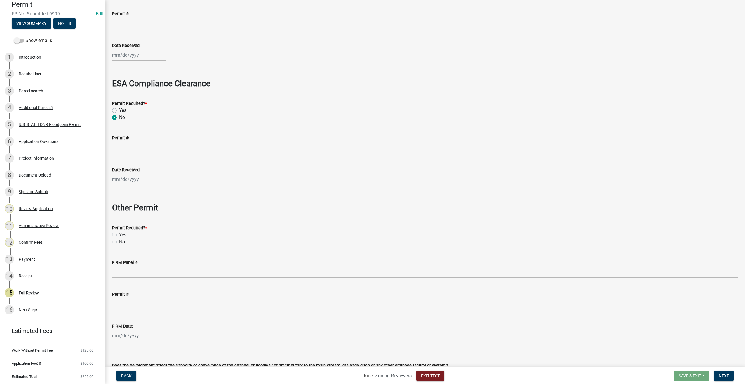
click at [119, 242] on input "No" at bounding box center [121, 240] width 4 height 4
radio input "true"
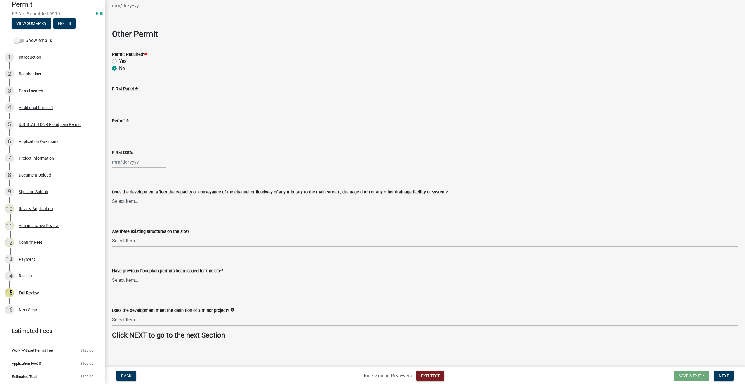
scroll to position [1167, 0]
click at [164, 195] on div "Does the development affect the capacity or conveyance of the channel or floodw…" at bounding box center [425, 191] width 626 height 7
click at [160, 202] on select "Select Item... Yes No" at bounding box center [425, 201] width 626 height 12
click at [112, 195] on select "Select Item... Yes No" at bounding box center [425, 201] width 626 height 12
select select "127a504a-2f62-40c7-a06b-be97270c2dd0"
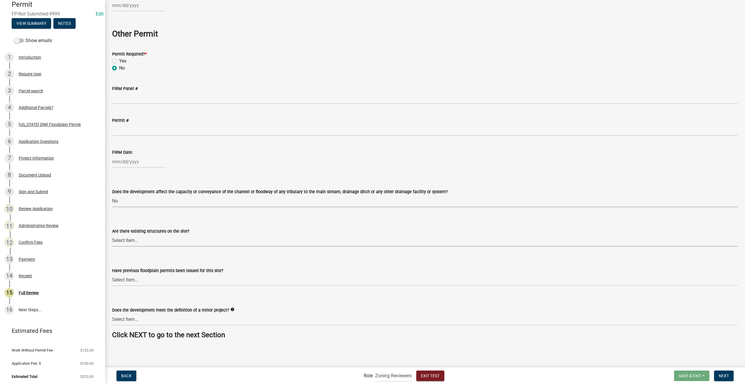
click at [141, 244] on select "Select Item... Yes No" at bounding box center [425, 241] width 626 height 12
click at [112, 235] on select "Select Item... Yes No" at bounding box center [425, 241] width 626 height 12
select select "e059b742-1b45-41a6-a2b8-95bf25ddcb26"
click at [136, 282] on select "Select Item... Yes No" at bounding box center [425, 280] width 626 height 12
click at [112, 274] on select "Select Item... Yes No" at bounding box center [425, 280] width 626 height 12
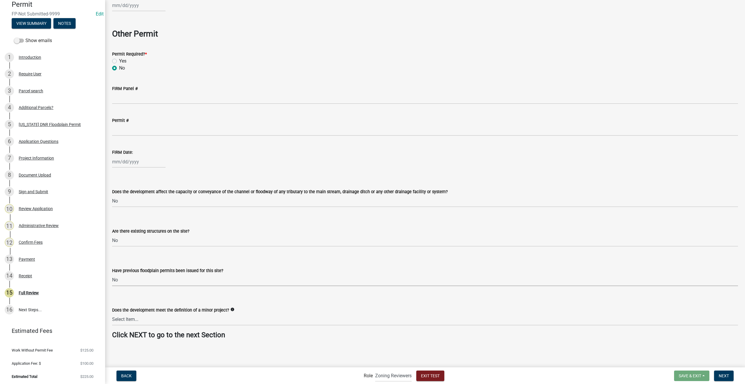
select select "11f7c09e-67ef-490e-a86f-1a58c259c8ff"
click at [164, 315] on select "Select Item... Yes No" at bounding box center [425, 319] width 626 height 12
click at [112, 313] on select "Select Item... Yes No" at bounding box center [425, 319] width 626 height 12
select select "532c2848-b4cf-463c-863e-4d46555902fb"
click at [721, 375] on span "Next" at bounding box center [724, 375] width 10 height 5
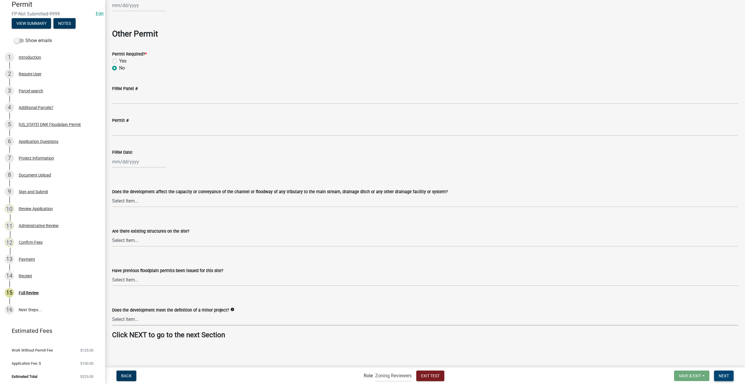
scroll to position [0, 0]
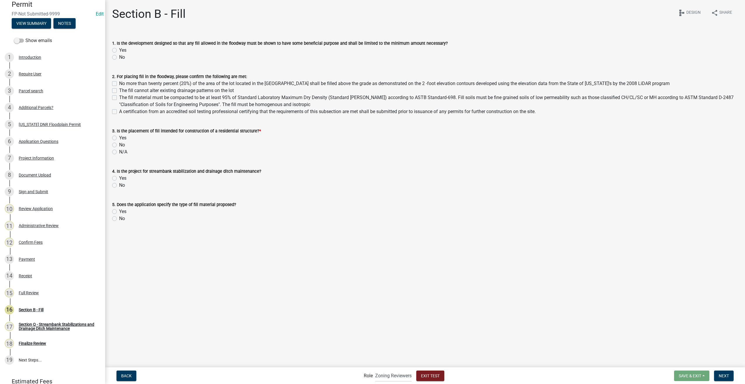
click at [119, 50] on label "Yes" at bounding box center [122, 50] width 7 height 7
click at [119, 50] on input "Yes" at bounding box center [121, 49] width 4 height 4
radio input "true"
click at [119, 83] on label "No more than twenty percent (20%) of the area of the lot located in the Floodwa…" at bounding box center [394, 83] width 551 height 7
click at [119, 83] on input "No more than twenty percent (20%) of the area of the lot located in the Floodwa…" at bounding box center [121, 82] width 4 height 4
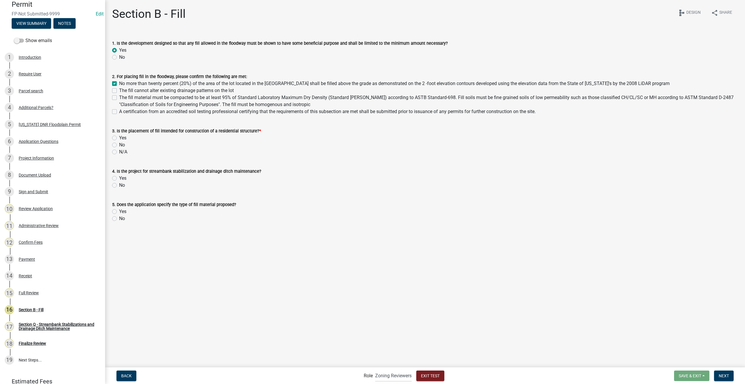
checkbox input "true"
checkbox input "false"
click at [119, 90] on label "The fill cannot alter existing drainage patterns on the lot" at bounding box center [176, 90] width 115 height 7
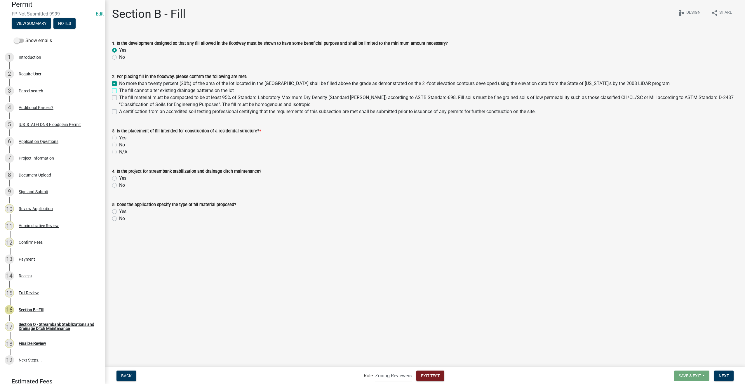
click at [119, 90] on input "The fill cannot alter existing drainage patterns on the lot" at bounding box center [121, 89] width 4 height 4
checkbox input "true"
checkbox input "false"
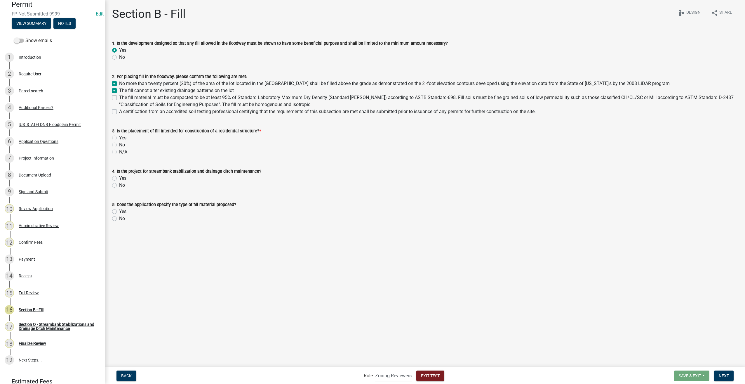
checkbox input "false"
click at [119, 98] on label "The fill material must be compacted to be at least 95% of Standard Laboratory M…" at bounding box center [428, 101] width 619 height 14
click at [119, 98] on input "The fill material must be compacted to be at least 95% of Standard Laboratory M…" at bounding box center [121, 96] width 4 height 4
checkbox input "true"
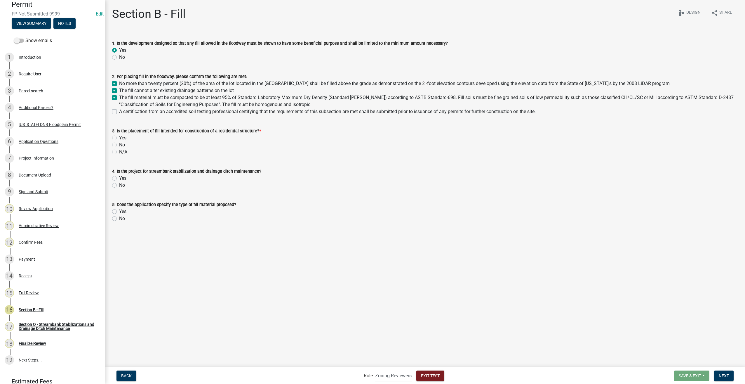
checkbox input "true"
click at [119, 110] on label "A certification from an accredited soil testing professional certifying that th…" at bounding box center [327, 111] width 417 height 7
click at [119, 110] on input "A certification from an accredited soil testing professional certifying that th…" at bounding box center [121, 110] width 4 height 4
checkbox input "true"
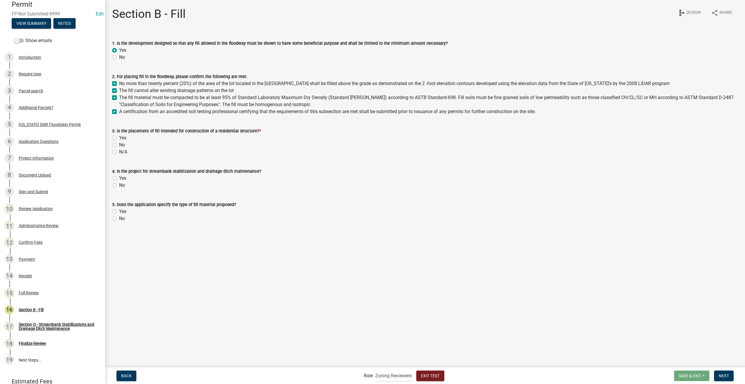
checkbox input "true"
click at [119, 143] on label "No" at bounding box center [122, 144] width 6 height 7
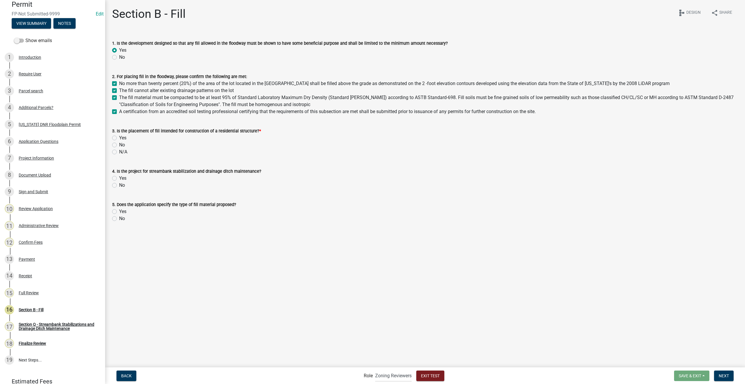
click at [119, 143] on input "No" at bounding box center [121, 143] width 4 height 4
radio input "true"
click at [119, 177] on label "Yes" at bounding box center [122, 178] width 7 height 7
click at [119, 177] on input "Yes" at bounding box center [121, 177] width 4 height 4
radio input "true"
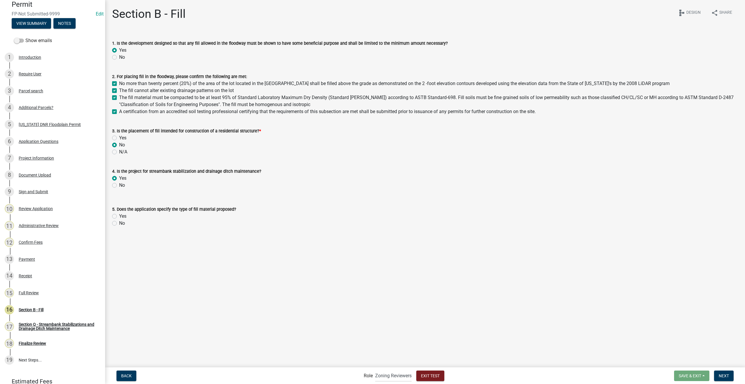
click at [119, 214] on label "Yes" at bounding box center [122, 216] width 7 height 7
click at [119, 214] on input "Yes" at bounding box center [121, 215] width 4 height 4
radio input "true"
click at [723, 377] on span "Next" at bounding box center [724, 375] width 10 height 5
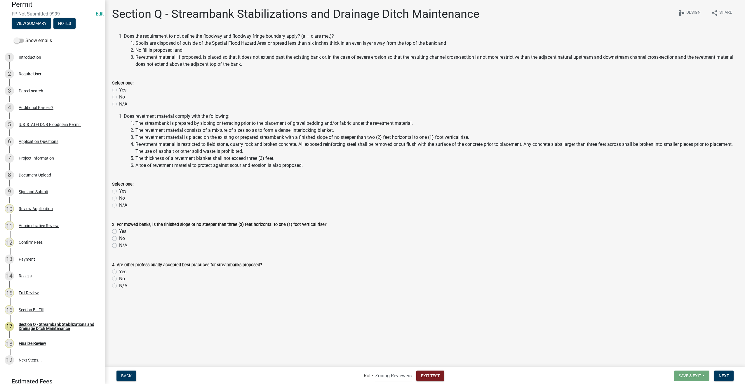
click at [119, 90] on label "Yes" at bounding box center [122, 89] width 7 height 7
click at [119, 90] on input "Yes" at bounding box center [121, 88] width 4 height 4
radio input "true"
click at [119, 190] on label "Yes" at bounding box center [122, 191] width 7 height 7
click at [119, 190] on input "Yes" at bounding box center [121, 190] width 4 height 4
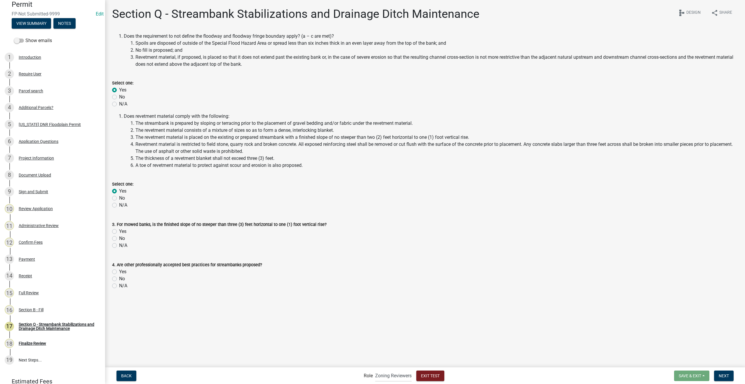
radio input "true"
click at [119, 244] on label "N/A" at bounding box center [123, 245] width 8 height 7
click at [119, 244] on input "N/A" at bounding box center [121, 244] width 4 height 4
radio input "true"
click at [119, 272] on label "Yes" at bounding box center [122, 271] width 7 height 7
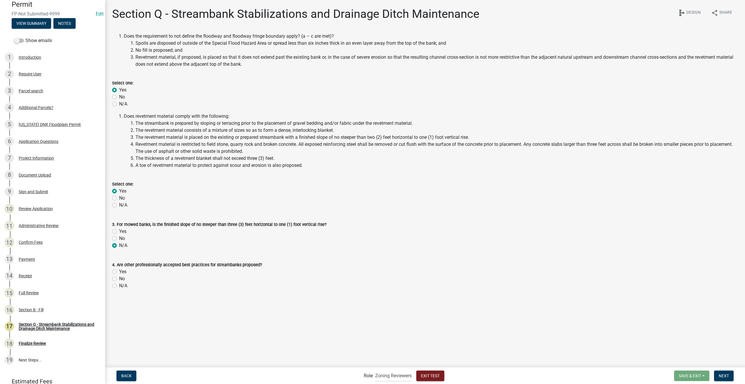
click at [119, 272] on input "Yes" at bounding box center [121, 270] width 4 height 4
radio input "true"
click at [721, 372] on button "Next" at bounding box center [724, 375] width 20 height 11
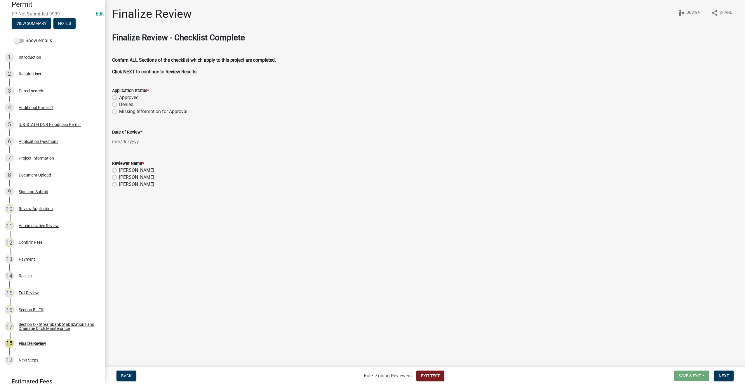
click at [119, 96] on label "Approved" at bounding box center [129, 97] width 20 height 7
click at [119, 96] on input "Approved" at bounding box center [121, 96] width 4 height 4
radio input "true"
select select "9"
select select "2025"
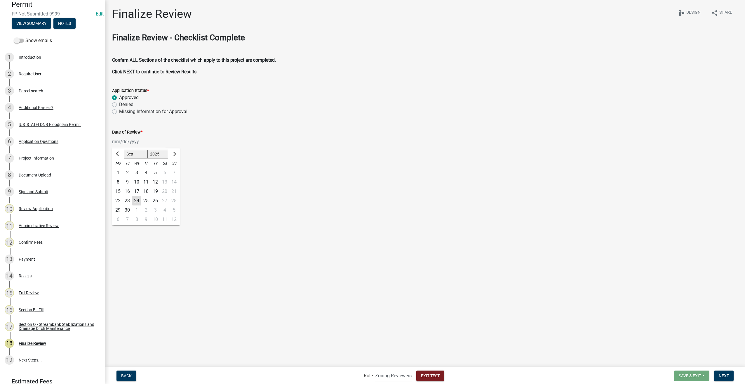
click at [121, 138] on div "Jan Feb Mar Apr May Jun Jul Aug Sep Oct Nov Dec 1525 1526 1527 1528 1529 1530 1…" at bounding box center [138, 142] width 53 height 12
click at [139, 204] on div "24" at bounding box center [136, 200] width 9 height 9
type input "09/24/2025"
click at [119, 171] on label "Leanne Harter" at bounding box center [136, 170] width 35 height 7
click at [119, 171] on input "Leanne Harter" at bounding box center [121, 169] width 4 height 4
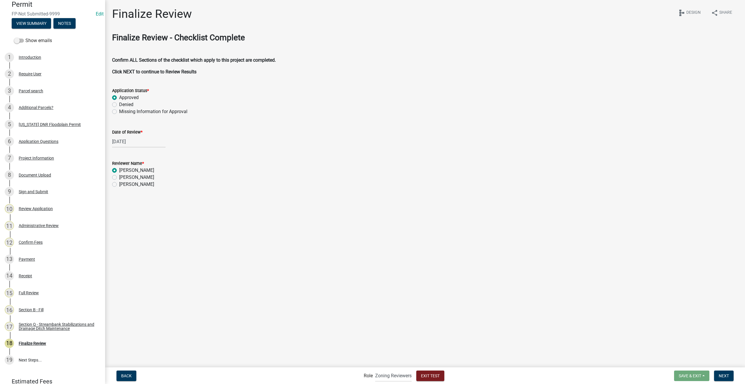
radio input "true"
click at [723, 376] on span "Next" at bounding box center [724, 375] width 10 height 5
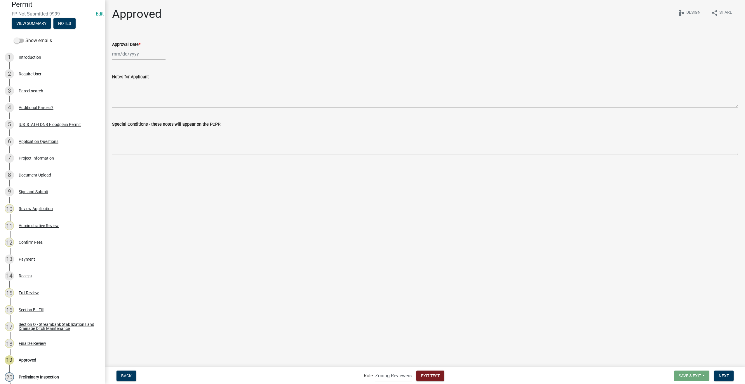
click at [146, 55] on div at bounding box center [138, 54] width 53 height 12
select select "9"
select select "2025"
click at [139, 111] on div "24" at bounding box center [136, 112] width 9 height 9
type input "09/24/2025"
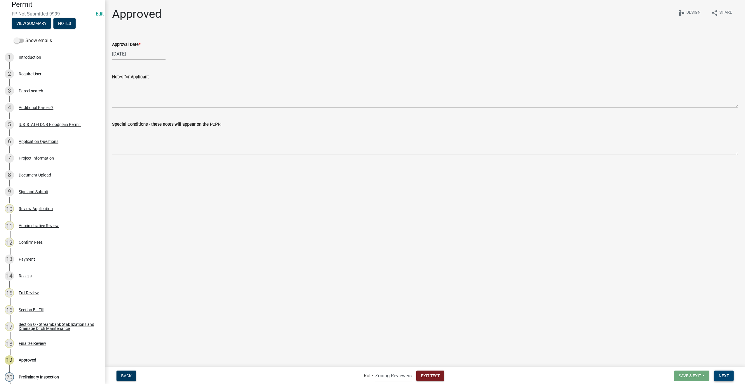
click at [716, 376] on button "Next" at bounding box center [724, 375] width 20 height 11
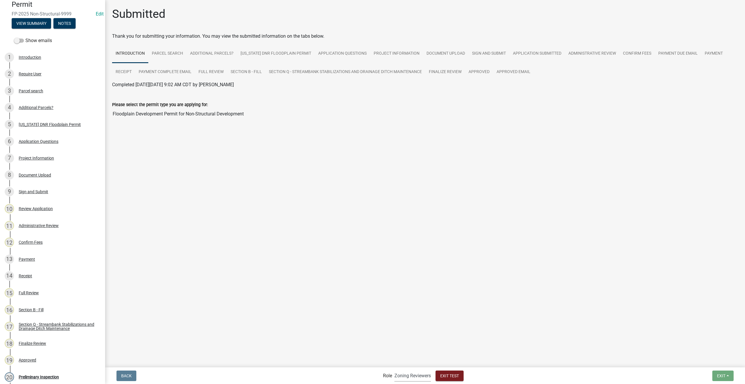
click at [418, 378] on select "Applicant Admin P & D Inspectors Zoning Reviewers P&D Admin" at bounding box center [413, 375] width 37 height 12
select select "32ace34c-2758-464f-b922-53d649ac2d49"
click at [395, 369] on select "Applicant Admin P & D Inspectors Zoning Reviewers P&D Admin" at bounding box center [413, 375] width 37 height 12
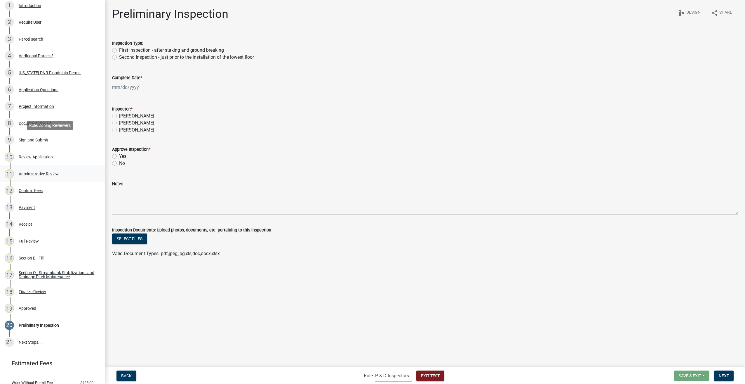
scroll to position [128, 0]
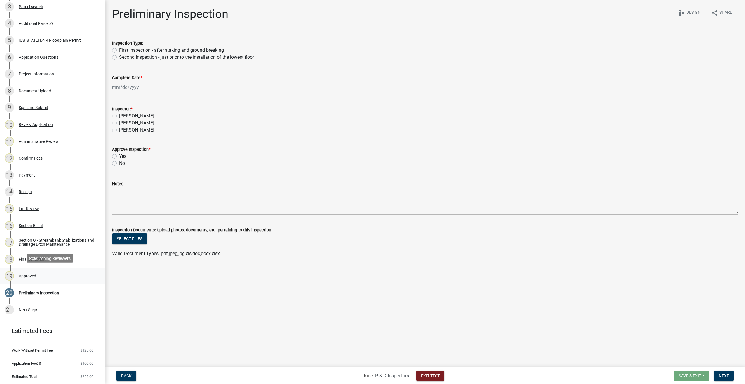
click at [30, 274] on div "Approved" at bounding box center [28, 276] width 18 height 4
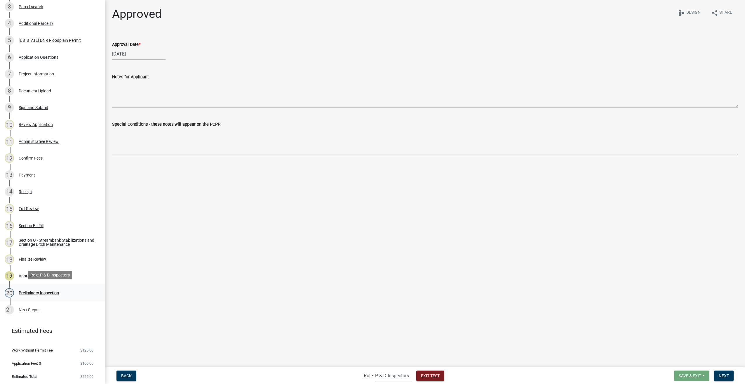
click at [27, 293] on div "Preliminary Inspection" at bounding box center [39, 293] width 40 height 4
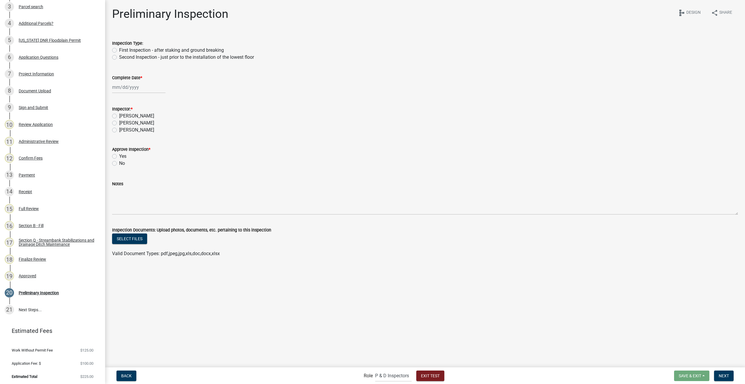
click at [119, 49] on label "First Inspection - after staking and ground breaking" at bounding box center [171, 50] width 105 height 7
click at [119, 49] on input "First Inspection - after staking and ground breaking" at bounding box center [121, 49] width 4 height 4
radio input "true"
click at [122, 84] on div at bounding box center [138, 87] width 53 height 12
select select "9"
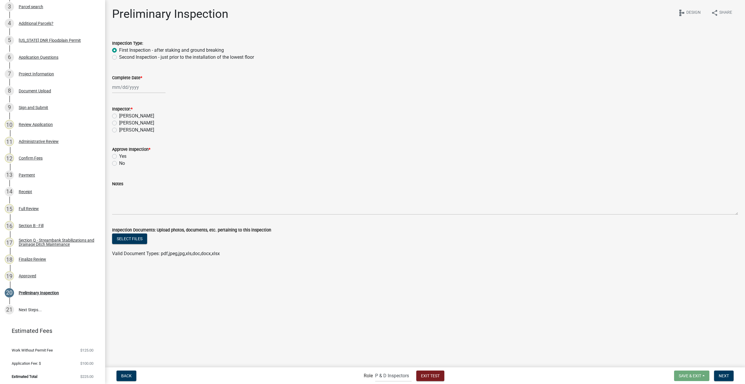
select select "2025"
click at [127, 155] on div "30" at bounding box center [127, 155] width 9 height 9
type input "09/30/2025"
click at [119, 116] on label "Leanne Harter" at bounding box center [136, 115] width 35 height 7
click at [119, 116] on input "Leanne Harter" at bounding box center [121, 114] width 4 height 4
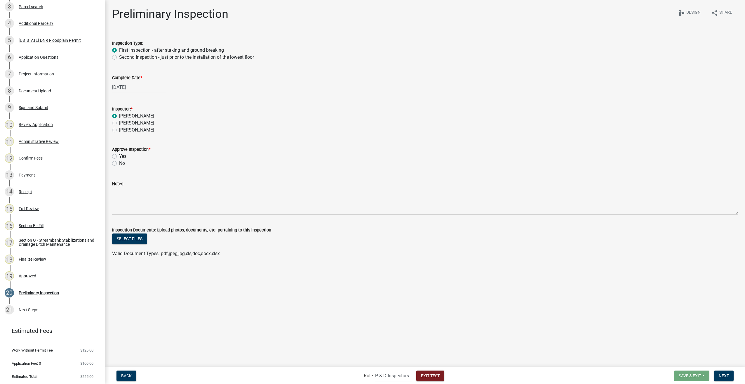
radio input "true"
click at [119, 156] on label "Yes" at bounding box center [122, 156] width 7 height 7
click at [119, 156] on input "Yes" at bounding box center [121, 155] width 4 height 4
radio input "true"
click at [718, 374] on button "Next" at bounding box center [724, 375] width 20 height 11
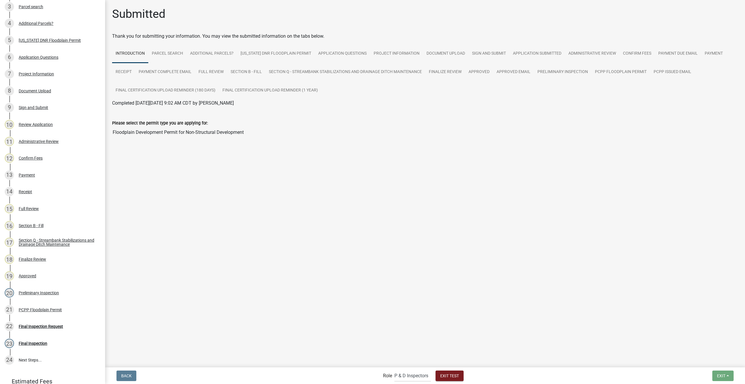
scroll to position [178, 0]
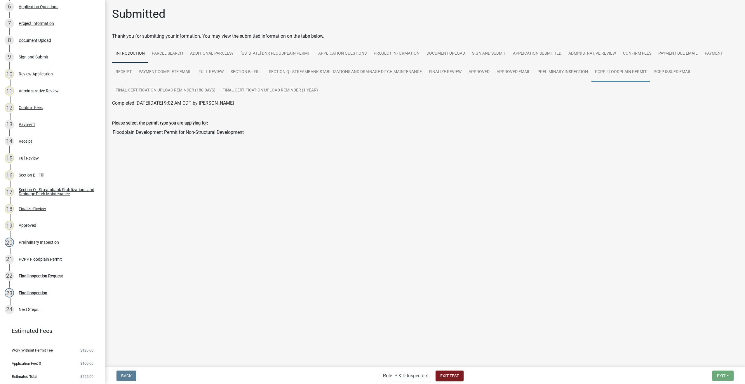
click at [627, 73] on link "PCPP Floodplain Permit" at bounding box center [621, 72] width 59 height 19
click at [150, 111] on link "PCPP Floodplain Permit" at bounding box center [136, 110] width 49 height 6
click at [459, 374] on span "Exit Test" at bounding box center [449, 375] width 19 height 5
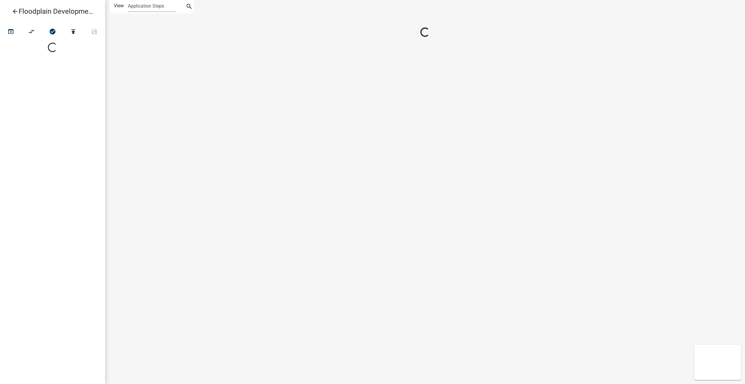
select select
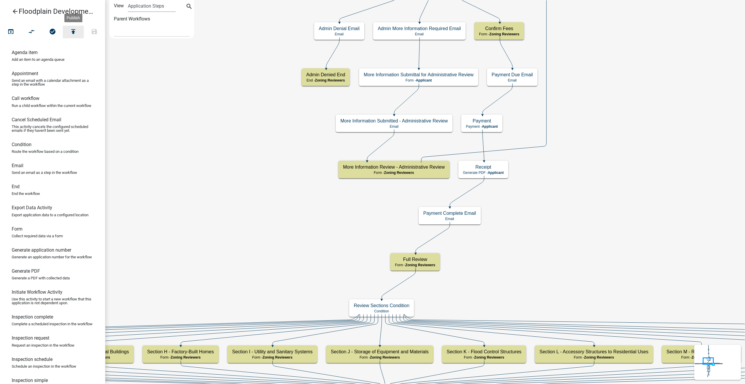
click at [70, 33] on button "publish" at bounding box center [73, 32] width 21 height 13
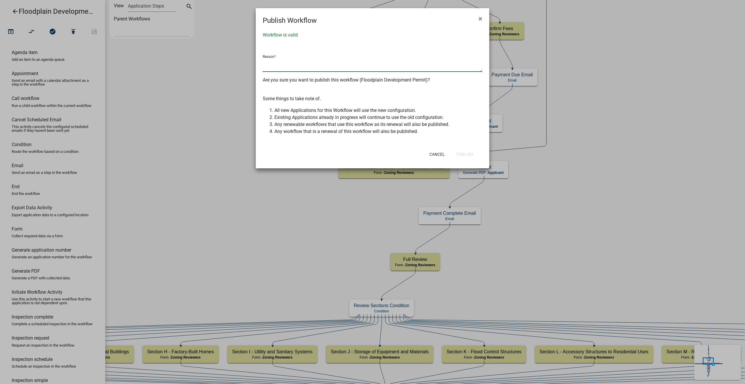
click at [290, 62] on textarea at bounding box center [373, 64] width 220 height 13
type textarea "edited the PCPP pdf per client feedback"
click at [473, 151] on button "Publish" at bounding box center [465, 154] width 26 height 11
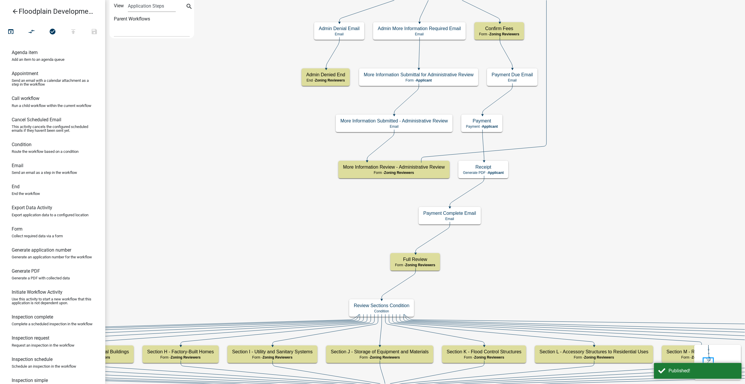
click at [14, 11] on icon "arrow_back" at bounding box center [15, 12] width 7 height 8
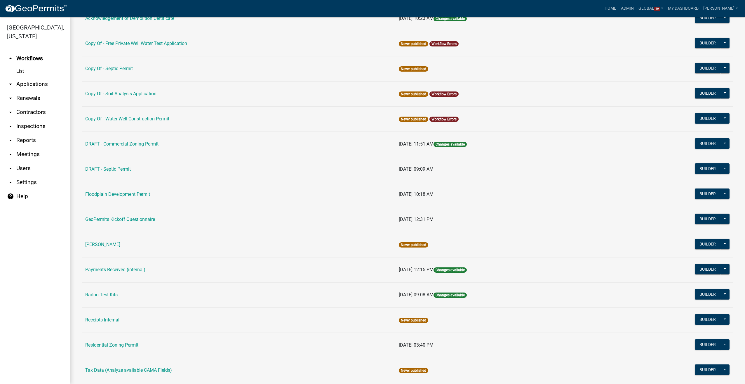
scroll to position [204, 0]
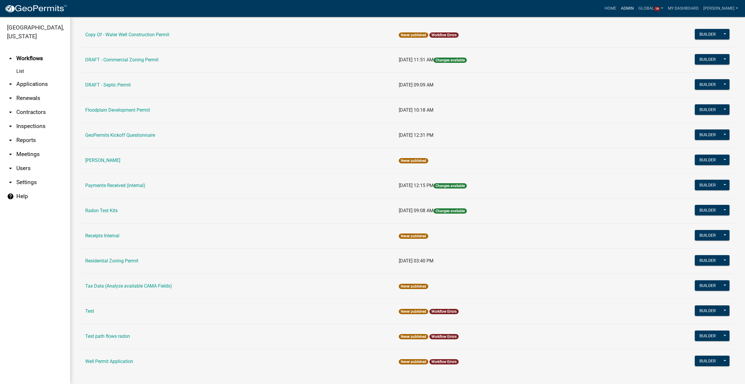
click at [636, 5] on link "Admin" at bounding box center [628, 8] width 18 height 11
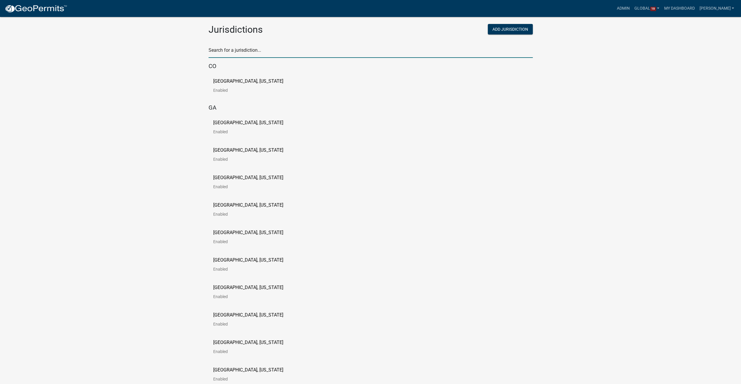
click at [230, 55] on input "text" at bounding box center [371, 52] width 324 height 12
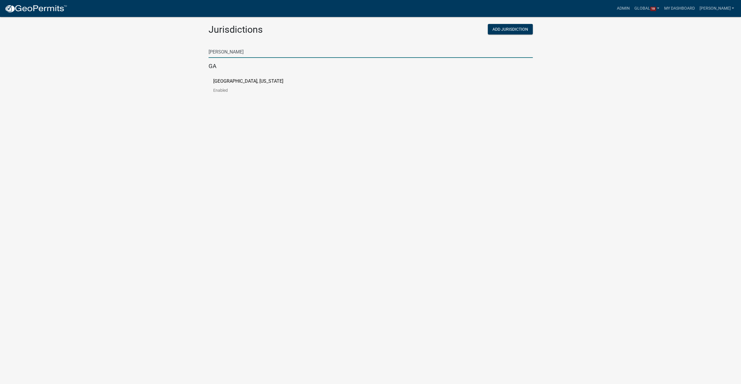
type input "putnam"
click at [239, 75] on div "Putnam County, Georgia Enabled" at bounding box center [371, 87] width 324 height 27
click at [238, 81] on p "Putnam County, Georgia" at bounding box center [248, 81] width 70 height 5
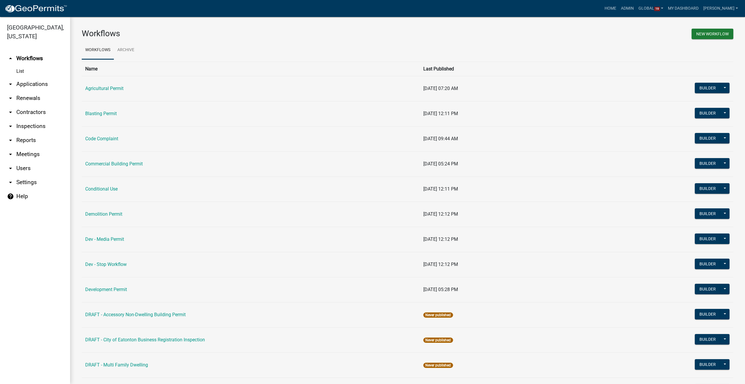
click at [26, 97] on link "arrow_drop_down Renewals" at bounding box center [35, 98] width 70 height 14
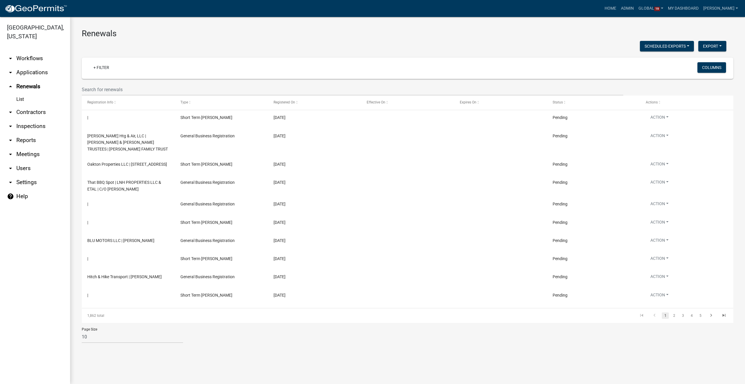
click at [25, 139] on link "arrow_drop_down Reports" at bounding box center [35, 140] width 70 height 14
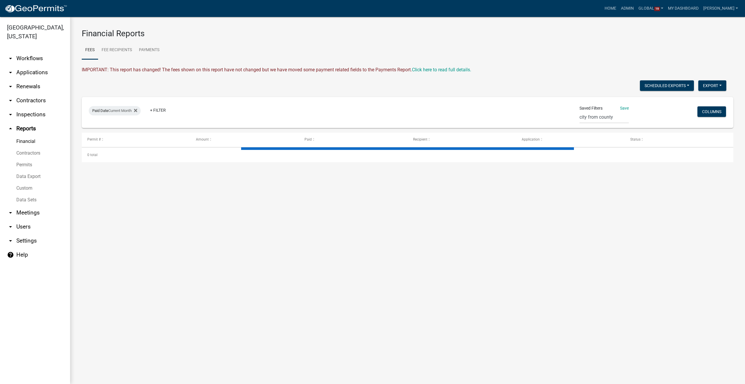
click at [23, 173] on link "Data Export" at bounding box center [35, 177] width 70 height 12
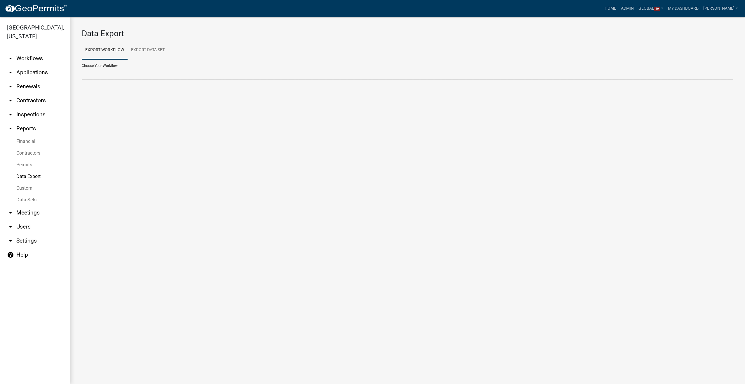
click at [111, 72] on select "Choose Your Workflow:" at bounding box center [408, 73] width 652 height 12
select select "35: Object"
click at [82, 67] on select "Agricultural Permit Blasting Permit Code Complaint Commercial Building Permit C…" at bounding box center [408, 73] width 652 height 12
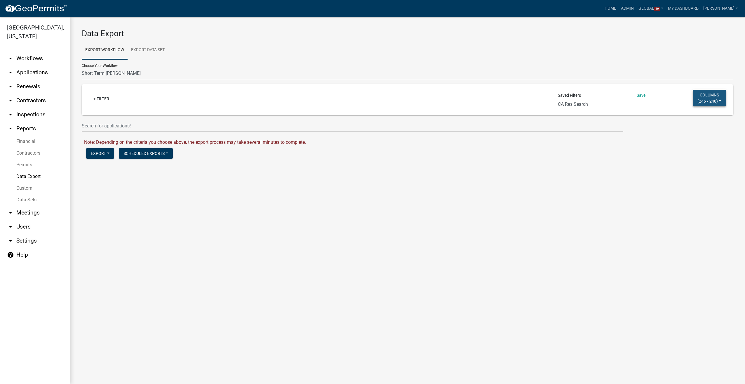
click at [722, 97] on button "Columns ( 246 / 248 )" at bounding box center [709, 98] width 33 height 17
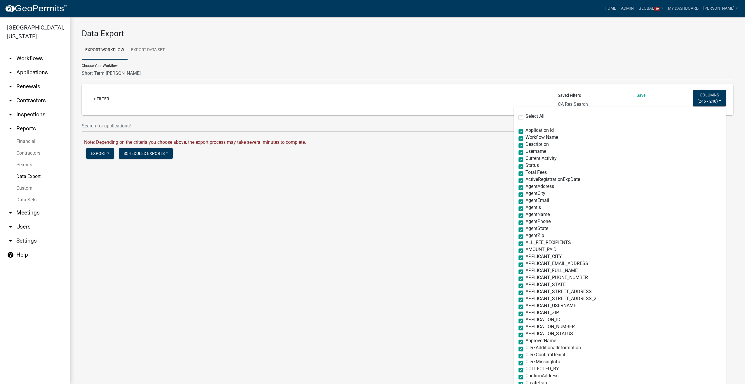
click at [31, 83] on link "arrow_drop_down Renewals" at bounding box center [35, 86] width 70 height 14
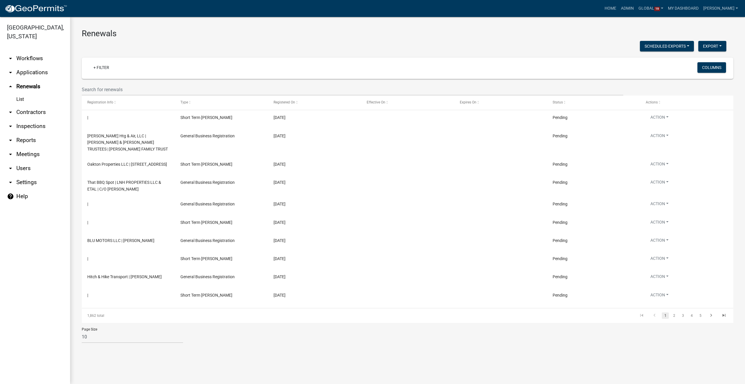
click at [30, 143] on link "arrow_drop_down Reports" at bounding box center [35, 140] width 70 height 14
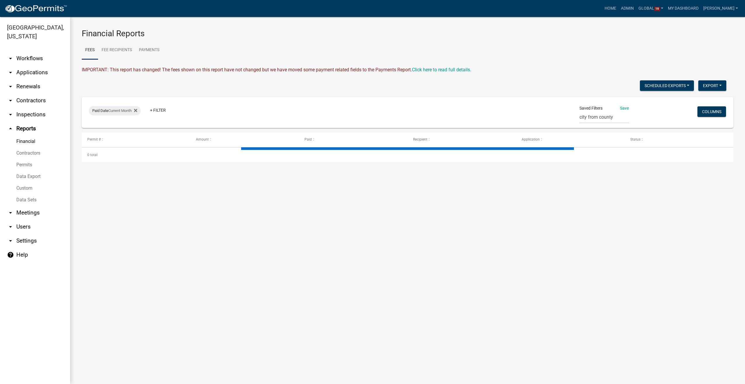
click at [25, 203] on link "Data Sets" at bounding box center [35, 200] width 70 height 12
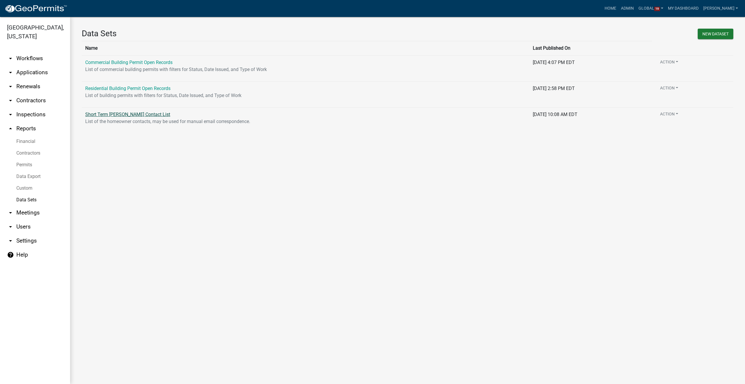
click at [124, 116] on link "Short Term Rental Registration Contact List" at bounding box center [127, 115] width 85 height 6
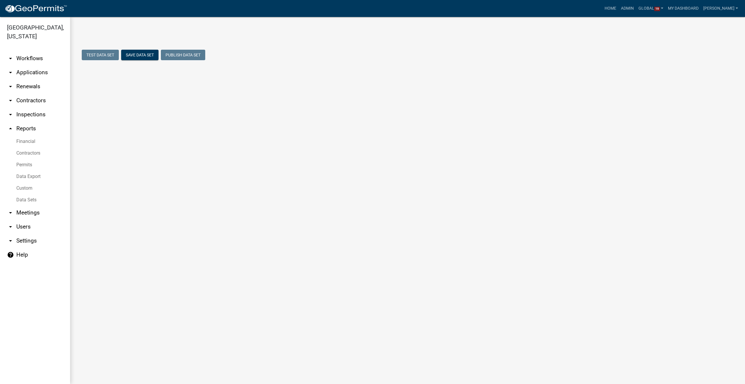
select select "ExpirationDate"
select select "APPLICATION_NUMBER"
select select "f408877a-2c2f-4e4e-b296-526e76f451d7"
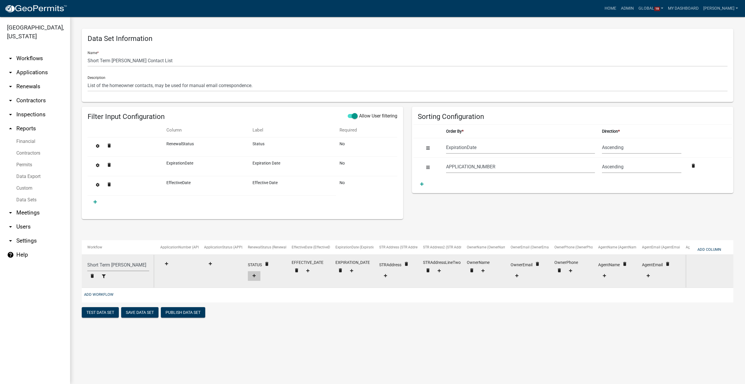
click at [254, 277] on icon at bounding box center [254, 276] width 3 height 4
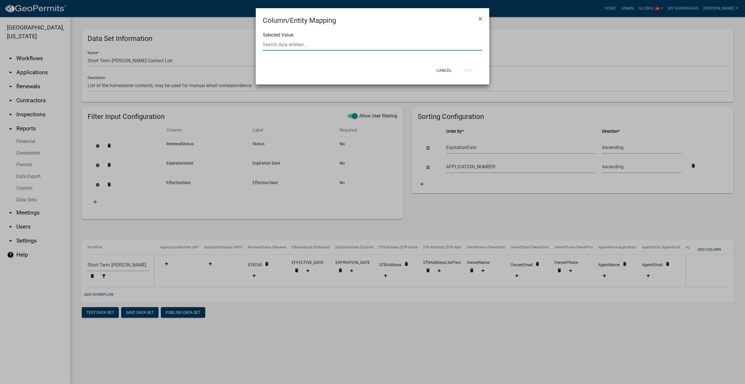
click at [277, 39] on input "text" at bounding box center [373, 45] width 220 height 12
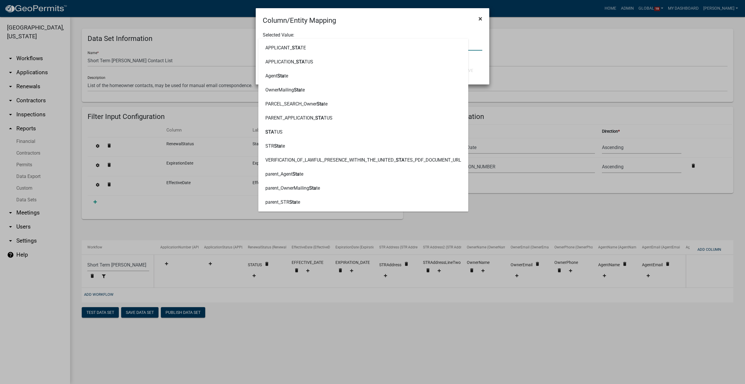
type input "sta"
click at [483, 17] on button "×" at bounding box center [480, 19] width 13 height 16
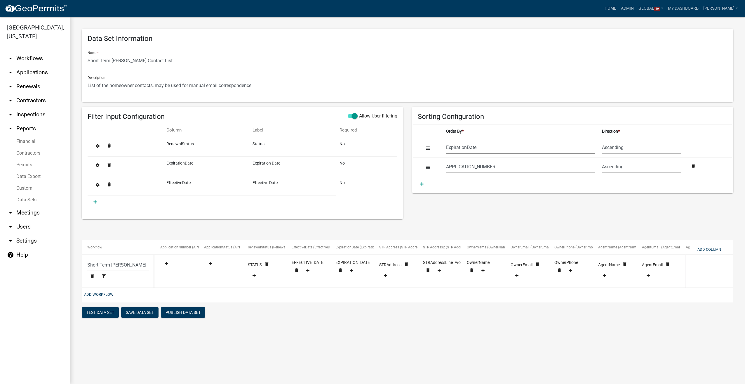
click at [489, 146] on select "APPLICATION_NUMBER APPLICATION_STATUS RenewalStatus EffectiveDate ExpirationDat…" at bounding box center [520, 148] width 149 height 12
click at [530, 113] on h4 "Sorting Configuration" at bounding box center [573, 116] width 310 height 8
click at [486, 145] on select "APPLICATION_NUMBER APPLICATION_STATUS RenewalStatus EffectiveDate ExpirationDat…" at bounding box center [520, 148] width 149 height 12
click at [653, 222] on wm-dataset-designer "Data Set Information Name * Short Term Rental Registration Contact List Descrip…" at bounding box center [408, 174] width 652 height 290
click at [19, 59] on link "arrow_drop_down Workflows" at bounding box center [35, 58] width 70 height 14
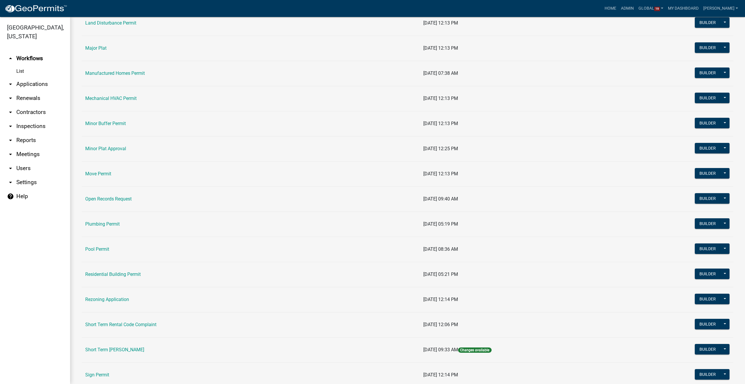
scroll to position [497, 0]
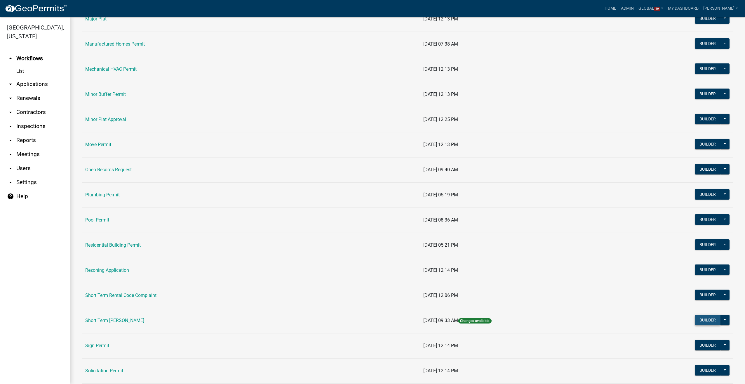
click at [695, 318] on button "Builder" at bounding box center [708, 320] width 26 height 11
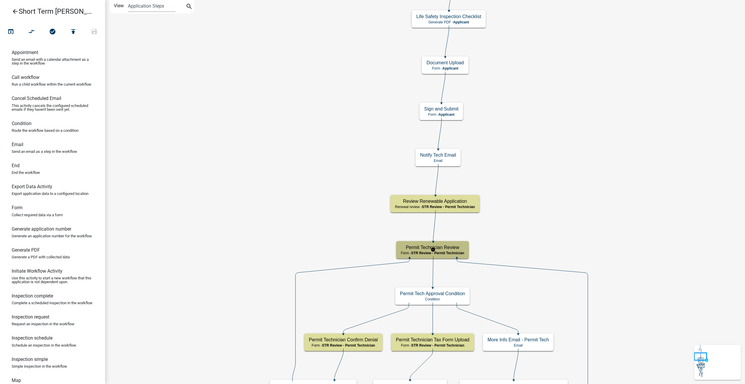
click at [454, 254] on span "STR Review - Permit Technician" at bounding box center [437, 253] width 53 height 4
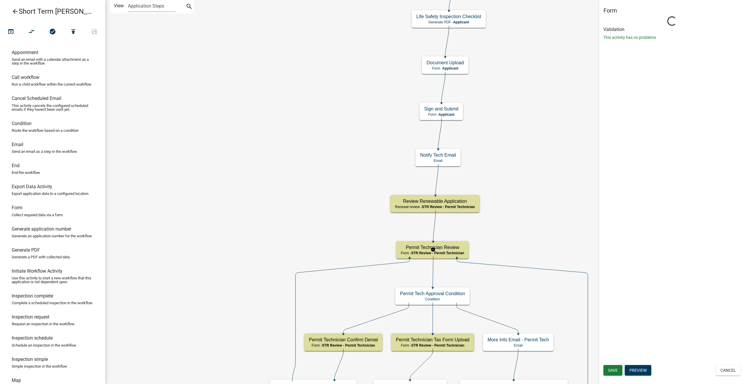
select select "28725EAD-B835-4D38-91B7-F068C520C36B"
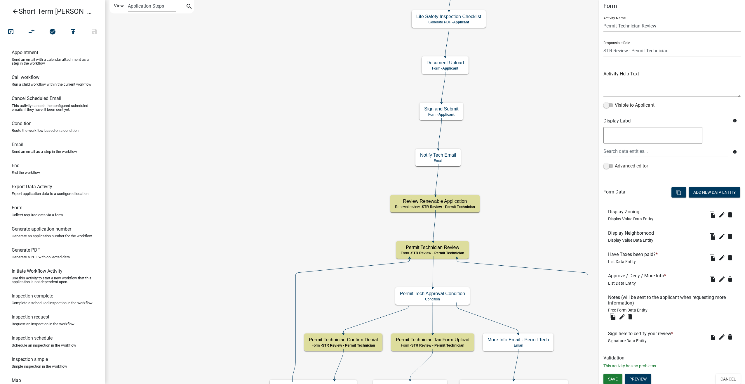
scroll to position [6, 0]
click at [724, 380] on button "Cancel" at bounding box center [728, 377] width 25 height 11
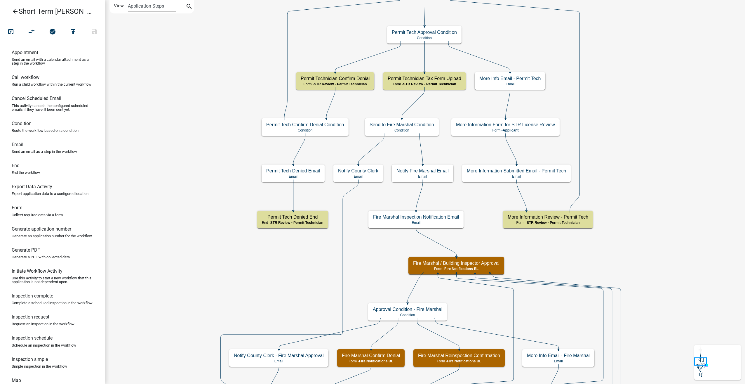
click at [13, 11] on icon "arrow_back" at bounding box center [15, 12] width 7 height 8
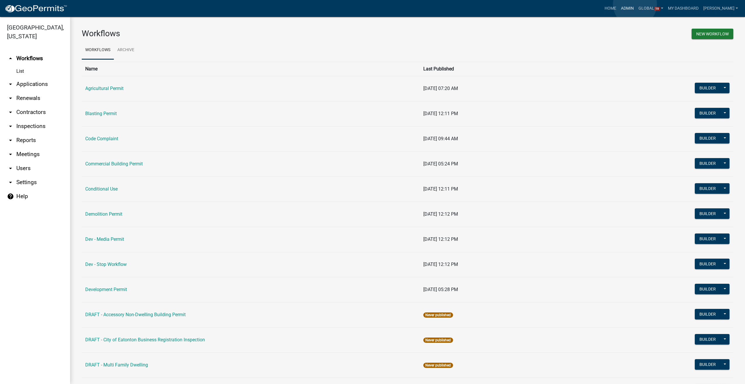
click at [635, 4] on link "Admin" at bounding box center [628, 8] width 18 height 11
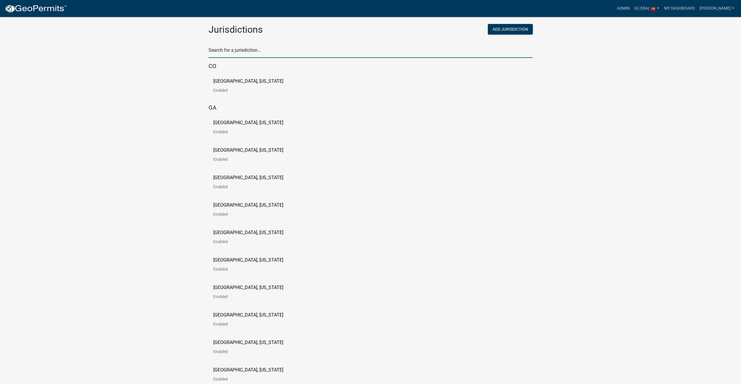
click at [213, 46] on input "text" at bounding box center [371, 52] width 324 height 12
type input "story"
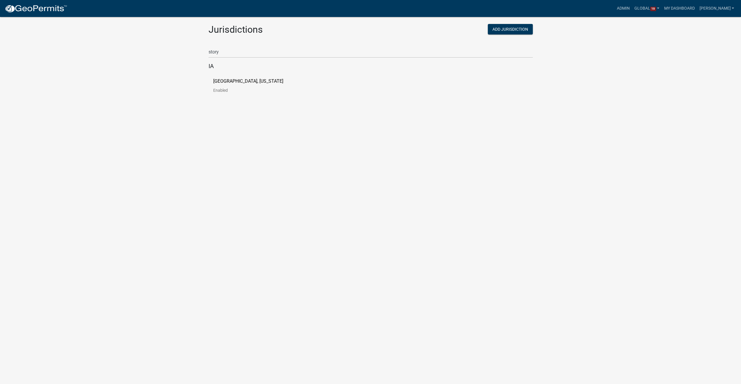
click at [229, 81] on p "[GEOGRAPHIC_DATA], [US_STATE]" at bounding box center [248, 81] width 70 height 5
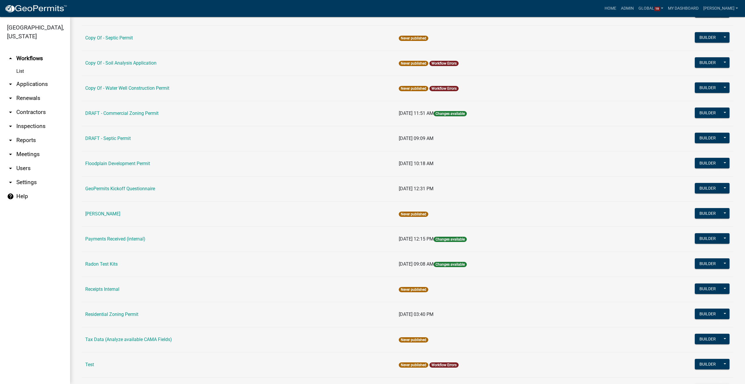
scroll to position [175, 0]
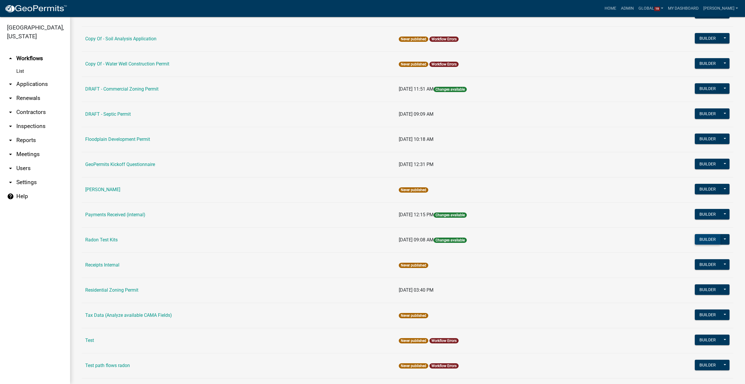
click at [713, 238] on button "Builder" at bounding box center [708, 239] width 26 height 11
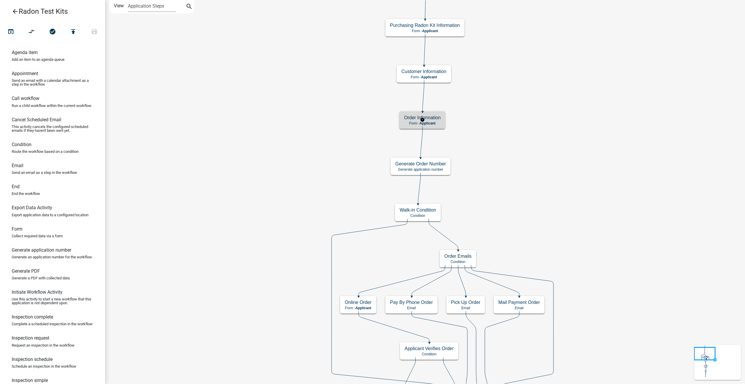
click at [426, 119] on h5 "Order Information" at bounding box center [422, 118] width 37 height 6
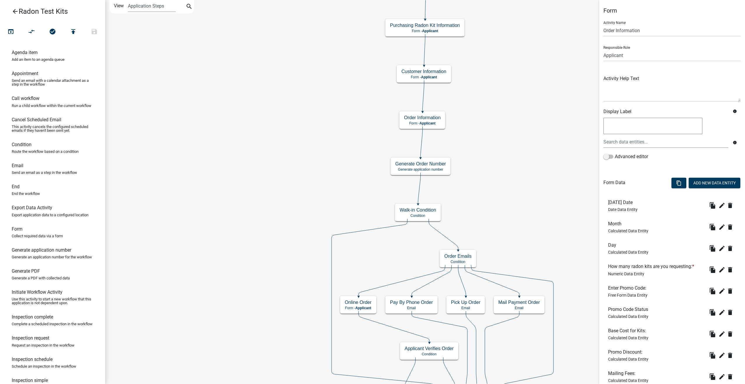
click at [16, 11] on icon "arrow_back" at bounding box center [15, 12] width 7 height 8
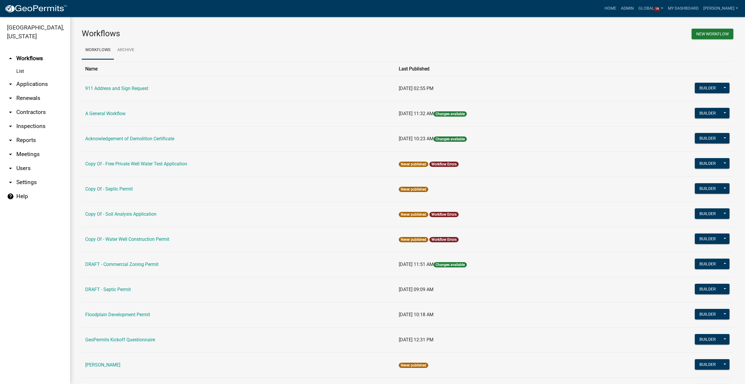
click at [22, 161] on link "arrow_drop_down Users" at bounding box center [35, 168] width 70 height 14
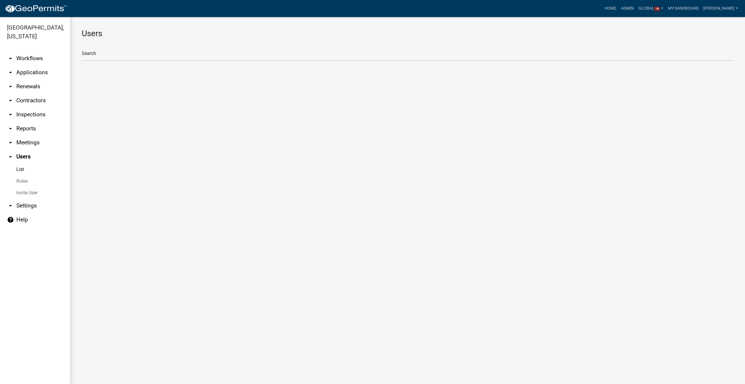
click at [21, 175] on link "Roles" at bounding box center [35, 181] width 70 height 12
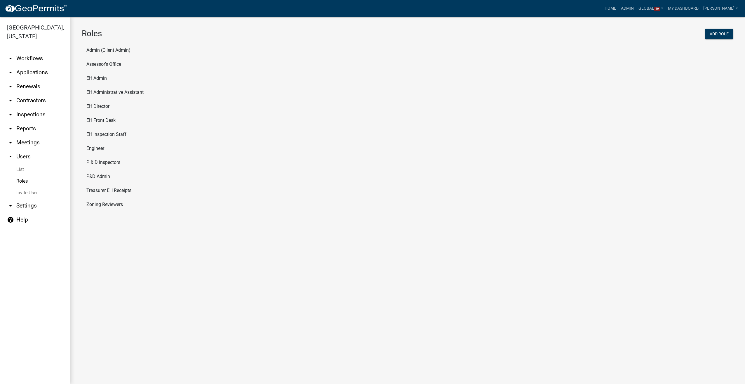
click at [92, 177] on li "P&D Admin" at bounding box center [408, 176] width 652 height 14
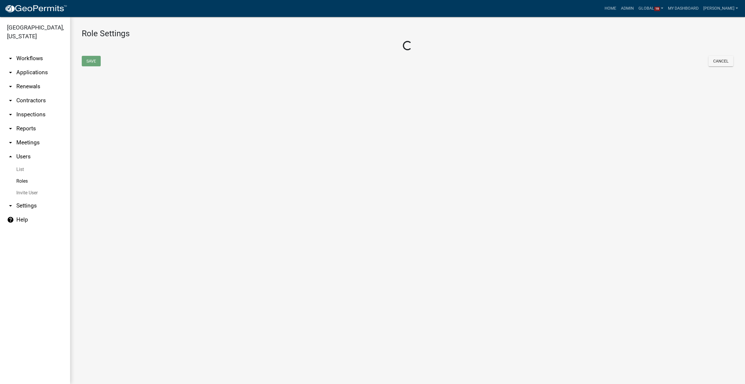
select select "8: light-yellow"
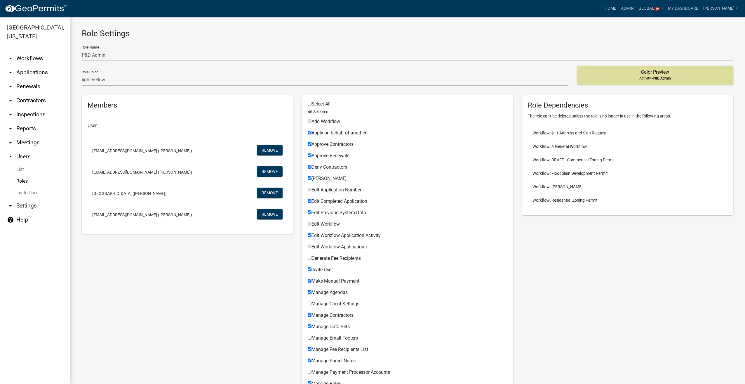
click at [25, 175] on link "Roles" at bounding box center [35, 181] width 70 height 12
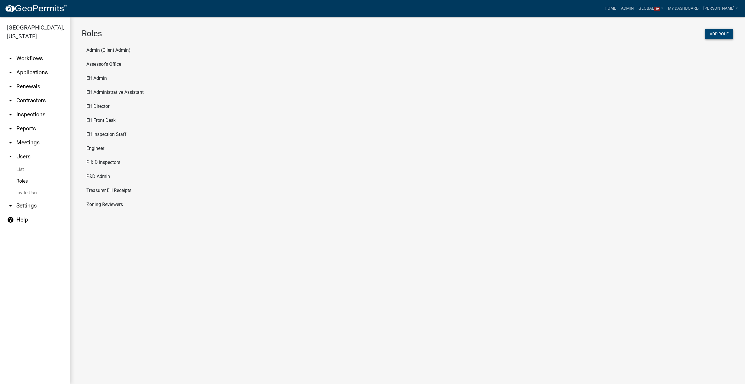
click at [727, 29] on div "Add Role" at bounding box center [573, 35] width 330 height 12
click at [711, 34] on button "Add Role" at bounding box center [719, 34] width 28 height 11
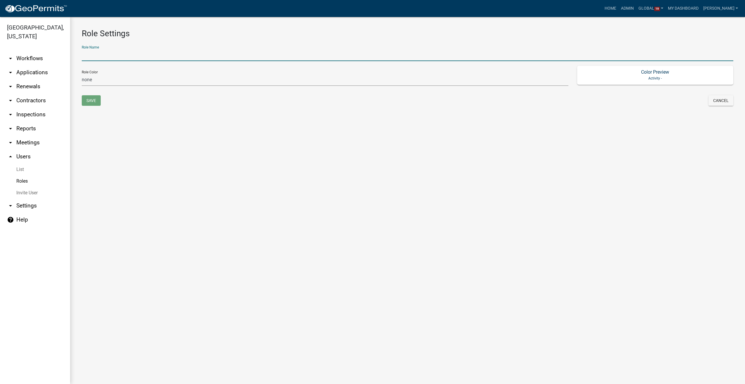
click at [122, 56] on input "text" at bounding box center [408, 55] width 652 height 12
type input "P&D Assigners"
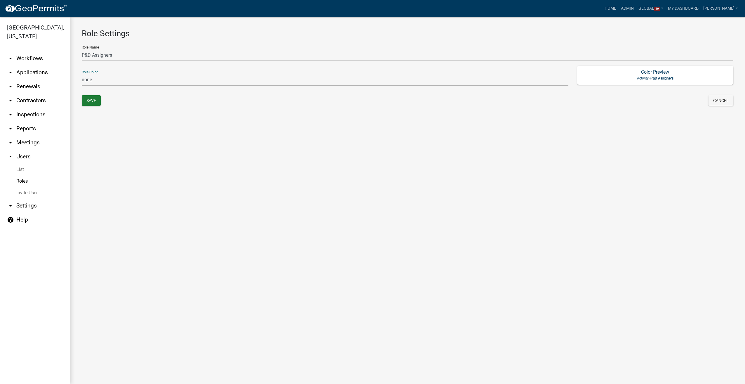
click at [115, 80] on select "none green yellow orange red purple light-blue light-green light-yellow" at bounding box center [325, 80] width 487 height 12
click at [82, 74] on select "none green yellow orange red purple light-blue light-green light-yellow" at bounding box center [325, 80] width 487 height 12
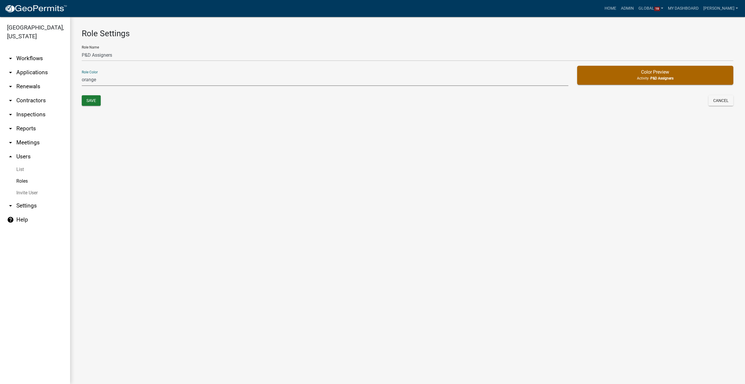
click at [109, 83] on select "none green yellow orange red purple light-blue light-green light-yellow" at bounding box center [325, 80] width 487 height 12
select select "7: light-green"
click at [82, 74] on select "none green yellow orange red purple light-blue light-green light-yellow" at bounding box center [325, 80] width 487 height 12
click at [87, 103] on button "Save" at bounding box center [91, 100] width 19 height 11
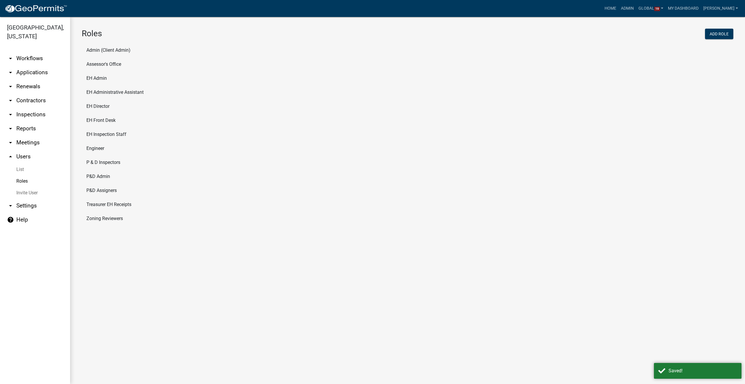
click at [115, 191] on li "P&D Assigners" at bounding box center [408, 190] width 652 height 14
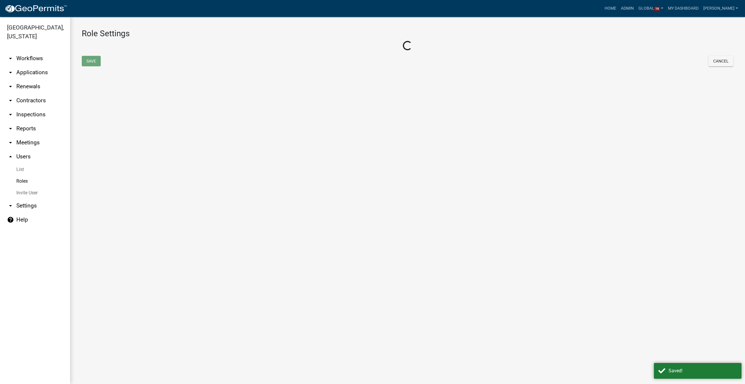
select select "7: light-green"
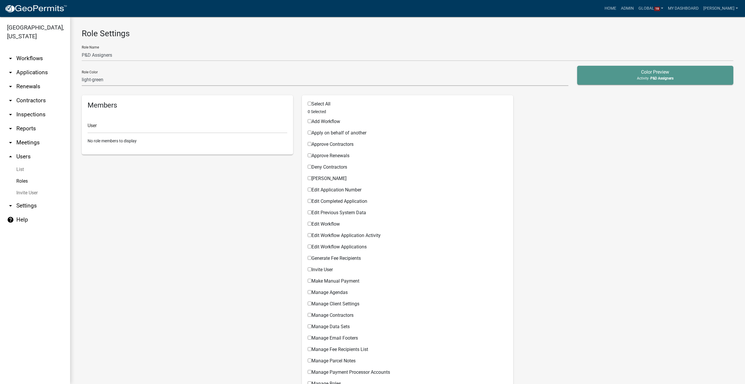
click at [308, 103] on input "Select All" at bounding box center [310, 104] width 4 height 4
checkbox input "true"
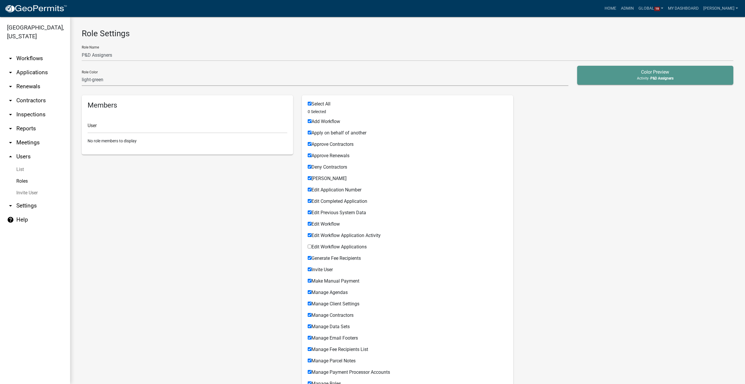
checkbox input "true"
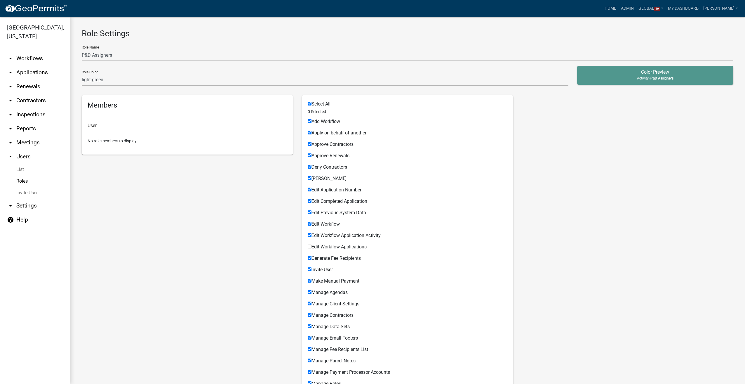
checkbox input "true"
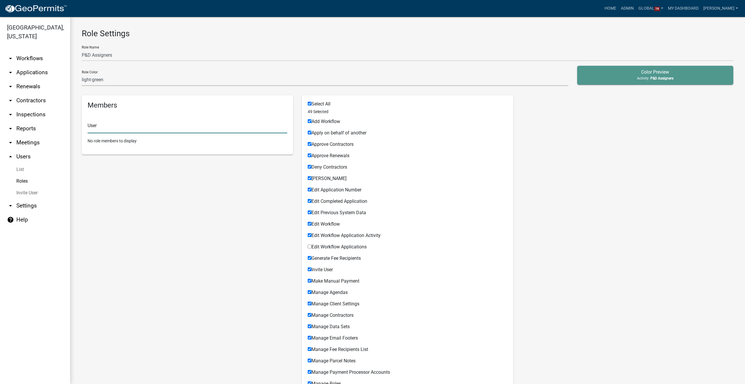
click at [136, 128] on input "text" at bounding box center [188, 127] width 200 height 12
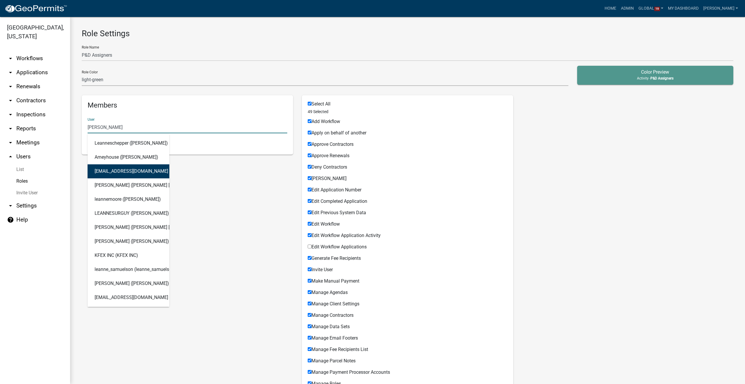
click at [119, 168] on button "lharter@storycountyiowa.gov (Leanne Harter)" at bounding box center [129, 171] width 82 height 14
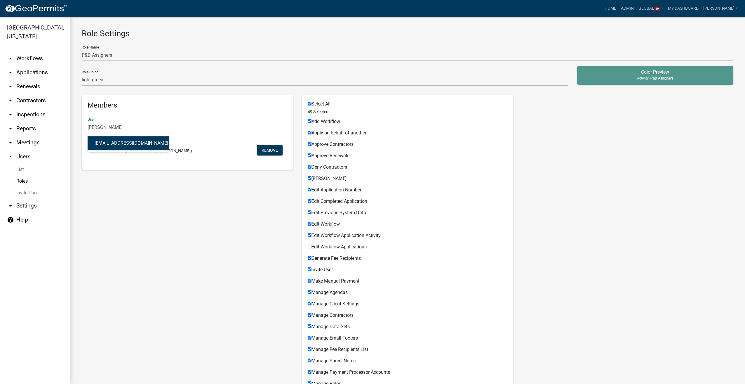
click at [110, 141] on button "cmitchell@storycountyiowa.gov (Chloe Mitchell)" at bounding box center [129, 143] width 82 height 14
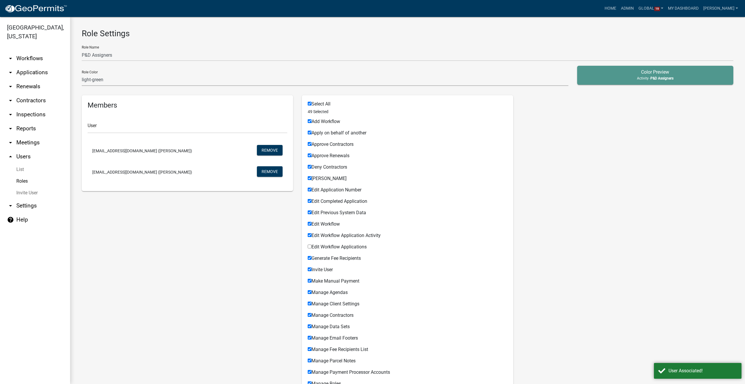
click at [308, 246] on input "Edit Workflow Applications" at bounding box center [310, 246] width 4 height 4
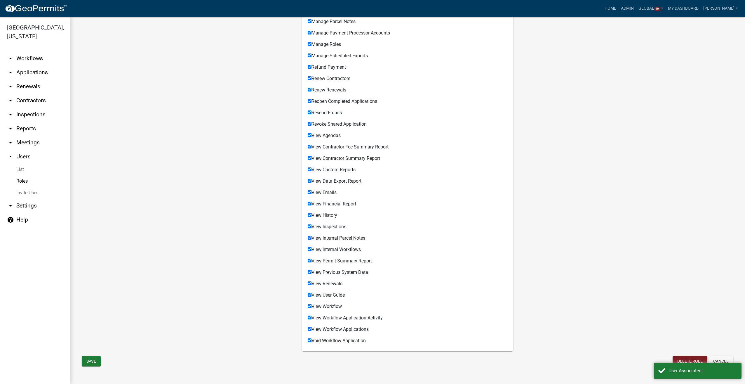
scroll to position [340, 0]
click at [93, 362] on button "Save" at bounding box center [91, 360] width 19 height 11
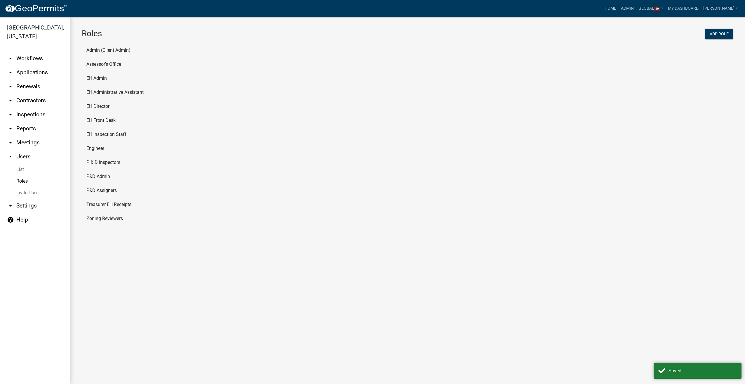
click at [11, 153] on icon "arrow_drop_up" at bounding box center [10, 156] width 7 height 7
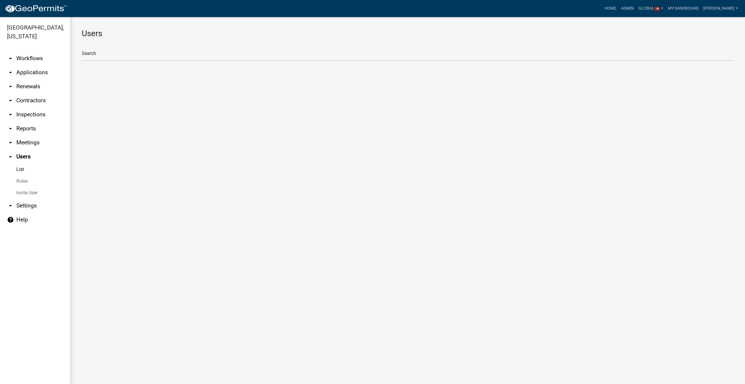
click at [31, 51] on link "arrow_drop_down Workflows" at bounding box center [35, 58] width 70 height 14
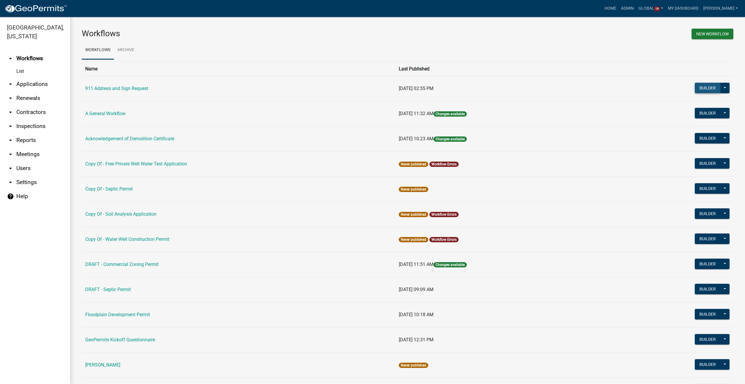
click at [701, 87] on button "Builder" at bounding box center [708, 88] width 26 height 11
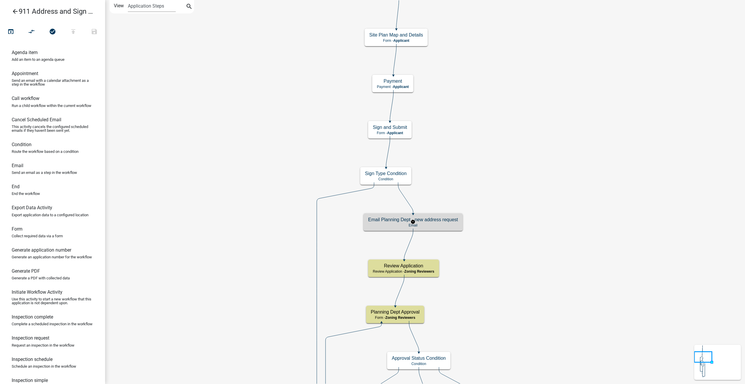
click at [444, 220] on h5 "Email Planning Dept - new address request" at bounding box center [413, 220] width 90 height 6
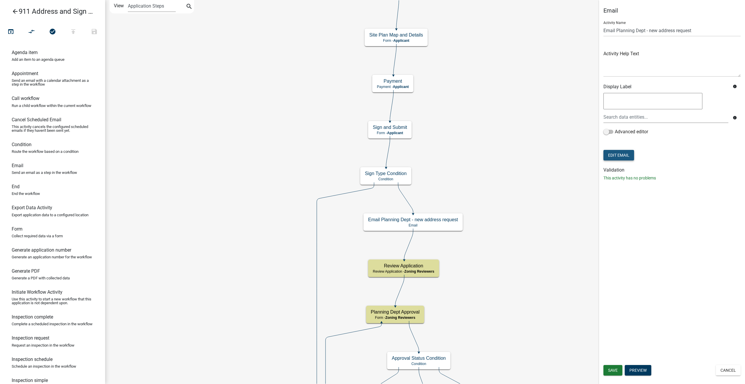
click at [616, 154] on button "Edit Email" at bounding box center [619, 155] width 31 height 11
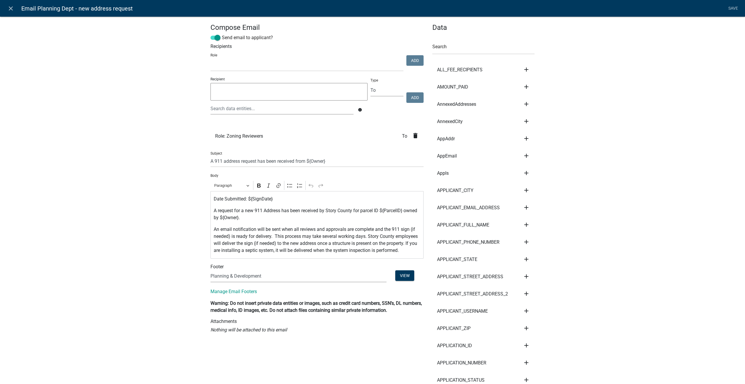
click at [414, 137] on icon "delete" at bounding box center [415, 135] width 7 height 7
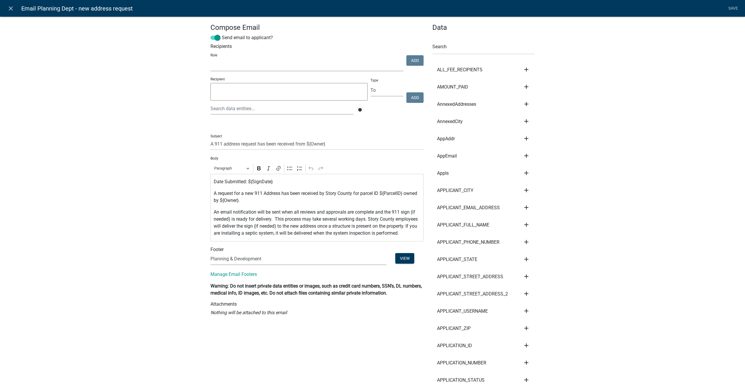
click at [232, 67] on select "Admin P & D Inspectors EH Administrative Assistant EH Front Desk Zoning Reviewe…" at bounding box center [307, 65] width 193 height 12
click at [211, 59] on select "Admin P & D Inspectors EH Administrative Assistant EH Front Desk Zoning Reviewe…" at bounding box center [307, 65] width 193 height 12
click at [407, 60] on button "Add" at bounding box center [415, 60] width 17 height 11
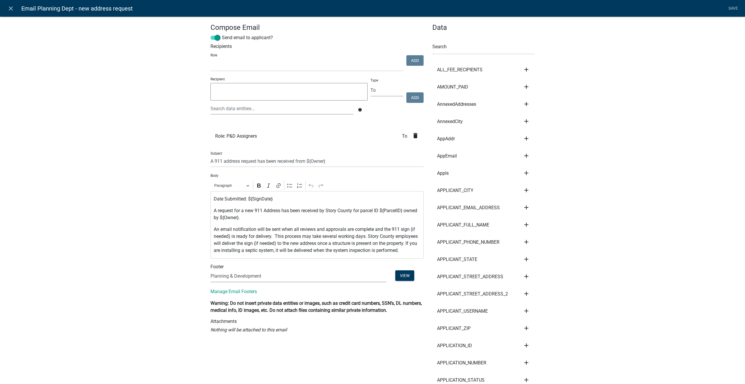
click at [414, 135] on icon "delete" at bounding box center [415, 135] width 7 height 7
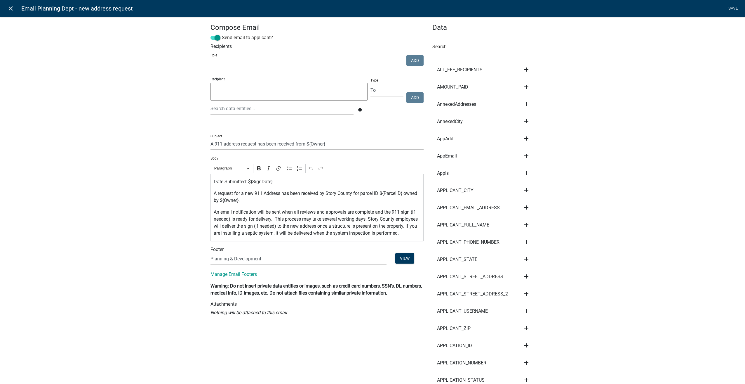
click at [11, 11] on icon "close" at bounding box center [10, 8] width 7 height 7
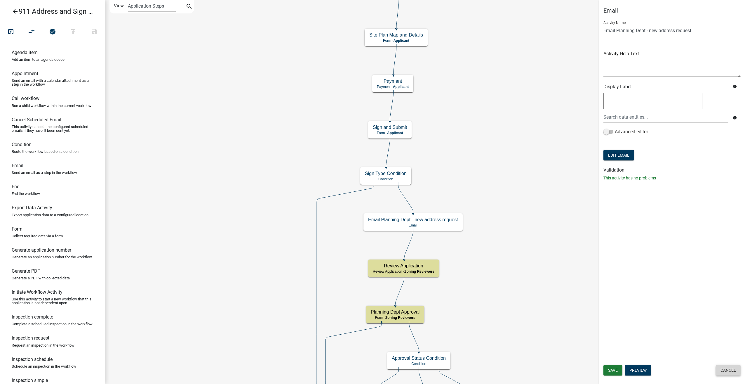
click at [731, 371] on button "Cancel" at bounding box center [728, 370] width 25 height 11
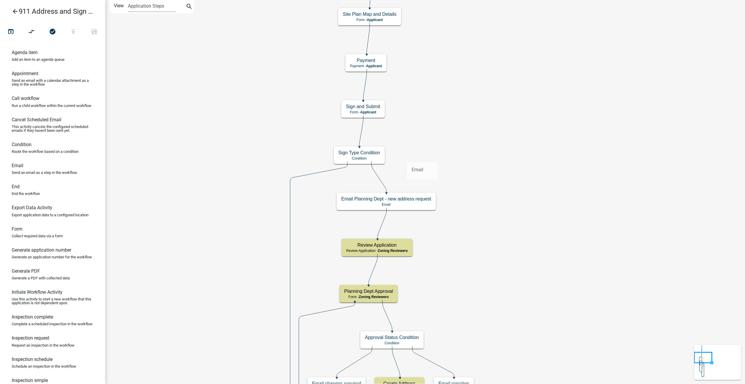
drag, startPoint x: 14, startPoint y: 170, endPoint x: 407, endPoint y: 157, distance: 393.3
click at [407, 157] on div "arrow_back 911 Address and Sign Request open_in_browser compare_arrows check_ci…" at bounding box center [372, 192] width 745 height 384
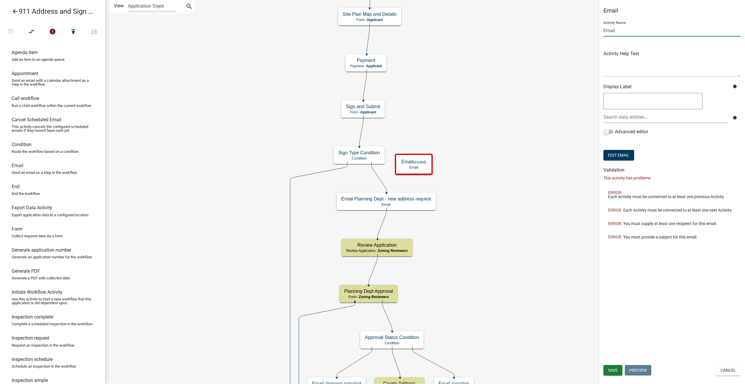
click at [604, 30] on input "Email" at bounding box center [672, 31] width 137 height 12
click at [614, 152] on button "Edit Email" at bounding box center [619, 155] width 31 height 11
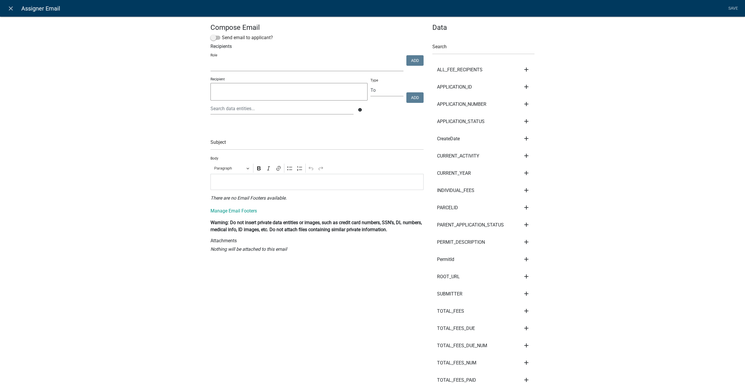
click at [249, 67] on select "Admin P & D Inspectors EH Administrative Assistant EH Front Desk Zoning Reviewe…" at bounding box center [307, 65] width 193 height 12
click at [211, 59] on select "Admin P & D Inspectors EH Administrative Assistant EH Front Desk Zoning Reviewe…" at bounding box center [307, 65] width 193 height 12
click at [408, 64] on button "Add" at bounding box center [415, 60] width 17 height 11
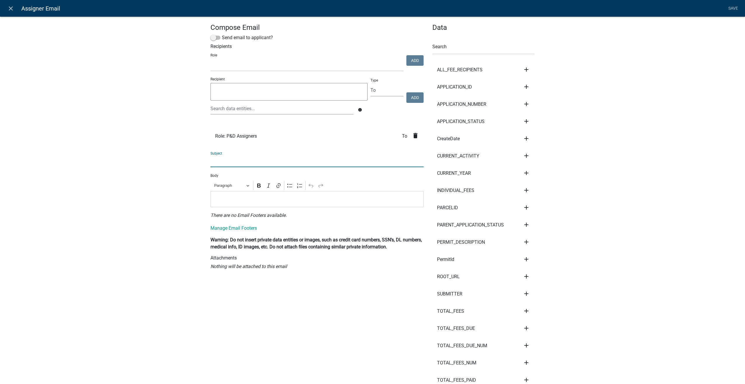
click at [239, 164] on input "text" at bounding box center [317, 161] width 213 height 12
click at [228, 202] on div "Editor editing area: main. Press Alt+0 for help." at bounding box center [317, 199] width 213 height 16
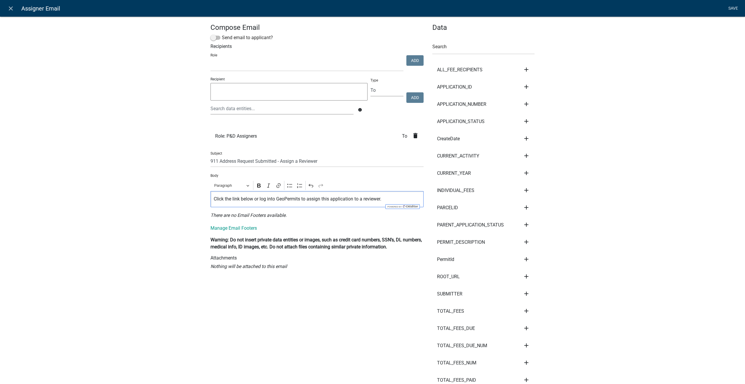
click at [737, 6] on link "Save" at bounding box center [733, 8] width 15 height 11
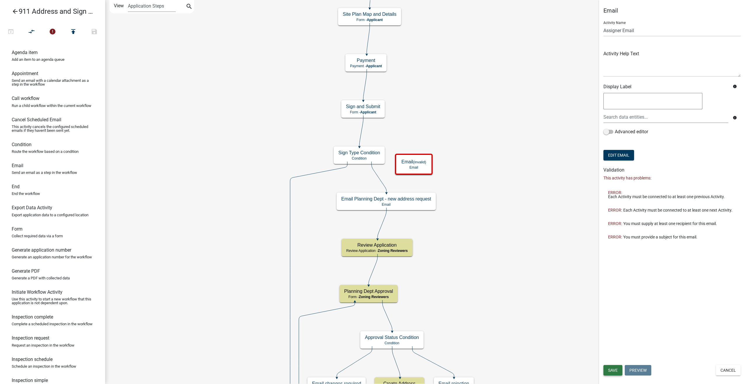
click at [605, 367] on button "Save" at bounding box center [613, 370] width 19 height 11
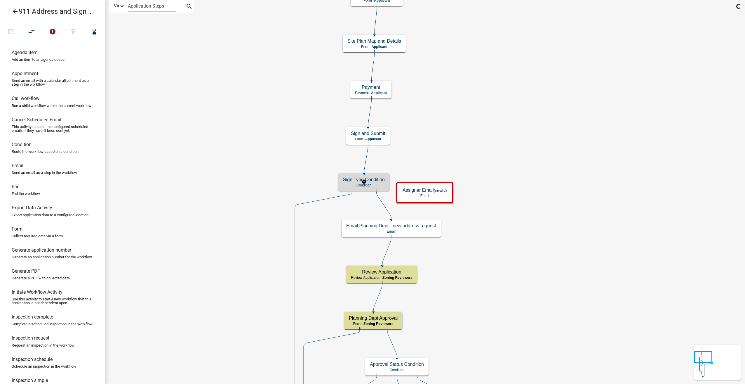
click at [386, 185] on div "Sign Type Condition Condition" at bounding box center [363, 182] width 51 height 18
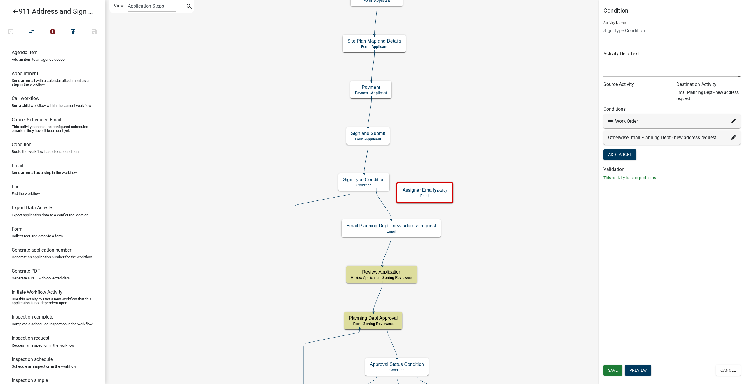
click at [734, 136] on icon at bounding box center [734, 137] width 5 height 5
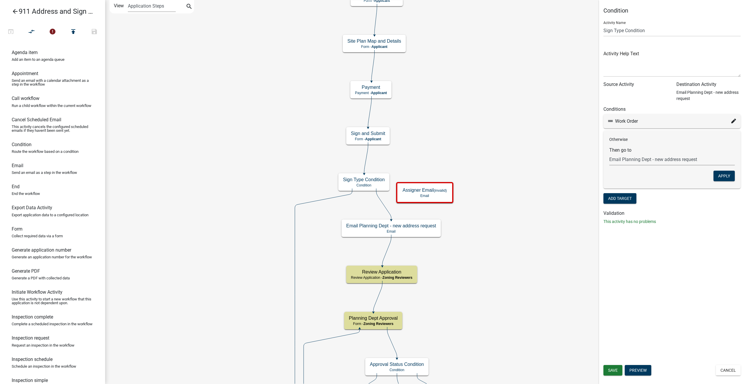
click at [680, 160] on select "Choose... Start End Owner/Applicant information Require User Generate Applicati…" at bounding box center [673, 159] width 126 height 12
click at [610, 153] on select "Choose... Start End Owner/Applicant information Require User Generate Applicati…" at bounding box center [673, 159] width 126 height 12
click at [728, 175] on button "Apply" at bounding box center [724, 176] width 21 height 11
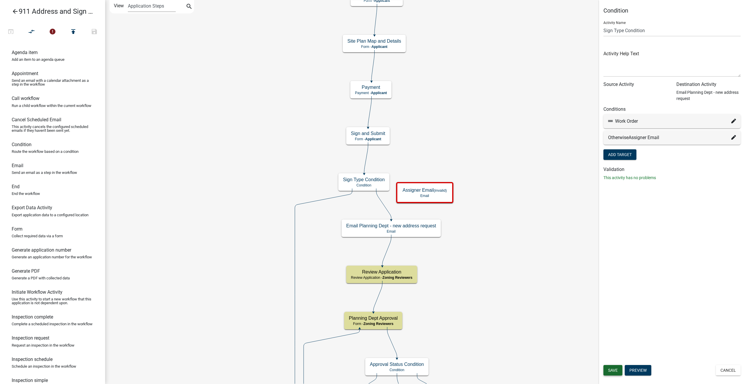
click at [615, 371] on span "Save" at bounding box center [613, 370] width 10 height 5
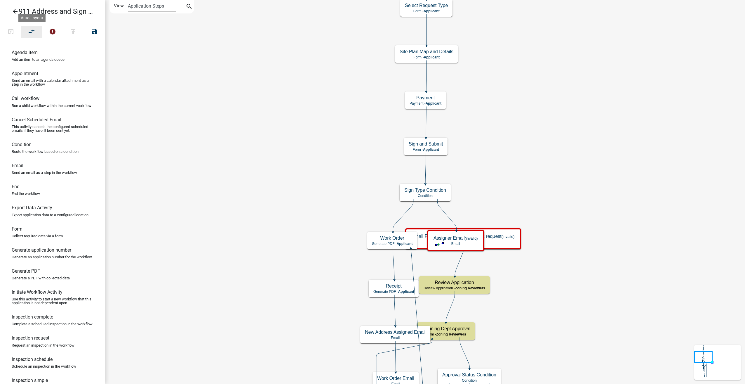
click at [30, 32] on icon "compare_arrows" at bounding box center [31, 32] width 7 height 8
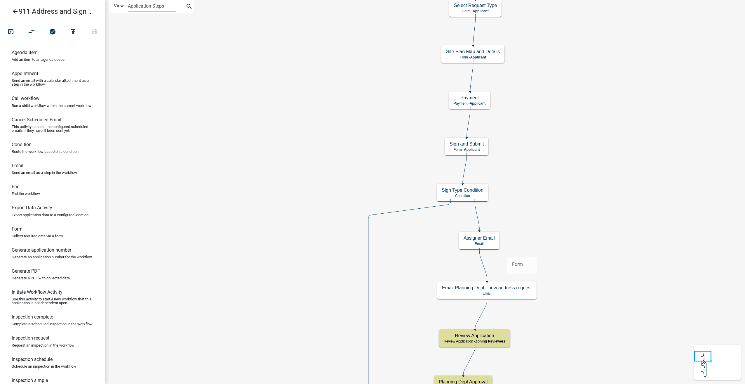
drag, startPoint x: 14, startPoint y: 241, endPoint x: 508, endPoint y: 252, distance: 493.7
click at [508, 252] on div "arrow_back 911 Address and Sign Request open_in_browser compare_arrows check_ci…" at bounding box center [372, 192] width 745 height 384
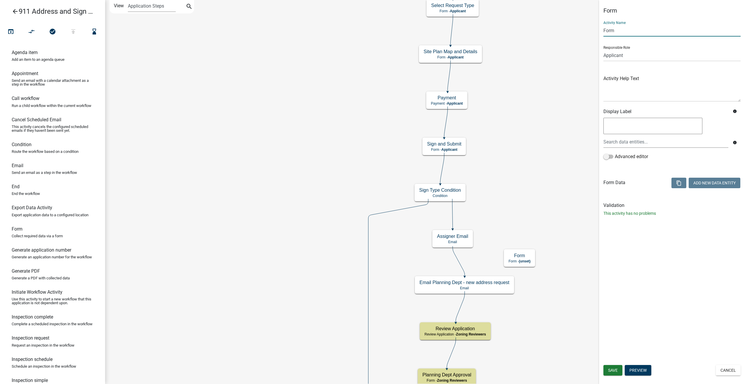
click at [615, 29] on input "Form" at bounding box center [672, 31] width 137 height 12
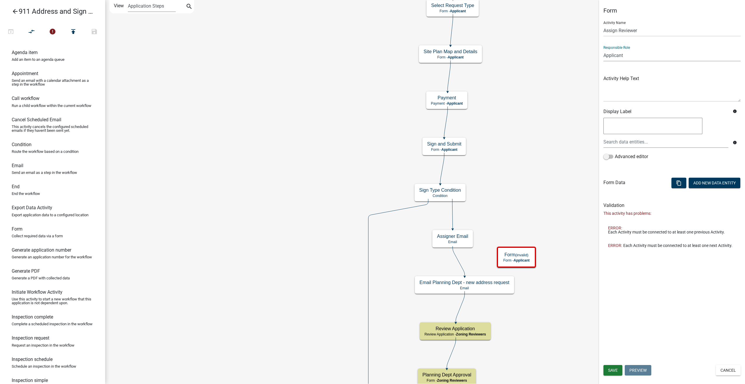
click at [646, 51] on select "Applicant Admin P & D Inspectors EH Administrative Assistant Zoning Reviewers E…" at bounding box center [672, 55] width 137 height 12
click at [604, 49] on select "Applicant Admin P & D Inspectors EH Administrative Assistant Zoning Reviewers E…" at bounding box center [672, 55] width 137 height 12
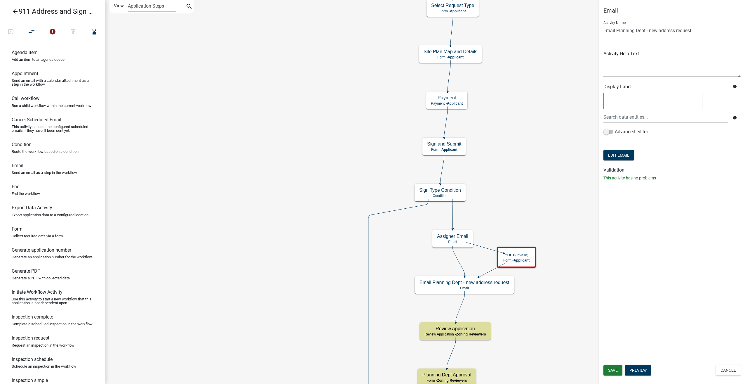
click at [459, 261] on icon at bounding box center [459, 261] width 12 height 30
click at [32, 35] on icon "compare_arrows" at bounding box center [31, 32] width 7 height 8
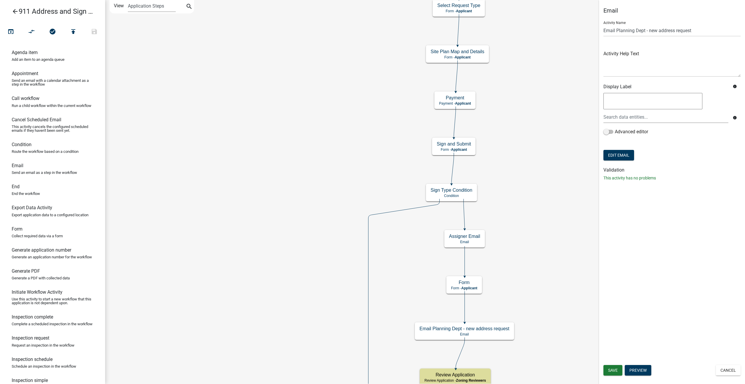
click at [16, 13] on icon "arrow_back" at bounding box center [15, 12] width 7 height 8
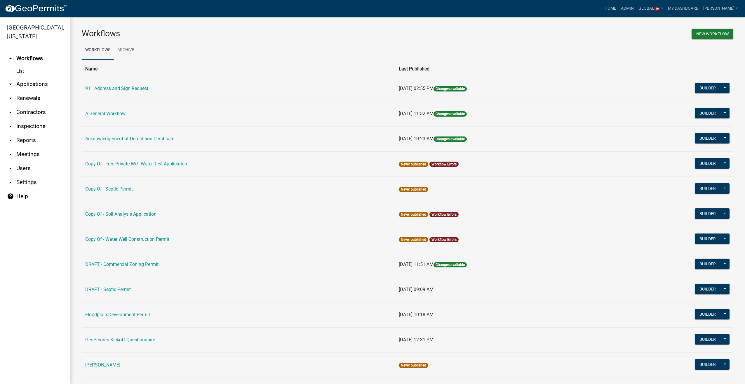
scroll to position [146, 0]
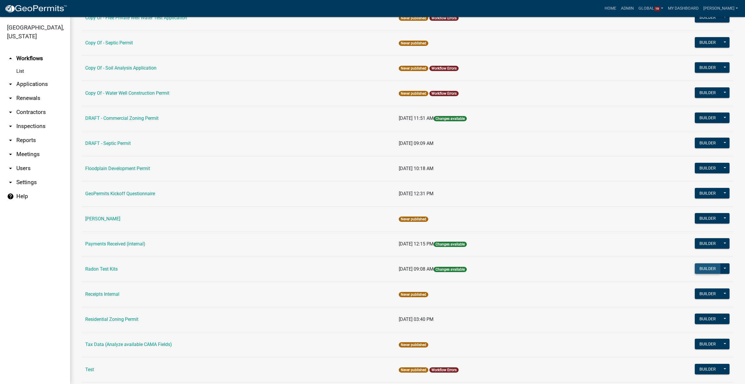
click at [700, 268] on button "Builder" at bounding box center [708, 268] width 26 height 11
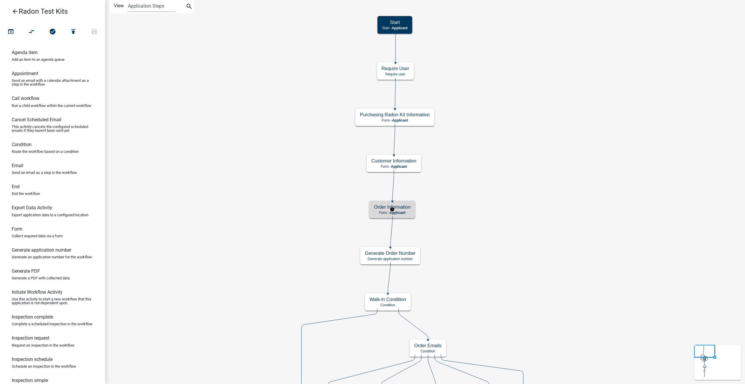
click at [407, 208] on h5 "Order Information" at bounding box center [392, 207] width 37 height 6
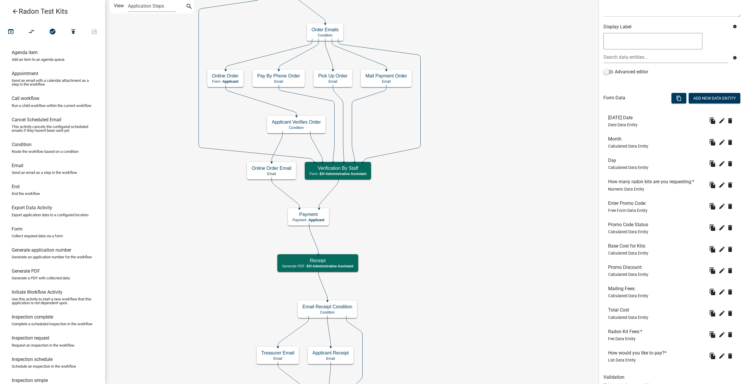
scroll to position [105, 0]
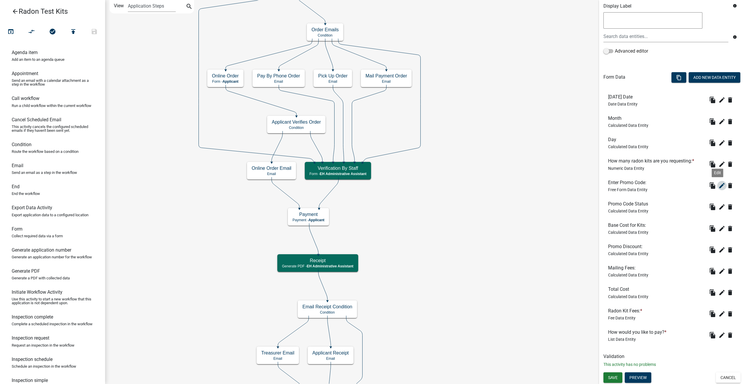
click at [719, 182] on icon "edit" at bounding box center [722, 185] width 7 height 7
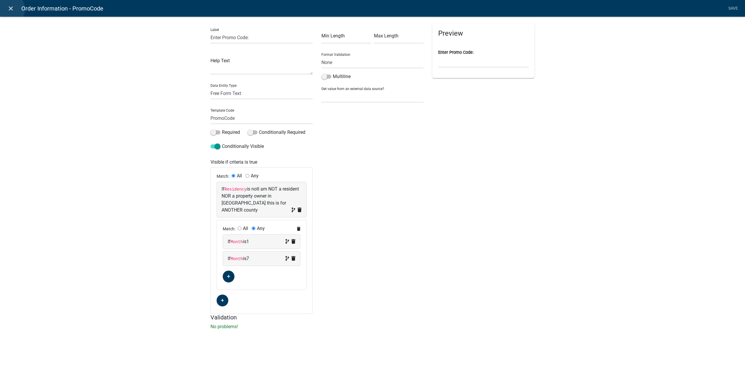
click at [10, 9] on icon "close" at bounding box center [10, 8] width 7 height 7
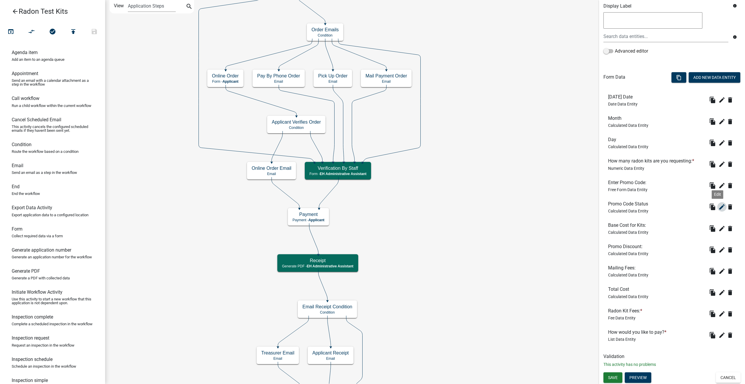
click at [720, 207] on icon "edit" at bounding box center [722, 206] width 7 height 7
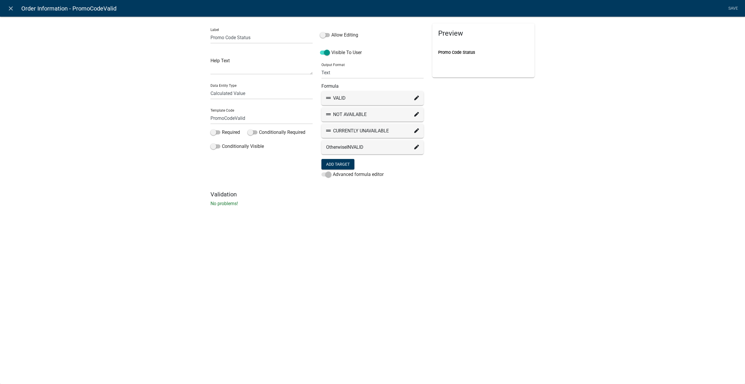
click at [415, 96] on icon at bounding box center [416, 98] width 5 height 5
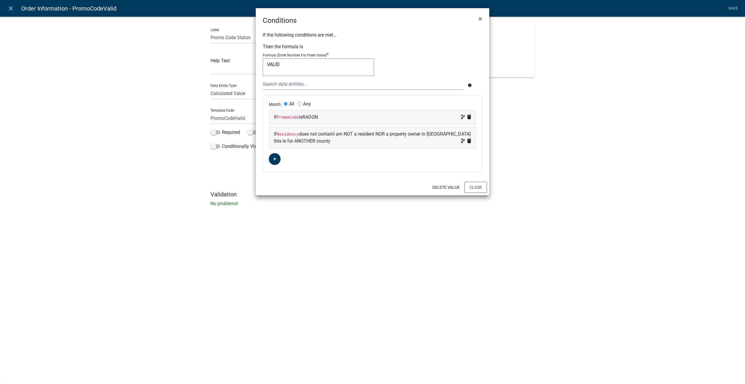
click at [485, 180] on div "Delete Value Close" at bounding box center [373, 187] width 234 height 16
click at [480, 183] on button "Close" at bounding box center [476, 187] width 22 height 11
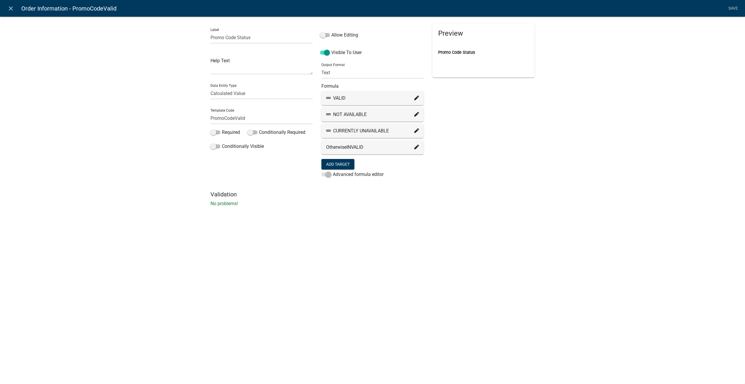
click at [415, 96] on icon at bounding box center [416, 98] width 5 height 5
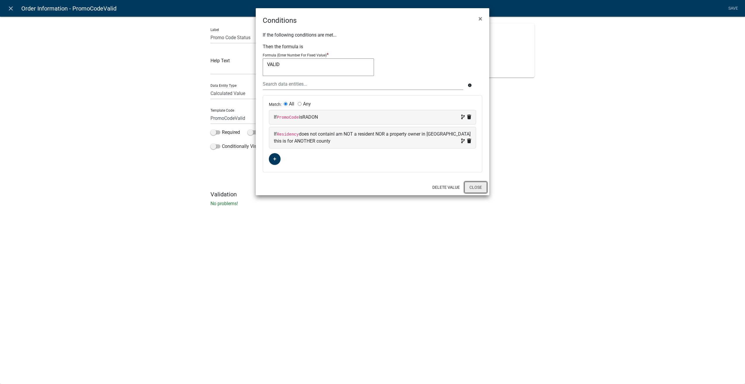
click at [476, 183] on button "Close" at bounding box center [476, 187] width 22 height 11
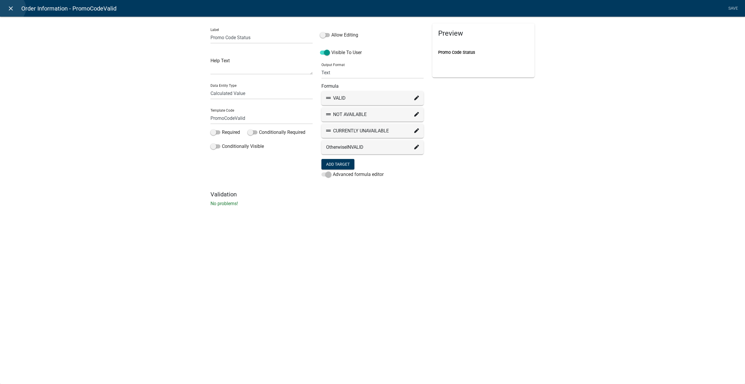
click at [11, 8] on icon "close" at bounding box center [10, 8] width 7 height 7
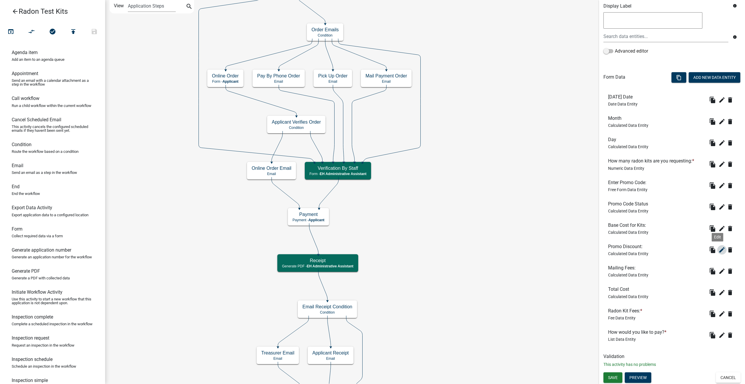
click at [719, 248] on icon "edit" at bounding box center [722, 249] width 7 height 7
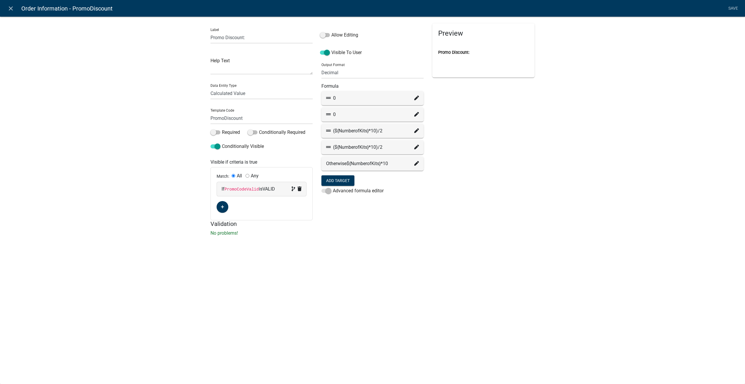
click at [415, 96] on icon at bounding box center [416, 98] width 5 height 5
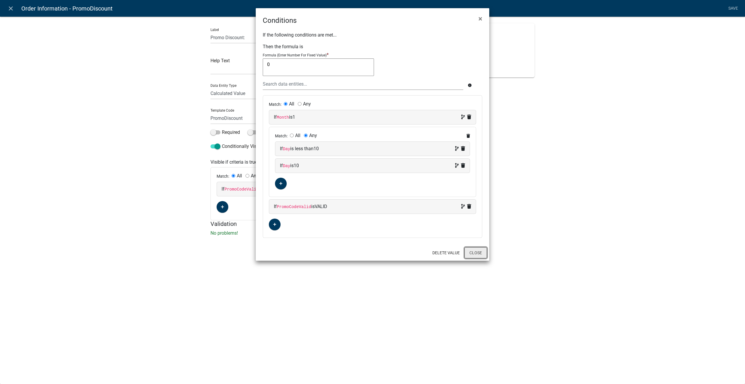
click at [482, 251] on button "Close" at bounding box center [476, 252] width 22 height 11
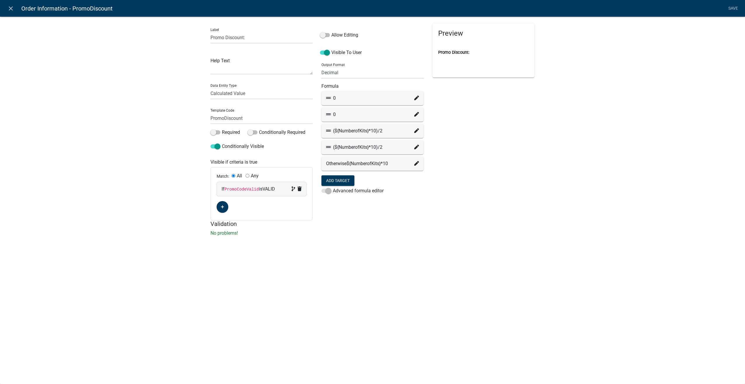
click at [415, 114] on icon at bounding box center [416, 114] width 5 height 5
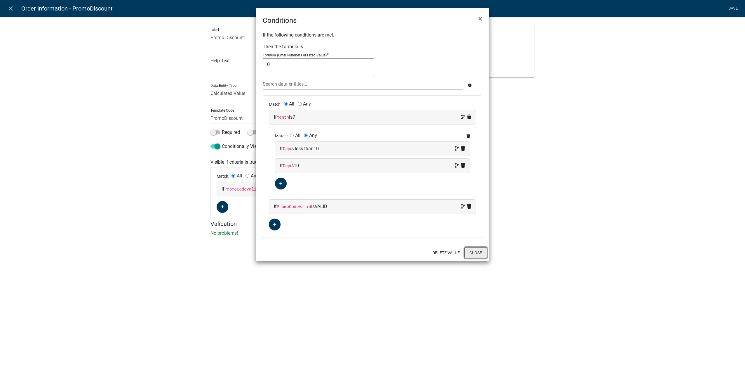
click at [468, 252] on button "Close" at bounding box center [476, 252] width 22 height 11
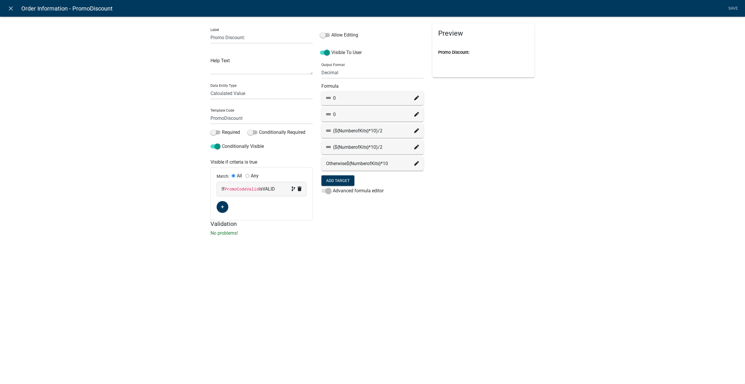
click at [416, 131] on icon at bounding box center [416, 130] width 5 height 5
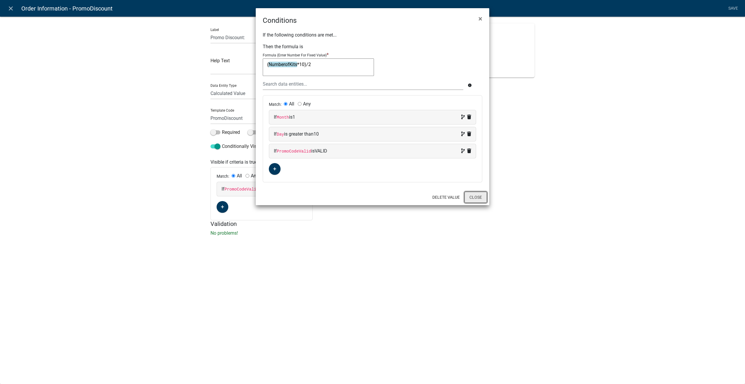
click at [471, 195] on button "Close" at bounding box center [476, 197] width 22 height 11
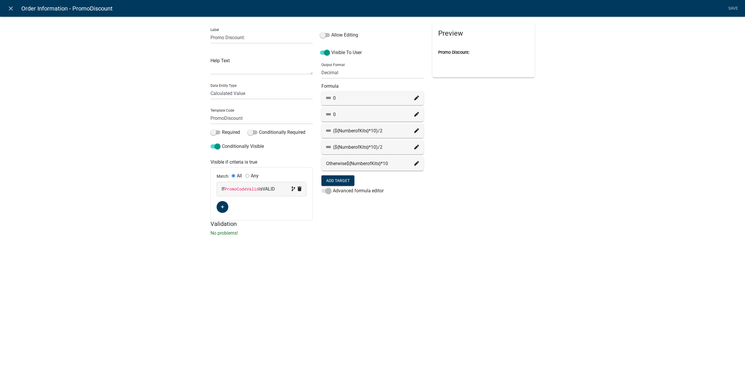
click at [415, 98] on icon at bounding box center [416, 98] width 5 height 5
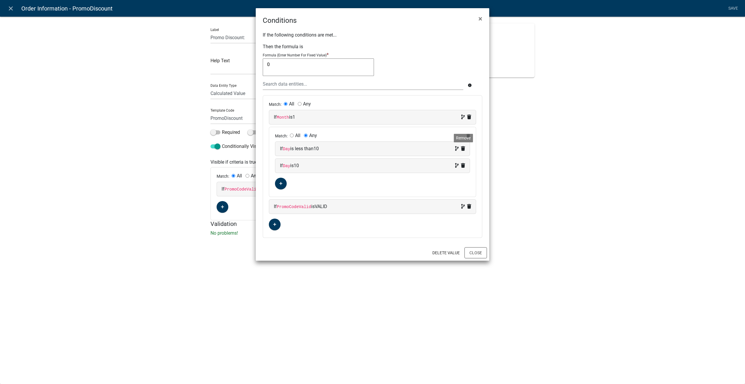
click at [465, 147] on icon at bounding box center [463, 148] width 4 height 5
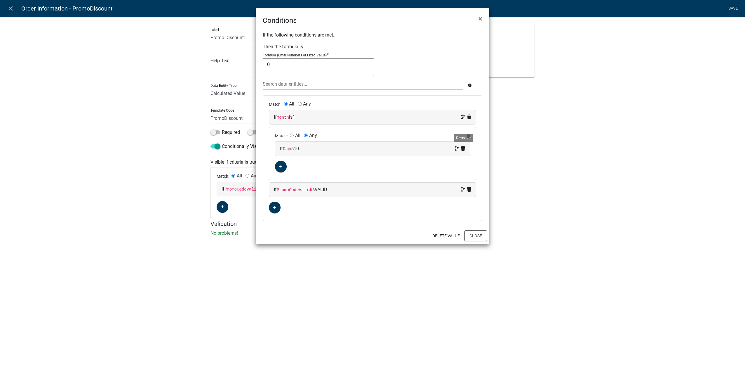
click at [465, 147] on icon at bounding box center [463, 148] width 4 height 5
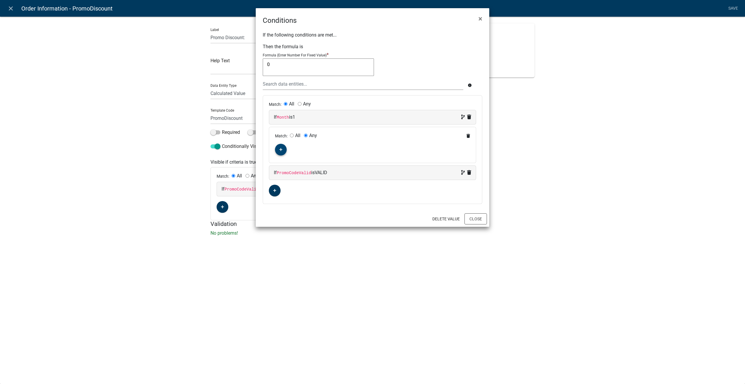
click at [278, 147] on button "button" at bounding box center [281, 150] width 12 height 12
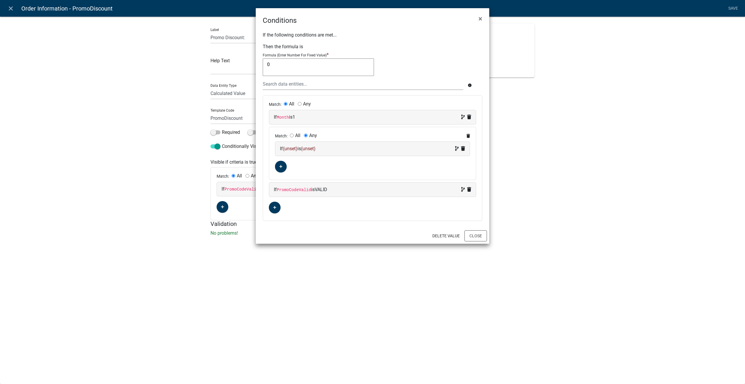
click at [364, 147] on div "If (unset) is (unset)" at bounding box center [372, 148] width 185 height 7
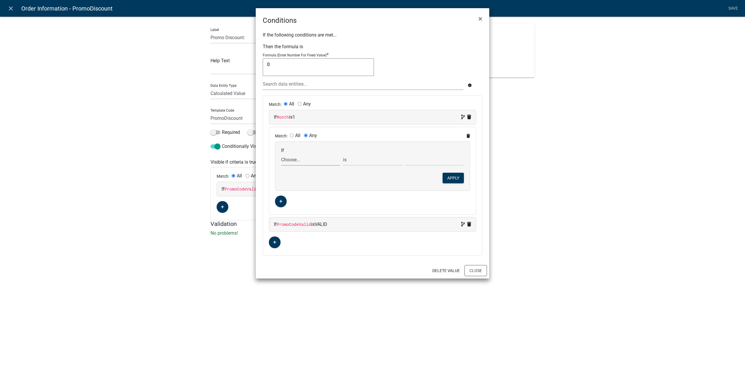
click at [307, 157] on select "Choose... ALL_FEE_RECIPIENTS APPLICANT_CITY APPLICANT_EMAIL_ADDRESS APPLICANT_F…" at bounding box center [310, 160] width 59 height 12
click at [281, 154] on select "Choose... ALL_FEE_RECIPIENTS APPLICANT_CITY APPLICANT_EMAIL_ADDRESS APPLICANT_F…" at bounding box center [310, 160] width 59 height 12
click at [369, 157] on select "is is not exists does not exist is greater than is less than contains does not …" at bounding box center [372, 160] width 59 height 12
click at [343, 154] on select "is is not exists does not exist is greater than is less than contains does not …" at bounding box center [372, 160] width 59 height 12
click at [415, 158] on input "text" at bounding box center [434, 160] width 59 height 12
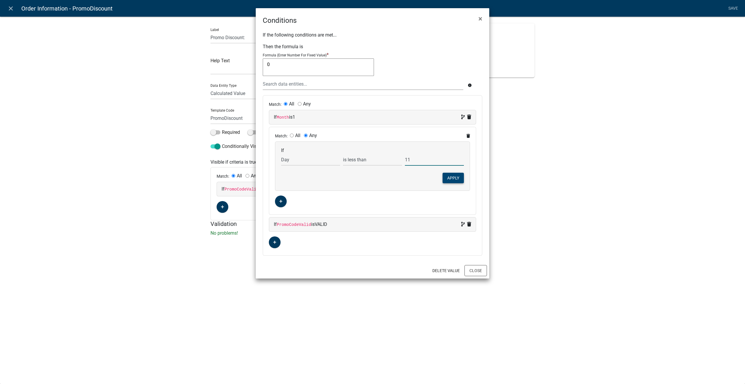
click at [454, 178] on button "Apply" at bounding box center [453, 178] width 21 height 11
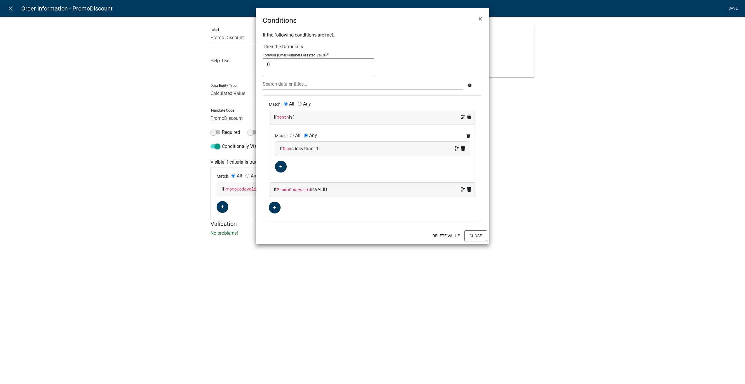
click at [291, 135] on input "All" at bounding box center [292, 135] width 4 height 4
click at [467, 134] on icon at bounding box center [469, 136] width 4 height 4
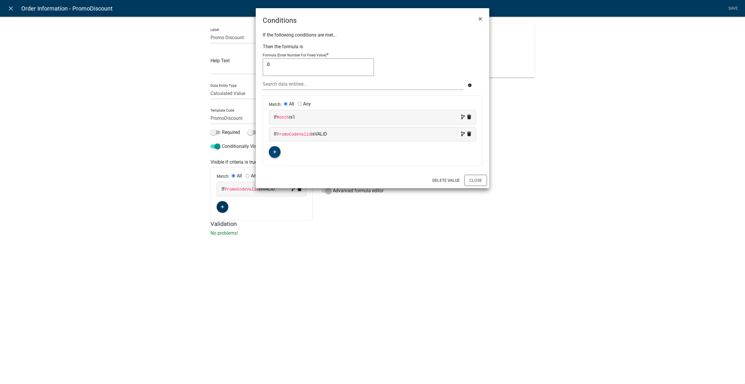
click at [273, 150] on icon "button" at bounding box center [274, 152] width 3 height 4
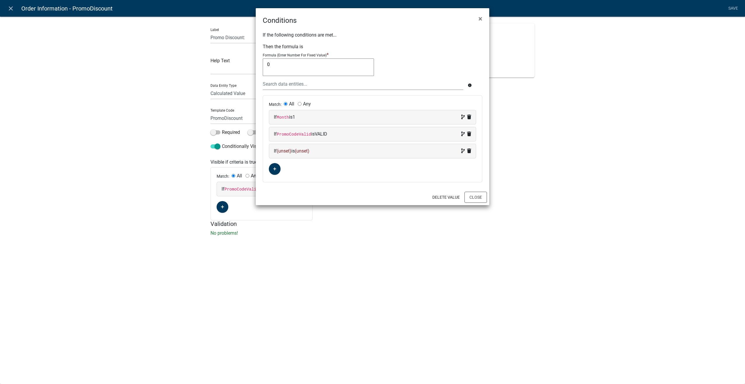
click at [329, 154] on div "If (unset) is (unset)" at bounding box center [372, 151] width 207 height 14
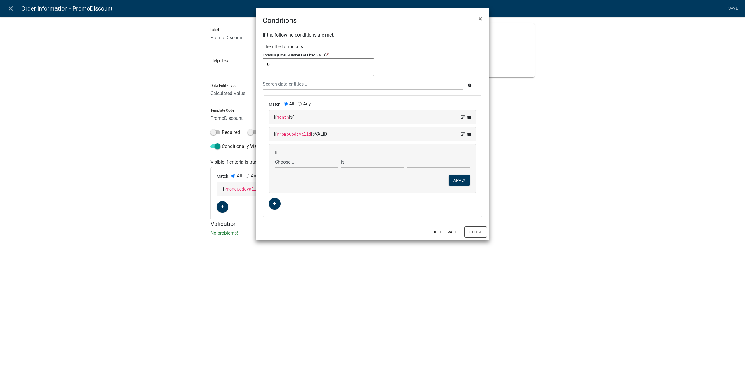
click at [290, 159] on select "Choose... ALL_FEE_RECIPIENTS APPLICANT_CITY APPLICANT_EMAIL_ADDRESS APPLICANT_F…" at bounding box center [306, 162] width 63 height 12
click at [275, 156] on select "Choose... ALL_FEE_RECIPIENTS APPLICANT_CITY APPLICANT_EMAIL_ADDRESS APPLICANT_F…" at bounding box center [306, 162] width 63 height 12
click at [358, 160] on select "is is not exists does not exist is greater than is less than contains does not …" at bounding box center [372, 162] width 63 height 12
click at [341, 156] on select "is is not exists does not exist is greater than is less than contains does not …" at bounding box center [372, 162] width 63 height 12
click at [426, 163] on input "text" at bounding box center [438, 162] width 63 height 12
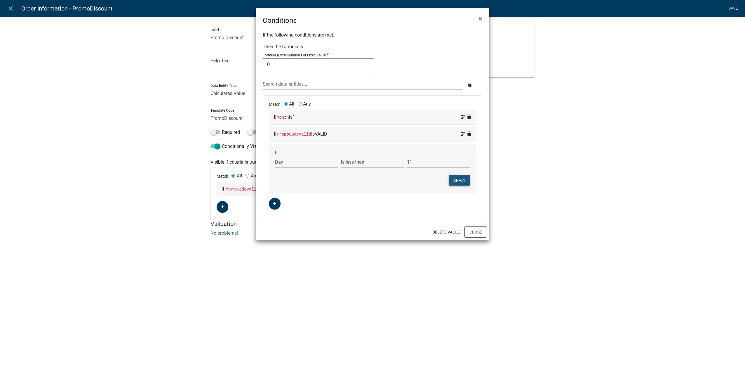
click at [461, 182] on button "Apply" at bounding box center [459, 180] width 21 height 11
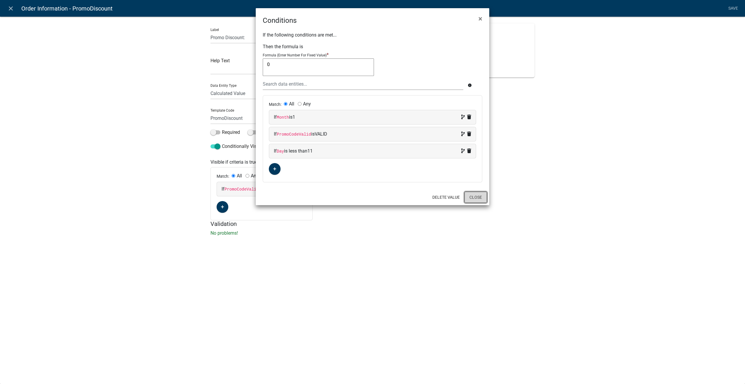
click at [471, 199] on button "Close" at bounding box center [476, 197] width 22 height 11
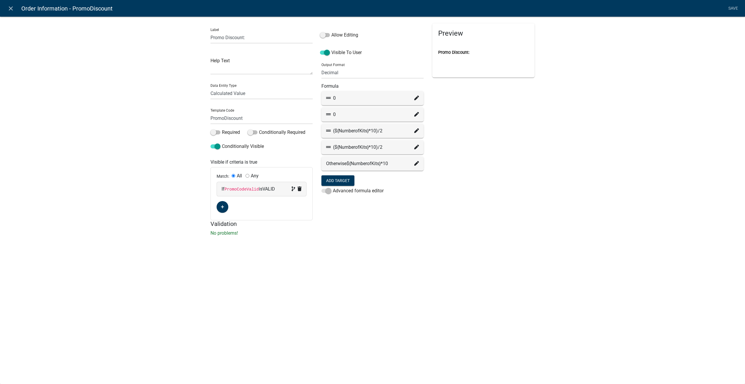
click at [416, 129] on icon at bounding box center [416, 130] width 5 height 5
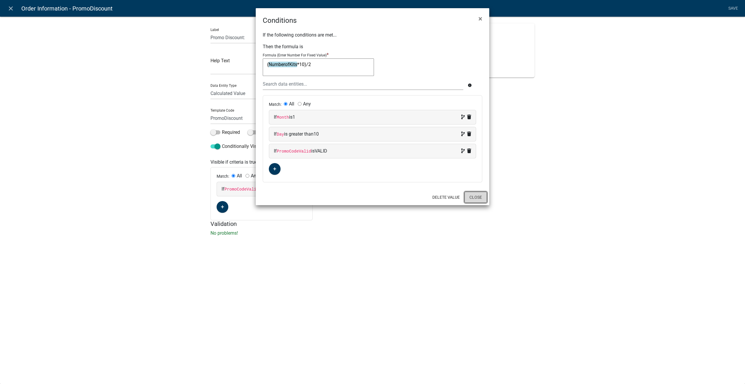
click at [482, 196] on button "Close" at bounding box center [476, 197] width 22 height 11
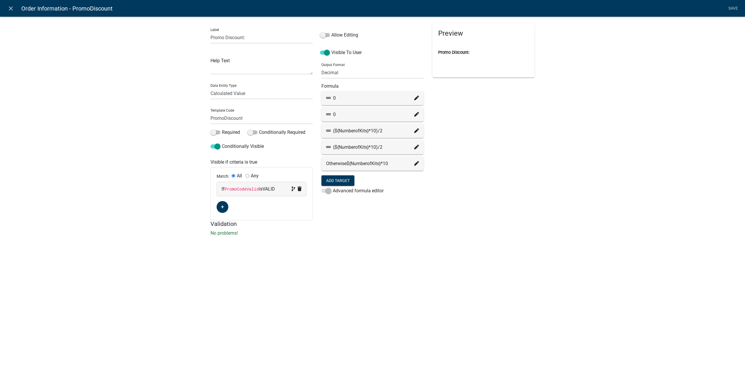
click at [416, 99] on icon at bounding box center [416, 98] width 5 height 5
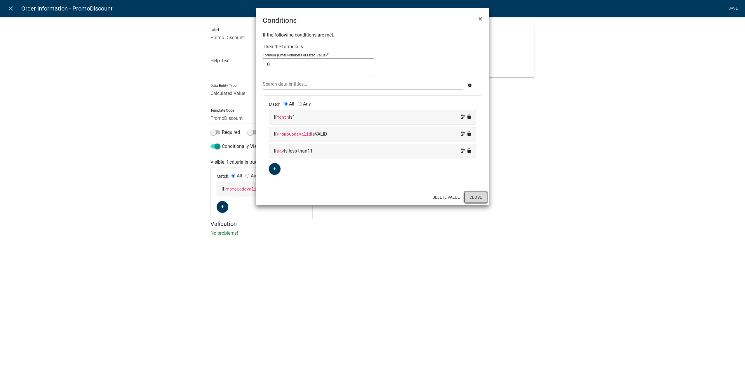
click at [479, 201] on button "Close" at bounding box center [476, 197] width 22 height 11
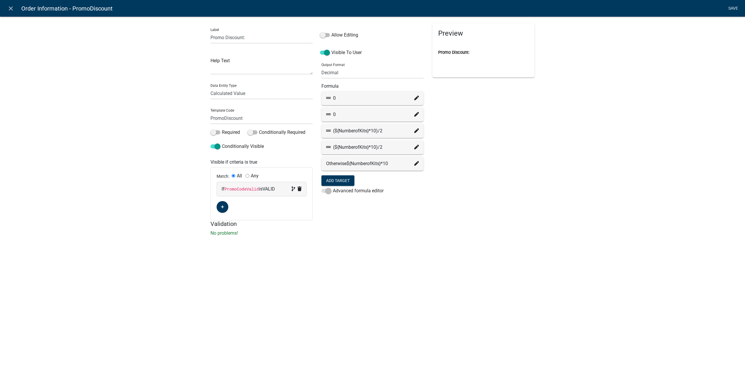
click at [730, 7] on link "Save" at bounding box center [733, 8] width 15 height 11
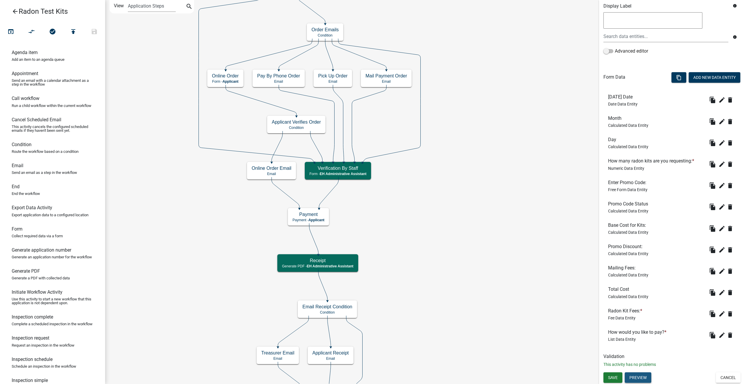
click at [641, 379] on button "Preview" at bounding box center [638, 377] width 27 height 11
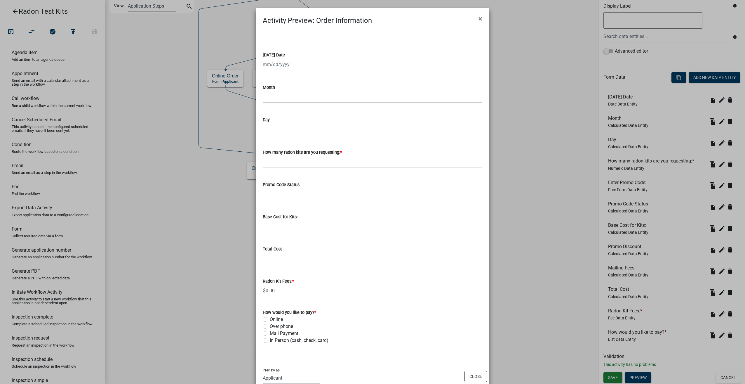
scroll to position [15, 0]
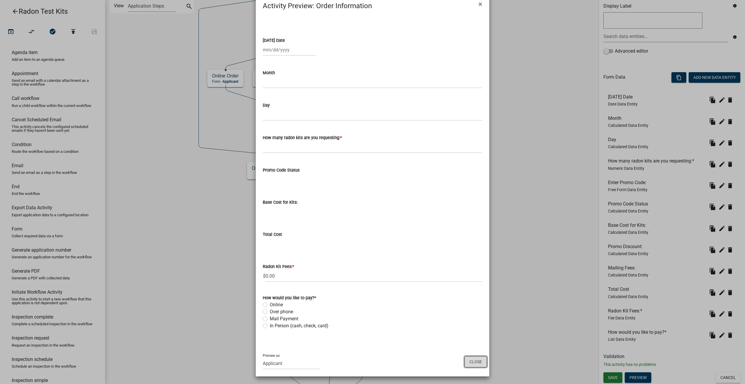
click at [477, 361] on button "Close" at bounding box center [476, 361] width 22 height 11
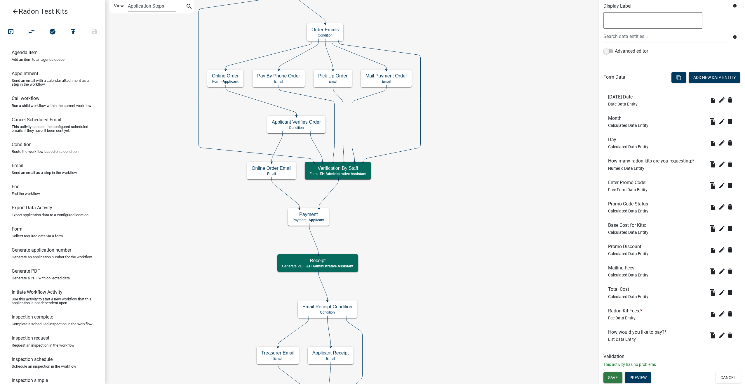
click at [615, 378] on span "Save" at bounding box center [613, 377] width 10 height 5
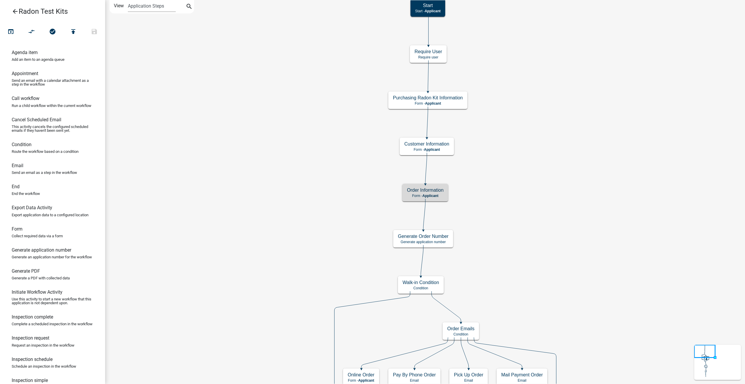
click at [16, 9] on icon "arrow_back" at bounding box center [15, 12] width 7 height 8
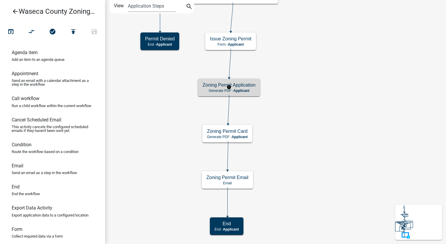
click at [254, 92] on p "Generate PDF - Applicant" at bounding box center [229, 90] width 53 height 4
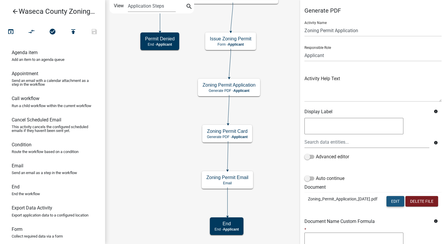
click at [400, 200] on button "Edit" at bounding box center [396, 201] width 18 height 11
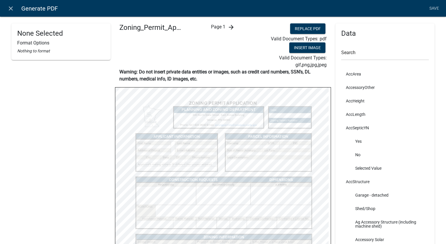
click at [230, 28] on icon "arrow_forward" at bounding box center [231, 27] width 7 height 7
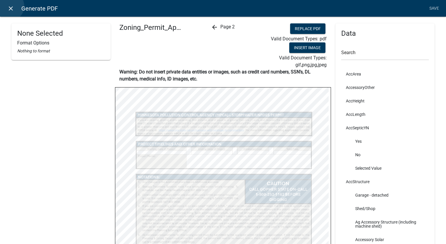
click at [9, 6] on icon "close" at bounding box center [10, 8] width 7 height 7
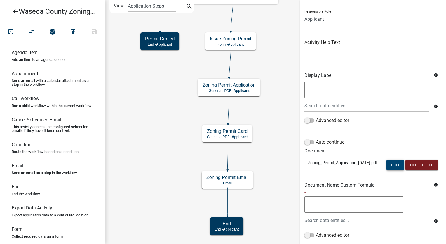
scroll to position [88, 0]
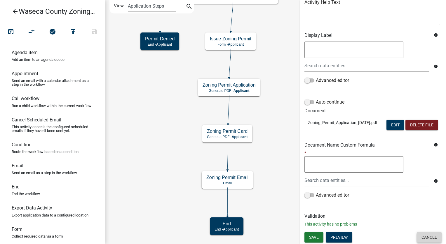
click at [428, 241] on button "Cancel" at bounding box center [429, 237] width 25 height 11
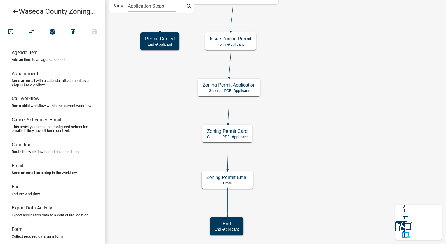
click at [15, 12] on icon "arrow_back" at bounding box center [15, 12] width 7 height 8
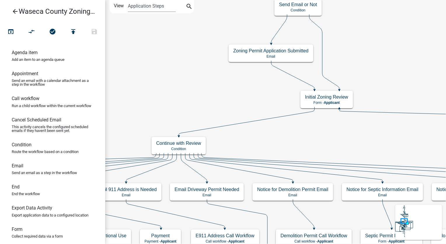
click at [14, 11] on icon "arrow_back" at bounding box center [15, 12] width 7 height 8
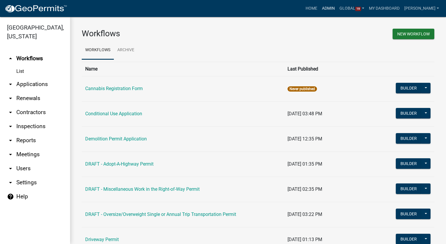
click at [336, 7] on link "Admin" at bounding box center [329, 8] width 18 height 11
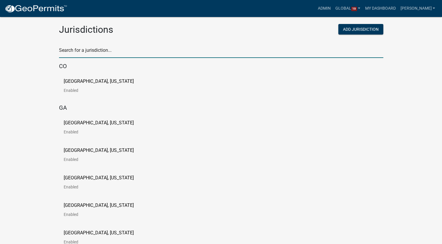
click at [100, 50] on input "text" at bounding box center [221, 52] width 324 height 12
type input "story"
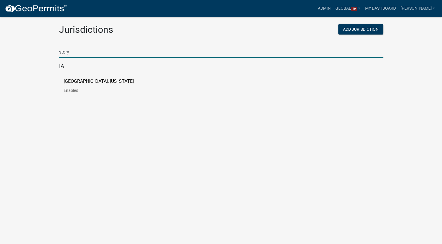
click at [79, 77] on div "[GEOGRAPHIC_DATA], [US_STATE] Enabled" at bounding box center [221, 87] width 324 height 27
click at [79, 80] on p "[GEOGRAPHIC_DATA], [US_STATE]" at bounding box center [99, 81] width 70 height 5
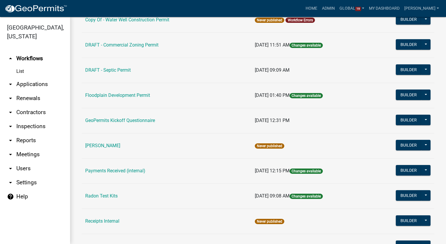
scroll to position [234, 0]
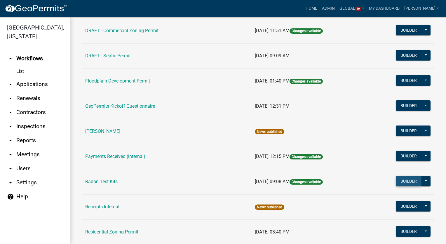
click at [407, 176] on button "Builder" at bounding box center [409, 181] width 26 height 11
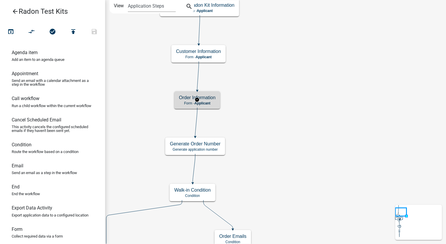
click at [220, 101] on div "Order Information Form - Applicant" at bounding box center [197, 100] width 46 height 18
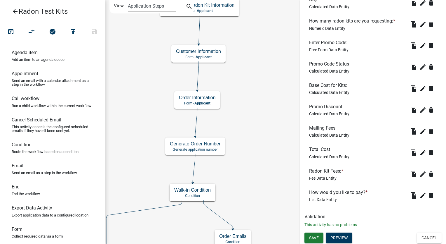
scroll to position [246, 0]
click at [420, 108] on icon "edit" at bounding box center [423, 109] width 7 height 7
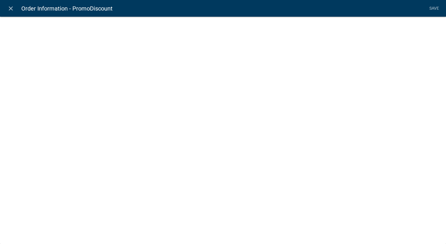
select select "calculated-value"
select select "3"
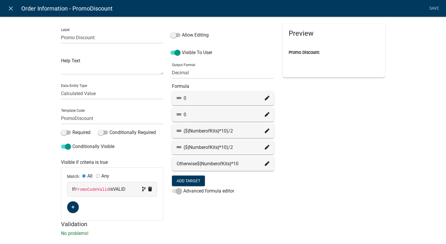
click at [265, 99] on icon at bounding box center [267, 98] width 5 height 5
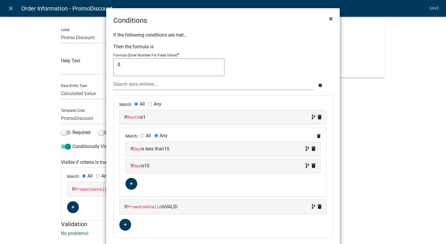
click at [329, 18] on span "×" at bounding box center [331, 19] width 4 height 8
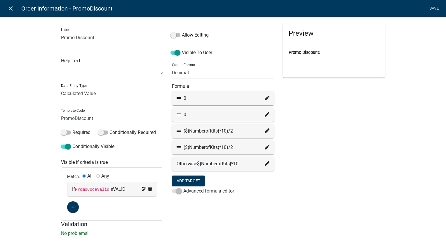
click at [9, 7] on icon "close" at bounding box center [10, 8] width 7 height 7
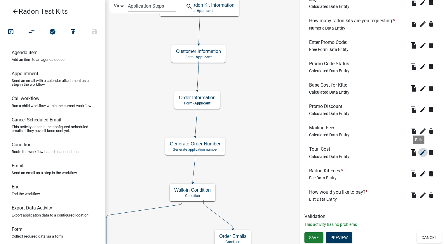
click at [420, 152] on icon "edit" at bounding box center [423, 152] width 7 height 7
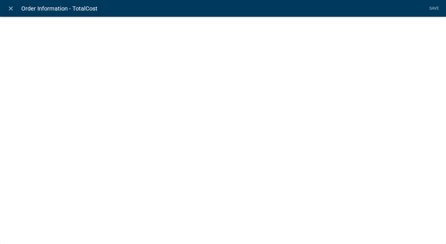
select select "calculated-value"
select select "1"
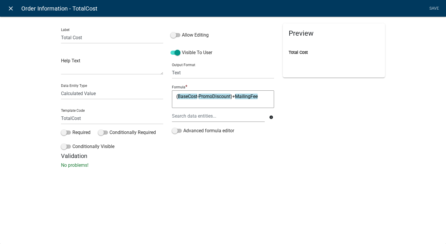
click at [9, 7] on icon "close" at bounding box center [10, 8] width 7 height 7
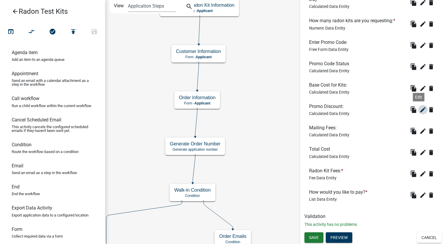
click at [420, 110] on icon "edit" at bounding box center [423, 109] width 7 height 7
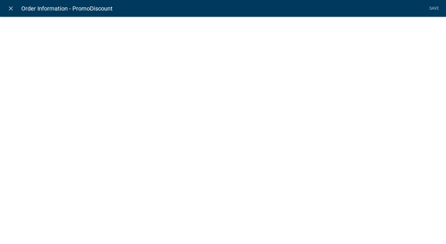
select select "calculated-value"
select select "3"
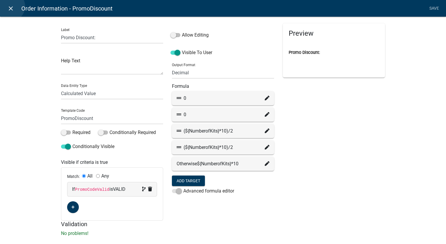
click at [10, 6] on icon "close" at bounding box center [10, 8] width 7 height 7
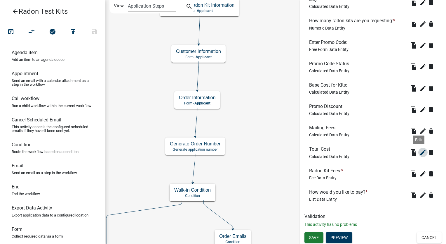
click at [420, 152] on icon "edit" at bounding box center [423, 152] width 7 height 7
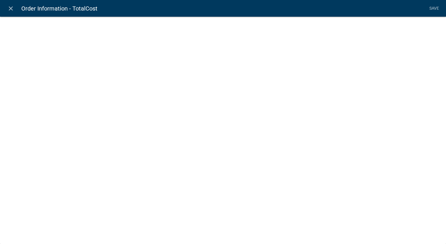
select select "calculated-value"
select select "1"
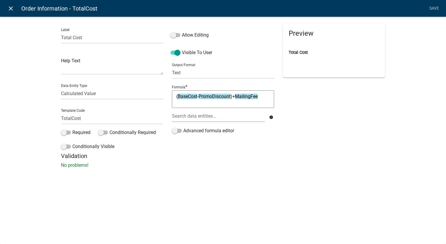
click at [8, 7] on icon "close" at bounding box center [10, 8] width 7 height 7
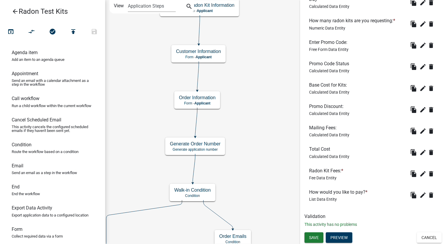
click at [14, 13] on icon "arrow_back" at bounding box center [15, 12] width 7 height 8
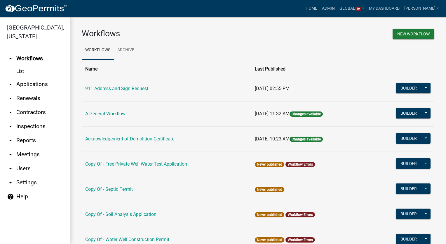
click at [21, 162] on link "arrow_drop_down Users" at bounding box center [35, 168] width 70 height 14
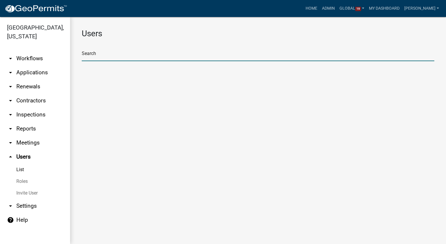
click at [100, 53] on input "text" at bounding box center [258, 55] width 353 height 12
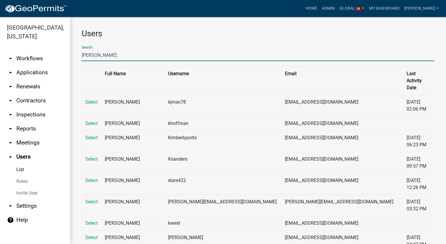
type input "[PERSON_NAME]"
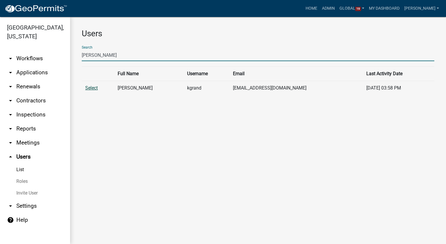
click at [86, 87] on link "Select" at bounding box center [91, 88] width 13 height 6
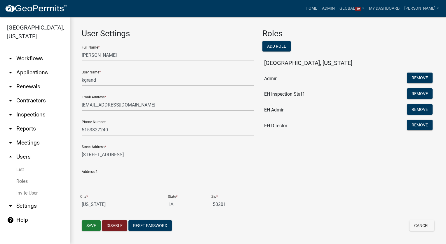
click at [24, 51] on link "arrow_drop_down Workflows" at bounding box center [35, 58] width 70 height 14
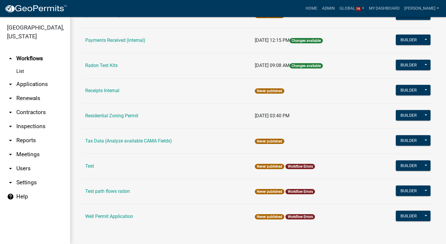
scroll to position [320, 0]
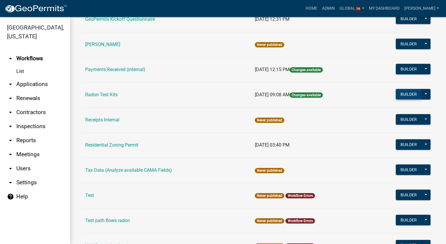
click at [397, 93] on button "Builder" at bounding box center [409, 94] width 26 height 11
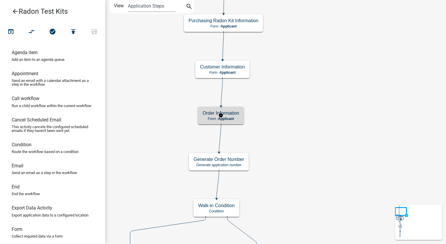
click at [234, 113] on h5 "Order Information" at bounding box center [221, 113] width 37 height 6
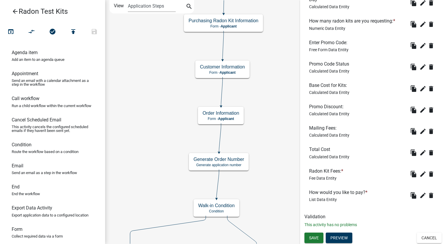
scroll to position [246, 0]
click at [420, 108] on icon "edit" at bounding box center [423, 109] width 7 height 7
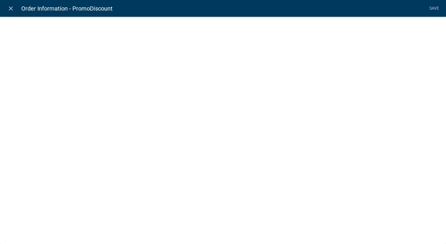
select select "calculated-value"
select select "3"
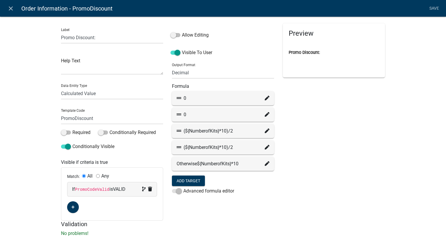
click at [262, 132] on div "(${NumberofKits}*10)/2" at bounding box center [223, 130] width 93 height 7
click at [265, 132] on icon at bounding box center [267, 130] width 5 height 5
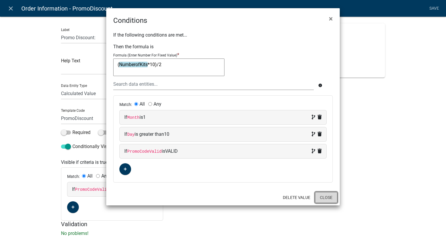
click at [320, 195] on button "Close" at bounding box center [326, 197] width 22 height 11
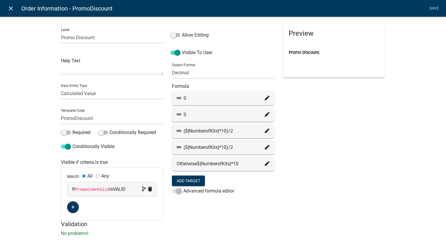
click at [11, 6] on icon "close" at bounding box center [10, 8] width 7 height 7
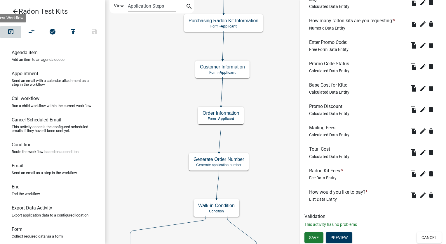
click at [15, 30] on button "open_in_browser" at bounding box center [10, 32] width 21 height 13
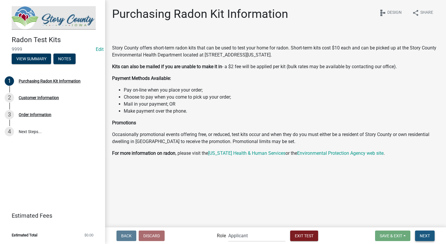
click at [419, 233] on button "Next" at bounding box center [425, 235] width 20 height 11
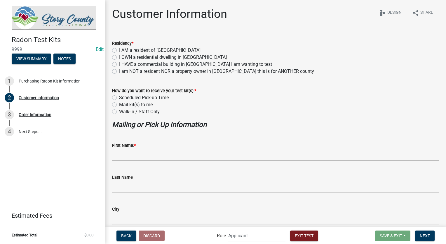
click at [119, 51] on label "I AM a resident of [GEOGRAPHIC_DATA]" at bounding box center [159, 50] width 81 height 7
click at [119, 51] on input "I AM a resident of [GEOGRAPHIC_DATA]" at bounding box center [121, 49] width 4 height 4
radio input "true"
click at [119, 97] on label "Scheduled Pick-up Time" at bounding box center [144, 97] width 50 height 7
click at [119, 97] on input "Scheduled Pick-up Time" at bounding box center [121, 96] width 4 height 4
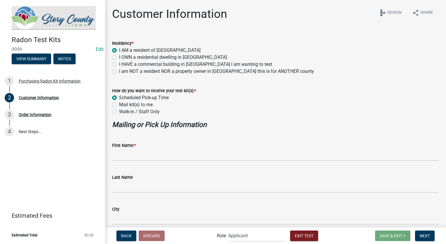
radio input "true"
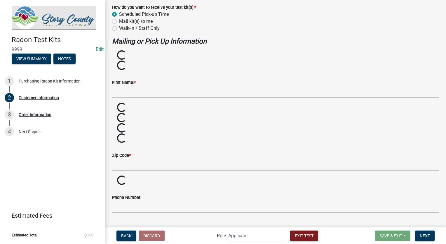
scroll to position [96, 0]
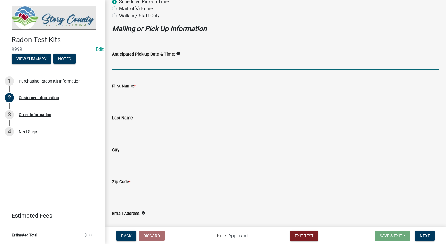
click at [145, 61] on input "Anticipated Pick-up Date & Time:" at bounding box center [275, 64] width 327 height 12
type input "[DATE] 10 am"
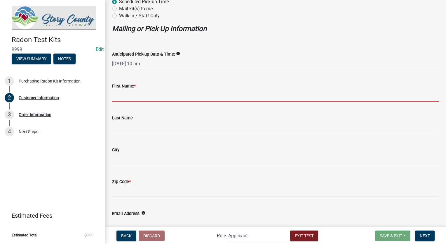
click at [133, 100] on input "First Name: *" at bounding box center [275, 95] width 327 height 12
type input "[PERSON_NAME]"
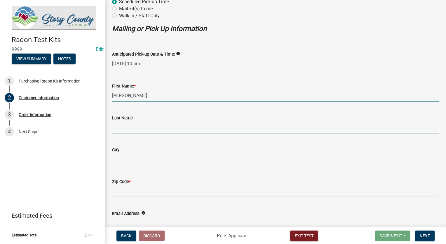
type input "Franklin"
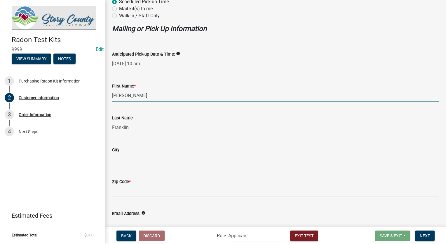
type input "[STREET_ADDRESS][PERSON_NAME]"
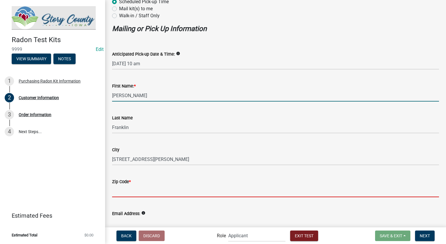
type input "47106"
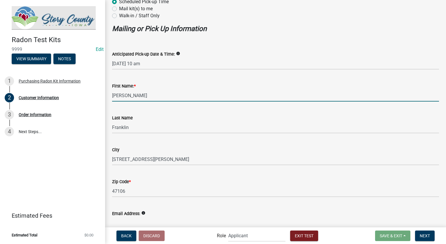
type input "[EMAIL_ADDRESS][DOMAIN_NAME]"
type input "8127861368"
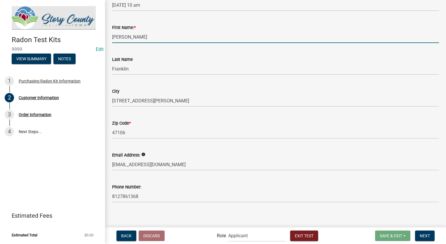
scroll to position [157, 0]
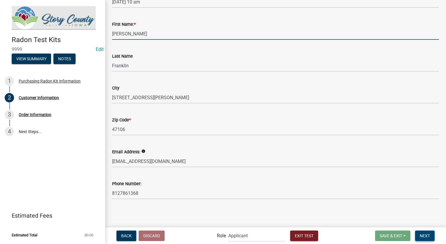
click at [426, 233] on span "Next" at bounding box center [425, 235] width 10 height 5
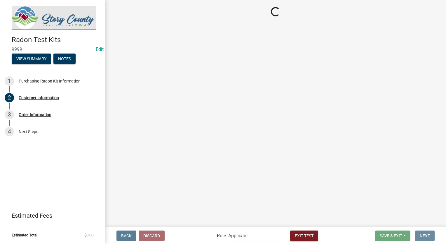
scroll to position [0, 0]
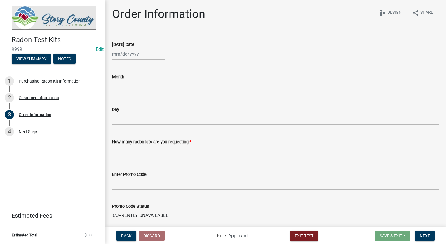
select select "9"
select select "2025"
click at [126, 56] on div "Jan Feb Mar Apr May Jun [DATE] Aug Sep Oct Nov [DATE] 2025 2026 Mo Tu We Th Fr …" at bounding box center [138, 54] width 53 height 12
click at [117, 65] on span "Previous month" at bounding box center [118, 66] width 4 height 4
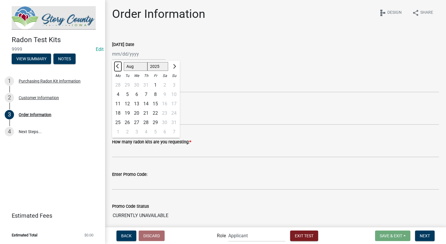
select select "7"
click at [116, 104] on div "14" at bounding box center [117, 103] width 9 height 9
type input "[DATE]"
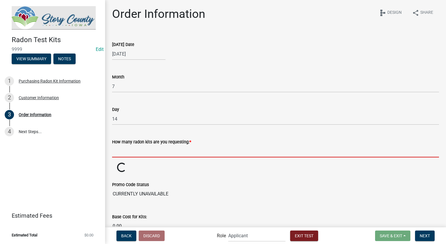
click at [157, 150] on input "text" at bounding box center [275, 151] width 327 height 12
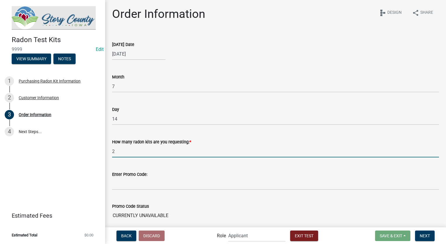
type input "2"
click at [140, 187] on input "Enter Promo Code:" at bounding box center [275, 184] width 327 height 12
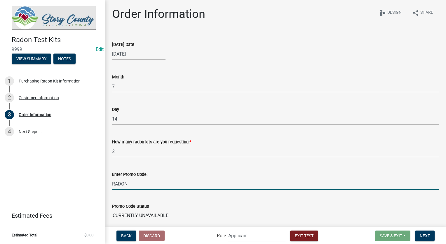
type input "RADON"
click at [161, 195] on wm-data-entity-input "Promo Code Status CURRENTLY UNAVAILABLE" at bounding box center [275, 210] width 327 height 32
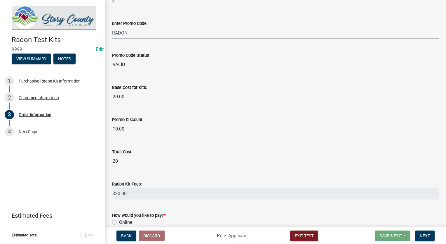
scroll to position [175, 0]
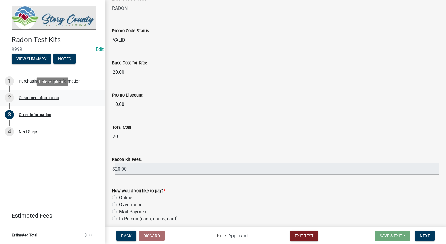
click at [40, 100] on div "Customer Information" at bounding box center [39, 98] width 40 height 4
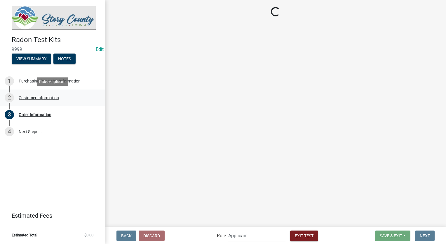
scroll to position [0, 0]
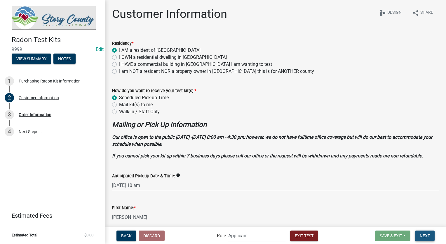
click at [420, 234] on span "Next" at bounding box center [425, 235] width 10 height 5
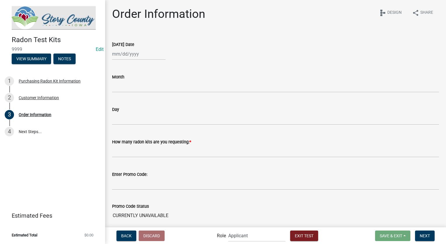
click at [130, 52] on div at bounding box center [138, 54] width 53 height 12
select select "9"
select select "2025"
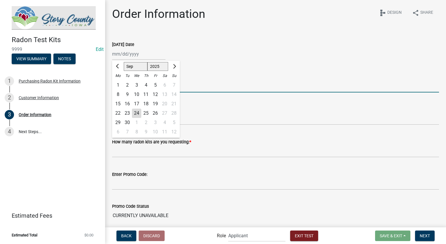
type input "7"
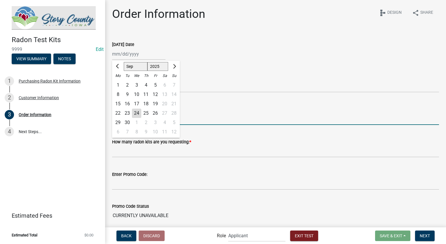
type input "14"
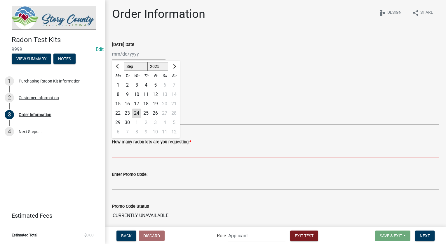
type input "2"
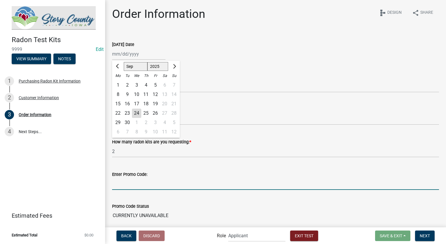
type input "RADON"
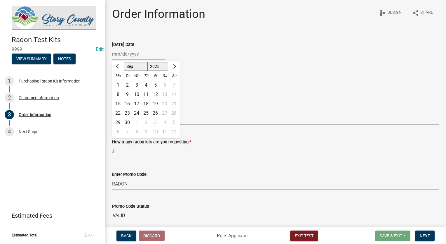
click at [235, 58] on div "Jan Feb Mar Apr May Jun [DATE] Aug Sep Oct Nov [DATE] 2025 2026 Mo Tu We Th Fr …" at bounding box center [275, 54] width 327 height 12
select select "9"
select select "2025"
click at [131, 58] on div "Jan Feb Mar Apr May Jun [DATE] Aug Sep Oct Nov [DATE] 2025 2026 Mo Tu We Th Fr …" at bounding box center [138, 54] width 53 height 12
click at [116, 67] on button "Previous month" at bounding box center [117, 66] width 7 height 9
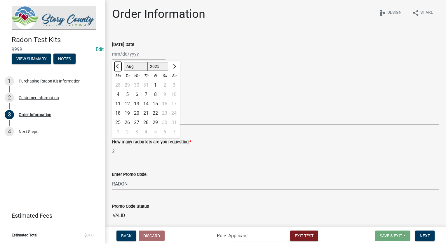
click at [116, 67] on button "Previous month" at bounding box center [117, 66] width 7 height 9
select select "7"
click at [120, 101] on div "14" at bounding box center [117, 103] width 9 height 9
type input "[DATE]"
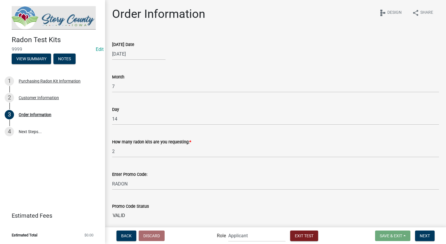
select select "7"
select select "2025"
click at [144, 53] on div "[DATE] Jan Feb Mar Apr May Jun [DATE] Aug Sep Oct Nov [DATE] 2025 2026 Mo Tu We…" at bounding box center [138, 54] width 53 height 12
click at [155, 88] on div "4" at bounding box center [155, 84] width 9 height 9
type input "[DATE]"
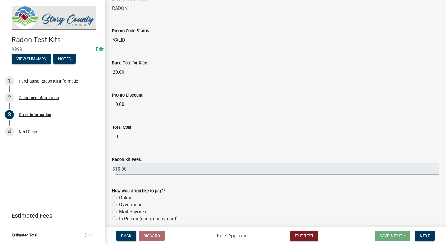
scroll to position [117, 0]
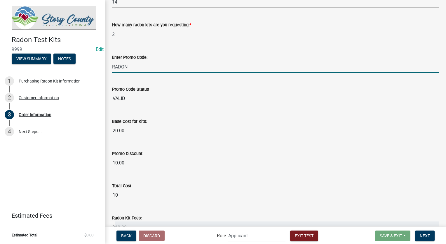
click at [152, 68] on input "RADON" at bounding box center [275, 67] width 327 height 12
click at [151, 31] on input "2" at bounding box center [275, 34] width 327 height 12
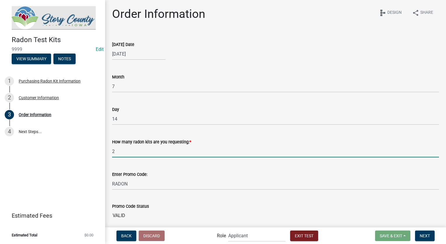
scroll to position [88, 0]
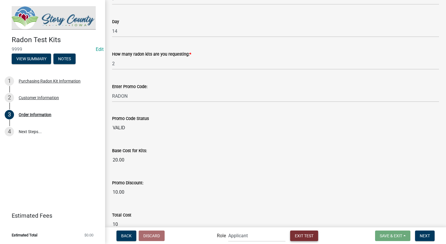
click at [295, 235] on span "Exit Test" at bounding box center [304, 235] width 19 height 5
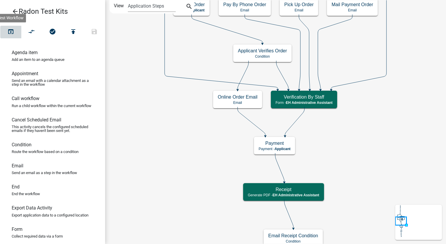
click at [16, 30] on button "open_in_browser" at bounding box center [10, 32] width 21 height 13
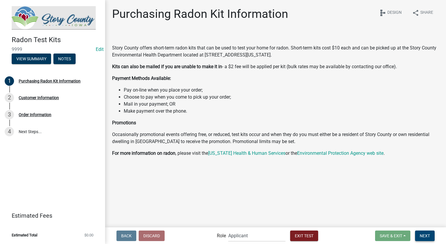
click at [425, 232] on button "Next" at bounding box center [425, 235] width 20 height 11
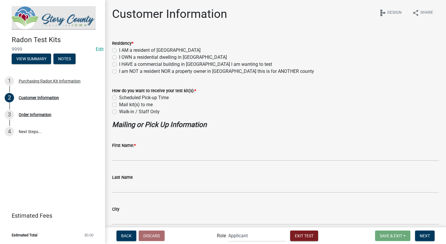
click at [119, 50] on label "I AM a resident of [GEOGRAPHIC_DATA]" at bounding box center [159, 50] width 81 height 7
click at [119, 50] on input "I AM a resident of [GEOGRAPHIC_DATA]" at bounding box center [121, 49] width 4 height 4
radio input "true"
click at [119, 113] on label "Walk-in / Staff Only" at bounding box center [139, 111] width 41 height 7
click at [119, 112] on input "Walk-in / Staff Only" at bounding box center [121, 110] width 4 height 4
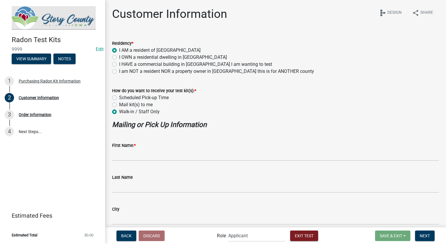
radio input "true"
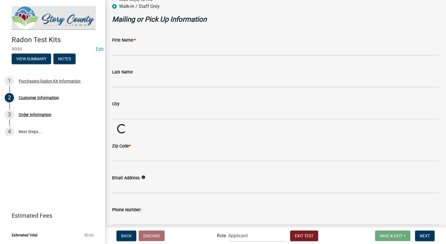
scroll to position [117, 0]
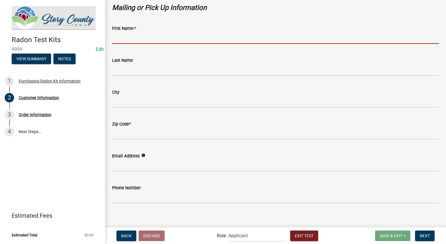
click at [148, 39] on input "First Name: *" at bounding box center [275, 38] width 327 height 12
type input "[PERSON_NAME]"
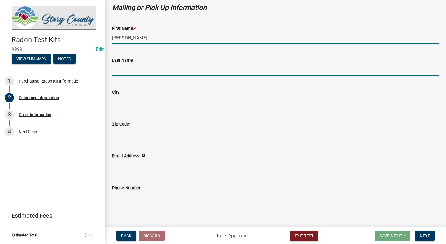
type input "Franklin"
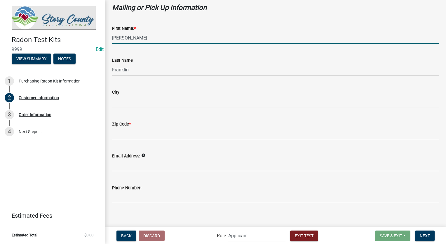
type input "[STREET_ADDRESS][PERSON_NAME]"
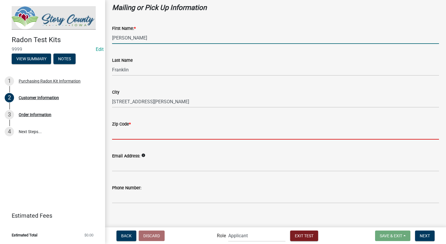
type input "47106"
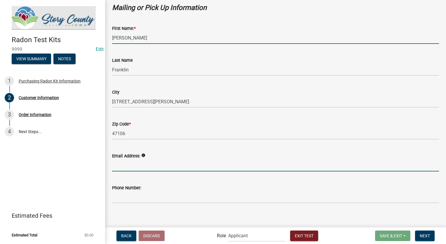
type input "[EMAIL_ADDRESS][DOMAIN_NAME]"
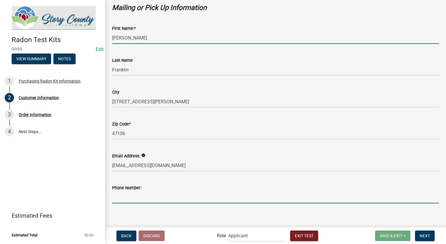
type input "8127861368"
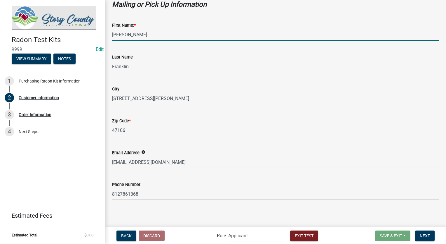
scroll to position [121, 0]
click at [430, 235] on span "Next" at bounding box center [425, 235] width 10 height 5
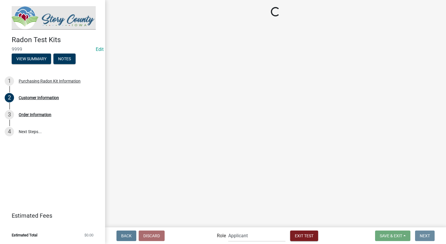
scroll to position [0, 0]
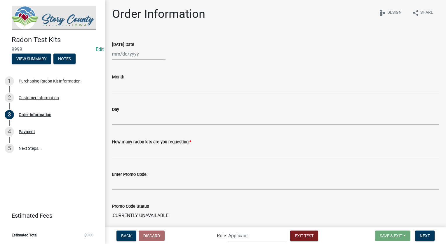
select select "9"
select select "2025"
click at [153, 54] on div "Jan Feb Mar Apr May Jun [DATE] Aug Sep Oct Nov [DATE] 2025 2026 Mo Tu We Th Fr …" at bounding box center [138, 54] width 53 height 12
click at [115, 66] on button "Previous month" at bounding box center [117, 66] width 7 height 9
click at [115, 65] on button "Previous month" at bounding box center [117, 66] width 7 height 9
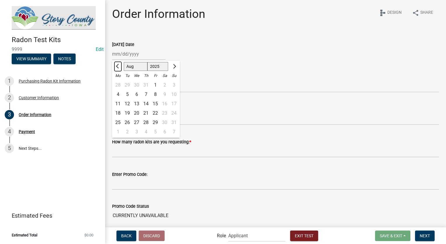
select select "7"
click at [155, 85] on div "4" at bounding box center [155, 84] width 9 height 9
type input "[DATE]"
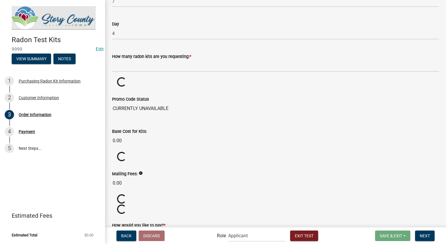
scroll to position [88, 0]
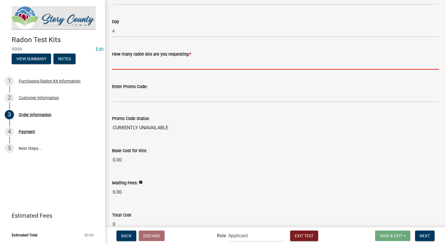
click at [139, 66] on input "text" at bounding box center [275, 64] width 327 height 12
type input "2"
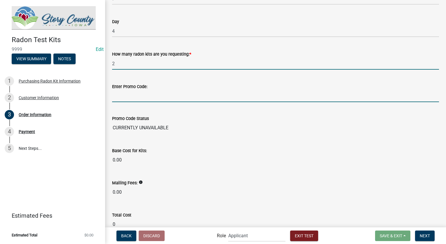
click at [132, 95] on input "Enter Promo Code:" at bounding box center [275, 96] width 327 height 12
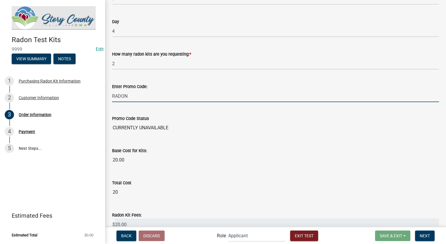
type input "RADON"
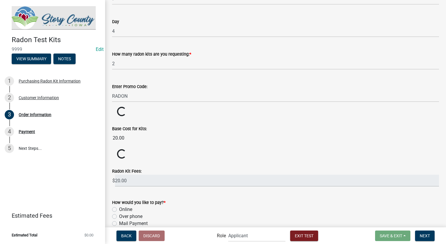
click at [226, 118] on wm-data-entity-input-list "[DATE] Date [DATE] Month 7 Day 4 How many radon kits are you requesting: * 2 En…" at bounding box center [275, 92] width 327 height 294
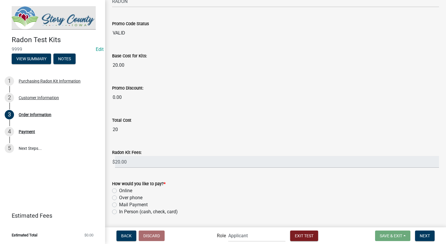
scroll to position [199, 0]
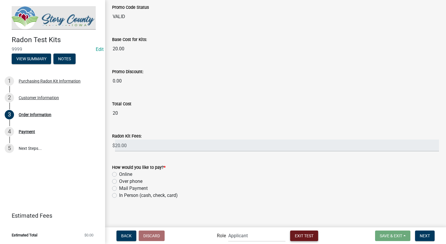
click at [296, 234] on span "Exit Test" at bounding box center [304, 235] width 19 height 5
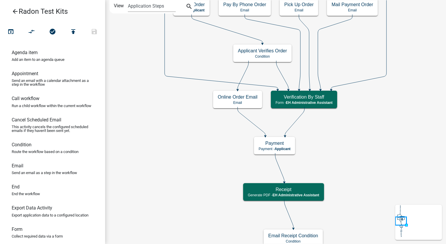
click at [15, 13] on icon "arrow_back" at bounding box center [15, 12] width 7 height 8
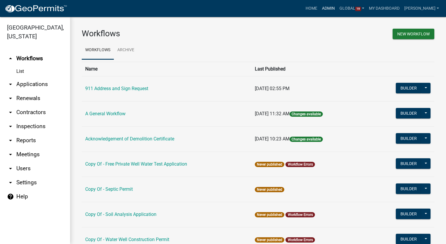
click at [336, 6] on link "Admin" at bounding box center [329, 8] width 18 height 11
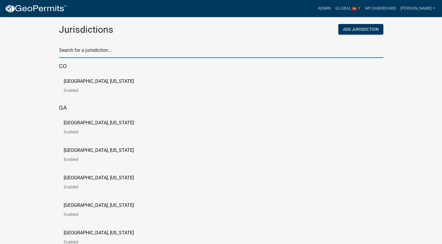
click at [104, 52] on input "text" at bounding box center [221, 52] width 324 height 12
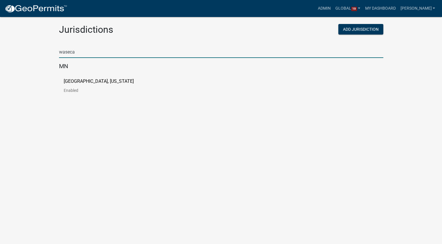
type input "waseca"
click at [97, 82] on p "[GEOGRAPHIC_DATA], [US_STATE]" at bounding box center [99, 81] width 70 height 5
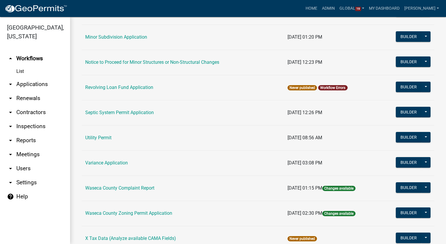
scroll to position [400, 0]
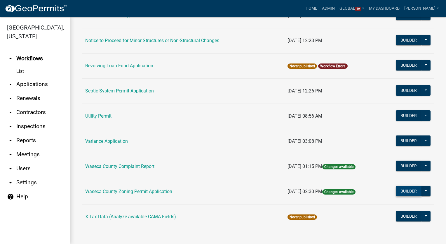
click at [402, 190] on button "Builder" at bounding box center [409, 190] width 26 height 11
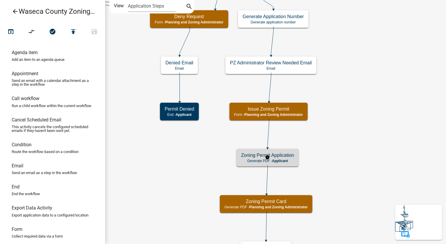
click at [287, 161] on span "Applicant" at bounding box center [280, 161] width 16 height 4
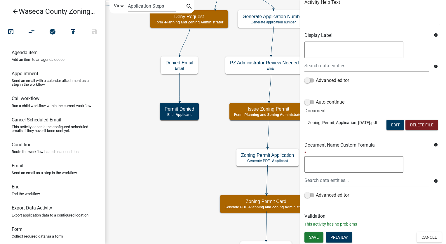
scroll to position [88, 0]
click at [391, 119] on button "Edit" at bounding box center [396, 124] width 18 height 11
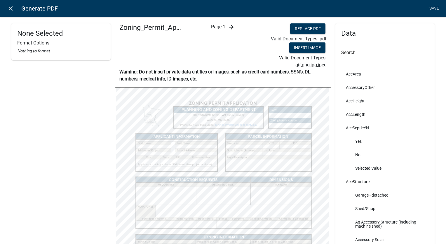
click at [8, 6] on icon "close" at bounding box center [10, 8] width 7 height 7
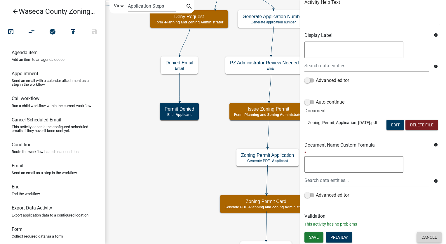
click at [421, 240] on button "Cancel" at bounding box center [429, 237] width 25 height 11
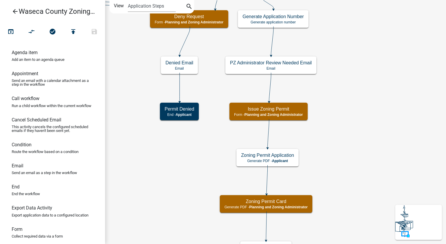
click at [14, 11] on icon "arrow_back" at bounding box center [15, 12] width 7 height 8
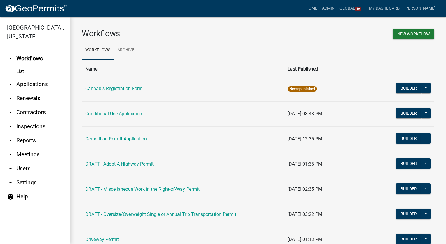
click at [25, 169] on link "arrow_drop_down Users" at bounding box center [35, 168] width 70 height 14
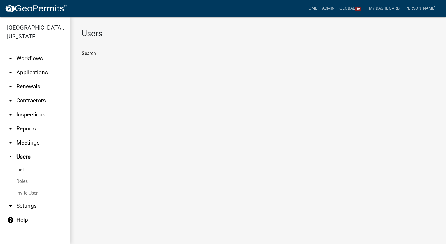
click at [27, 180] on link "Roles" at bounding box center [35, 181] width 70 height 12
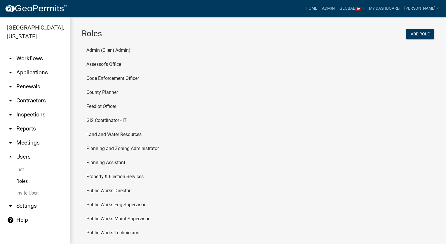
click at [108, 159] on li "Planning Assistant" at bounding box center [258, 162] width 353 height 14
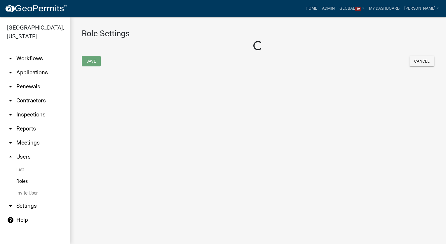
select select "2: yellow"
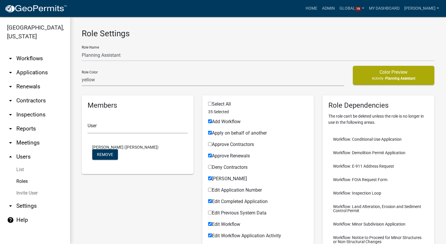
click at [18, 183] on link "Roles" at bounding box center [35, 181] width 70 height 12
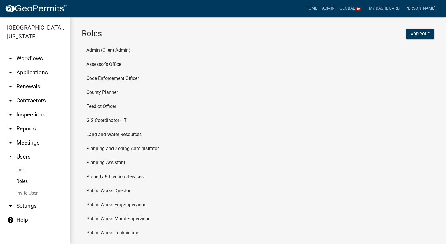
click at [114, 148] on li "Planning and Zoning Administrator" at bounding box center [258, 148] width 353 height 14
select select "3: orange"
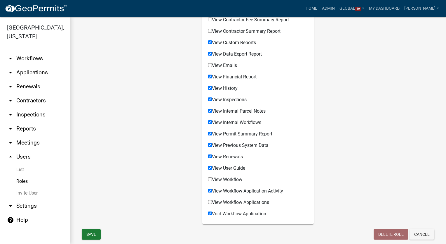
scroll to position [467, 0]
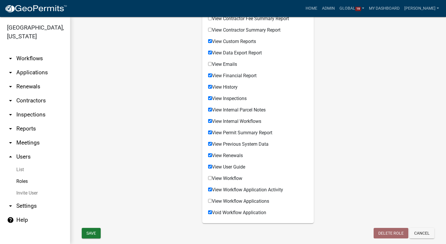
click at [209, 178] on input "View Workflow" at bounding box center [210, 178] width 4 height 4
checkbox input "true"
click at [209, 201] on input "View Workflow Applications" at bounding box center [210, 201] width 4 height 4
checkbox input "true"
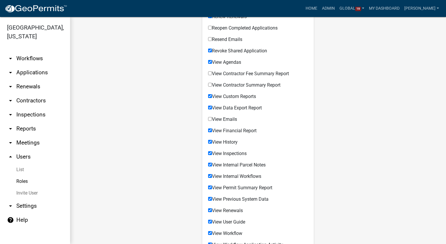
scroll to position [409, 0]
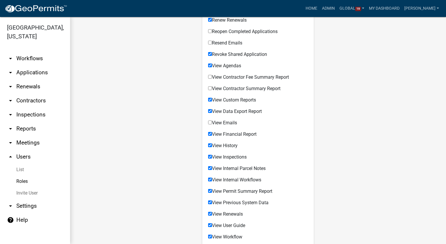
click at [209, 120] on input "View Emails" at bounding box center [210, 122] width 4 height 4
checkbox input "true"
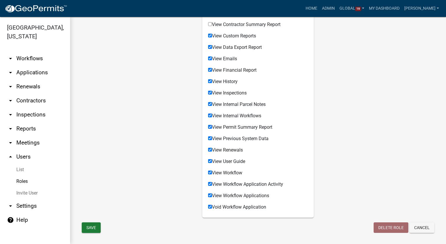
scroll to position [480, 0]
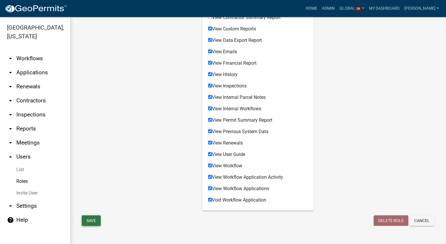
click at [92, 216] on button "Save" at bounding box center [91, 220] width 19 height 11
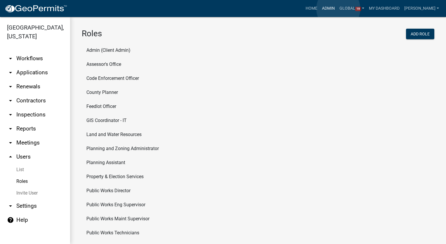
click at [337, 9] on link "Admin" at bounding box center [329, 8] width 18 height 11
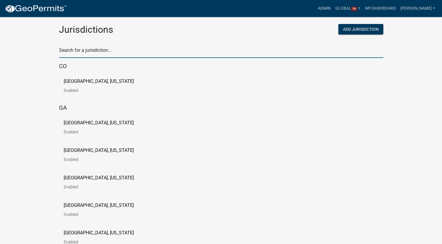
click at [76, 53] on input "text" at bounding box center [221, 52] width 324 height 12
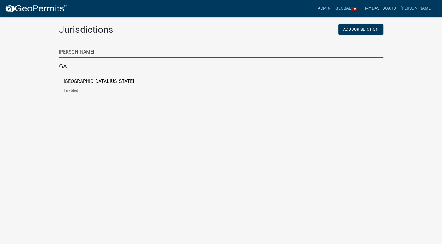
type input "[PERSON_NAME]"
click at [67, 82] on p "[GEOGRAPHIC_DATA], [US_STATE]" at bounding box center [99, 81] width 70 height 5
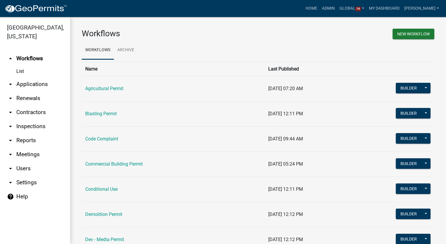
click at [22, 99] on link "arrow_drop_down Renewals" at bounding box center [35, 98] width 70 height 14
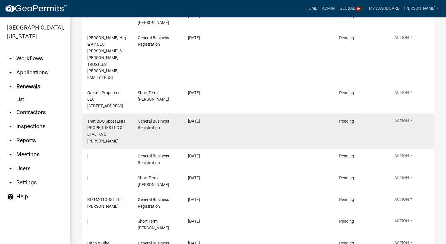
scroll to position [58, 0]
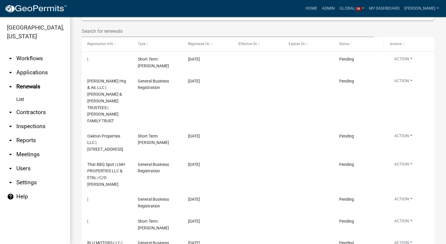
click at [350, 43] on span at bounding box center [352, 44] width 4 height 4
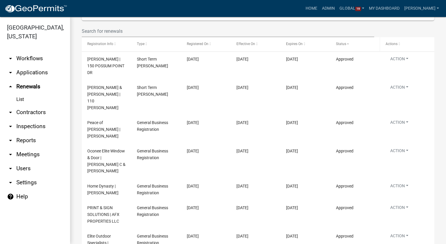
click at [347, 43] on span at bounding box center [348, 44] width 4 height 4
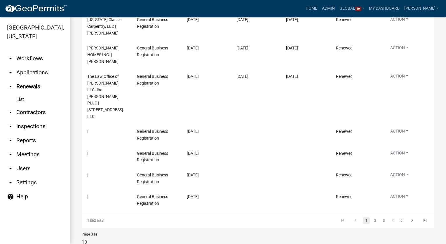
scroll to position [44, 0]
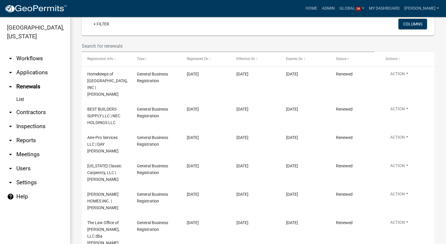
click at [19, 100] on link "List" at bounding box center [35, 99] width 70 height 12
click at [21, 142] on link "arrow_drop_down Reports" at bounding box center [35, 140] width 70 height 14
select select "0: null"
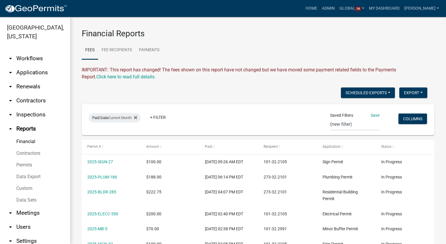
click at [27, 177] on link "Data Export" at bounding box center [35, 177] width 70 height 12
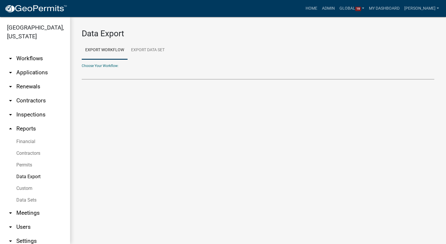
click at [96, 74] on select "Agricultural Permit Blasting Permit Code Complaint Commercial Building Permit C…" at bounding box center [258, 73] width 353 height 12
select select "35: Object"
click at [82, 67] on select "Agricultural Permit Blasting Permit Code Complaint Commercial Building Permit C…" at bounding box center [258, 73] width 353 height 12
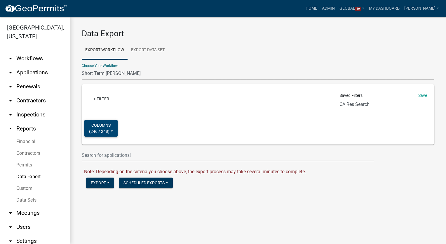
click at [114, 131] on button "Columns ( 246 / 248 )" at bounding box center [100, 128] width 33 height 17
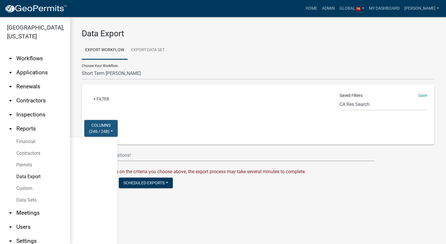
click at [114, 131] on button "Columns ( 246 / 248 )" at bounding box center [100, 128] width 33 height 17
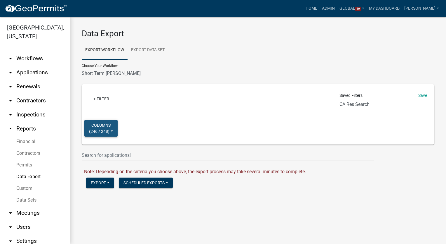
click at [116, 128] on button "Columns ( 246 / 248 )" at bounding box center [100, 128] width 33 height 17
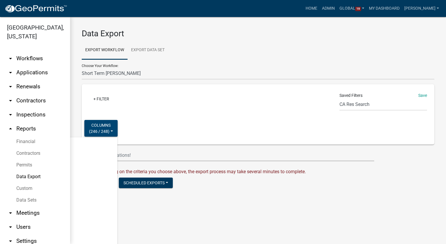
click at [114, 130] on button "Columns ( 246 / 248 )" at bounding box center [100, 128] width 33 height 17
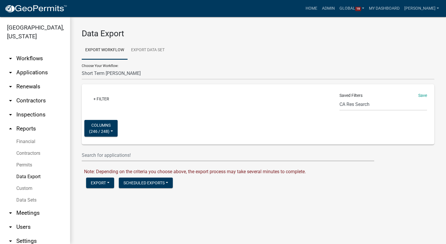
click at [28, 163] on link "Permits" at bounding box center [35, 165] width 70 height 12
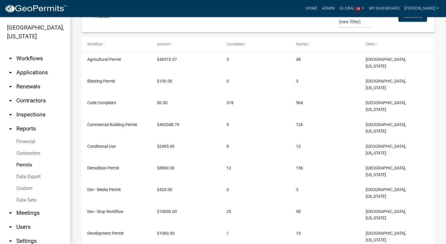
scroll to position [146, 0]
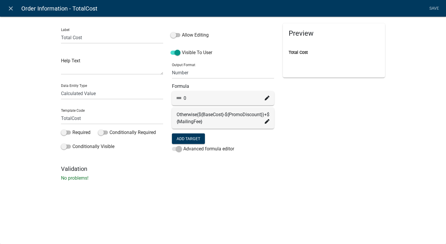
select select "calculated-value"
select select "2"
click at [267, 97] on icon at bounding box center [267, 98] width 5 height 5
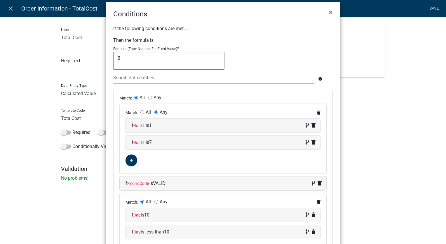
scroll to position [0, 0]
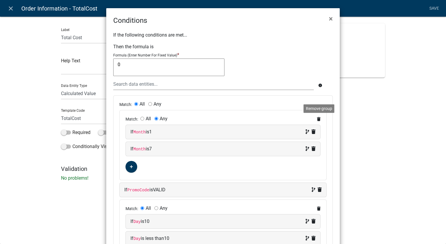
click at [317, 118] on icon at bounding box center [319, 119] width 4 height 4
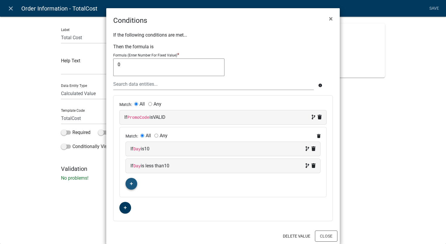
click at [130, 181] on fa-icon "button" at bounding box center [131, 184] width 3 height 6
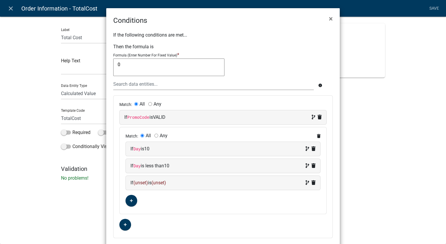
click at [138, 183] on span "(unset)" at bounding box center [140, 183] width 15 height 6
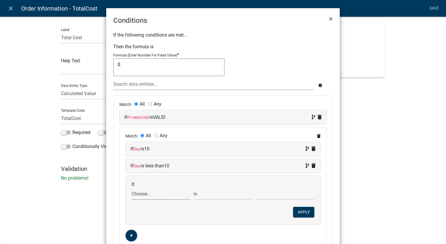
click at [140, 197] on select "Choose... ALL_FEE_RECIPIENTS APPLICANT_CITY APPLICANT_EMAIL_ADDRESS APPLICANT_F…" at bounding box center [161, 194] width 59 height 12
select select "35: Month"
click at [132, 188] on select "Choose... ALL_FEE_RECIPIENTS APPLICANT_CITY APPLICANT_EMAIL_ADDRESS APPLICANT_F…" at bounding box center [161, 194] width 59 height 12
click at [263, 195] on input "text" at bounding box center [285, 194] width 59 height 12
type input "1"
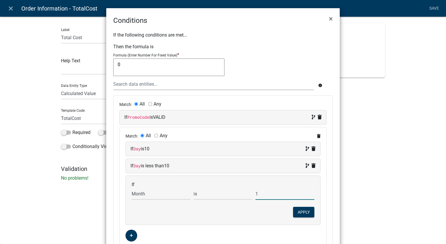
drag, startPoint x: 398, startPoint y: 161, endPoint x: 384, endPoint y: 177, distance: 21.5
click at [398, 161] on ngb-modal-window "Conditions × If the following conditions are met... Then the formula is Formula…" at bounding box center [223, 122] width 446 height 244
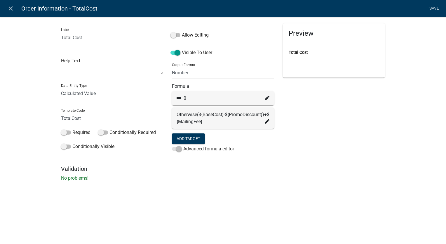
click at [266, 98] on icon at bounding box center [267, 98] width 5 height 5
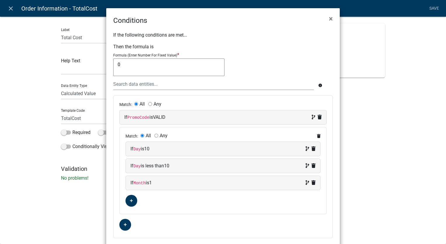
click at [309, 180] on span at bounding box center [309, 182] width 12 height 7
select select "35: Month"
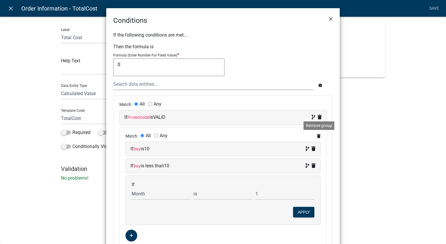
click at [318, 134] on icon at bounding box center [319, 136] width 4 height 4
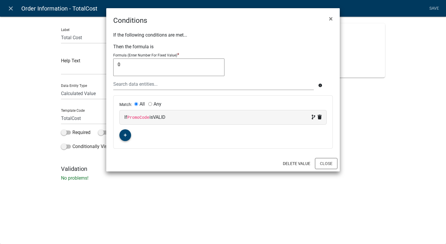
click at [127, 132] on button "button" at bounding box center [125, 135] width 12 height 12
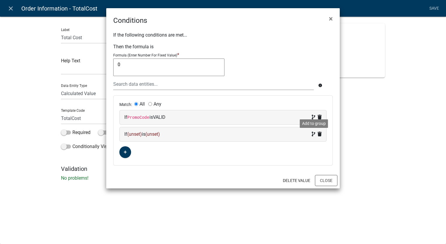
click at [314, 131] on icon at bounding box center [314, 133] width 4 height 5
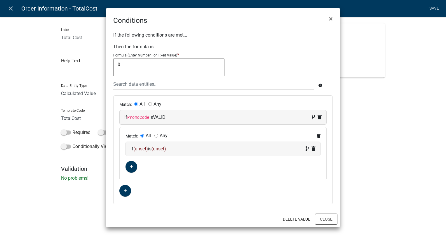
click at [155, 134] on input "Any" at bounding box center [157, 135] width 4 height 4
radio input "true"
radio input "false"
click at [173, 152] on div "If (unset) is (unset)" at bounding box center [223, 149] width 195 height 14
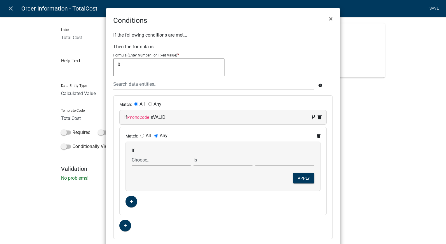
click at [146, 159] on select "Choose... ALL_FEE_RECIPIENTS APPLICANT_CITY APPLICANT_EMAIL_ADDRESS APPLICANT_F…" at bounding box center [161, 160] width 59 height 12
select select "35: Month"
click at [132, 154] on select "Choose... ALL_FEE_RECIPIENTS APPLICANT_CITY APPLICANT_EMAIL_ADDRESS APPLICANT_F…" at bounding box center [161, 160] width 59 height 12
click at [272, 162] on input "text" at bounding box center [285, 160] width 59 height 12
type input "1"
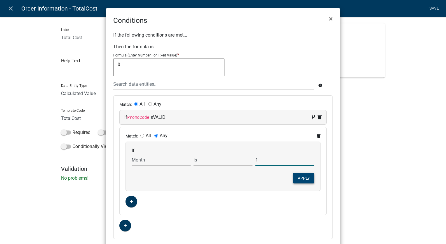
click at [301, 176] on button "Apply" at bounding box center [303, 178] width 21 height 11
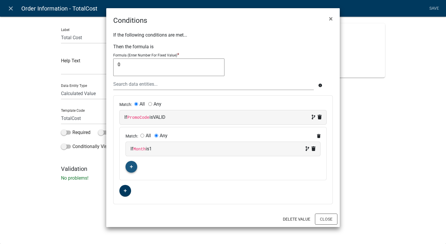
click at [132, 167] on icon "button" at bounding box center [131, 167] width 3 height 4
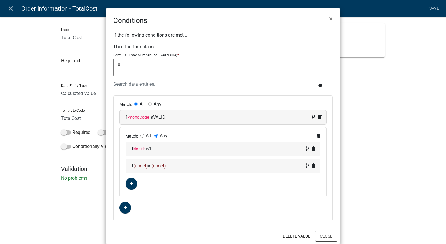
click at [190, 164] on div "If (unset) is (unset)" at bounding box center [223, 165] width 185 height 7
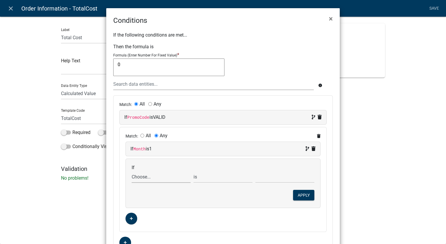
click at [143, 175] on select "Choose... ALL_FEE_RECIPIENTS APPLICANT_CITY APPLICANT_EMAIL_ADDRESS APPLICANT_F…" at bounding box center [161, 177] width 59 height 12
click at [132, 171] on select "Choose... ALL_FEE_RECIPIENTS APPLICANT_CITY APPLICANT_EMAIL_ADDRESS APPLICANT_F…" at bounding box center [161, 177] width 59 height 12
click at [166, 176] on select "Choose... ALL_FEE_RECIPIENTS APPLICANT_CITY APPLICANT_EMAIL_ADDRESS APPLICANT_F…" at bounding box center [161, 177] width 59 height 12
select select "35: Month"
click at [132, 171] on select "Choose... ALL_FEE_RECIPIENTS APPLICANT_CITY APPLICANT_EMAIL_ADDRESS APPLICANT_F…" at bounding box center [161, 177] width 59 height 12
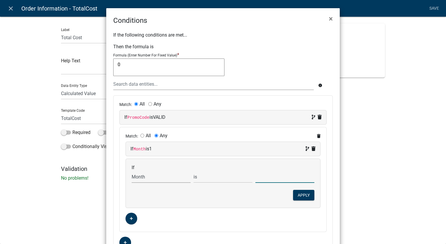
click at [284, 174] on input "text" at bounding box center [285, 177] width 59 height 12
type input "7"
click at [304, 193] on button "Apply" at bounding box center [303, 195] width 21 height 11
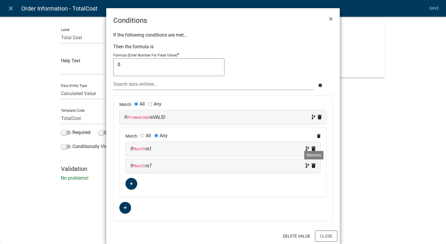
click at [312, 166] on icon at bounding box center [314, 165] width 4 height 5
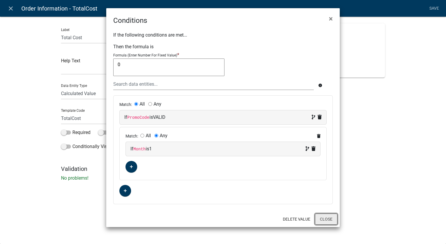
click at [330, 221] on button "Close" at bounding box center [326, 218] width 22 height 11
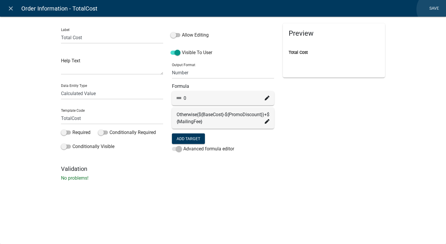
click at [435, 9] on link "Save" at bounding box center [434, 8] width 15 height 11
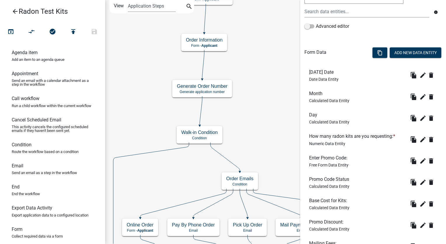
scroll to position [204, 0]
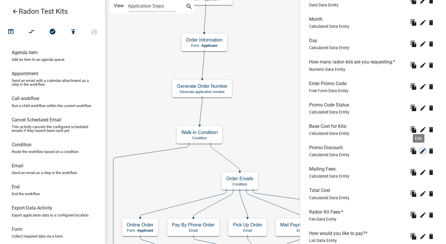
click at [420, 149] on icon "edit" at bounding box center [423, 150] width 7 height 7
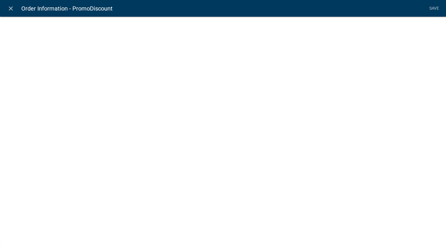
select select "calculated-value"
select select "3"
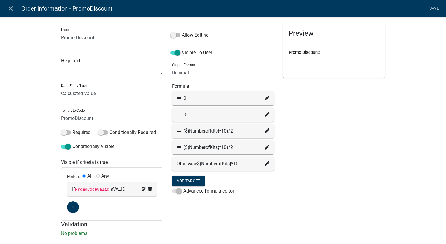
click at [265, 98] on icon at bounding box center [267, 98] width 5 height 5
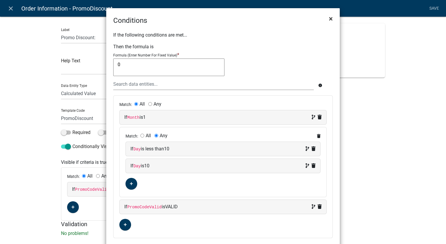
click at [329, 19] on span "×" at bounding box center [331, 19] width 4 height 8
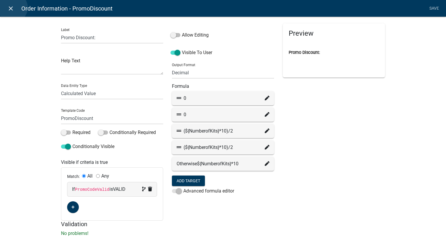
click at [13, 8] on icon "close" at bounding box center [10, 8] width 7 height 7
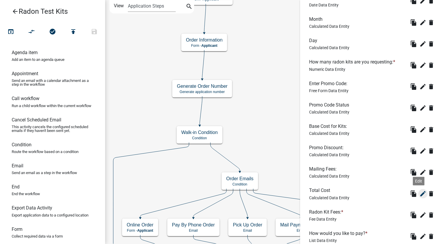
click at [419, 194] on button "edit" at bounding box center [423, 193] width 9 height 9
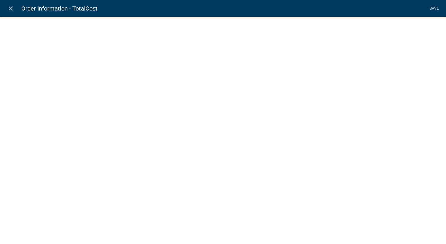
select select "calculated-value"
select select "2"
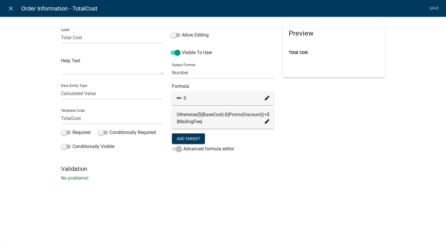
click at [266, 99] on icon at bounding box center [267, 98] width 5 height 5
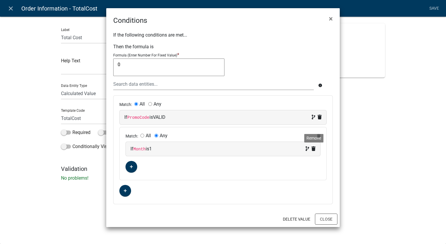
click at [313, 148] on icon at bounding box center [314, 148] width 4 height 5
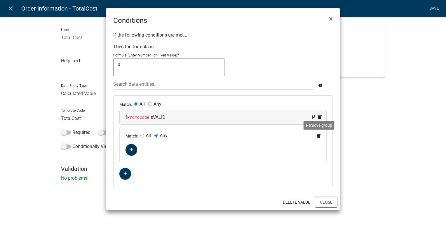
click at [319, 135] on icon at bounding box center [319, 136] width 4 height 4
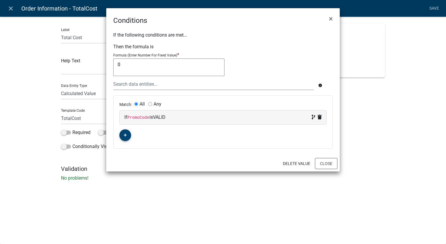
click at [128, 134] on button "button" at bounding box center [125, 135] width 12 height 12
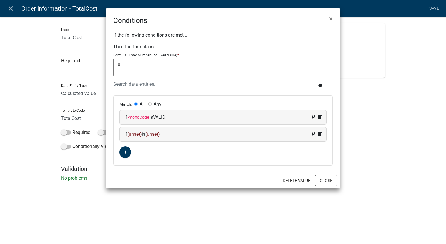
click at [186, 134] on div "If (unset) is (unset)" at bounding box center [222, 134] width 197 height 7
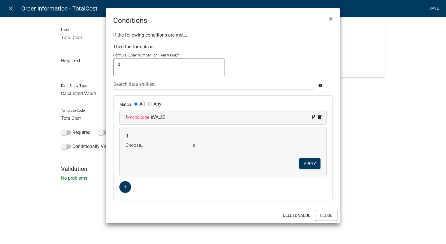
click at [154, 147] on select "Choose... ALL_FEE_RECIPIENTS APPLICANT_CITY APPLICANT_EMAIL_ADDRESS APPLICANT_F…" at bounding box center [157, 145] width 63 height 12
select select "35: Month"
click at [126, 139] on select "Choose... ALL_FEE_RECIPIENTS APPLICANT_CITY APPLICANT_EMAIL_ADDRESS APPLICANT_F…" at bounding box center [157, 145] width 63 height 12
click at [262, 145] on input "text" at bounding box center [289, 145] width 63 height 12
type input "1"
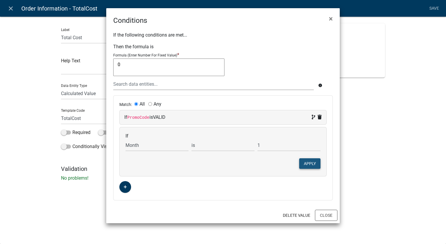
click at [311, 164] on button "Apply" at bounding box center [309, 163] width 21 height 11
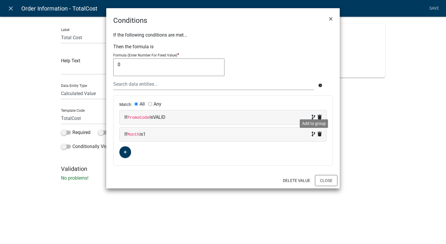
click at [314, 134] on icon at bounding box center [314, 133] width 4 height 5
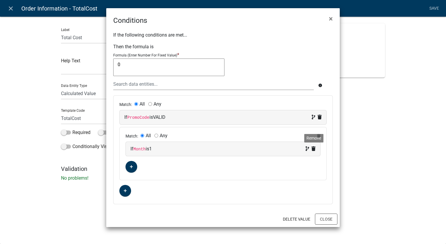
click at [315, 147] on icon at bounding box center [314, 148] width 4 height 5
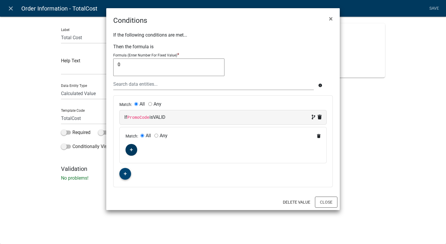
click at [124, 173] on icon "button" at bounding box center [125, 174] width 3 height 4
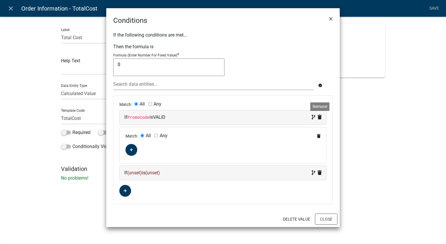
click at [322, 115] on icon at bounding box center [320, 116] width 4 height 5
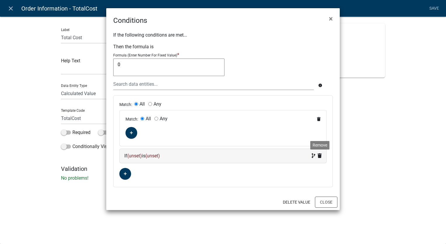
click at [319, 154] on icon at bounding box center [320, 155] width 4 height 5
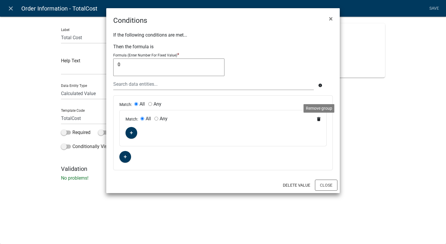
click at [320, 120] on icon at bounding box center [319, 119] width 4 height 4
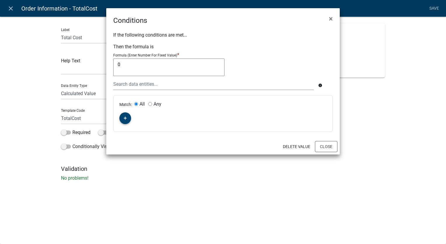
click at [124, 121] on button "button" at bounding box center [125, 118] width 12 height 12
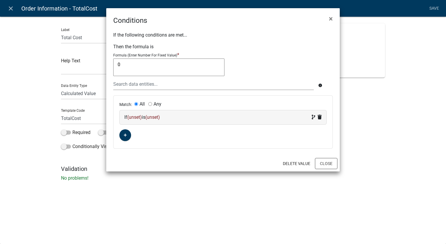
click at [194, 120] on div "If (unset) is (unset)" at bounding box center [222, 117] width 197 height 7
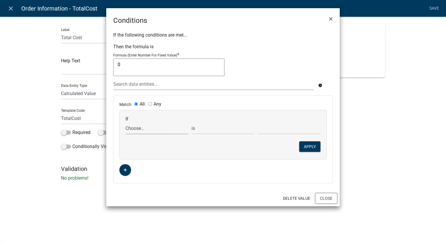
click at [148, 130] on select "Choose... ALL_FEE_RECIPIENTS APPLICANT_CITY APPLICANT_EMAIL_ADDRESS APPLICANT_F…" at bounding box center [157, 128] width 63 height 12
select select "35: Month"
click at [126, 122] on select "Choose... ALL_FEE_RECIPIENTS APPLICANT_CITY APPLICANT_EMAIL_ADDRESS APPLICANT_F…" at bounding box center [157, 128] width 63 height 12
click at [270, 128] on input "text" at bounding box center [289, 128] width 63 height 12
type input "1"
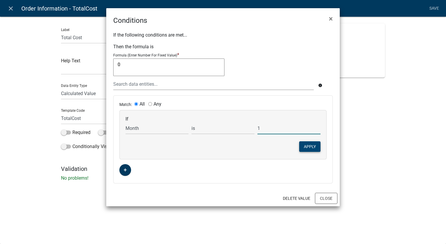
click at [309, 145] on button "Apply" at bounding box center [309, 146] width 21 height 11
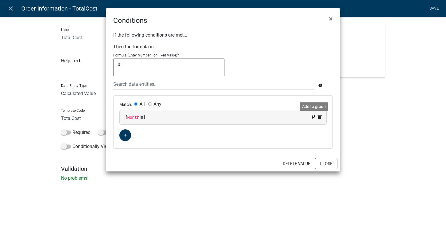
click at [312, 118] on icon at bounding box center [314, 116] width 4 height 5
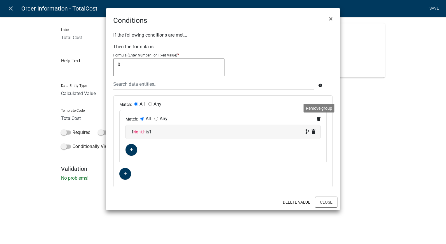
click at [318, 117] on icon at bounding box center [319, 119] width 4 height 4
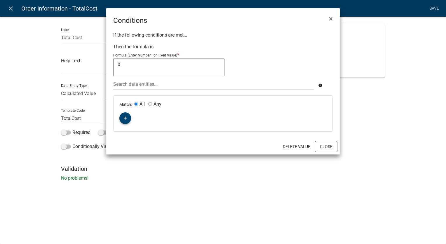
click at [124, 119] on fa-icon "button" at bounding box center [125, 118] width 3 height 6
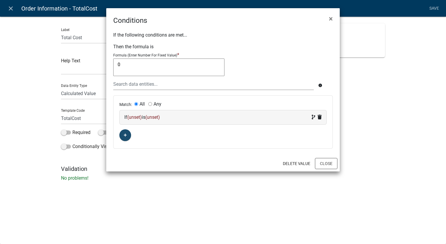
click at [192, 118] on div "If (unset) is (unset)" at bounding box center [222, 117] width 197 height 7
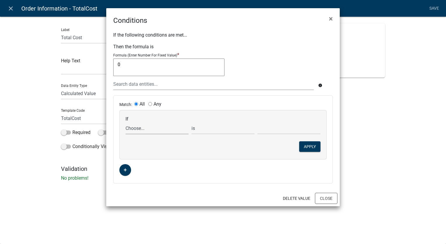
click at [145, 131] on select "Choose... ALL_FEE_RECIPIENTS APPLICANT_CITY APPLICANT_EMAIL_ADDRESS APPLICANT_F…" at bounding box center [157, 128] width 63 height 12
select select "35: Month"
click at [126, 122] on select "Choose... ALL_FEE_RECIPIENTS APPLICANT_CITY APPLICANT_EMAIL_ADDRESS APPLICANT_F…" at bounding box center [157, 128] width 63 height 12
click at [287, 129] on input "text" at bounding box center [289, 128] width 63 height 12
type input "1"
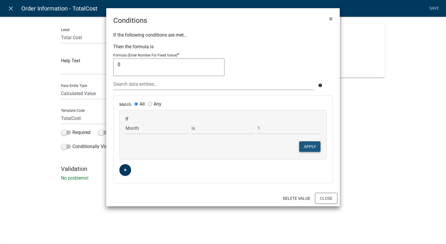
click at [312, 144] on button "Apply" at bounding box center [309, 146] width 21 height 11
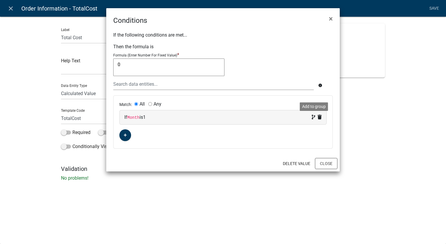
click at [313, 117] on icon at bounding box center [314, 116] width 4 height 5
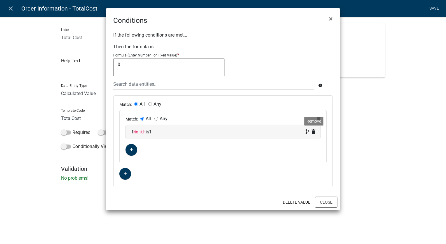
click at [315, 132] on icon at bounding box center [314, 131] width 4 height 5
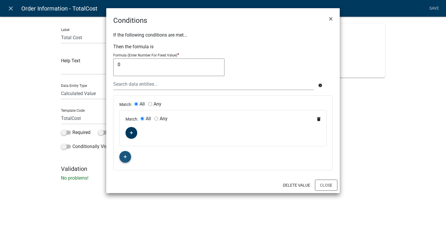
click at [126, 156] on icon "button" at bounding box center [125, 157] width 3 height 4
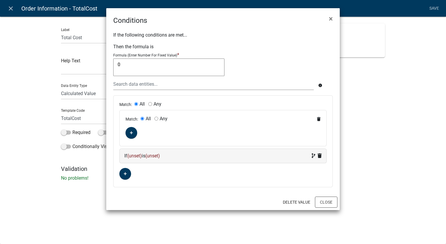
click at [187, 158] on div "If (unset) is (unset)" at bounding box center [222, 155] width 197 height 7
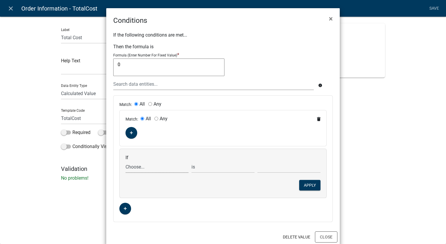
click at [139, 166] on select "Choose... ALL_FEE_RECIPIENTS APPLICANT_CITY APPLICANT_EMAIL_ADDRESS APPLICANT_F…" at bounding box center [157, 167] width 63 height 12
select select "35: Month"
click at [126, 161] on select "Choose... ALL_FEE_RECIPIENTS APPLICANT_CITY APPLICANT_EMAIL_ADDRESS APPLICANT_F…" at bounding box center [157, 167] width 63 height 12
click at [272, 168] on input "text" at bounding box center [289, 167] width 63 height 12
type input "1"
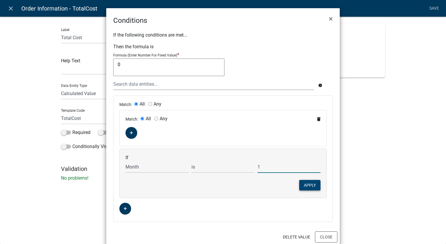
click at [315, 186] on button "Apply" at bounding box center [309, 185] width 21 height 11
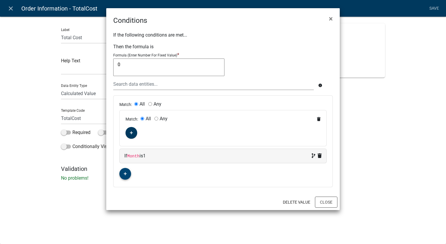
click at [124, 171] on fa-icon "button" at bounding box center [125, 174] width 3 height 6
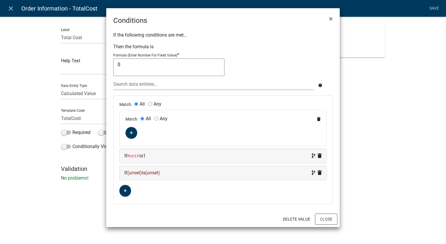
click at [187, 173] on div "If (unset) is (unset)" at bounding box center [222, 172] width 197 height 7
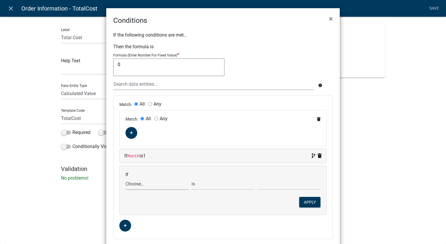
click at [145, 183] on select "Choose... ALL_FEE_RECIPIENTS APPLICANT_CITY APPLICANT_EMAIL_ADDRESS APPLICANT_F…" at bounding box center [157, 184] width 63 height 12
select select "43: PromoCode"
click at [126, 178] on select "Choose... ALL_FEE_RECIPIENTS APPLICANT_CITY APPLICANT_EMAIL_ADDRESS APPLICANT_F…" at bounding box center [157, 184] width 63 height 12
click at [282, 186] on input "text" at bounding box center [289, 184] width 63 height 12
type input "VALID"
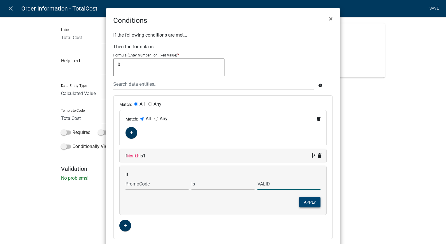
click at [303, 199] on button "Apply" at bounding box center [309, 202] width 21 height 11
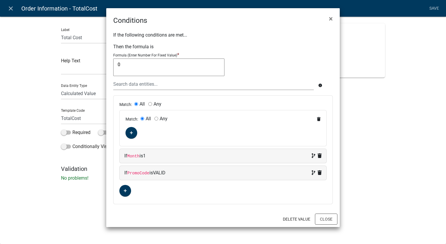
click at [156, 117] on input "Any" at bounding box center [157, 119] width 4 height 4
radio input "true"
radio input "false"
click at [132, 129] on button "button" at bounding box center [132, 133] width 12 height 12
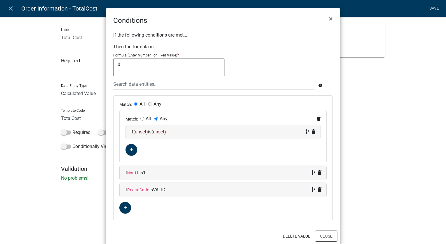
click at [187, 133] on div "If (unset) is (unset)" at bounding box center [223, 131] width 185 height 7
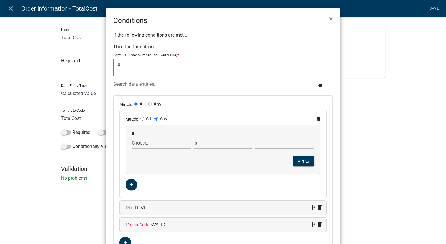
click at [145, 141] on select "Choose... ALL_FEE_RECIPIENTS APPLICANT_CITY APPLICANT_EMAIL_ADDRESS APPLICANT_F…" at bounding box center [161, 143] width 59 height 12
select select "21: Day"
click at [132, 137] on select "Choose... ALL_FEE_RECIPIENTS APPLICANT_CITY APPLICANT_EMAIL_ADDRESS APPLICANT_F…" at bounding box center [161, 143] width 59 height 12
click at [276, 143] on input "text" at bounding box center [285, 143] width 59 height 12
type input "10"
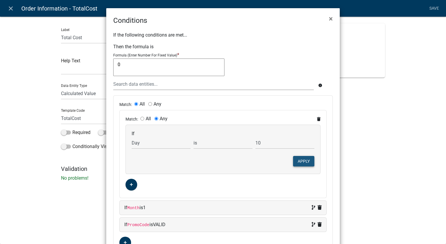
click at [303, 157] on button "Apply" at bounding box center [303, 161] width 21 height 11
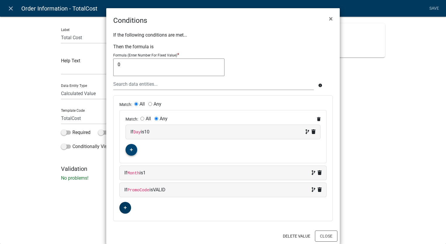
click at [130, 150] on icon "button" at bounding box center [131, 150] width 3 height 4
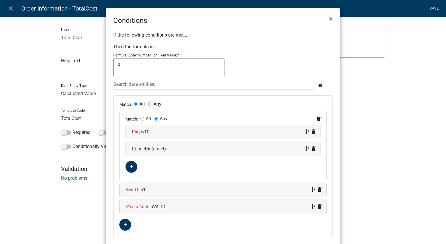
click at [174, 150] on div "If (unset) is (unset)" at bounding box center [223, 148] width 185 height 7
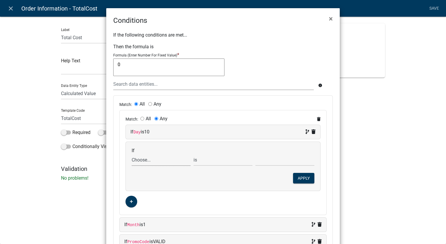
click at [141, 161] on select "Choose... ALL_FEE_RECIPIENTS APPLICANT_CITY APPLICANT_EMAIL_ADDRESS APPLICANT_F…" at bounding box center [161, 160] width 59 height 12
select select "21: Day"
click at [132, 154] on select "Choose... ALL_FEE_RECIPIENTS APPLICANT_CITY APPLICANT_EMAIL_ADDRESS APPLICANT_F…" at bounding box center [161, 160] width 59 height 12
click at [213, 159] on select "is is not exists does not exist is greater than is less than contains does not …" at bounding box center [223, 160] width 59 height 12
select select "3: <"
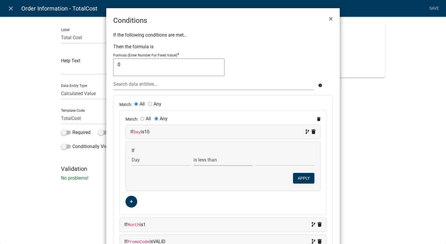
click at [194, 154] on select "is is not exists does not exist is greater than is less than contains does not …" at bounding box center [223, 160] width 59 height 12
click at [264, 161] on input "text" at bounding box center [285, 160] width 59 height 12
type input "10"
click at [306, 178] on button "Apply" at bounding box center [303, 178] width 21 height 11
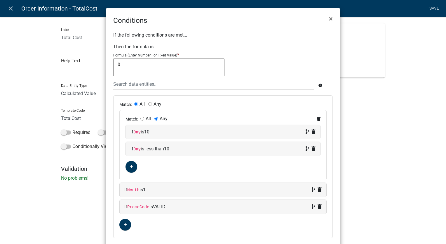
scroll to position [24, 0]
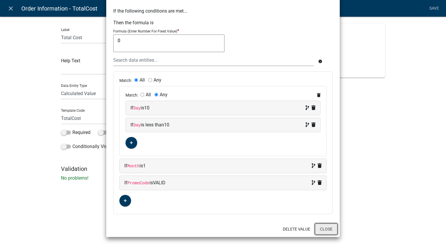
click at [319, 231] on button "Close" at bounding box center [326, 228] width 22 height 11
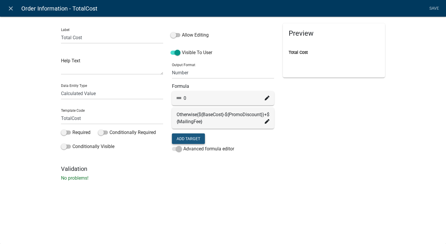
click at [190, 144] on button "Add Target" at bounding box center [188, 138] width 33 height 11
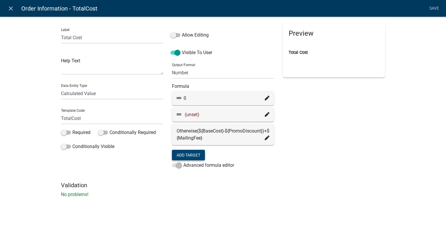
click at [267, 113] on icon at bounding box center [267, 114] width 5 height 5
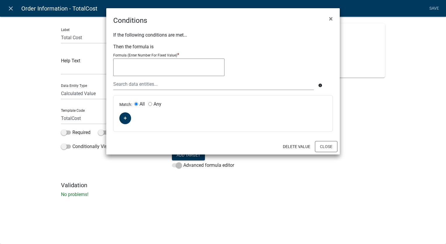
click at [118, 64] on textarea at bounding box center [168, 67] width 111 height 18
type textarea "0"
click at [126, 120] on fa-icon "button" at bounding box center [125, 118] width 3 height 6
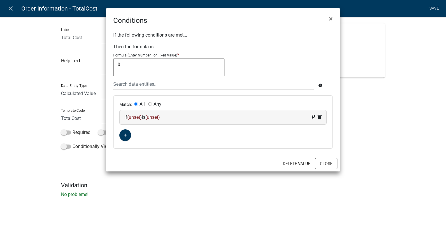
click at [133, 117] on span "(unset)" at bounding box center [134, 117] width 15 height 6
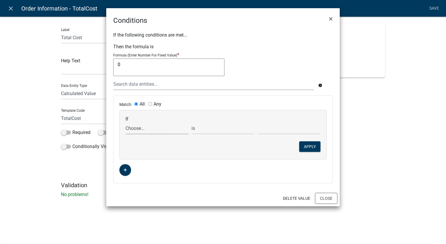
click at [133, 126] on select "Choose... ALL_FEE_RECIPIENTS APPLICANT_CITY APPLICANT_EMAIL_ADDRESS APPLICANT_F…" at bounding box center [157, 128] width 63 height 12
select select "43: PromoCode"
click at [126, 122] on select "Choose... ALL_FEE_RECIPIENTS APPLICANT_CITY APPLICANT_EMAIL_ADDRESS APPLICANT_F…" at bounding box center [157, 128] width 63 height 12
click at [273, 127] on input "text" at bounding box center [289, 128] width 63 height 12
type input "VALID"
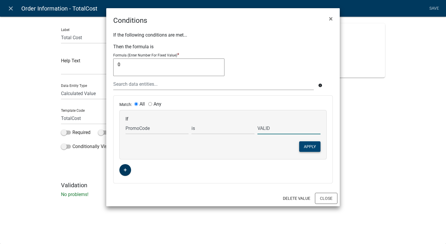
click at [314, 147] on button "Apply" at bounding box center [309, 146] width 21 height 11
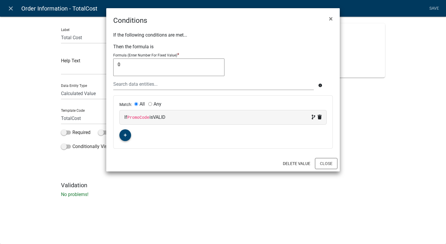
click at [127, 135] on button "button" at bounding box center [125, 135] width 12 height 12
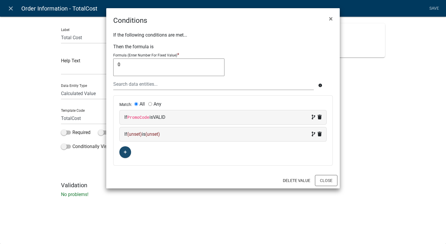
click at [180, 136] on div "If (unset) is (unset)" at bounding box center [222, 134] width 197 height 7
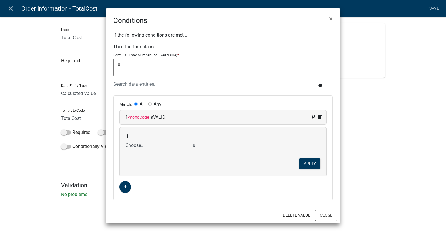
click at [140, 142] on select "Choose... ALL_FEE_RECIPIENTS APPLICANT_CITY APPLICANT_EMAIL_ADDRESS APPLICANT_F…" at bounding box center [157, 145] width 63 height 12
select select "35: Month"
click at [126, 139] on select "Choose... ALL_FEE_RECIPIENTS APPLICANT_CITY APPLICANT_EMAIL_ADDRESS APPLICANT_F…" at bounding box center [157, 145] width 63 height 12
click at [279, 144] on input "text" at bounding box center [289, 145] width 63 height 12
type input "7"
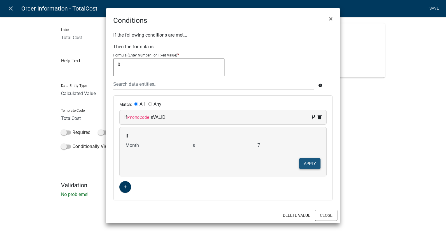
click at [305, 160] on button "Apply" at bounding box center [309, 163] width 21 height 11
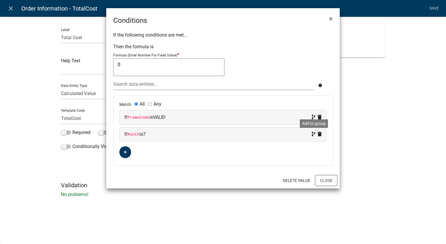
click at [315, 134] on icon at bounding box center [314, 133] width 4 height 5
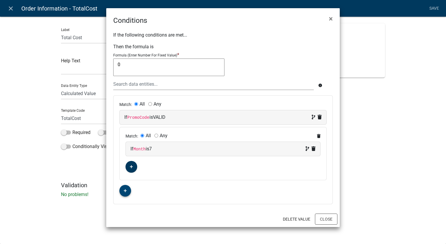
click at [125, 191] on icon "button" at bounding box center [125, 191] width 3 height 4
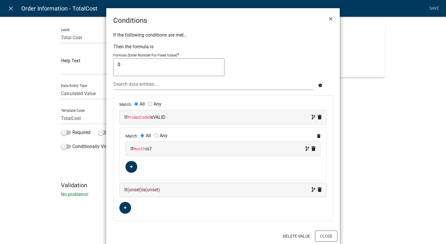
click at [167, 192] on div "If (unset) is (unset)" at bounding box center [222, 189] width 197 height 7
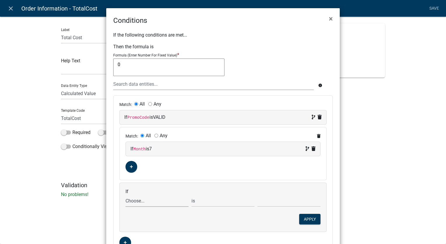
click at [143, 199] on select "Choose... ALL_FEE_RECIPIENTS APPLICANT_CITY APPLICANT_EMAIL_ADDRESS APPLICANT_F…" at bounding box center [157, 201] width 63 height 12
select select "35: Month"
click at [126, 195] on select "Choose... ALL_FEE_RECIPIENTS APPLICANT_CITY APPLICANT_EMAIL_ADDRESS APPLICANT_F…" at bounding box center [157, 201] width 63 height 12
click at [290, 199] on input "text" at bounding box center [289, 201] width 63 height 12
type input "7"
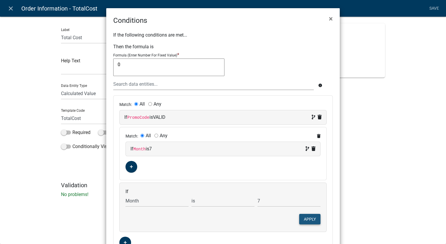
click at [305, 218] on button "Apply" at bounding box center [309, 218] width 21 height 11
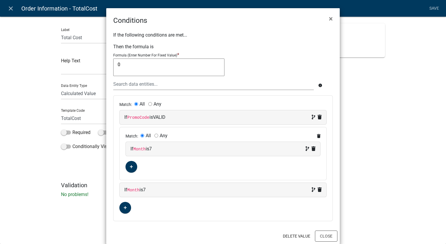
click at [171, 150] on div "If Month is 7" at bounding box center [223, 148] width 185 height 7
select select "35: Month"
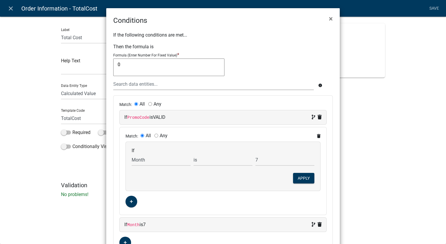
click at [155, 134] on input "Any" at bounding box center [157, 135] width 4 height 4
radio input "true"
radio input "false"
click at [145, 160] on select "Choose... ALL_FEE_RECIPIENTS APPLICANT_CITY APPLICANT_EMAIL_ADDRESS APPLICANT_F…" at bounding box center [161, 160] width 59 height 12
select select "21: Day"
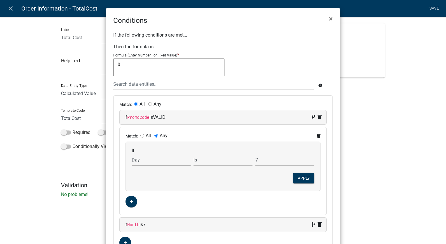
click at [132, 154] on select "Choose... ALL_FEE_RECIPIENTS APPLICANT_CITY APPLICANT_EMAIL_ADDRESS APPLICANT_F…" at bounding box center [161, 160] width 59 height 12
click at [266, 158] on input "7" at bounding box center [285, 160] width 59 height 12
type input "10"
click at [308, 176] on button "Apply" at bounding box center [303, 178] width 21 height 11
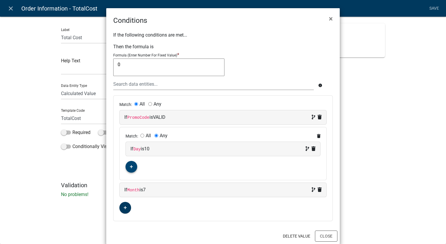
click at [131, 163] on button "button" at bounding box center [132, 167] width 12 height 12
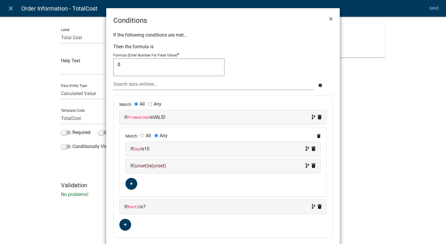
click at [196, 169] on div "If (unset) is (unset)" at bounding box center [223, 166] width 195 height 14
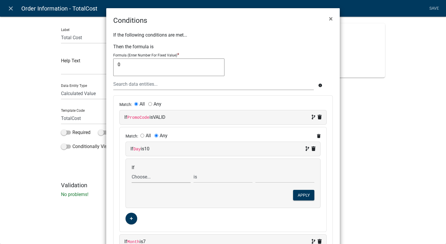
click at [144, 177] on select "Choose... ALL_FEE_RECIPIENTS APPLICANT_CITY APPLICANT_EMAIL_ADDRESS APPLICANT_F…" at bounding box center [161, 177] width 59 height 12
select select "21: Day"
click at [132, 171] on select "Choose... ALL_FEE_RECIPIENTS APPLICANT_CITY APPLICANT_EMAIL_ADDRESS APPLICANT_F…" at bounding box center [161, 177] width 59 height 12
click at [214, 174] on select "is is not exists does not exist is greater than is less than contains does not …" at bounding box center [223, 177] width 59 height 12
select select "3: <"
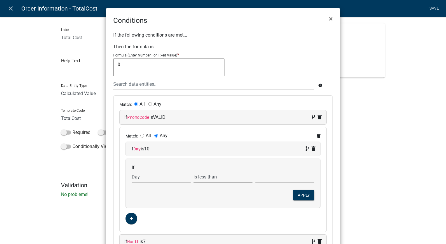
click at [194, 171] on select "is is not exists does not exist is greater than is less than contains does not …" at bounding box center [223, 177] width 59 height 12
click at [263, 176] on input "text" at bounding box center [285, 177] width 59 height 12
type input "10"
click at [306, 195] on button "Apply" at bounding box center [303, 195] width 21 height 11
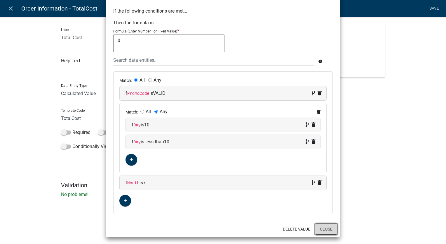
click at [325, 231] on button "Close" at bounding box center [326, 228] width 22 height 11
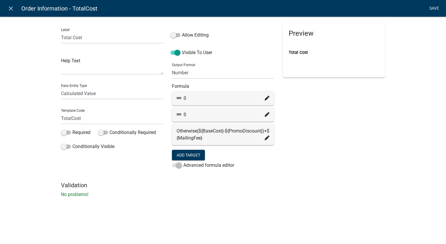
click at [437, 7] on link "Save" at bounding box center [434, 8] width 15 height 11
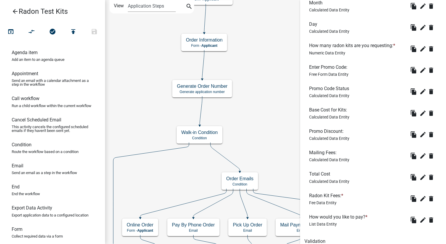
scroll to position [246, 0]
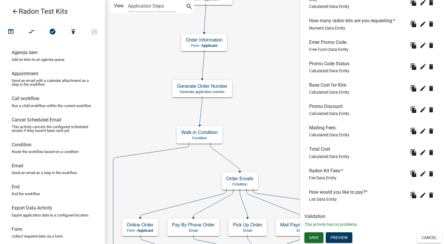
click at [311, 235] on span "Save" at bounding box center [314, 237] width 10 height 5
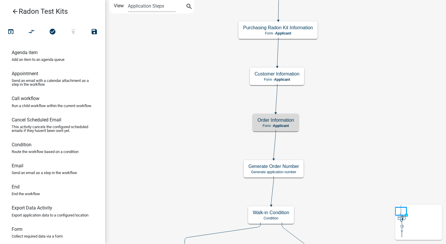
scroll to position [0, 0]
click at [9, 32] on icon "open_in_browser" at bounding box center [10, 32] width 7 height 8
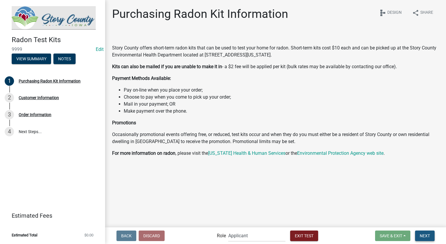
click at [422, 233] on span "Next" at bounding box center [425, 235] width 10 height 5
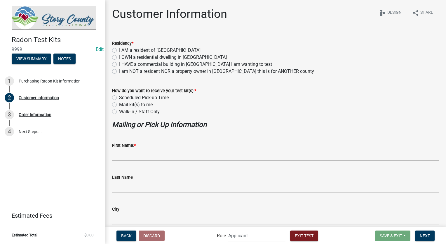
click at [119, 50] on label "I AM a resident of [GEOGRAPHIC_DATA]" at bounding box center [159, 50] width 81 height 7
click at [119, 50] on input "I AM a resident of [GEOGRAPHIC_DATA]" at bounding box center [121, 49] width 4 height 4
radio input "true"
click at [119, 113] on label "Walk-in / Staff Only" at bounding box center [139, 111] width 41 height 7
click at [119, 112] on input "Walk-in / Staff Only" at bounding box center [121, 110] width 4 height 4
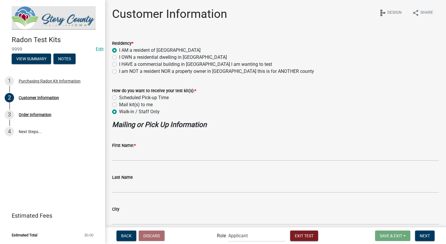
radio input "true"
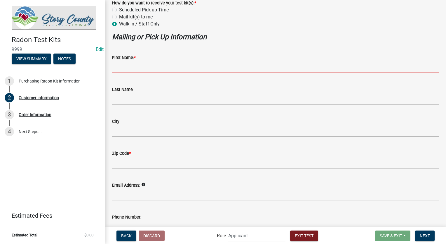
click at [121, 65] on input "First Name: *" at bounding box center [275, 67] width 327 height 12
type input "[PERSON_NAME]"
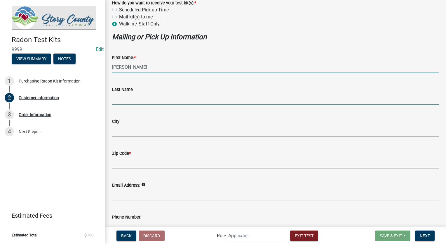
type input "[PERSON_NAME]"
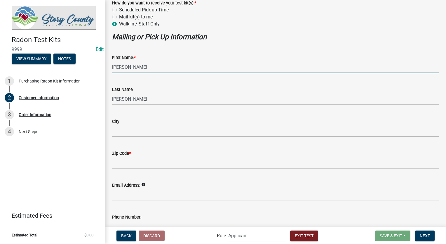
type input "3178267392"
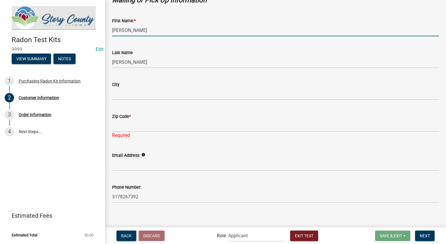
scroll to position [128, 0]
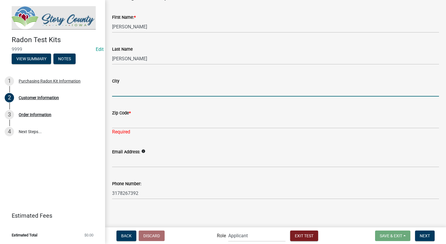
click at [130, 95] on input "City" at bounding box center [275, 90] width 327 height 12
click at [130, 129] on div "Required" at bounding box center [275, 131] width 327 height 7
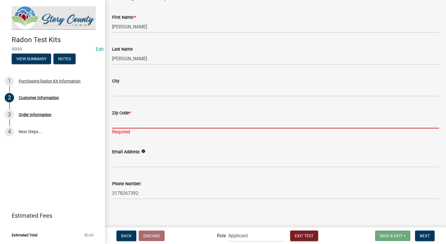
click at [130, 126] on input "Zip Code *" at bounding box center [275, 122] width 327 height 12
type input "47106"
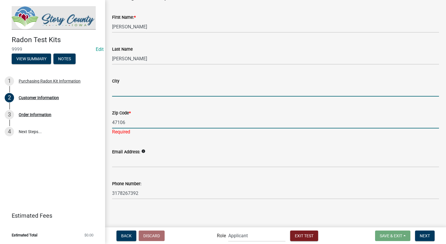
type input "[STREET_ADDRESS][PERSON_NAME]"
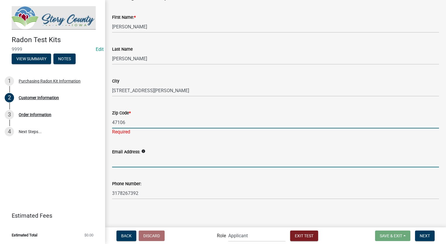
type input "[EMAIL_ADDRESS][DOMAIN_NAME]"
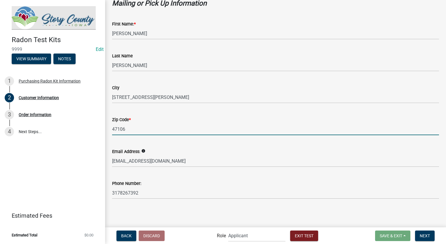
scroll to position [121, 0]
click at [419, 237] on button "Next" at bounding box center [425, 235] width 20 height 11
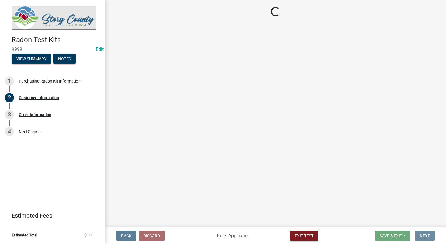
scroll to position [0, 0]
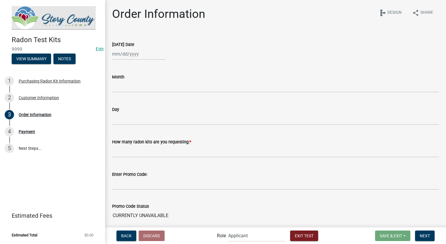
select select "9"
select select "2025"
click at [125, 54] on div "Jan Feb Mar Apr May Jun [DATE] Aug Sep Oct Nov [DATE] 2025 2026 Mo Tu We Th Fr …" at bounding box center [138, 54] width 53 height 12
click at [118, 64] on span "Previous month" at bounding box center [118, 66] width 4 height 4
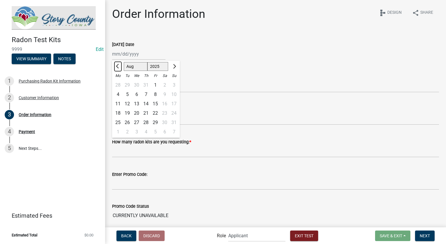
select select "7"
click at [154, 86] on div "4" at bounding box center [155, 84] width 9 height 9
type input "[DATE]"
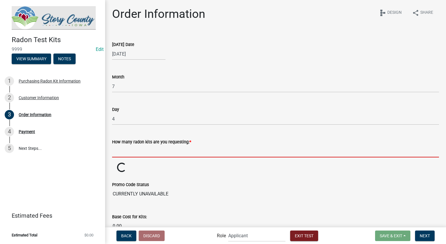
click at [144, 151] on input "text" at bounding box center [275, 151] width 327 height 12
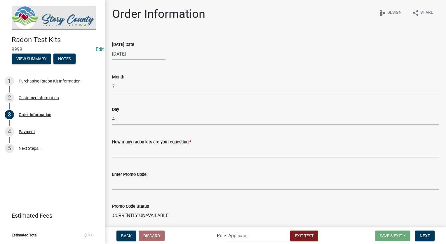
type input "2"
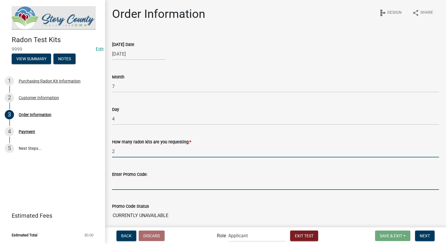
click at [140, 185] on input "Enter Promo Code:" at bounding box center [275, 184] width 327 height 12
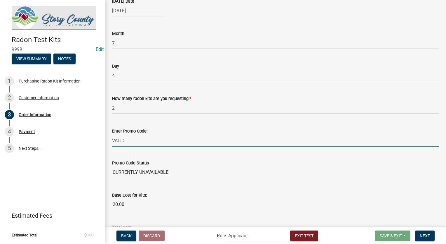
scroll to position [88, 0]
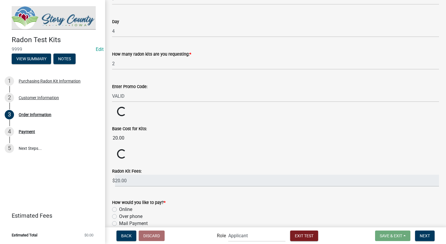
click at [194, 114] on wm-data-entity-input "Promo Code Status Loading... Loading..." at bounding box center [275, 112] width 327 height 10
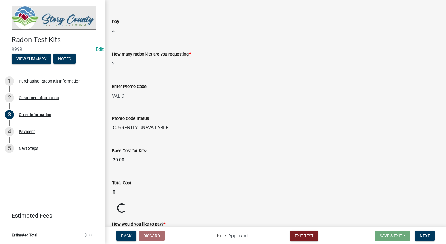
click at [140, 95] on input "VALID" at bounding box center [275, 96] width 327 height 12
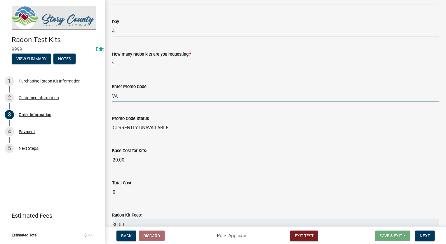
type input "V"
type input "RADON"
click at [170, 114] on wm-data-entity-input "Promo Code Status CURRENTLY UNAVAILABLE" at bounding box center [275, 123] width 327 height 32
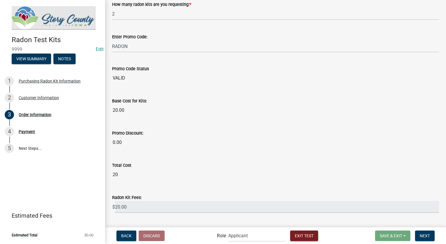
scroll to position [146, 0]
